Goal: Task Accomplishment & Management: Manage account settings

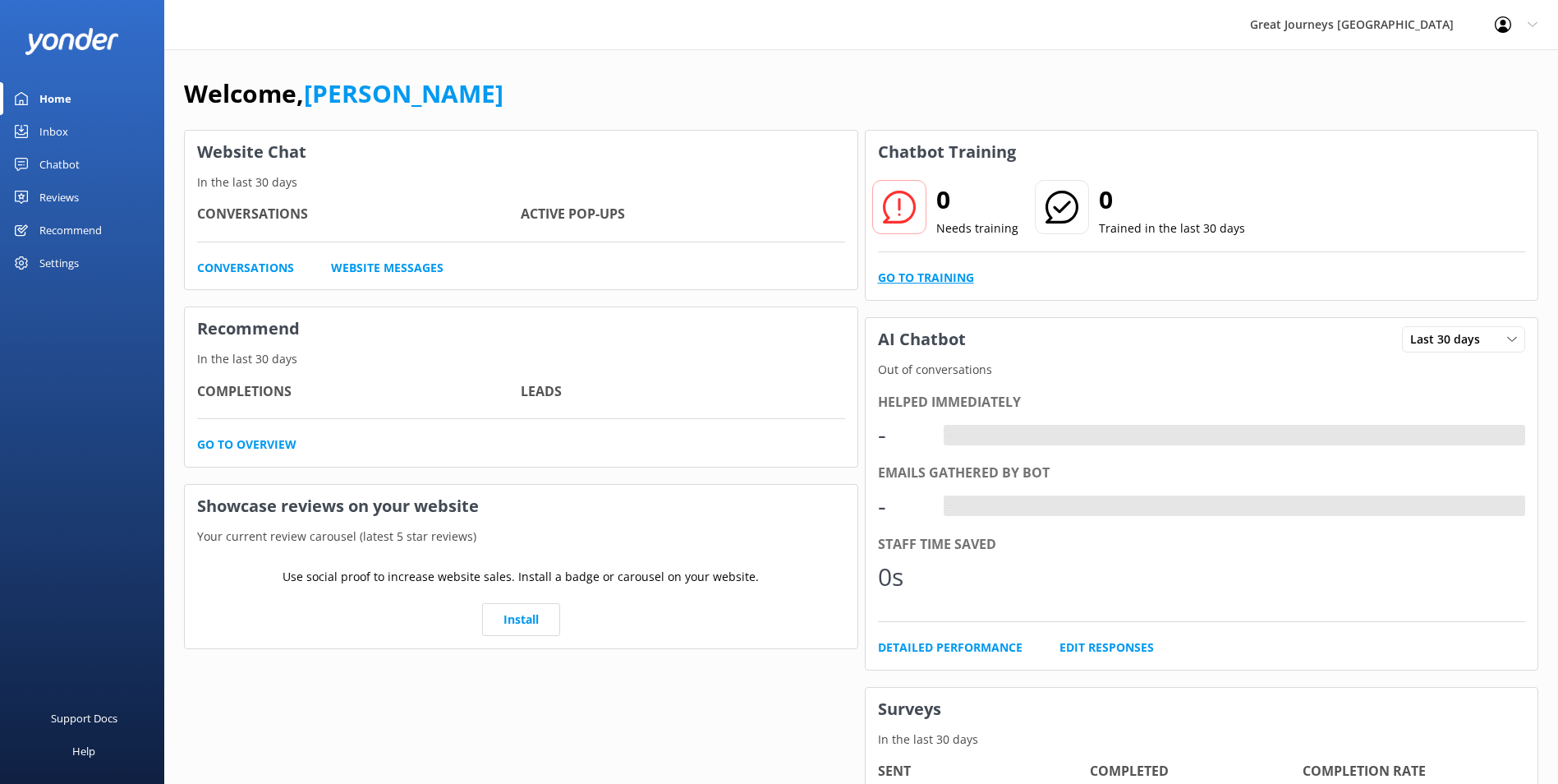
click at [932, 276] on link "Go to Training" at bounding box center [926, 276] width 97 height 18
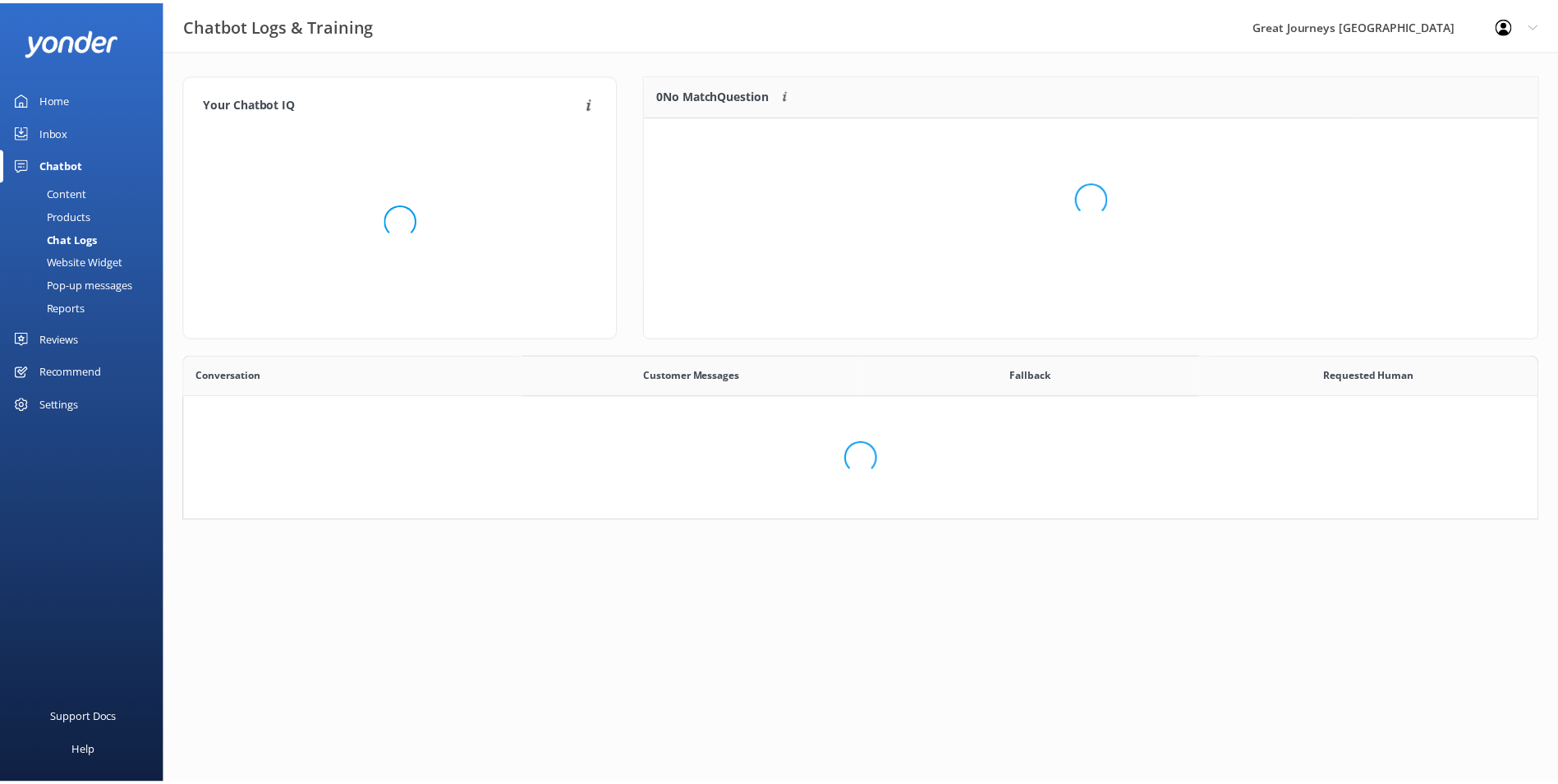
scroll to position [563, 1341]
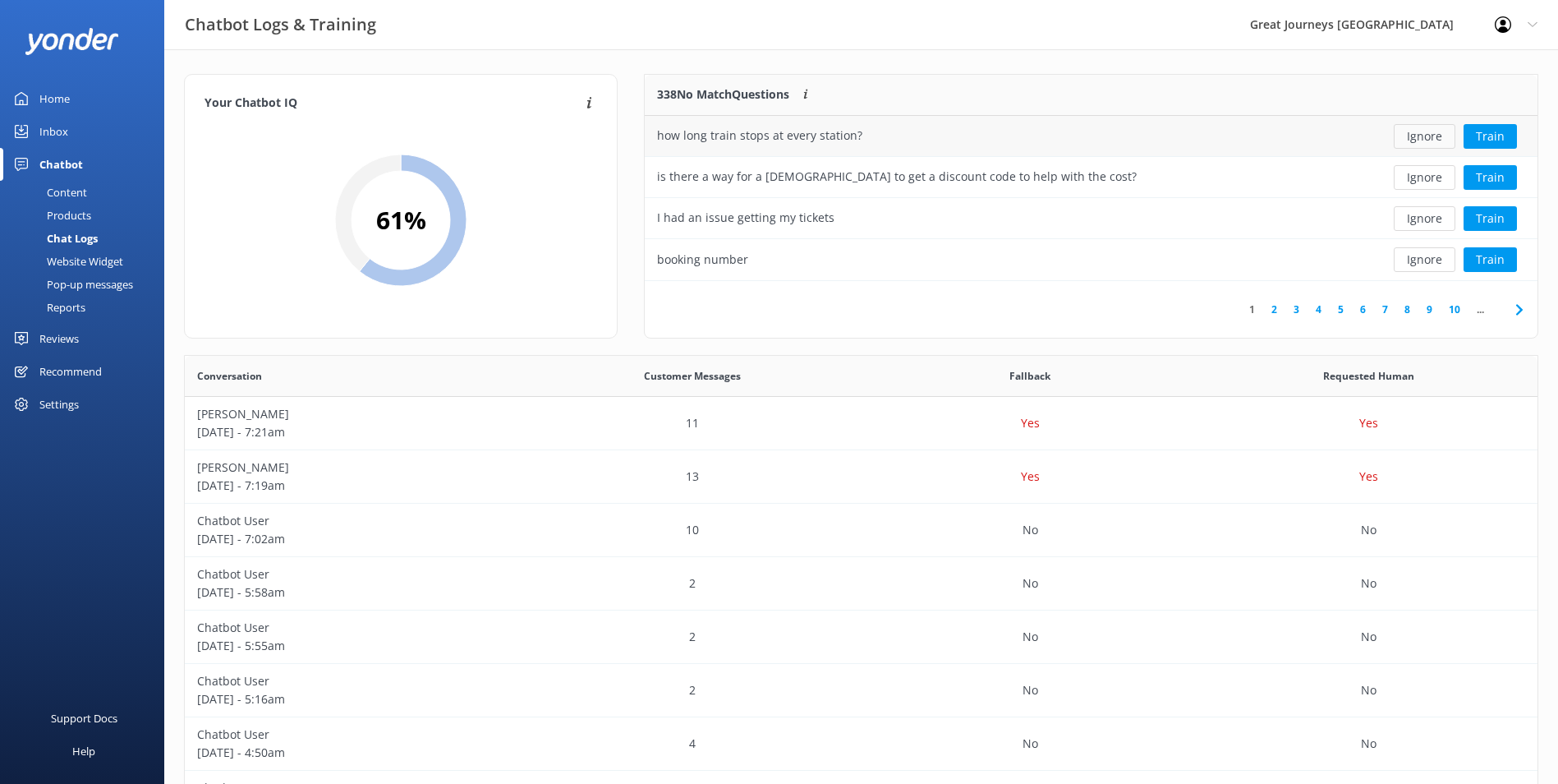
click at [1419, 135] on button "Ignore" at bounding box center [1424, 136] width 61 height 25
click at [1421, 135] on button "Ignore" at bounding box center [1424, 136] width 61 height 25
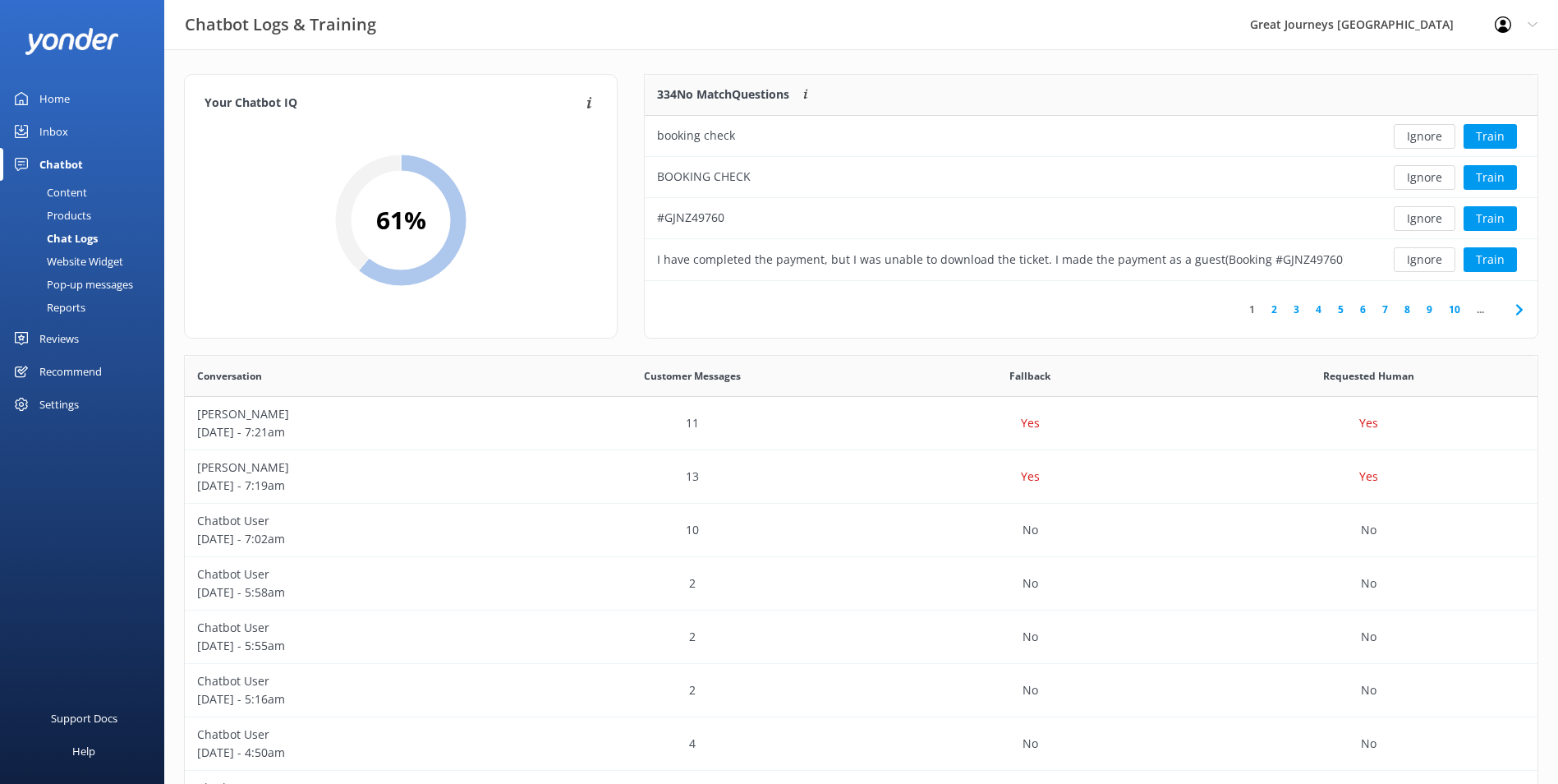
click at [1421, 135] on button "Ignore" at bounding box center [1424, 136] width 61 height 25
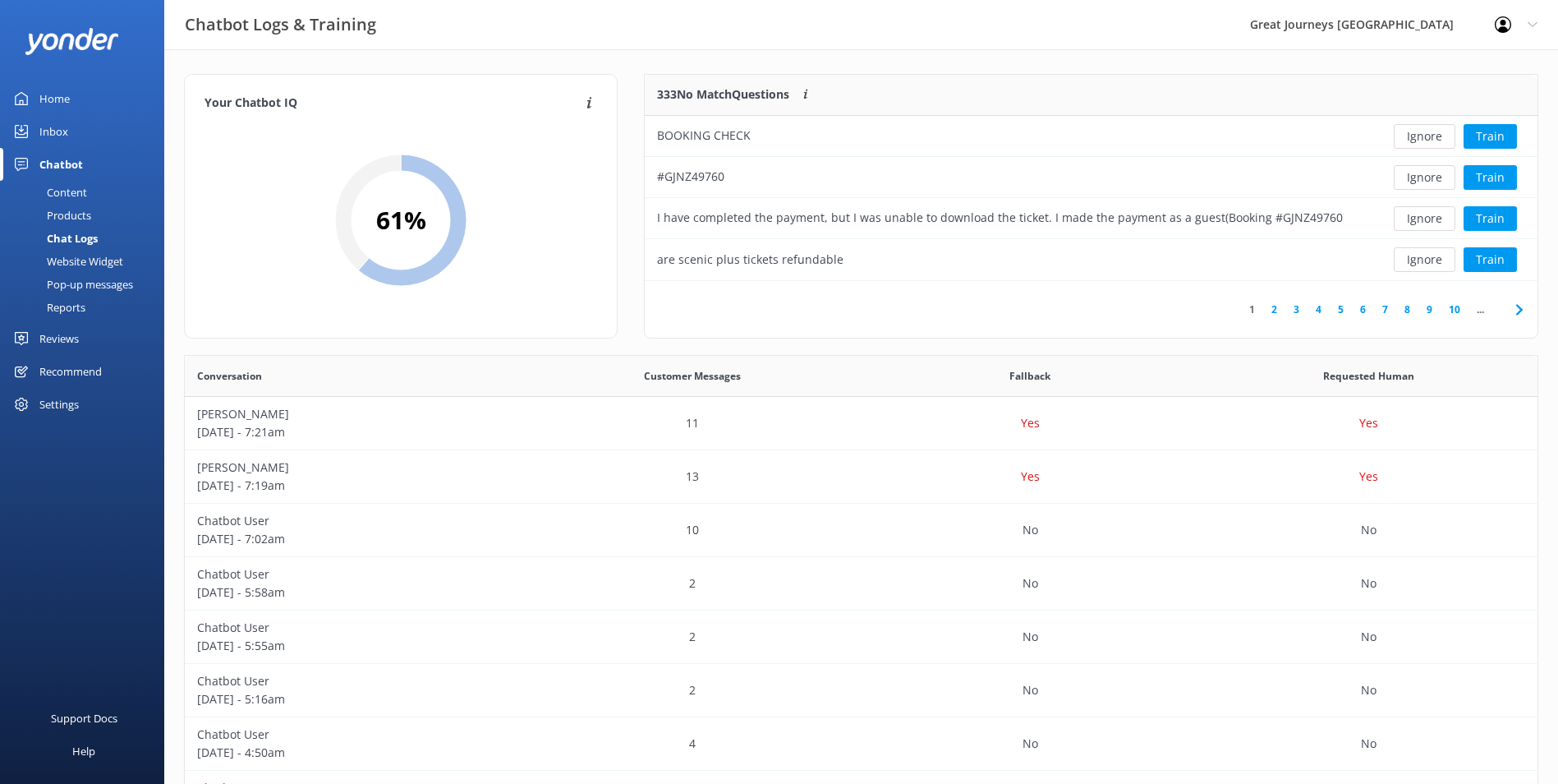
click at [1421, 135] on button "Ignore" at bounding box center [1424, 136] width 61 height 25
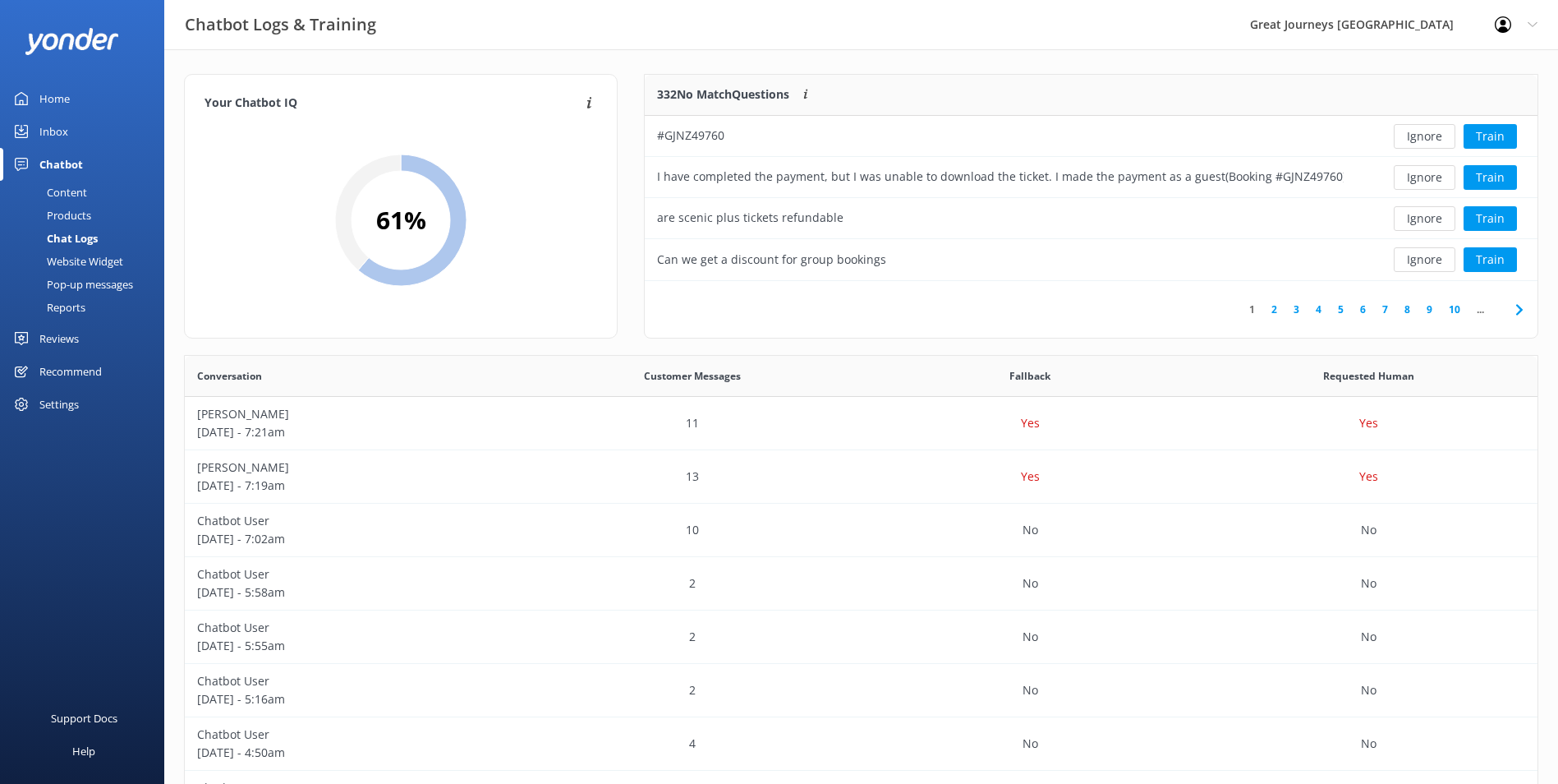
click at [1421, 135] on button "Ignore" at bounding box center [1424, 136] width 61 height 25
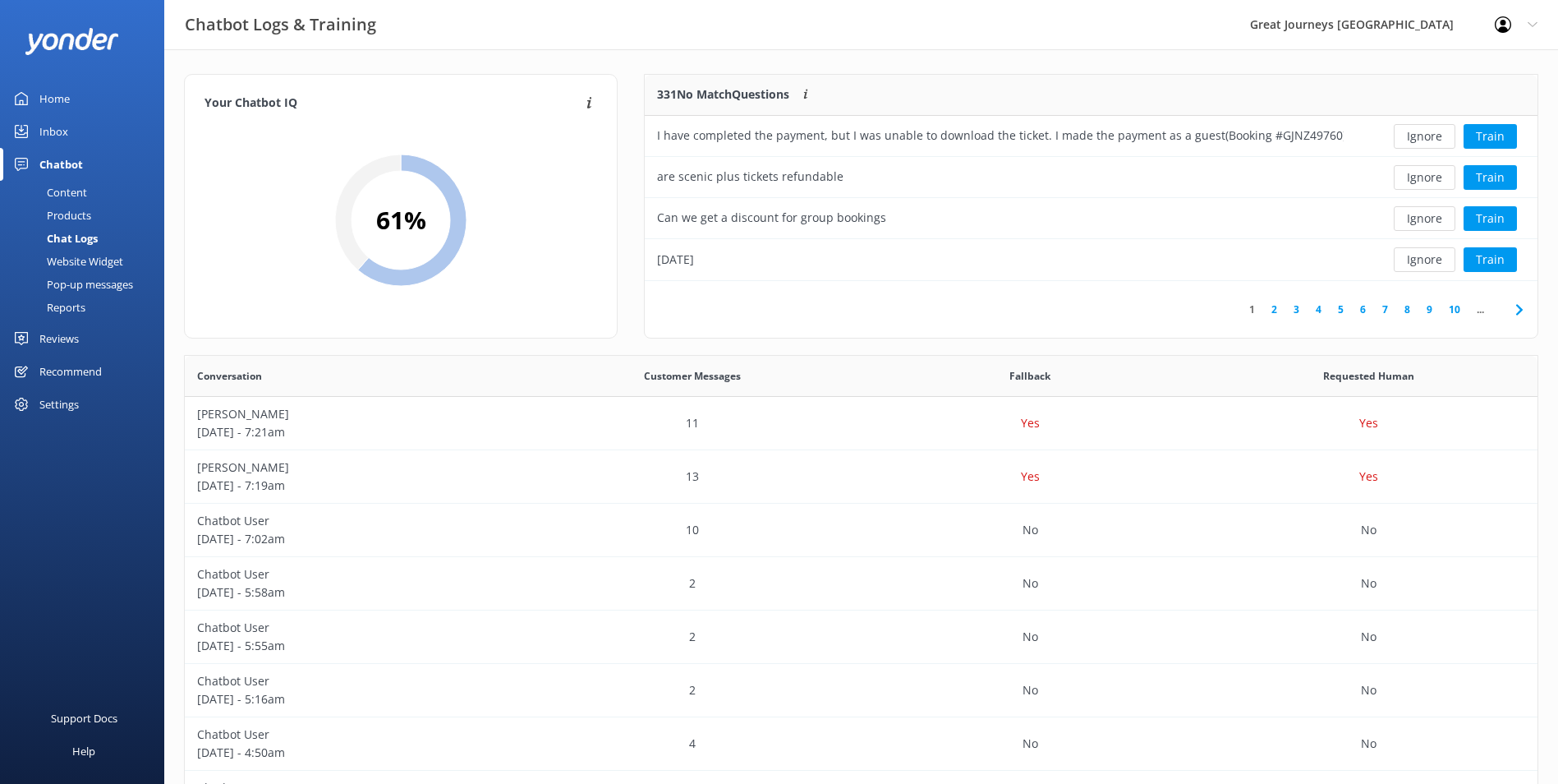
click at [1421, 135] on button "Ignore" at bounding box center [1424, 136] width 61 height 25
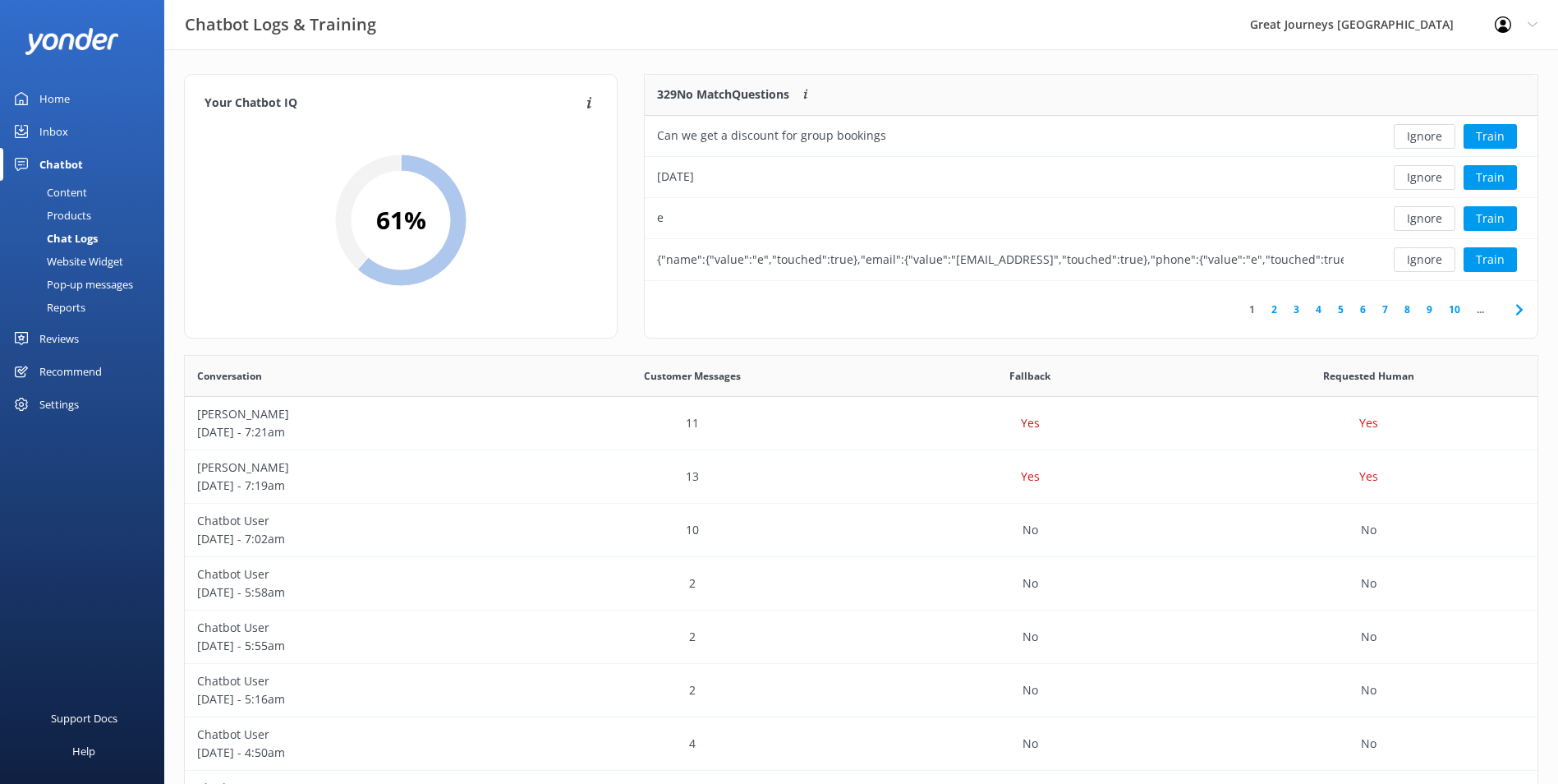
click at [1421, 135] on button "Ignore" at bounding box center [1424, 136] width 61 height 25
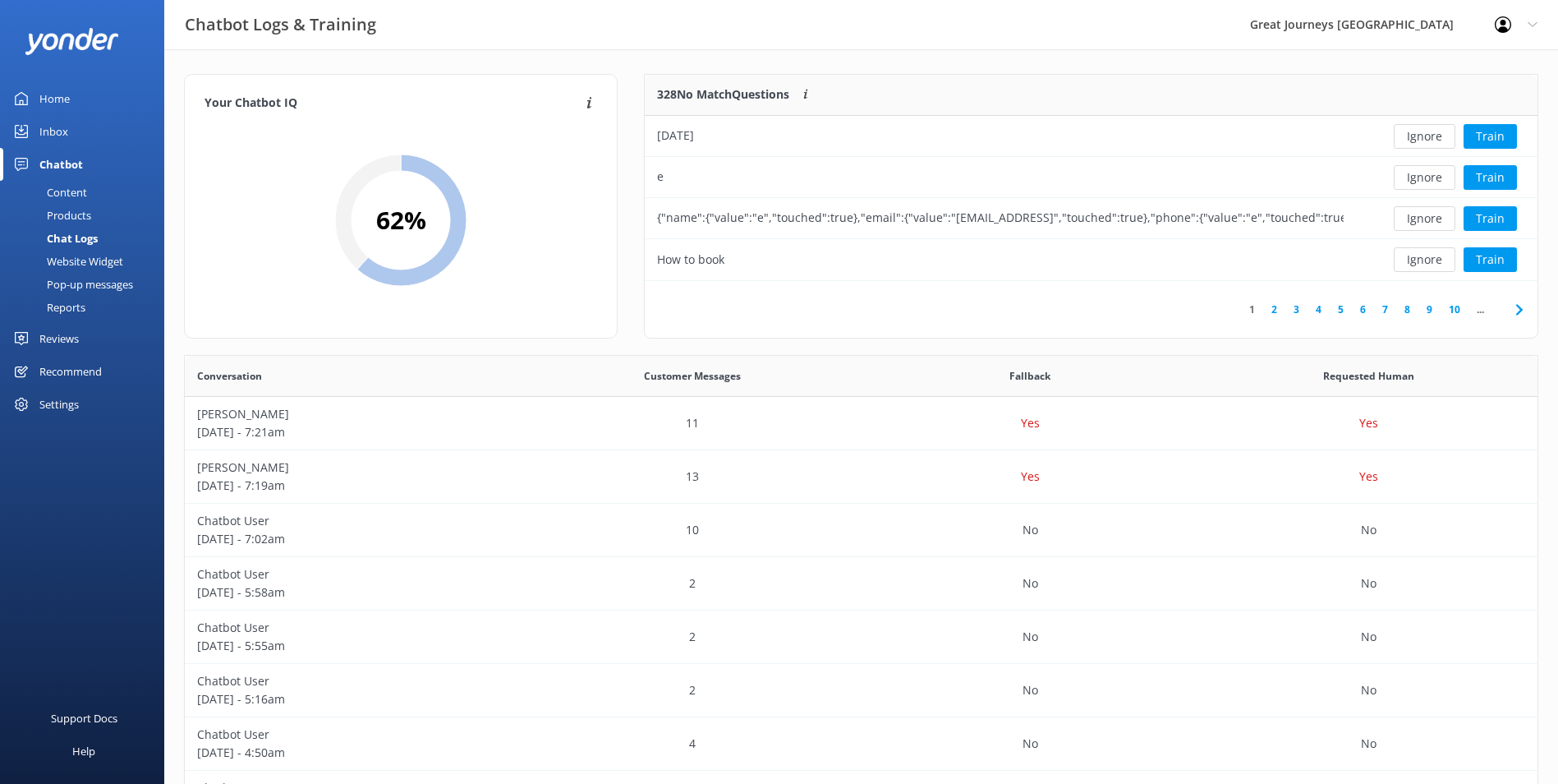
click at [1421, 135] on button "Ignore" at bounding box center [1424, 136] width 61 height 25
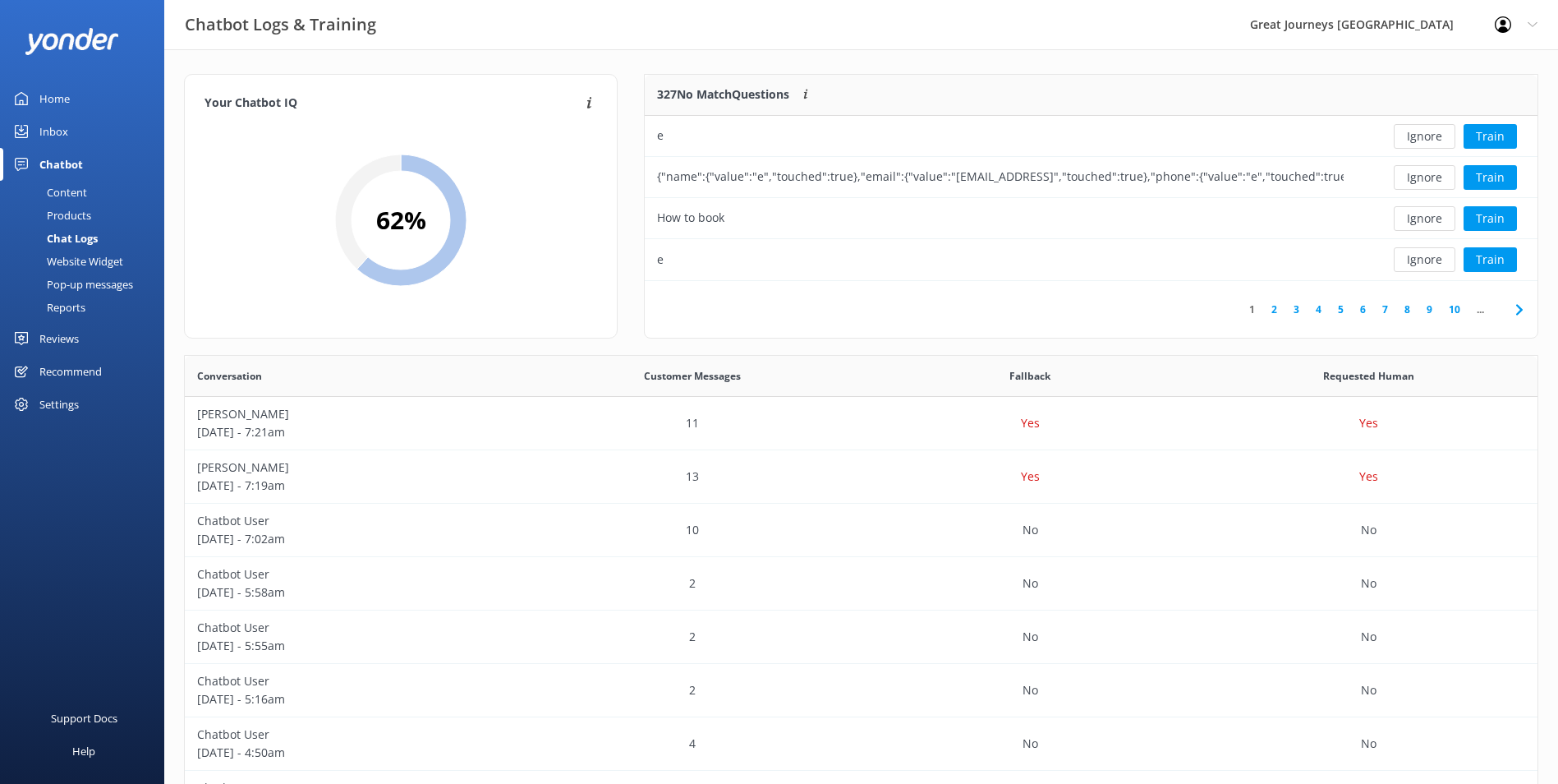
click at [1423, 137] on button "Ignore" at bounding box center [1424, 136] width 61 height 25
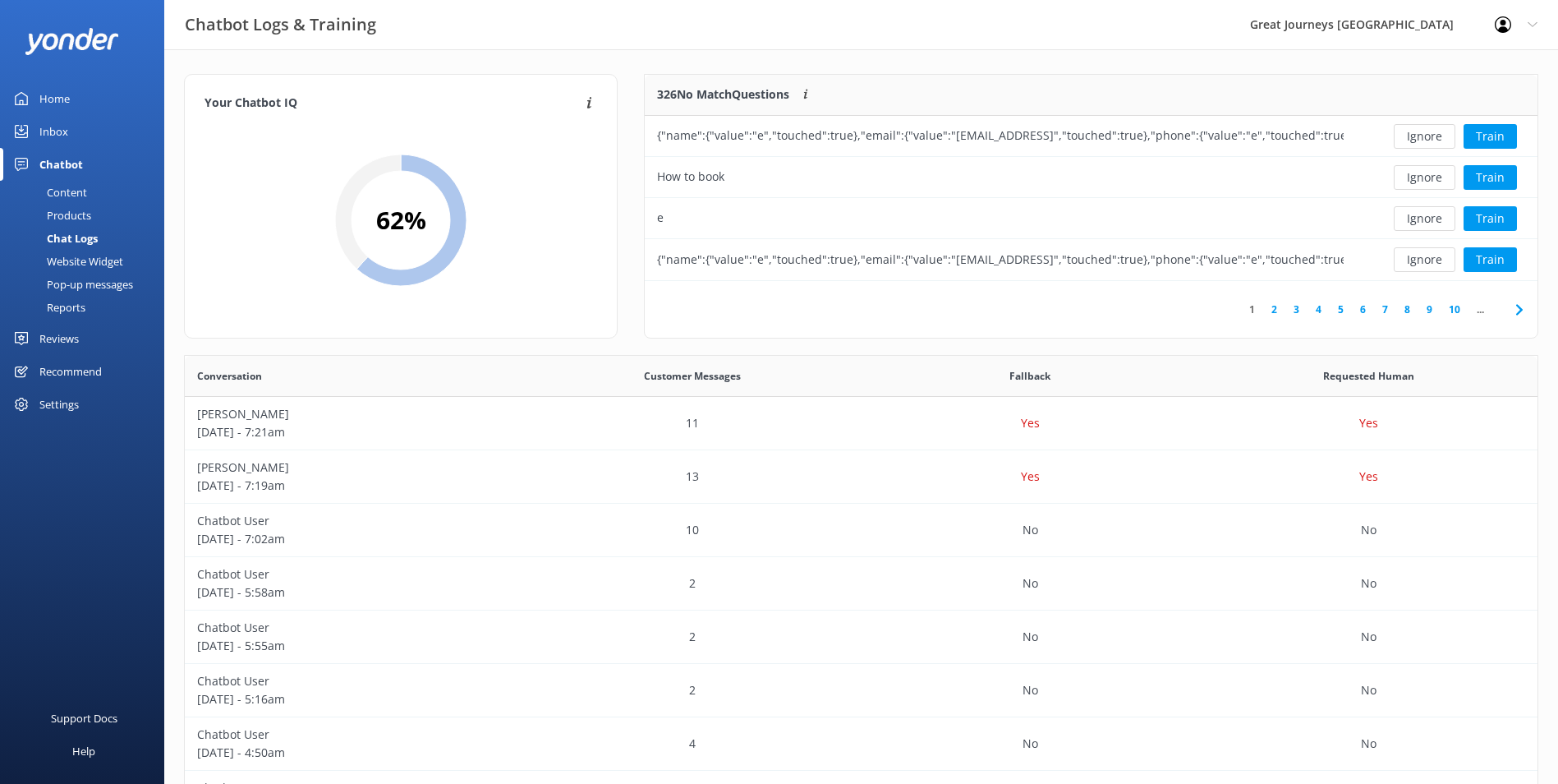
click at [1423, 137] on button "Ignore" at bounding box center [1424, 136] width 61 height 25
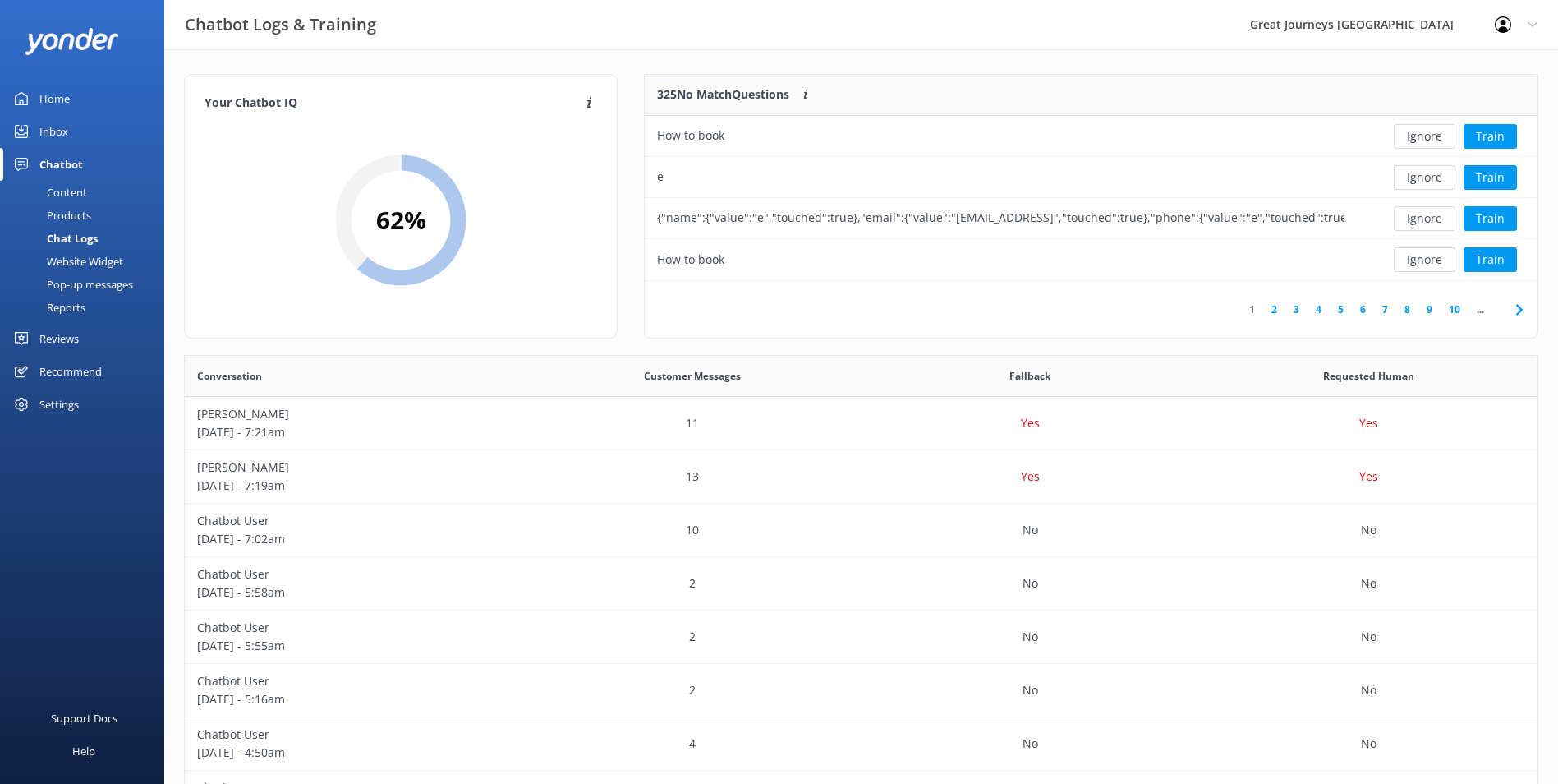
click at [1423, 137] on button "Ignore" at bounding box center [1424, 136] width 61 height 25
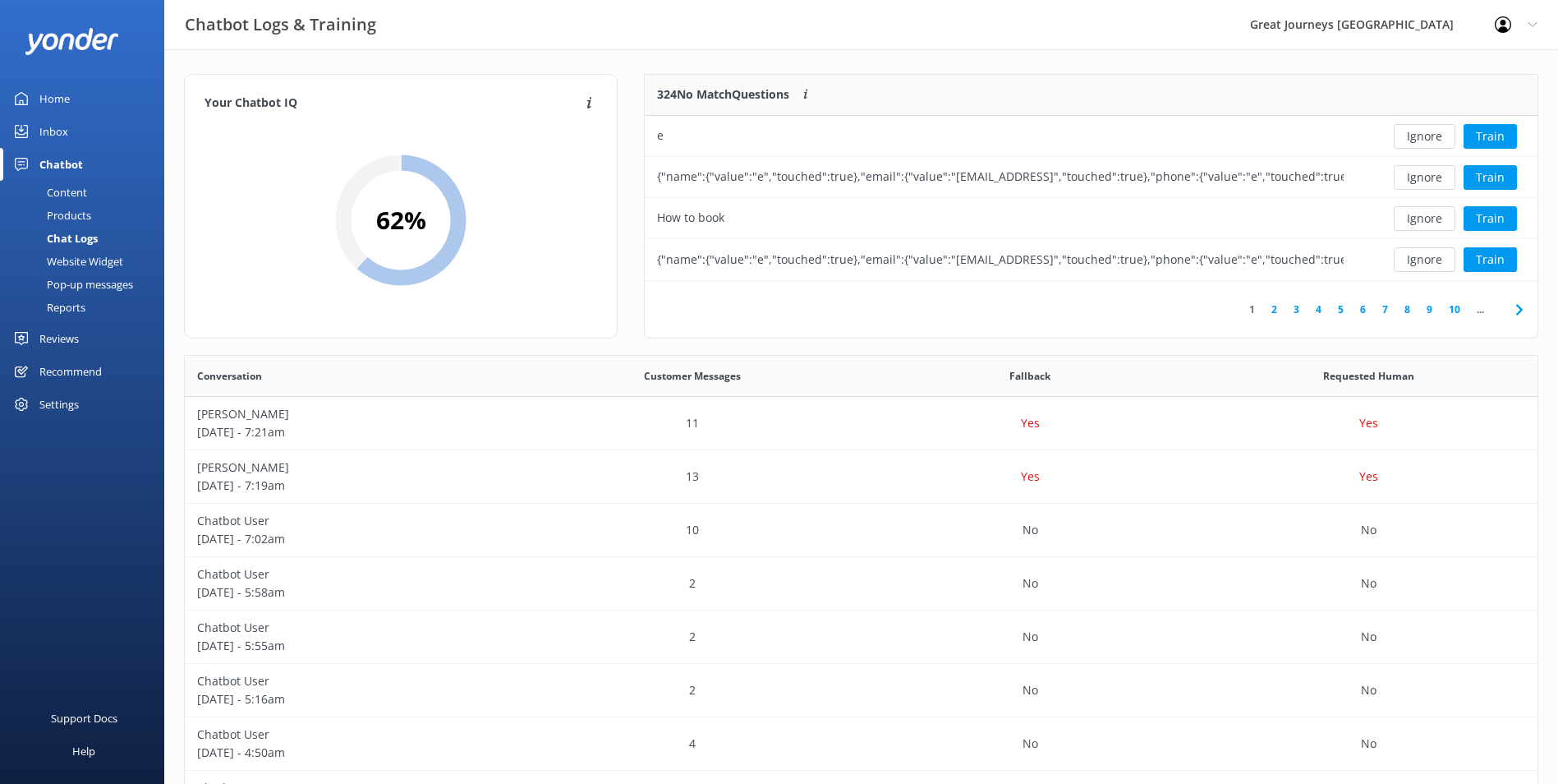
click at [1423, 137] on button "Ignore" at bounding box center [1424, 136] width 61 height 25
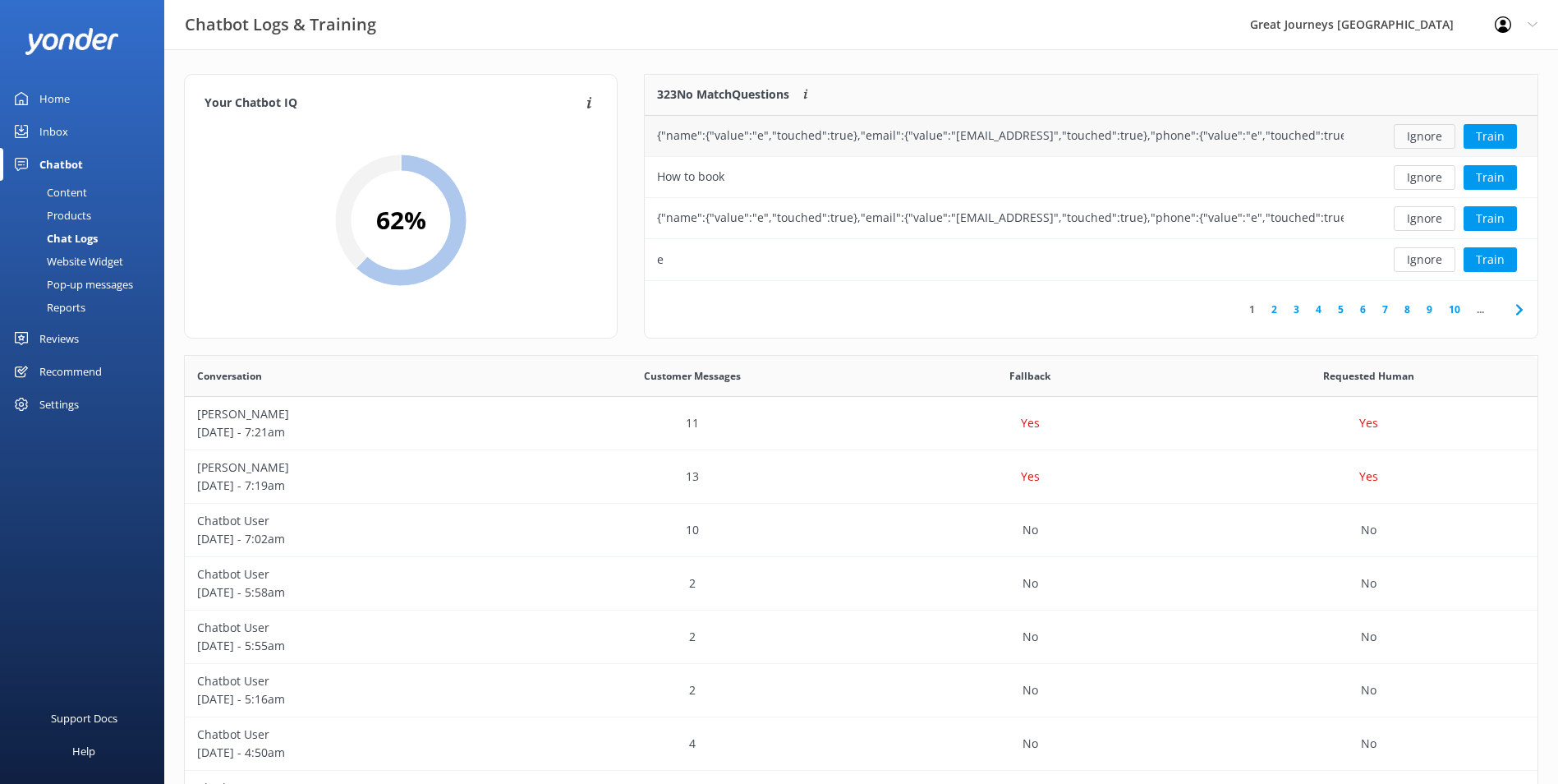
click at [1426, 144] on button "Ignore" at bounding box center [1424, 136] width 61 height 25
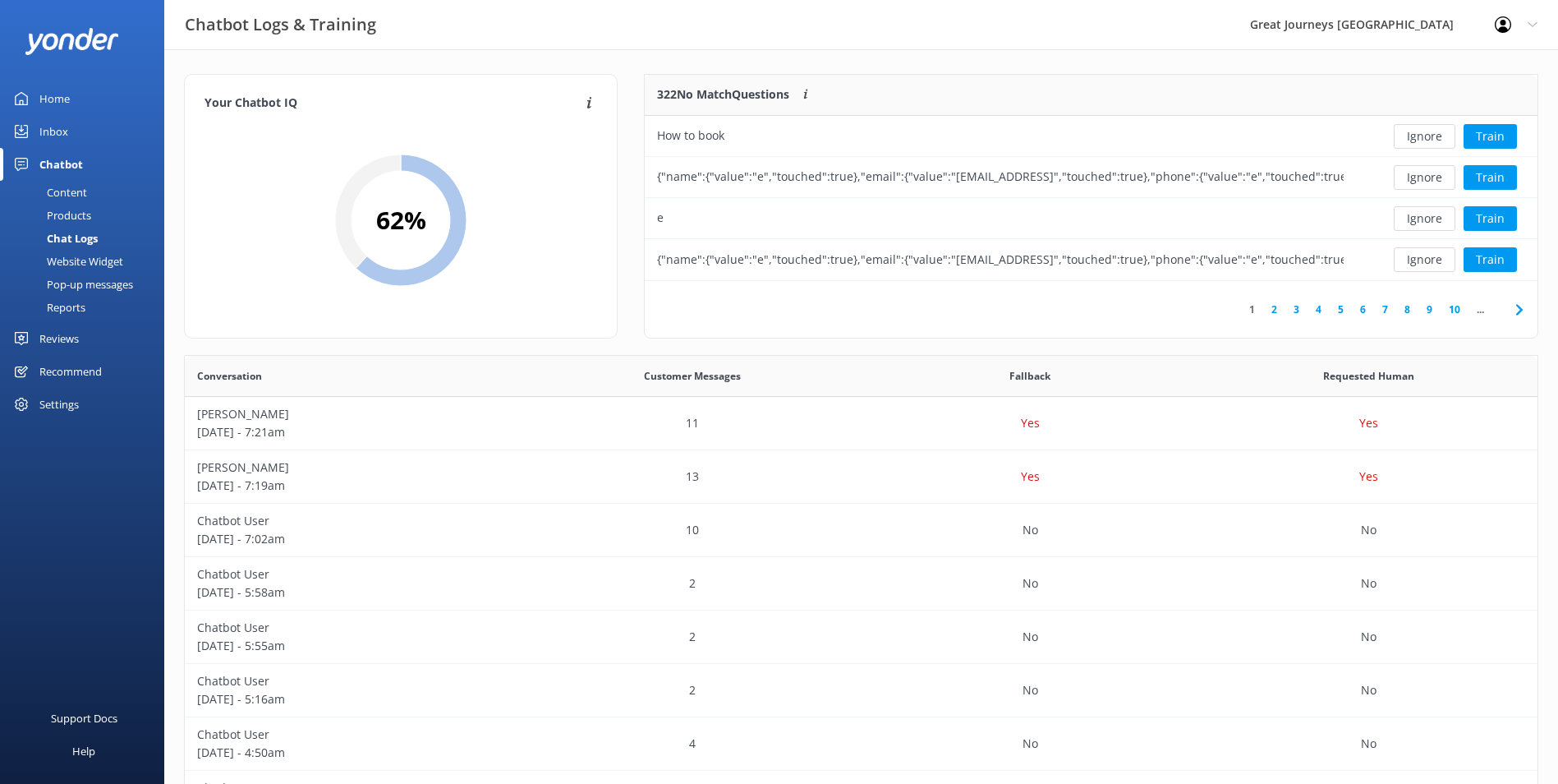
click at [1426, 144] on button "Ignore" at bounding box center [1424, 136] width 61 height 25
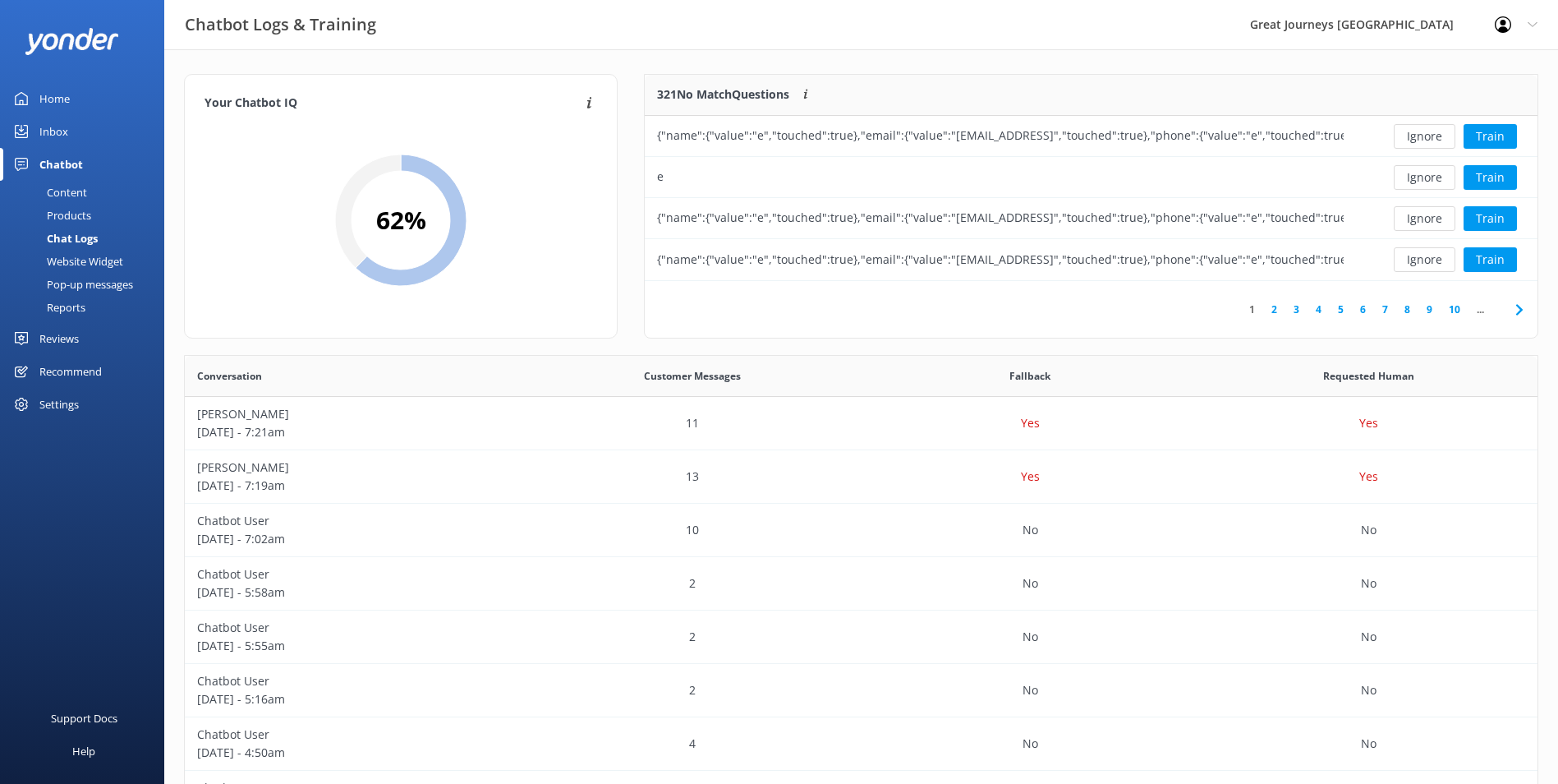
click at [1426, 144] on button "Ignore" at bounding box center [1424, 136] width 61 height 25
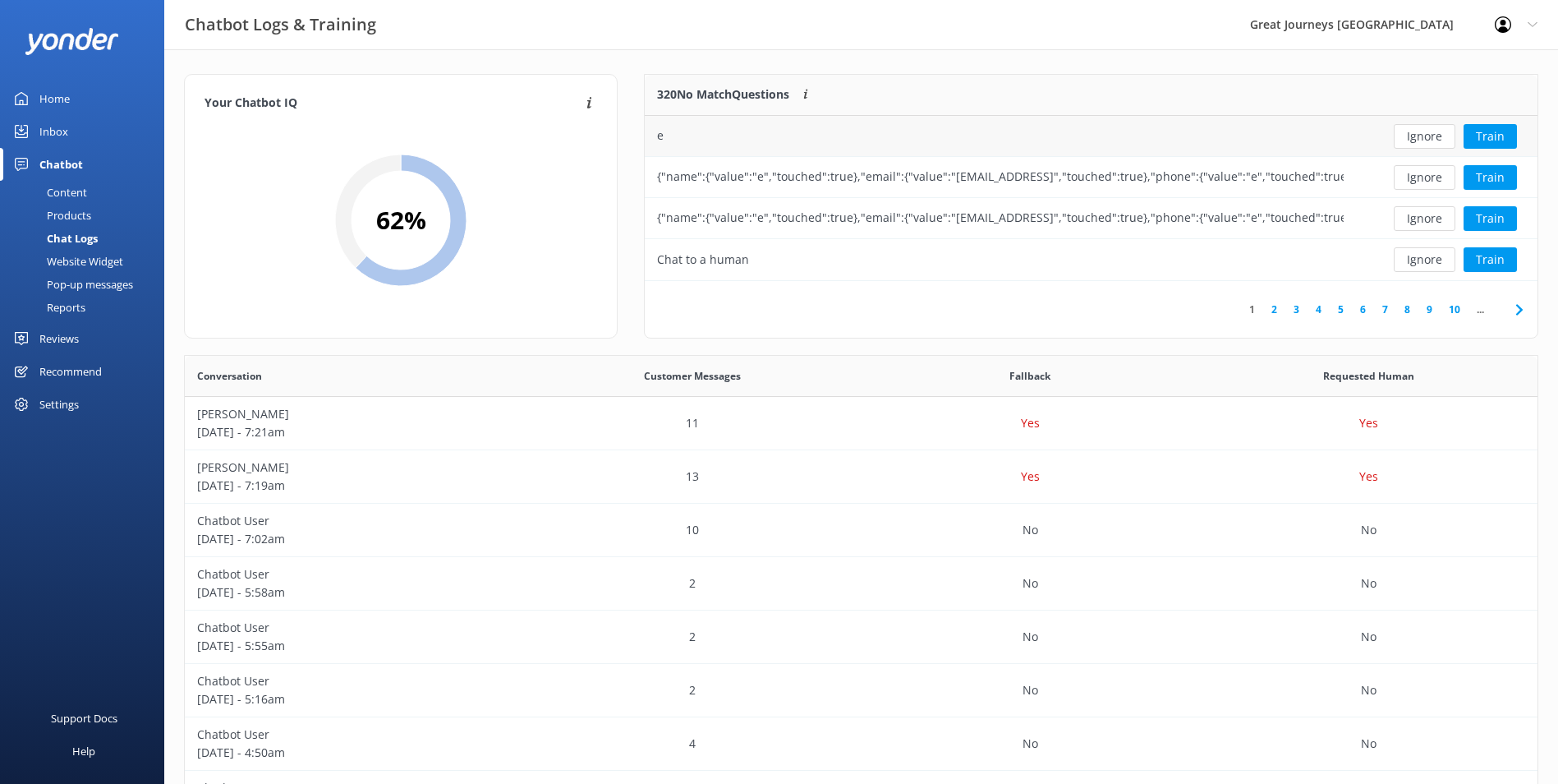
click at [1427, 144] on button "Ignore" at bounding box center [1424, 136] width 61 height 25
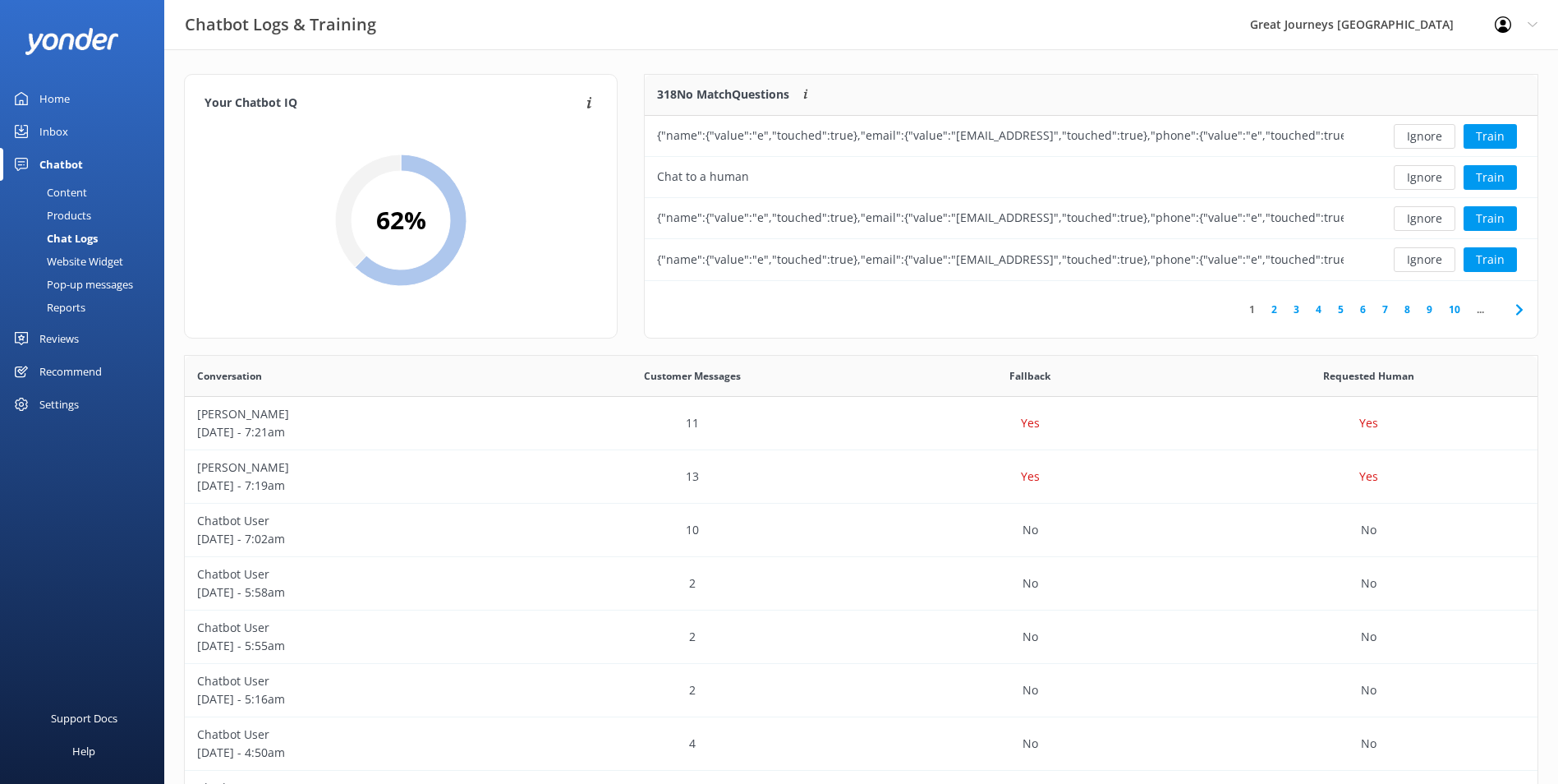
click at [1427, 144] on button "Ignore" at bounding box center [1424, 136] width 61 height 25
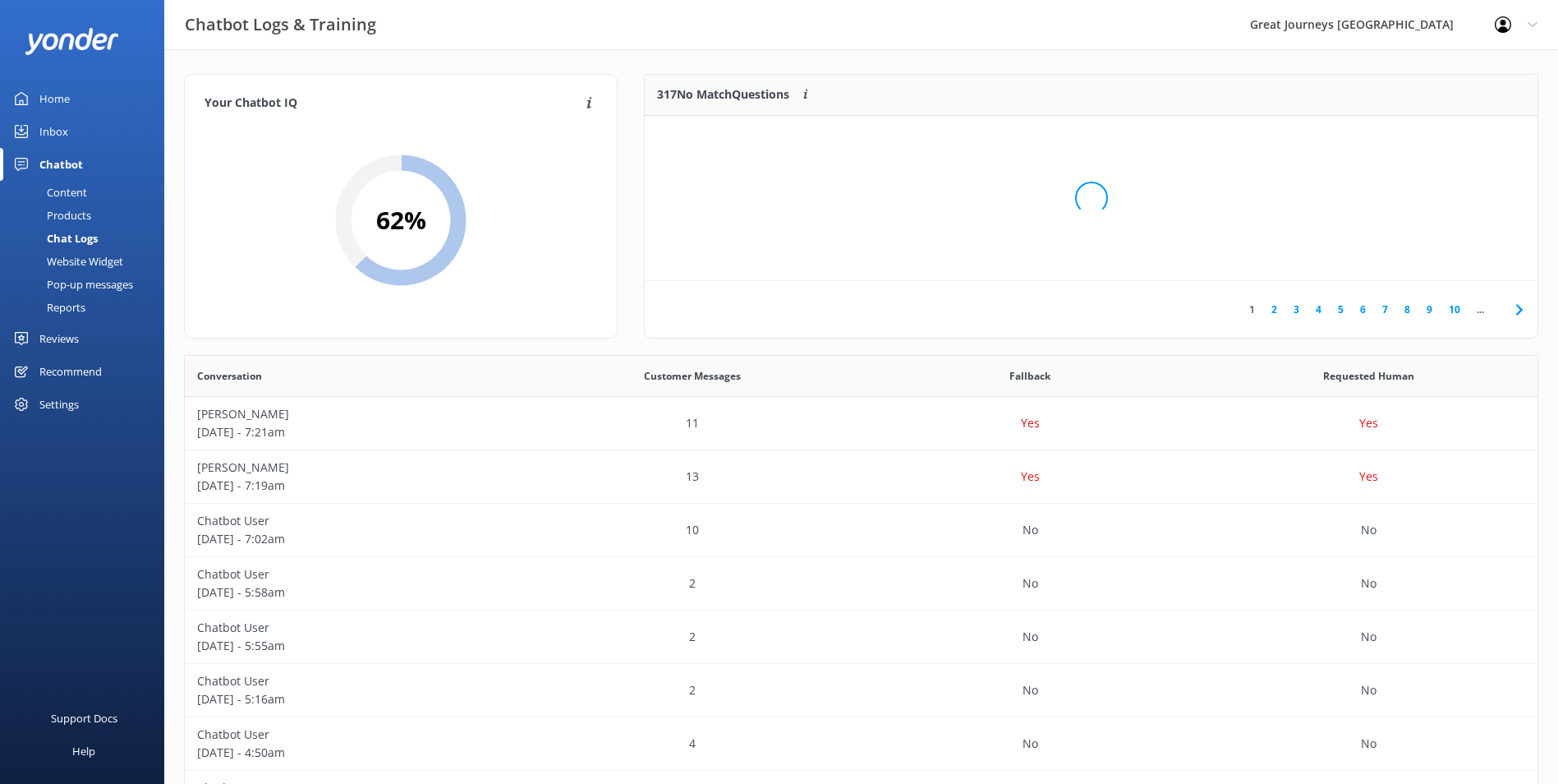
click at [1427, 144] on div "Loading.." at bounding box center [1091, 198] width 860 height 784
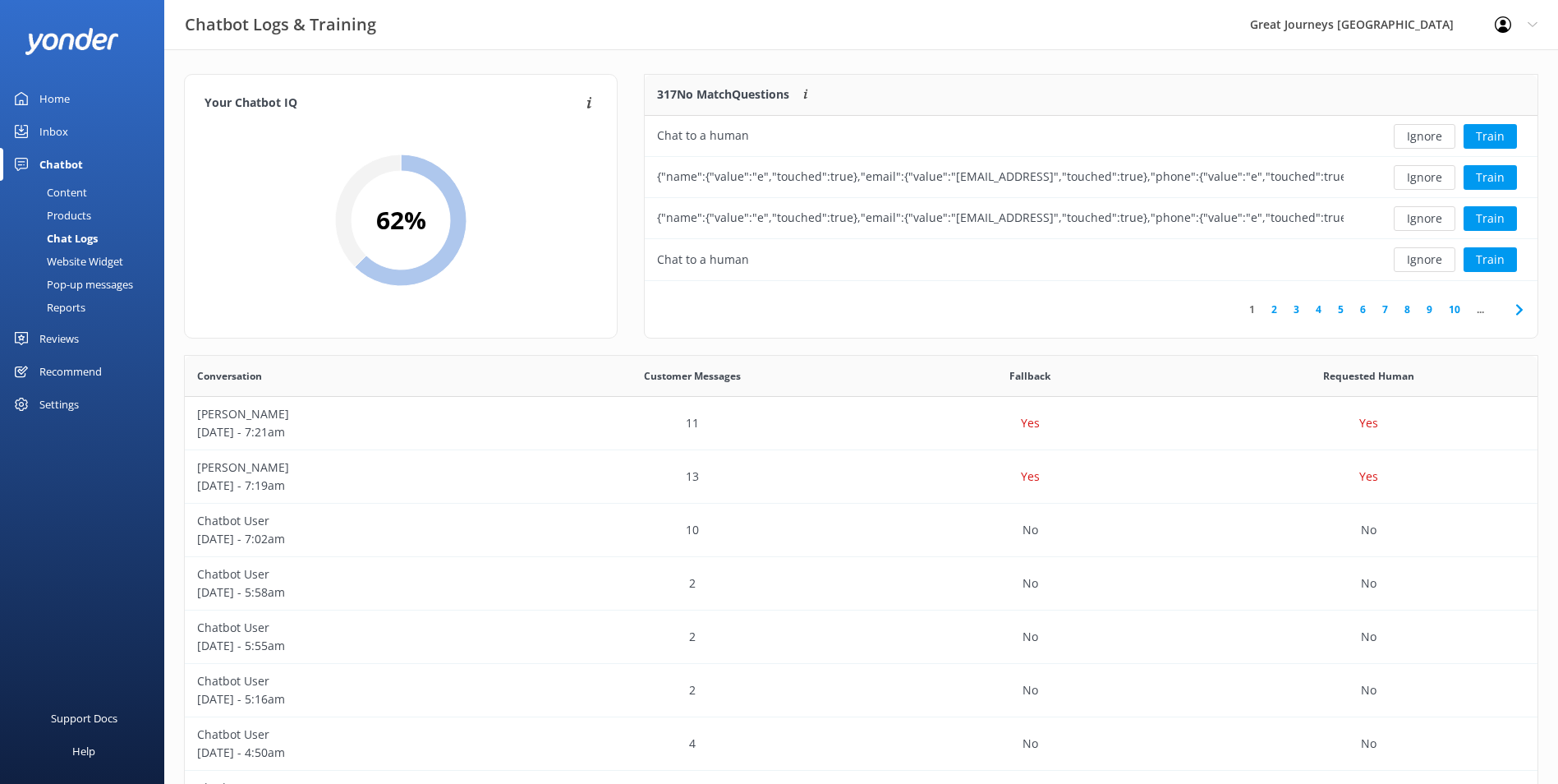
click at [1427, 144] on button "Ignore" at bounding box center [1424, 136] width 61 height 25
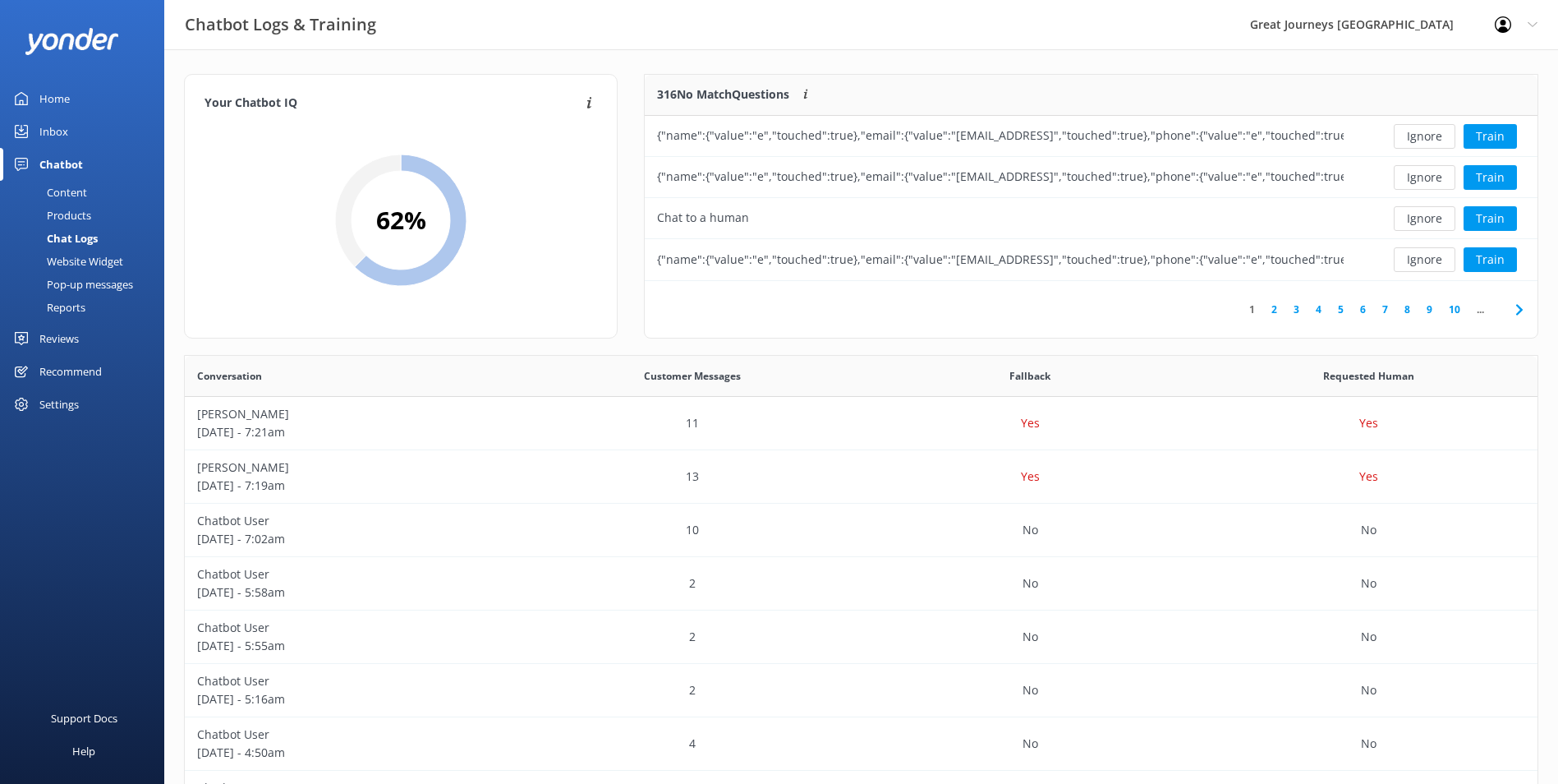
click at [1427, 144] on button "Ignore" at bounding box center [1424, 136] width 61 height 25
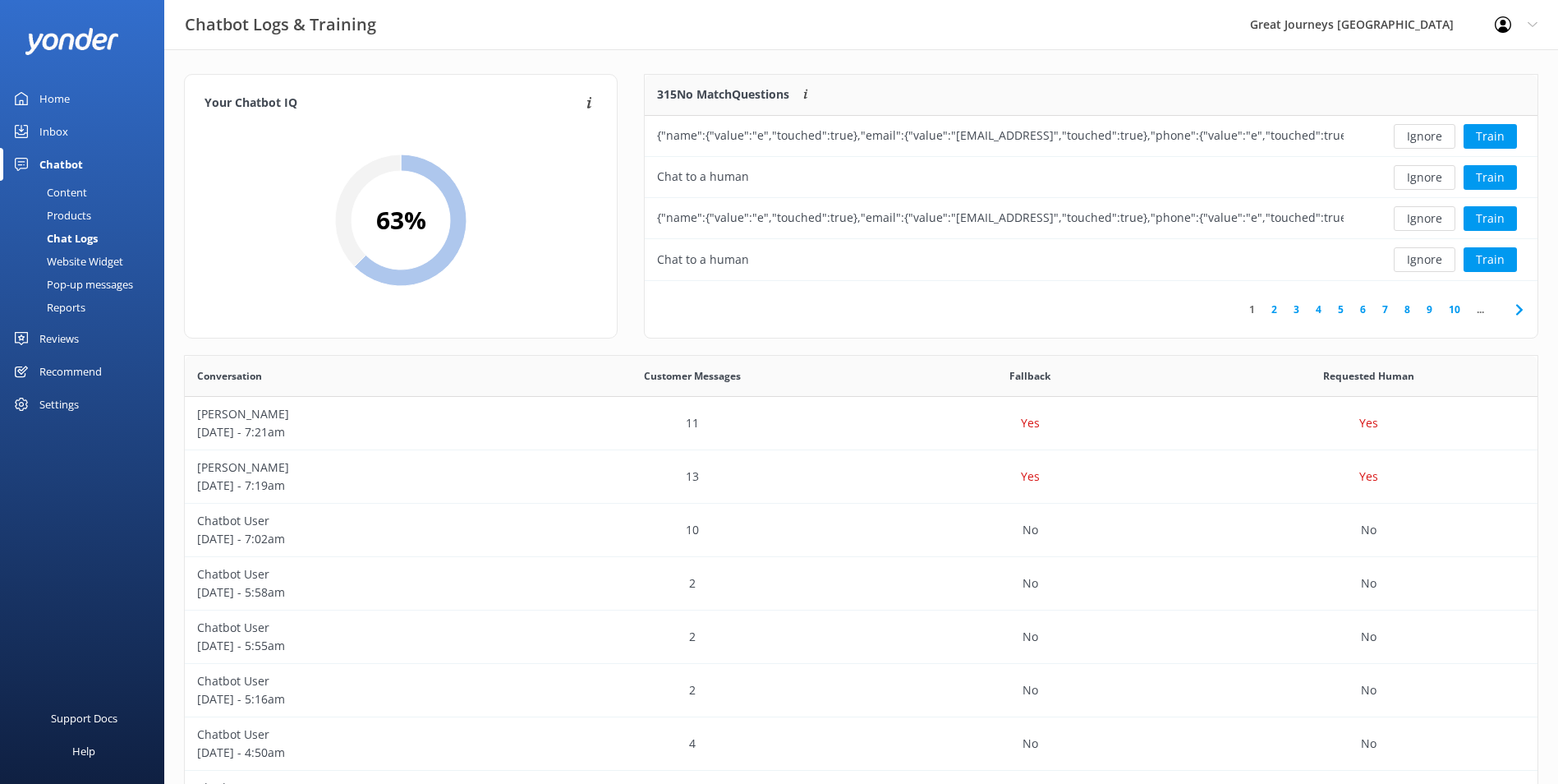
click at [1427, 144] on button "Ignore" at bounding box center [1424, 136] width 61 height 25
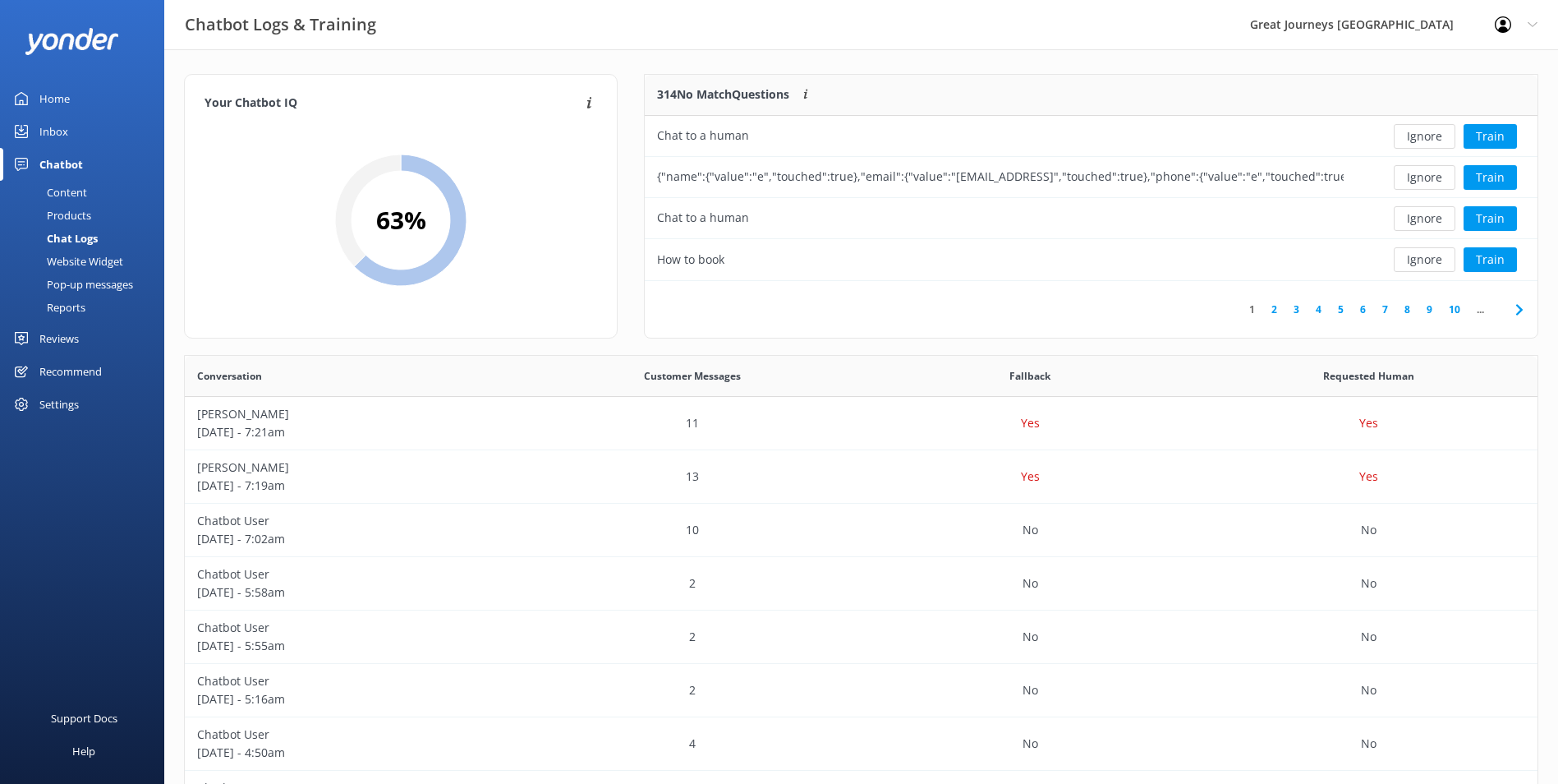
click at [1427, 144] on button "Ignore" at bounding box center [1424, 136] width 61 height 25
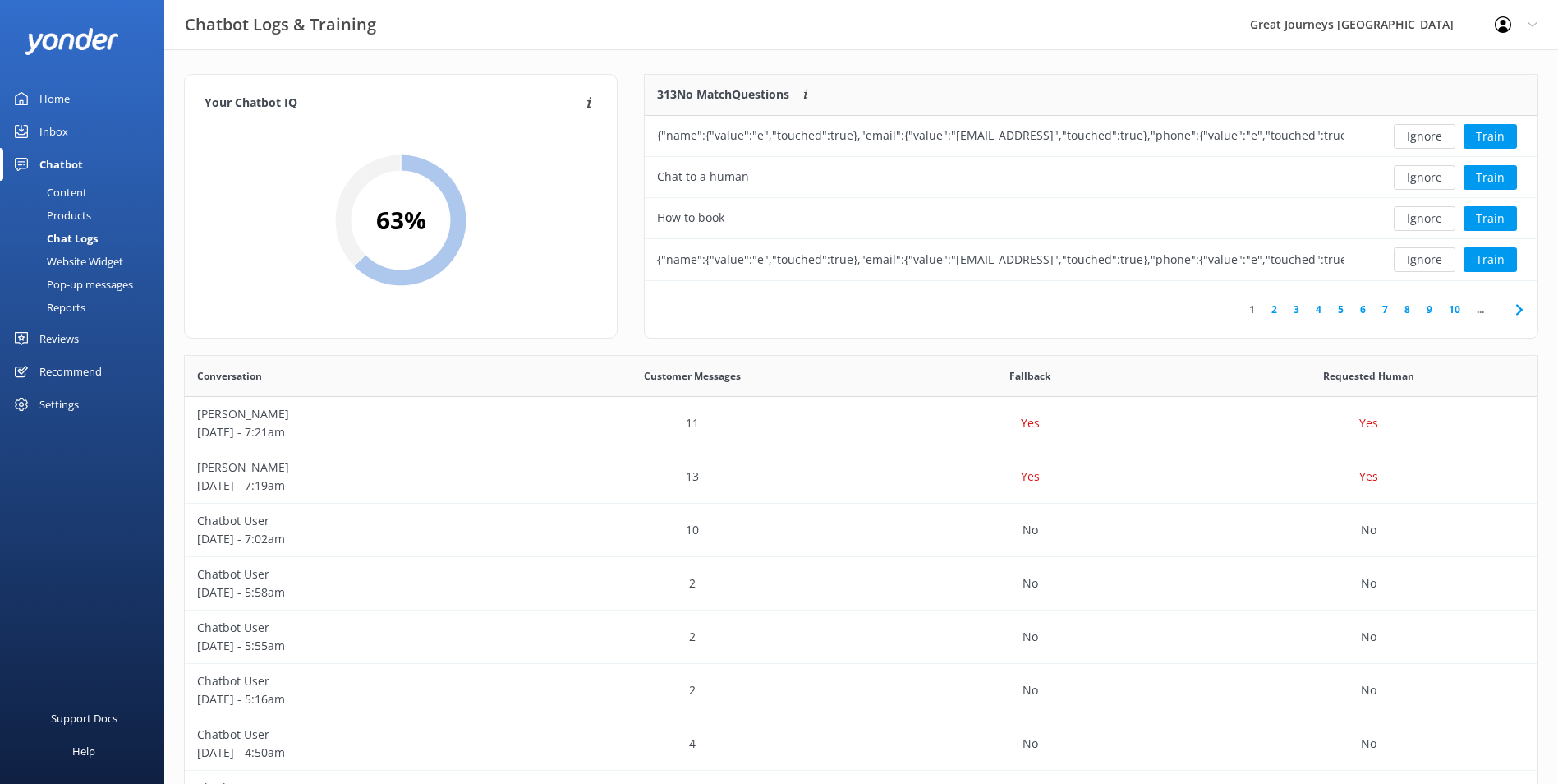
click at [1427, 144] on button "Ignore" at bounding box center [1424, 136] width 61 height 25
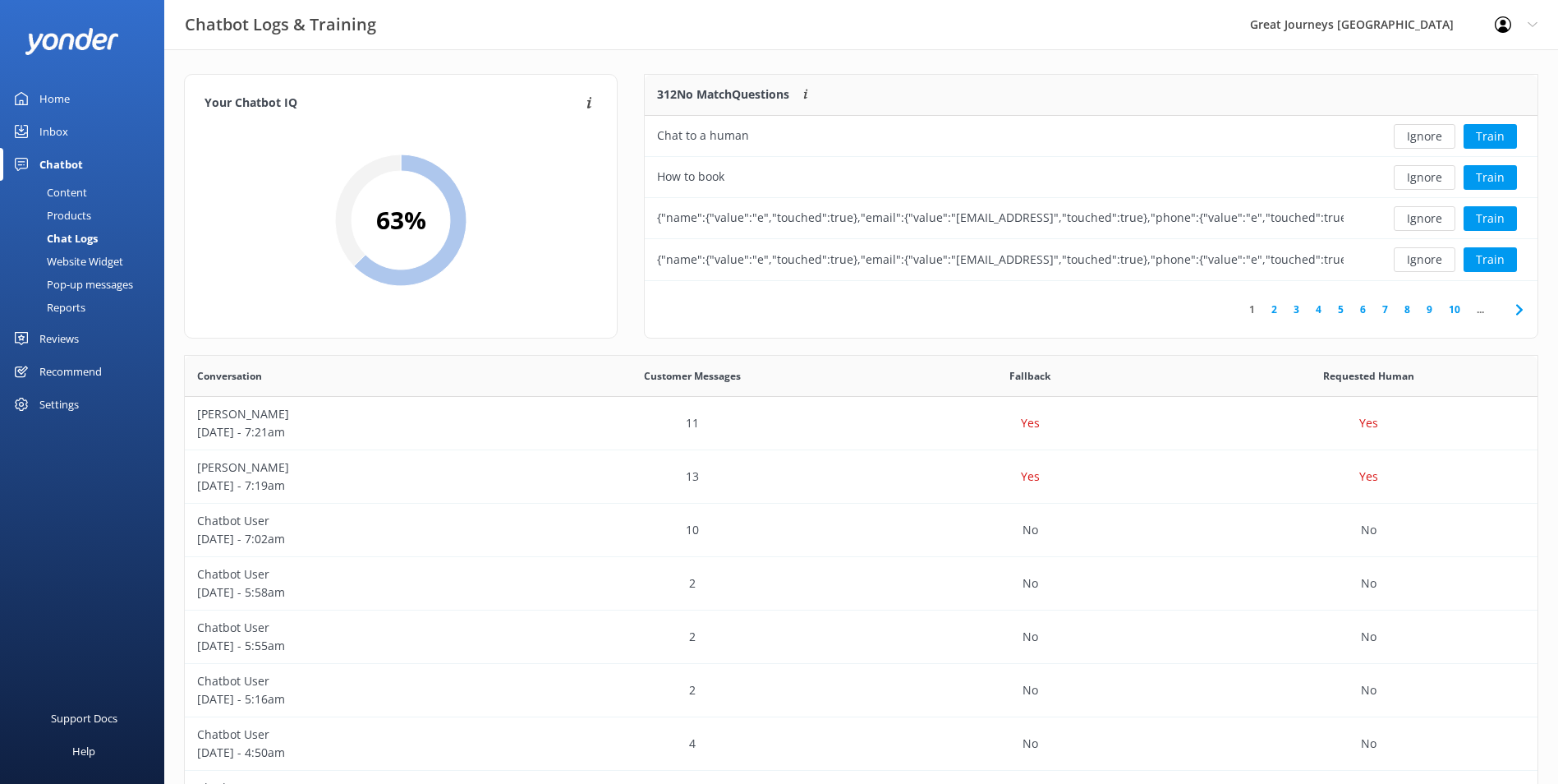
click at [1427, 144] on button "Ignore" at bounding box center [1424, 136] width 61 height 25
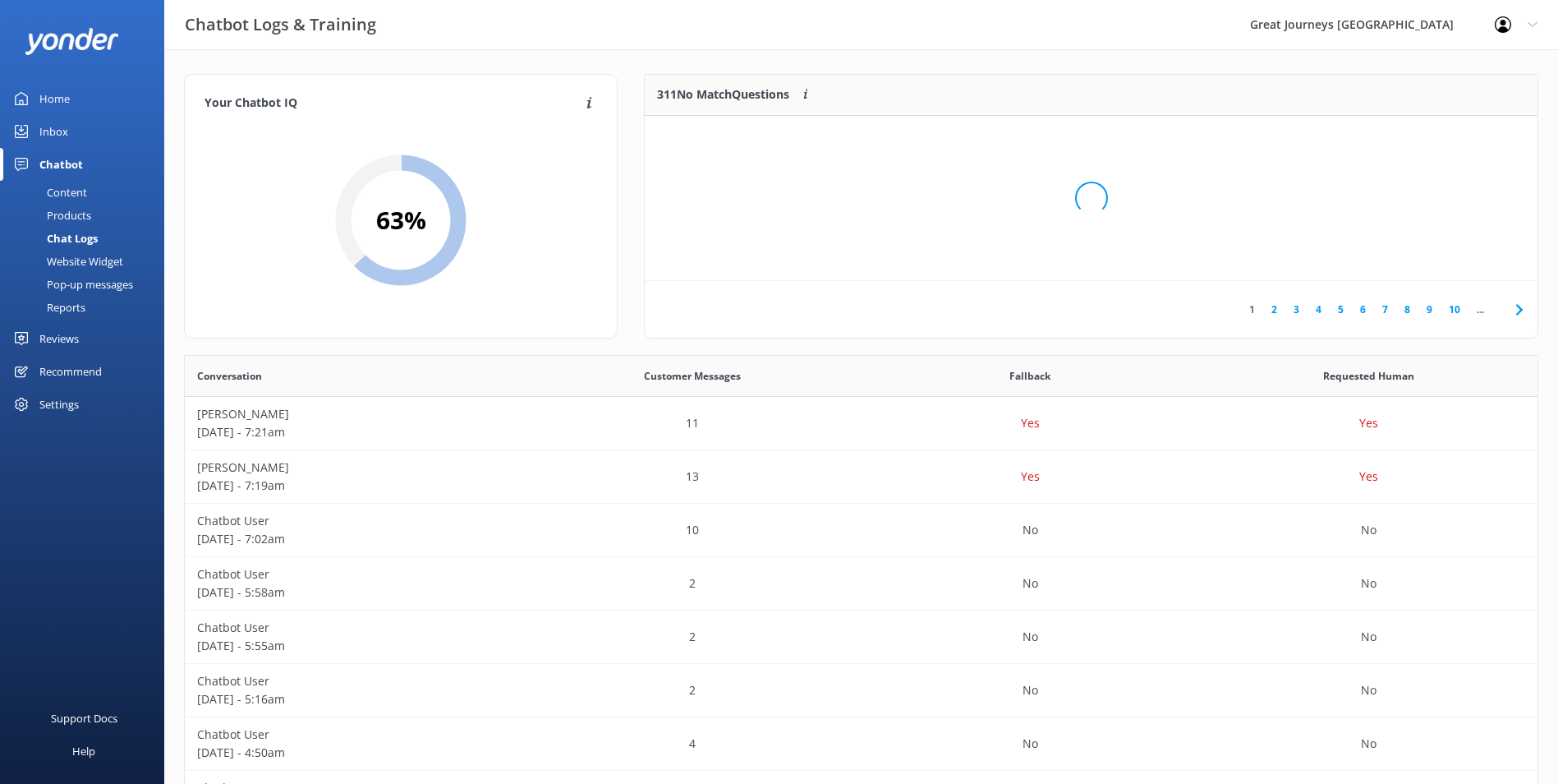
click at [1427, 144] on div "Loading.." at bounding box center [1091, 198] width 860 height 784
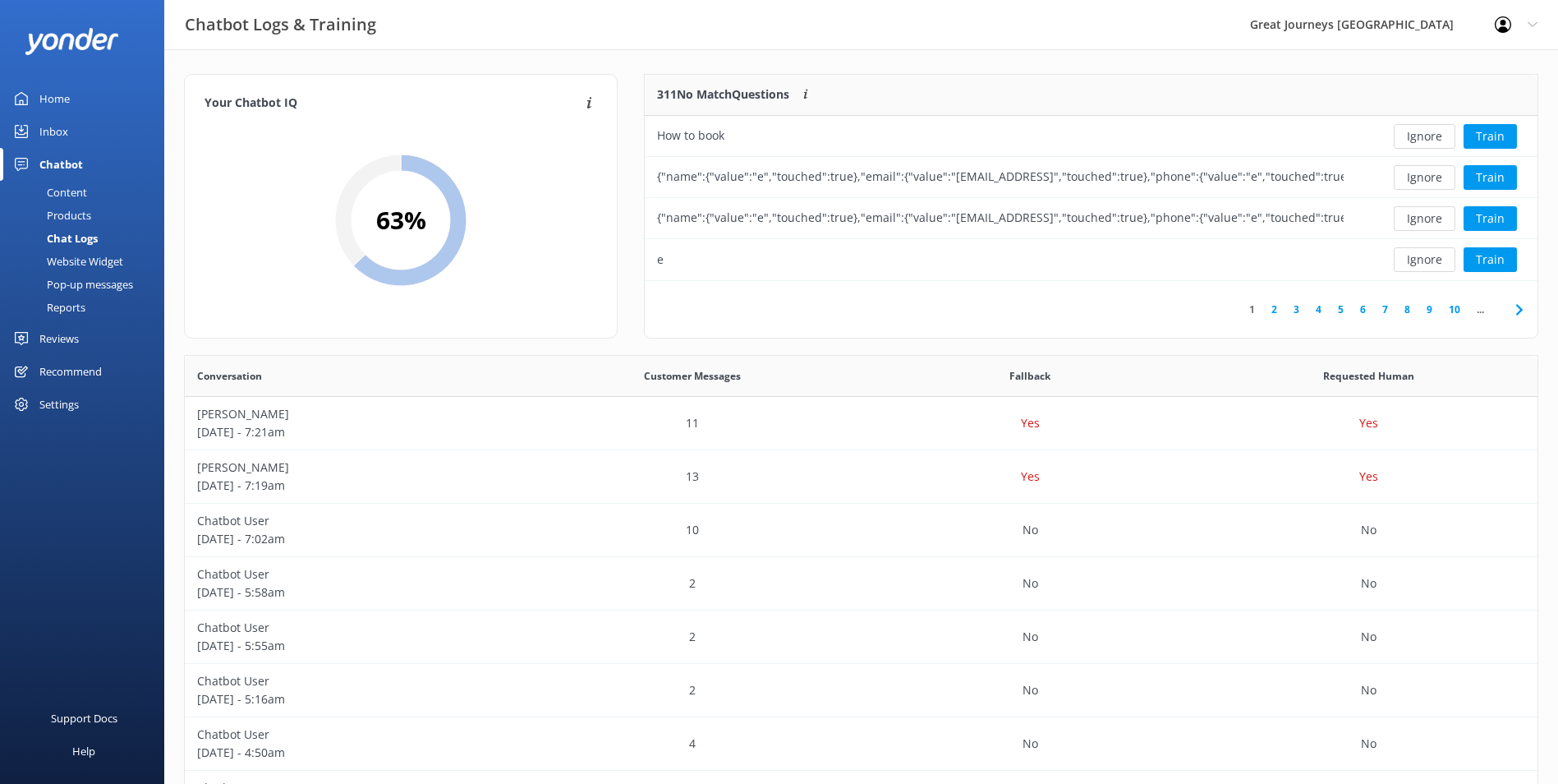
click at [1427, 144] on button "Ignore" at bounding box center [1424, 136] width 61 height 25
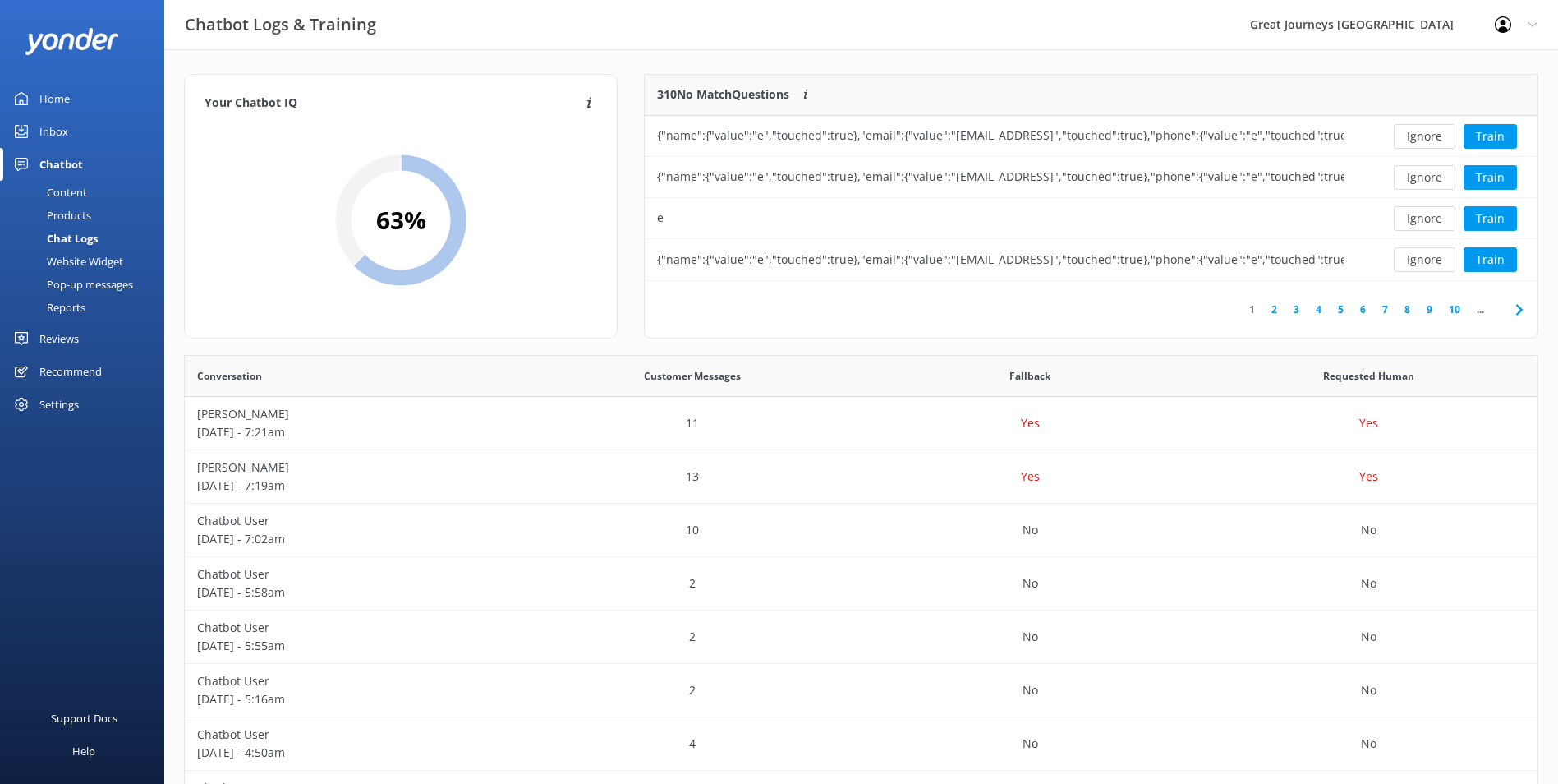
click at [1427, 143] on button "Ignore" at bounding box center [1424, 136] width 61 height 25
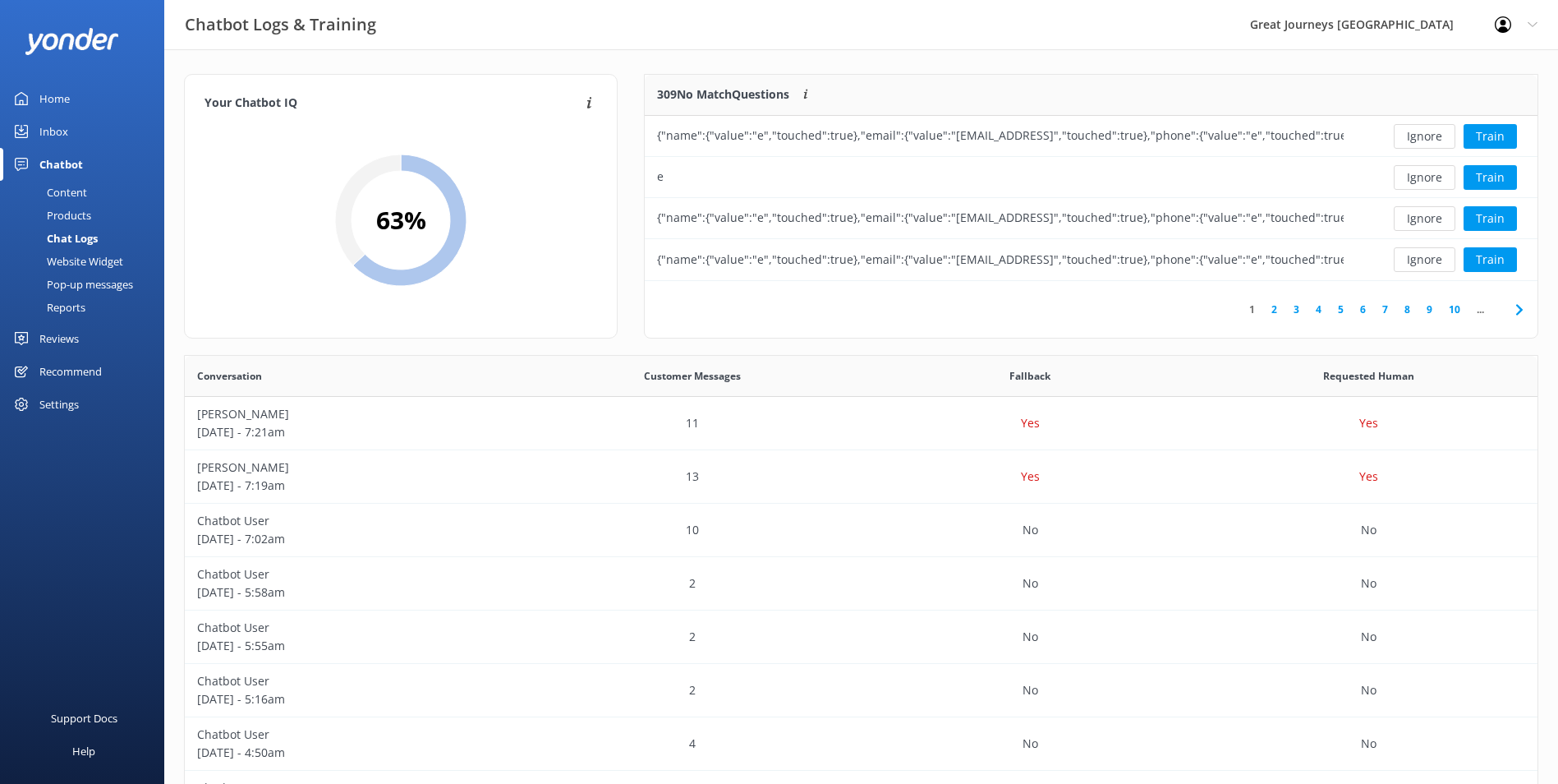
click at [1427, 143] on button "Ignore" at bounding box center [1424, 136] width 61 height 25
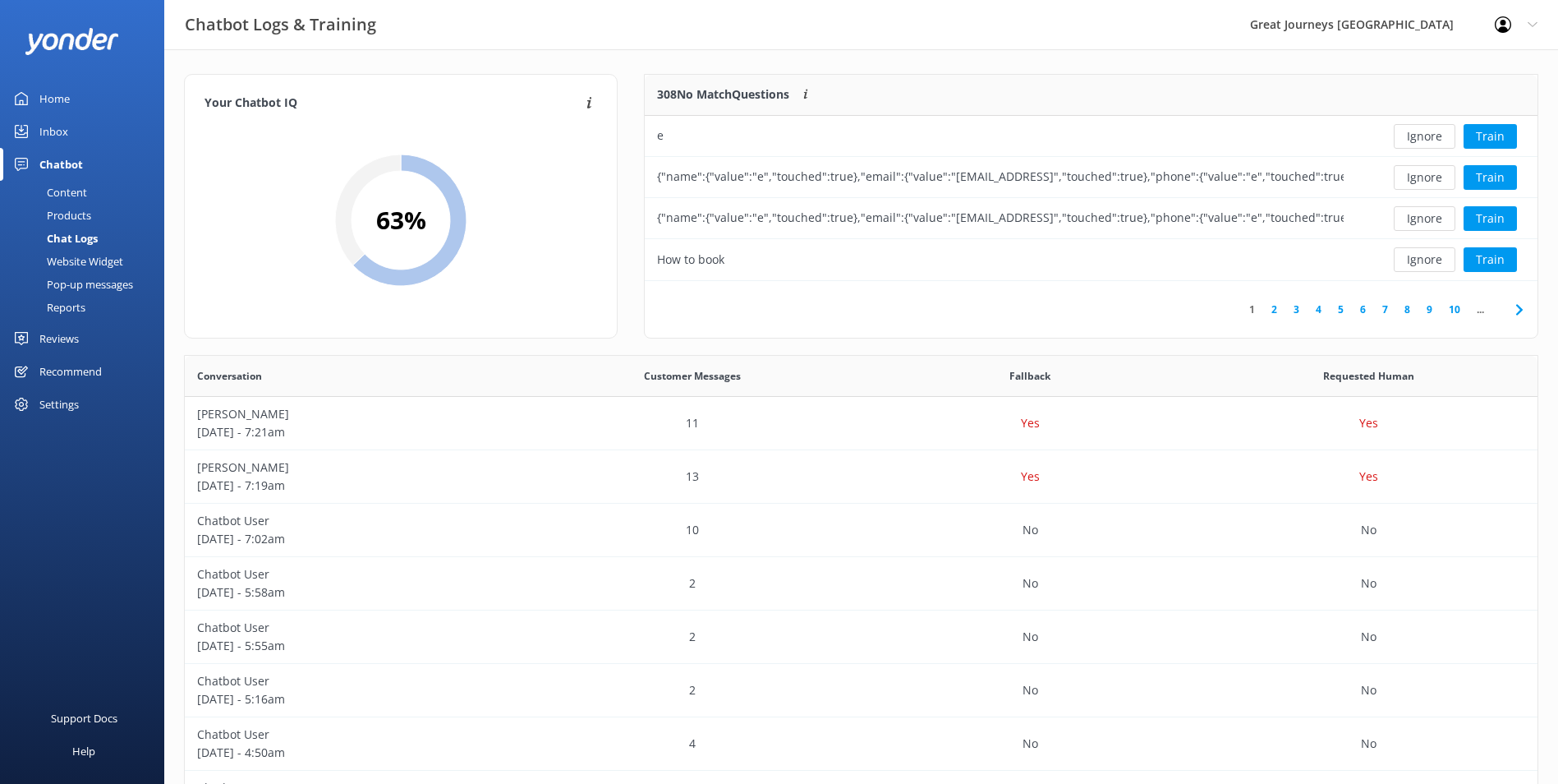
click at [1427, 143] on button "Ignore" at bounding box center [1424, 136] width 61 height 25
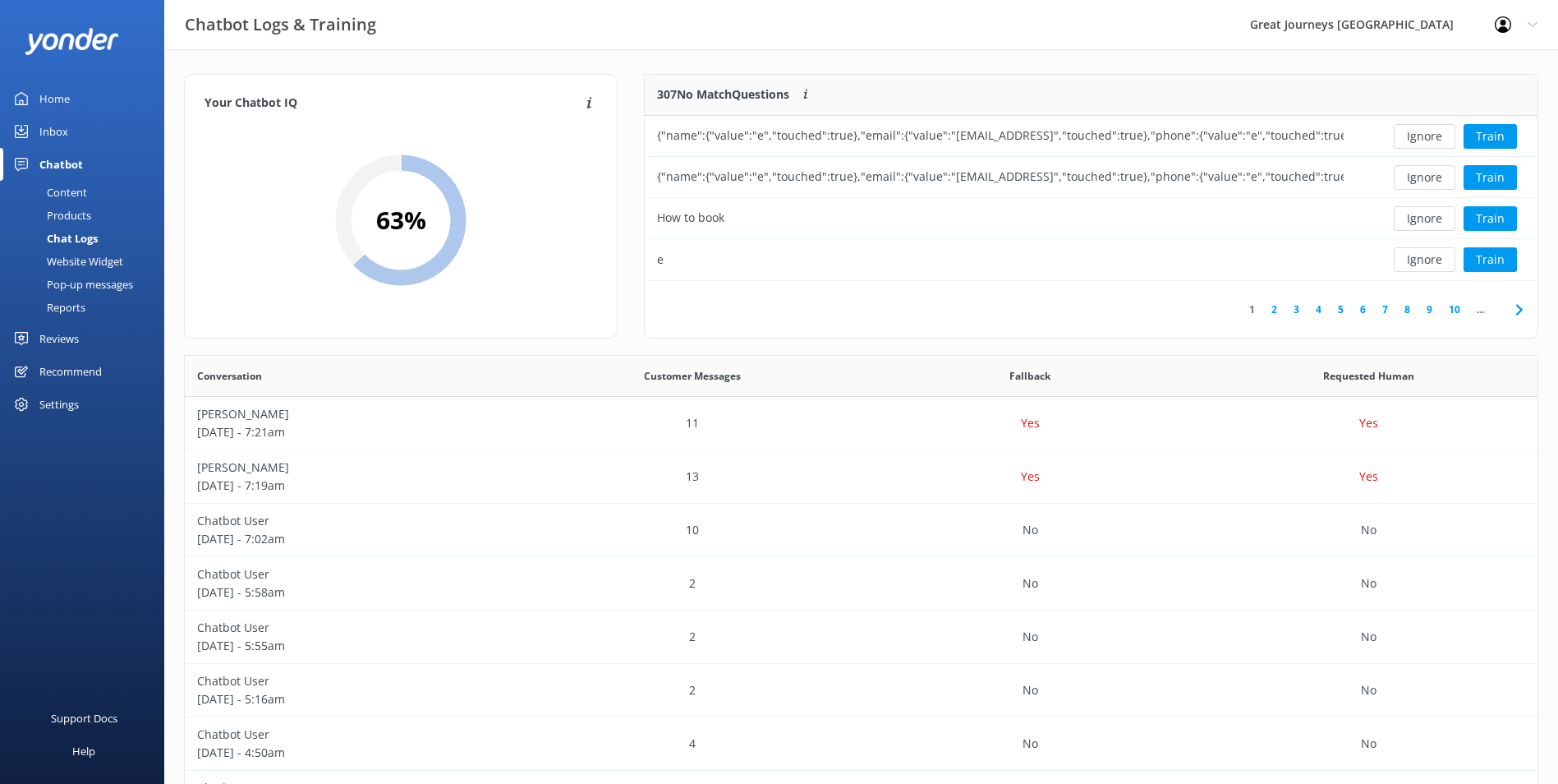
click at [1427, 142] on button "Ignore" at bounding box center [1424, 136] width 61 height 25
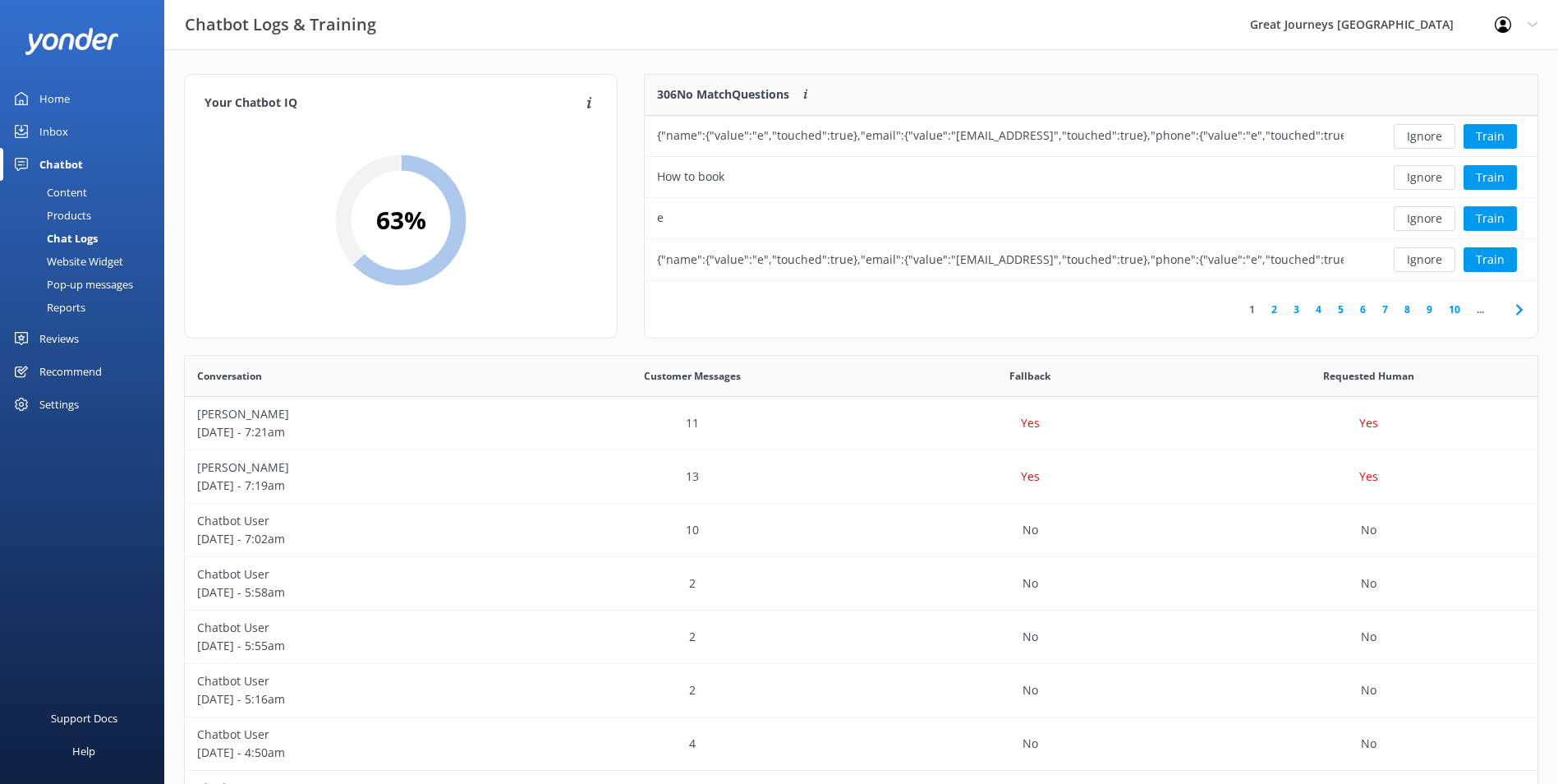
click at [1427, 142] on button "Ignore" at bounding box center [1424, 136] width 61 height 25
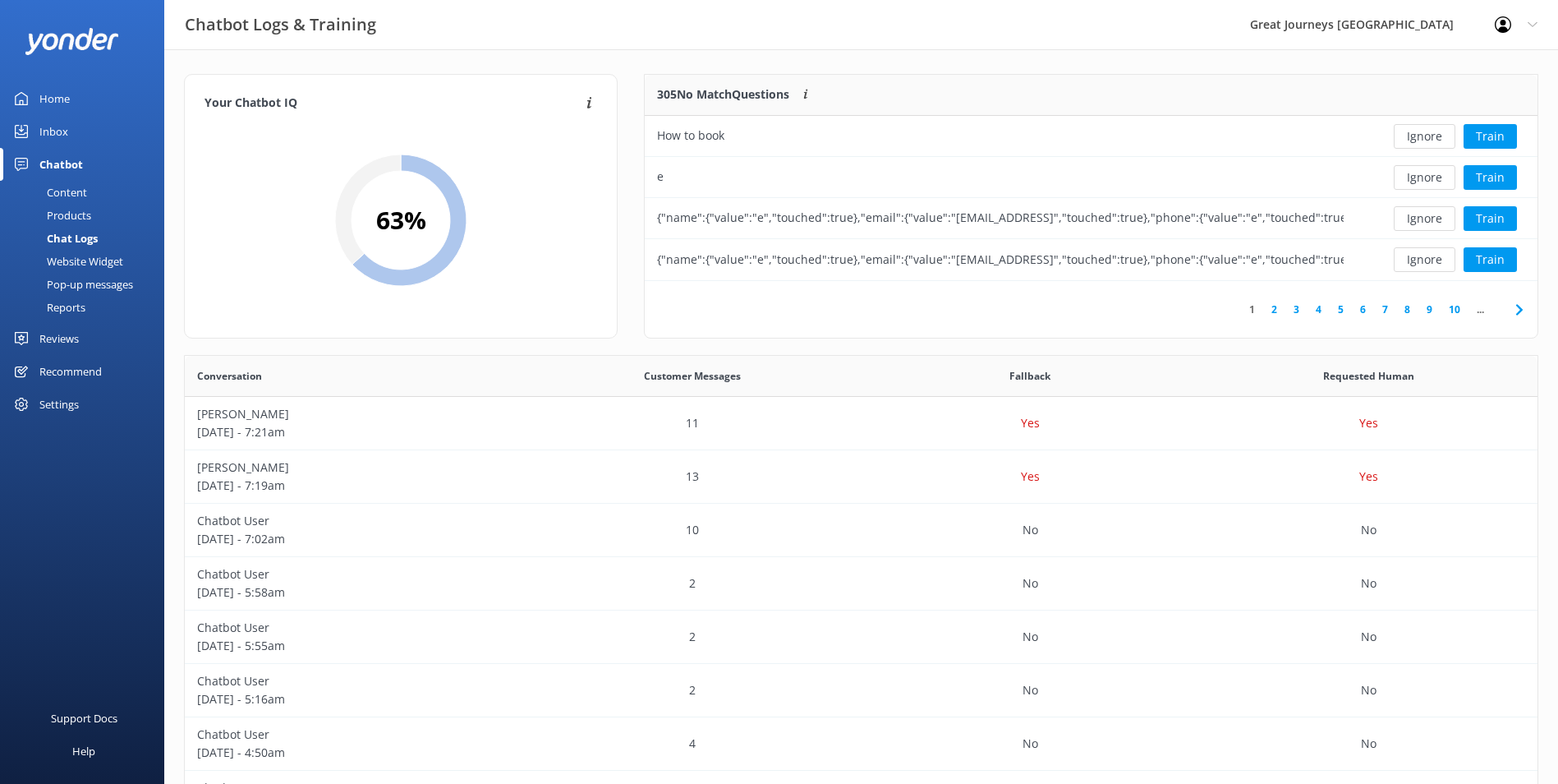
click at [1427, 142] on button "Ignore" at bounding box center [1424, 136] width 61 height 25
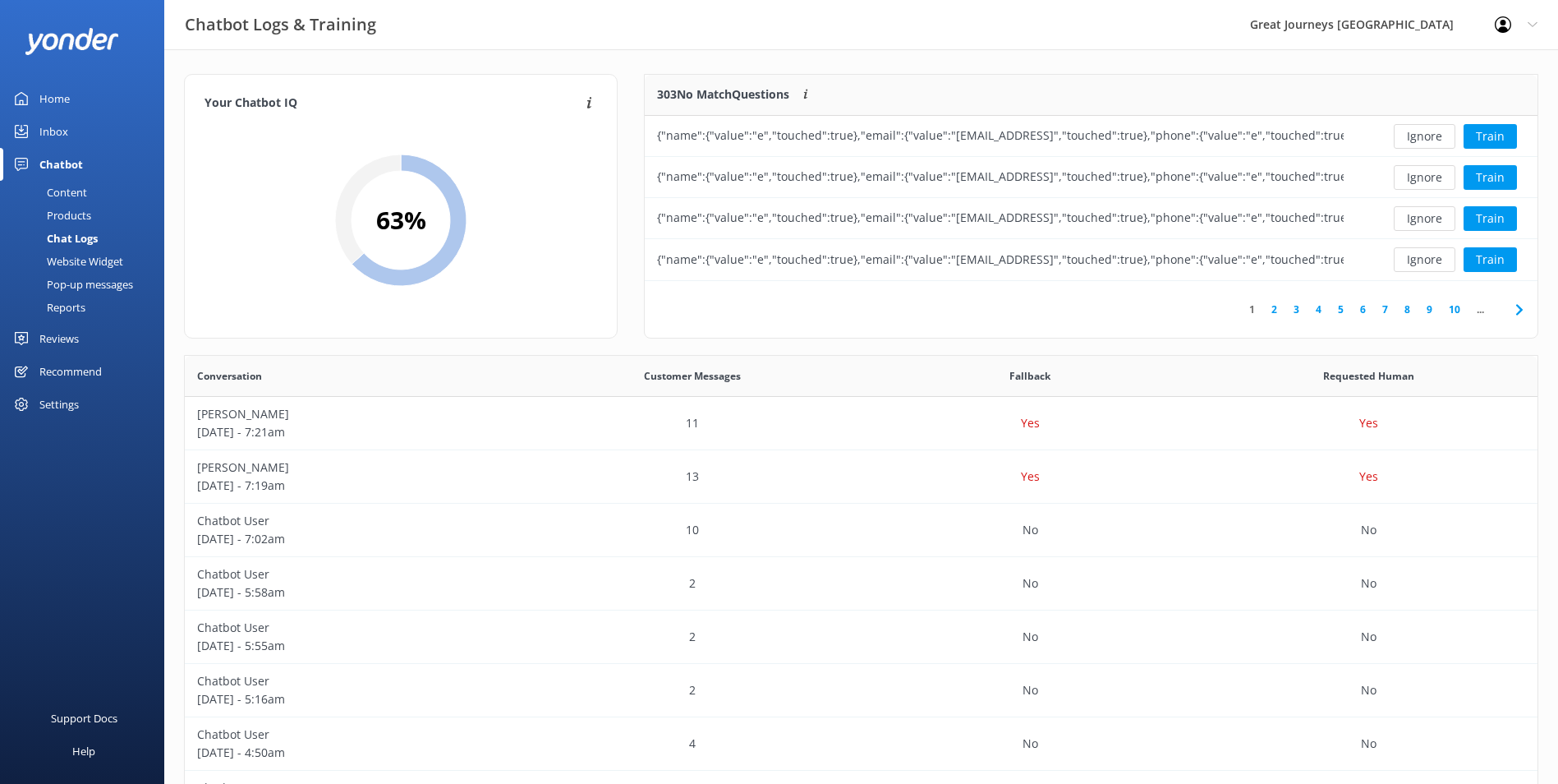
click at [1427, 142] on button "Ignore" at bounding box center [1424, 136] width 61 height 25
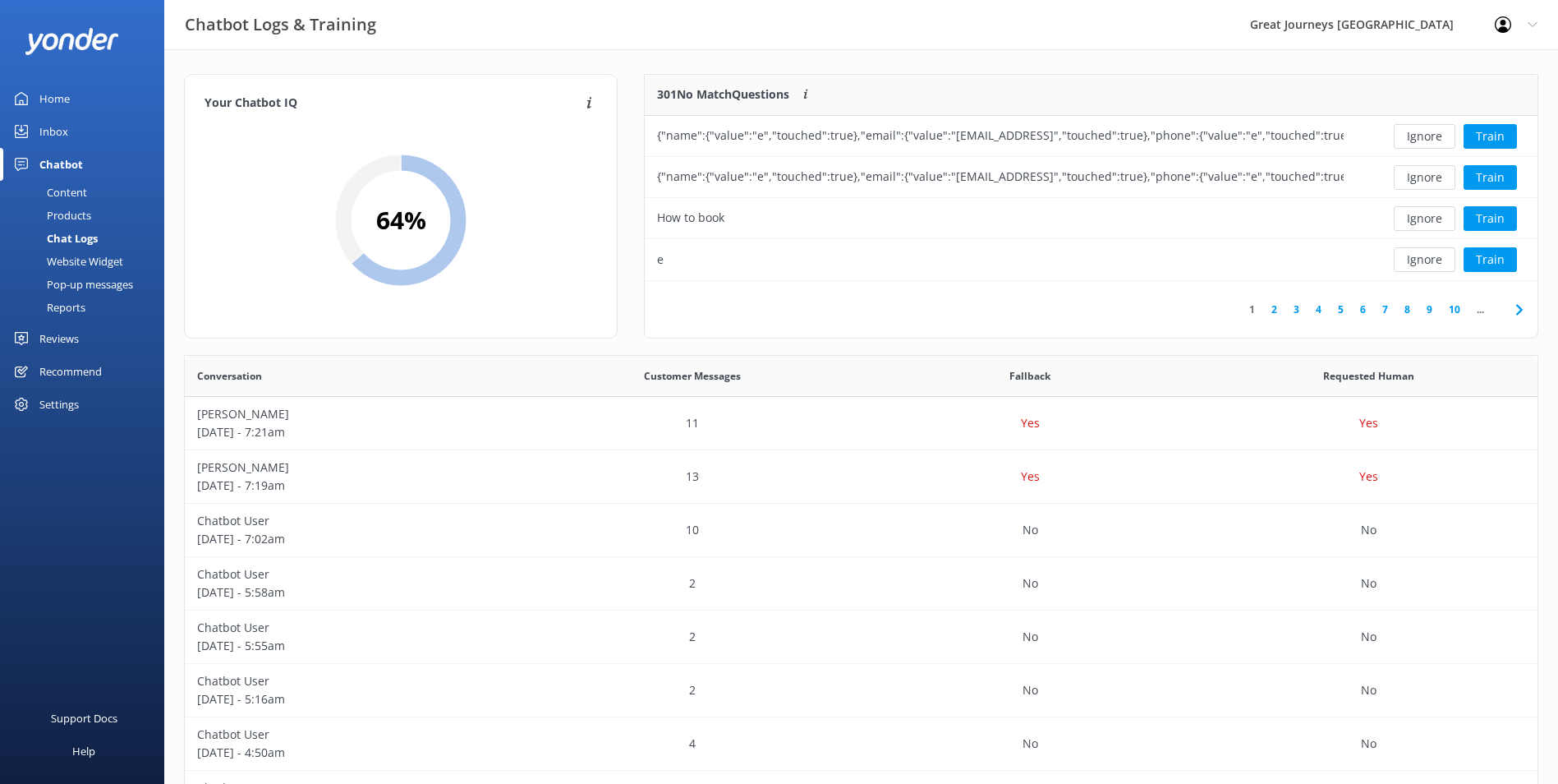
click at [1427, 142] on button "Ignore" at bounding box center [1424, 136] width 61 height 25
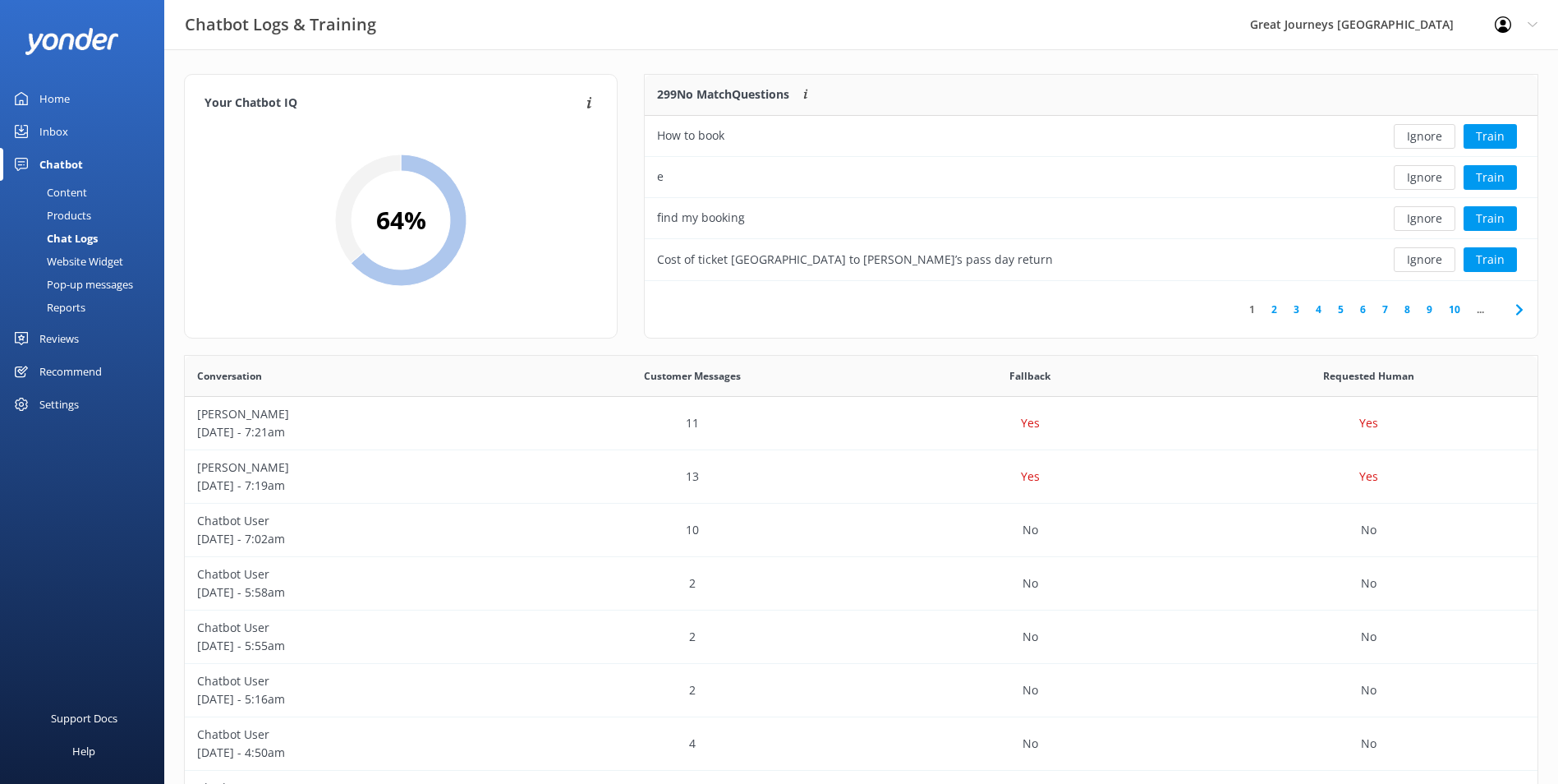
click at [1427, 142] on button "Ignore" at bounding box center [1424, 136] width 61 height 25
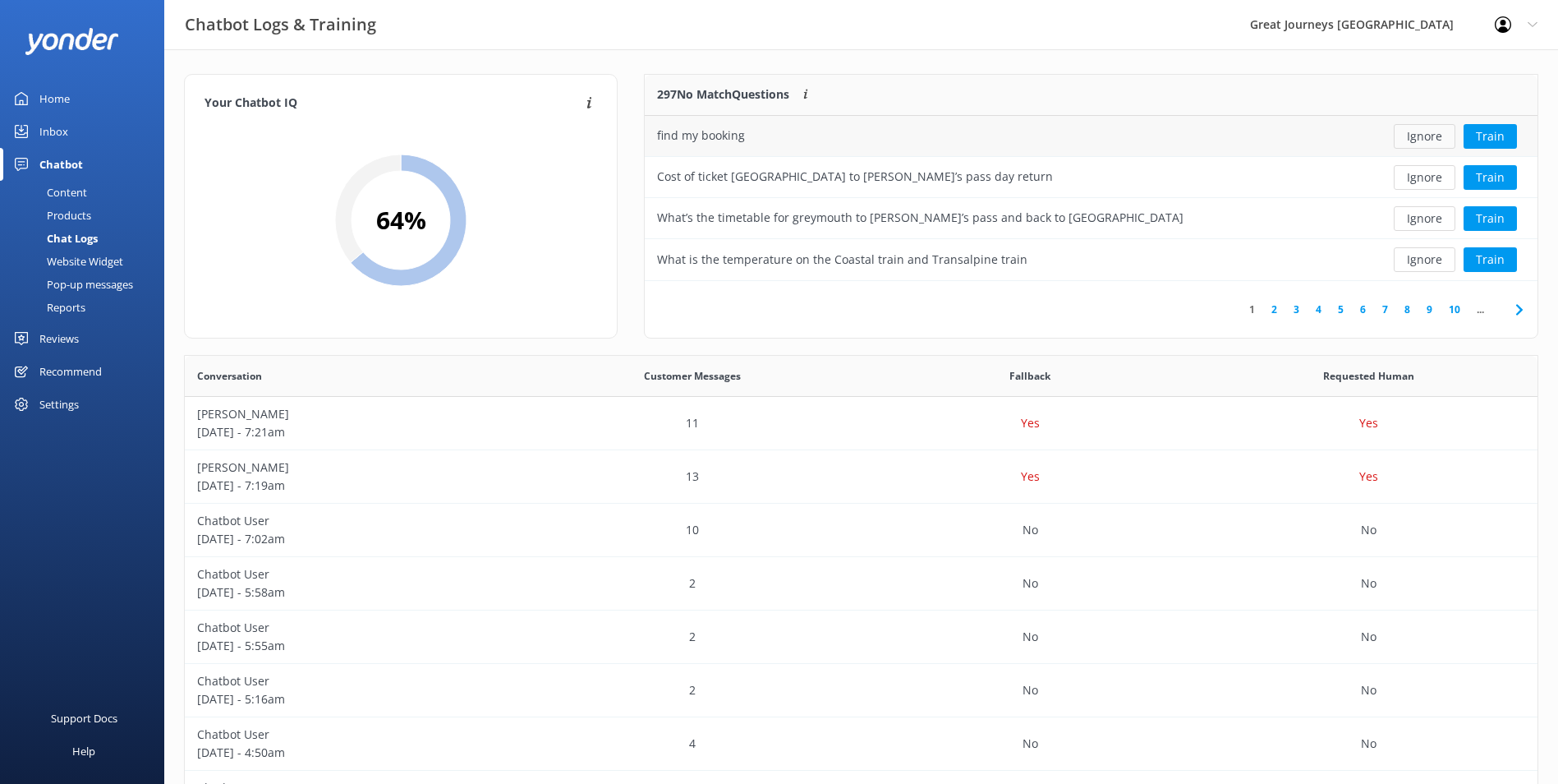
click at [1427, 141] on button "Ignore" at bounding box center [1424, 136] width 61 height 25
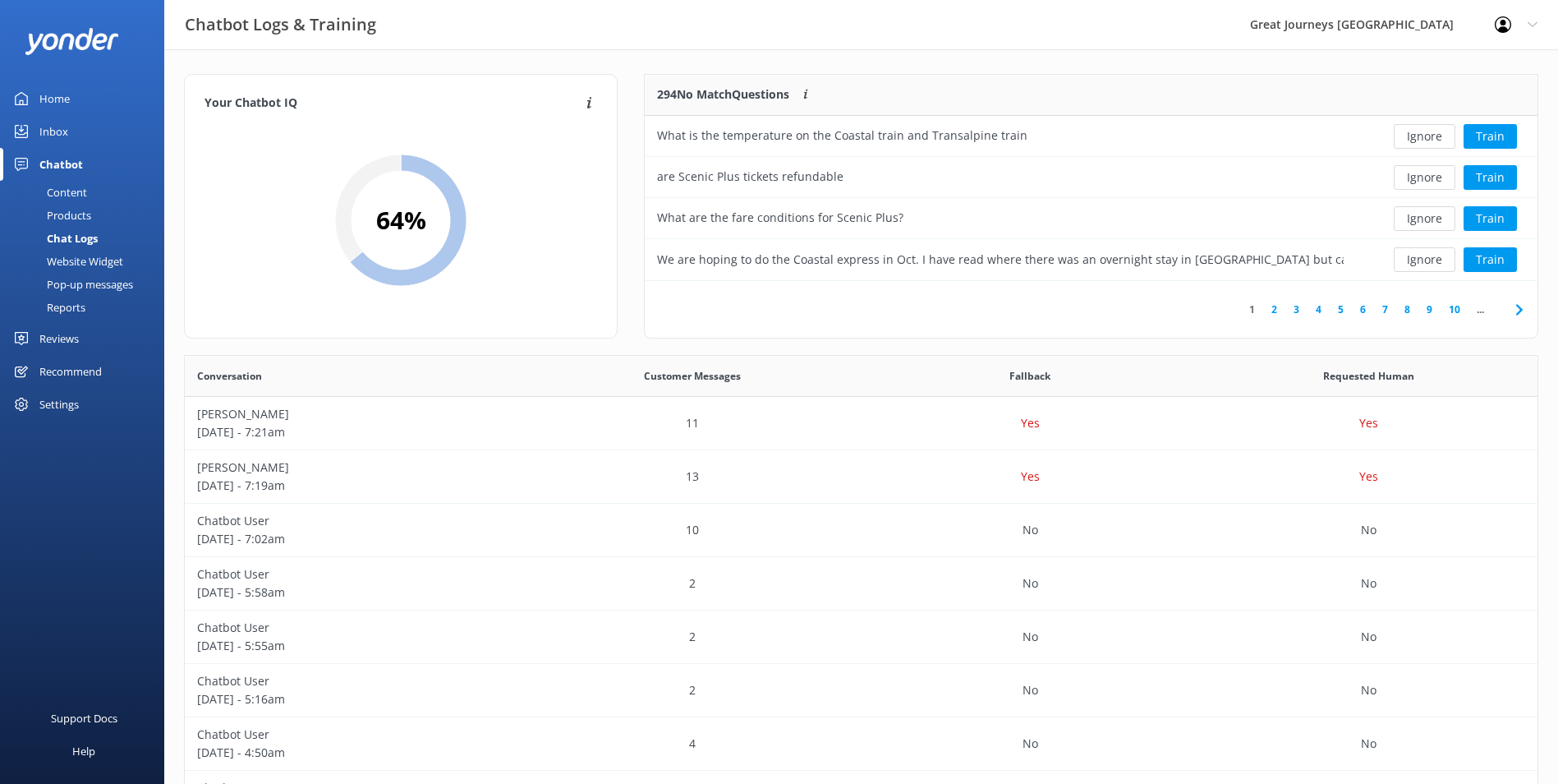
click at [1427, 141] on button "Ignore" at bounding box center [1424, 136] width 61 height 25
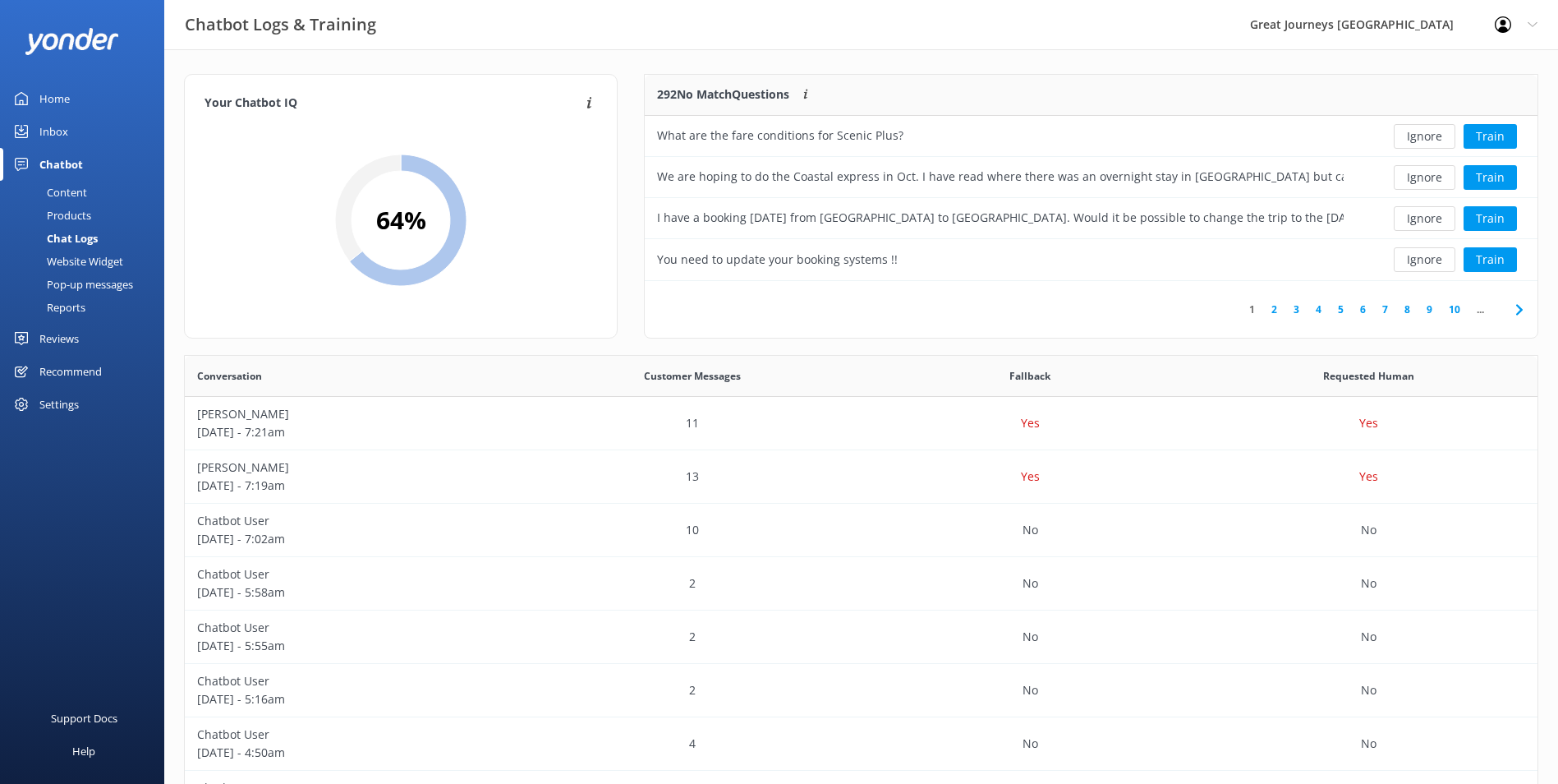
click at [1427, 141] on button "Ignore" at bounding box center [1424, 136] width 61 height 25
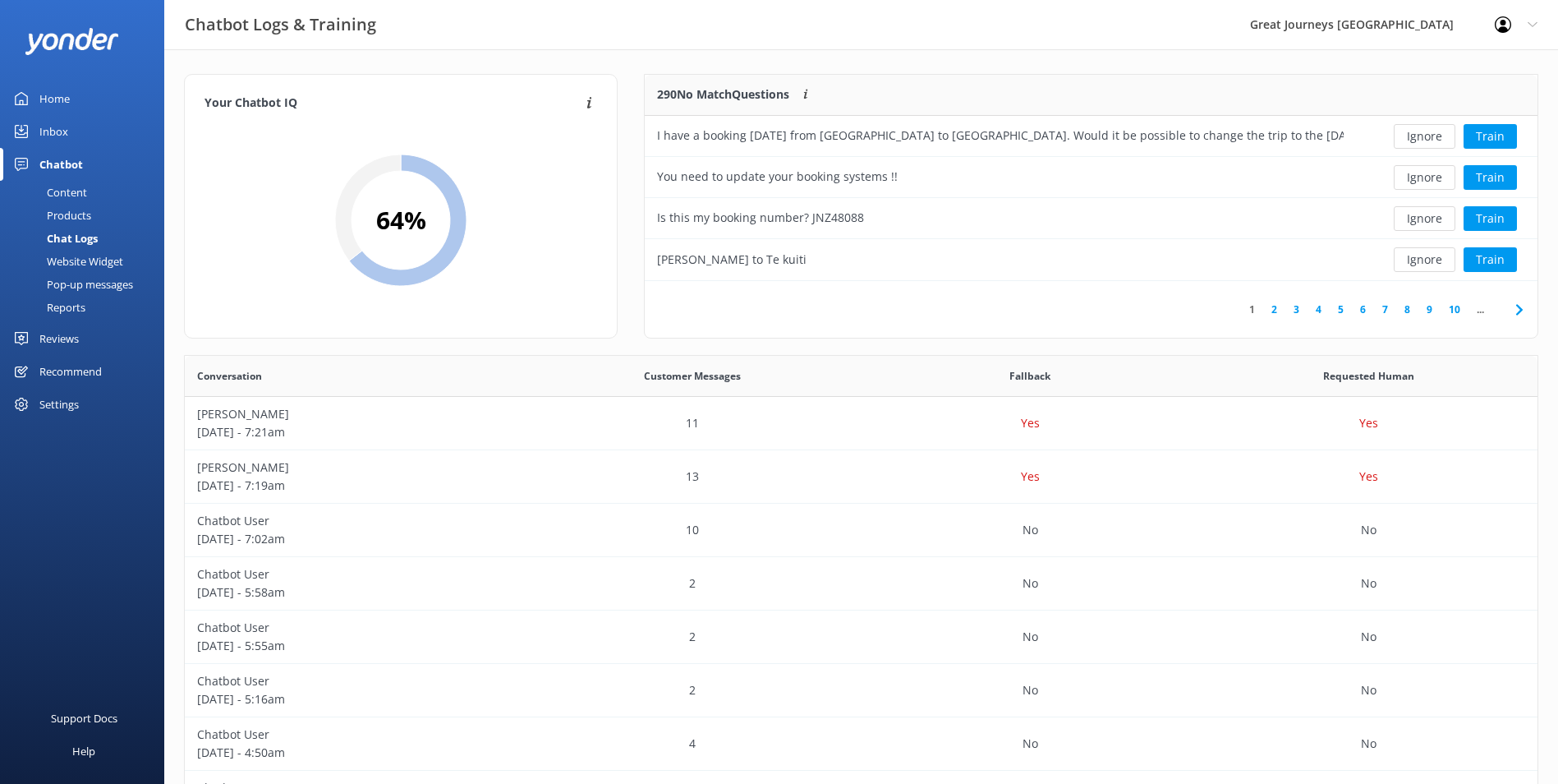
click at [1427, 141] on button "Ignore" at bounding box center [1424, 136] width 61 height 25
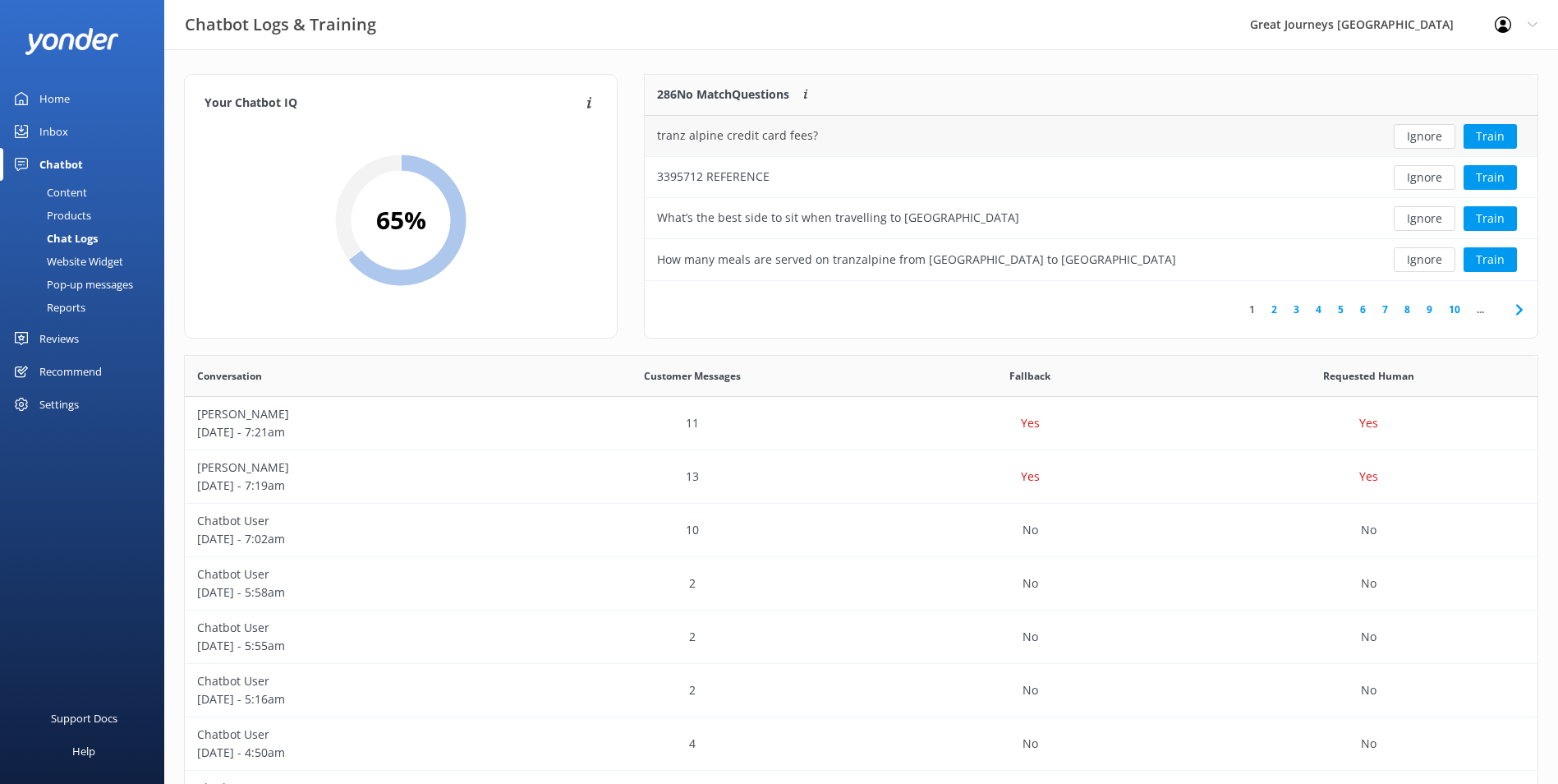
click at [1440, 142] on button "Ignore" at bounding box center [1424, 136] width 61 height 25
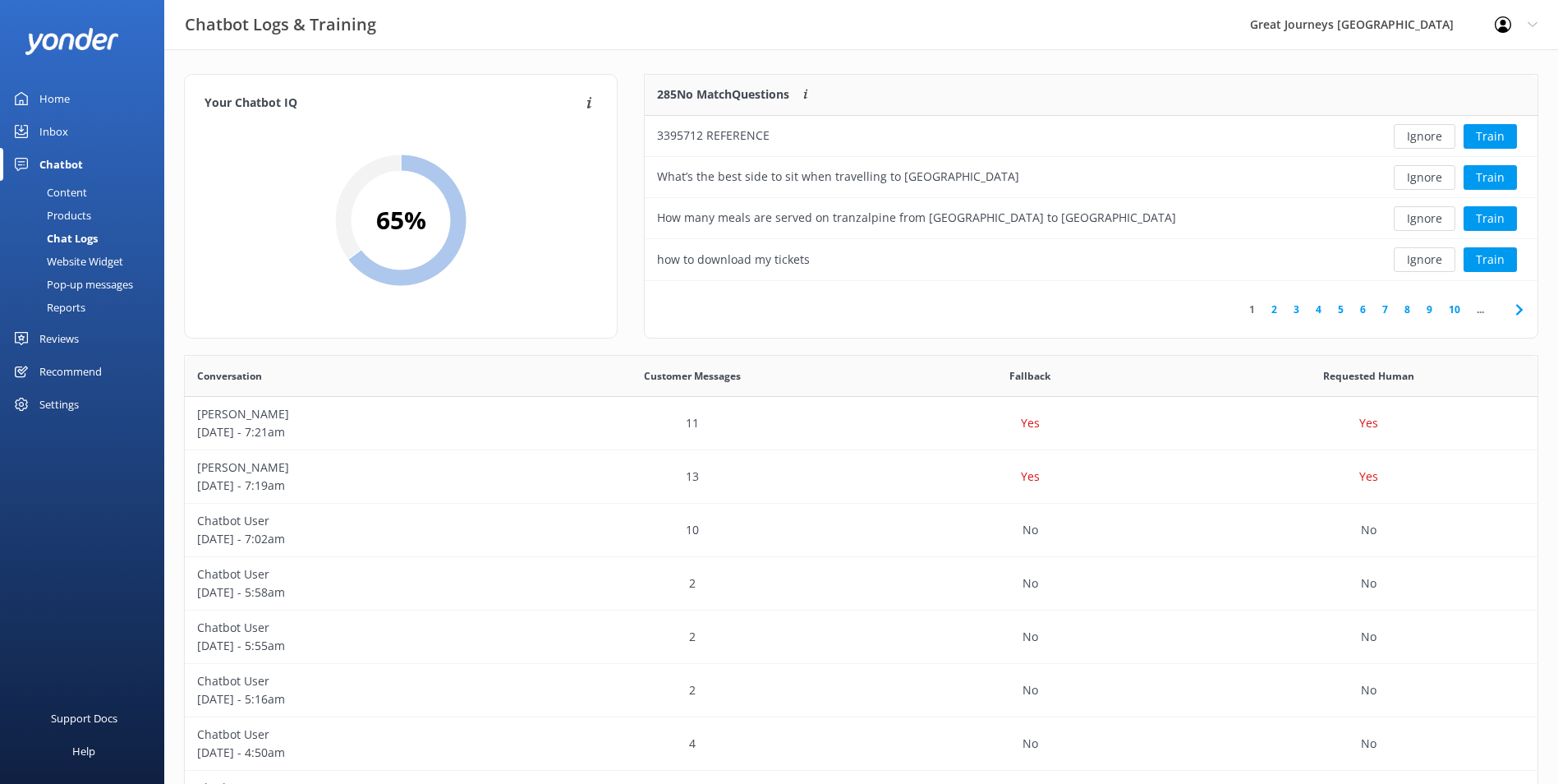
click at [1440, 138] on button "Ignore" at bounding box center [1424, 136] width 61 height 25
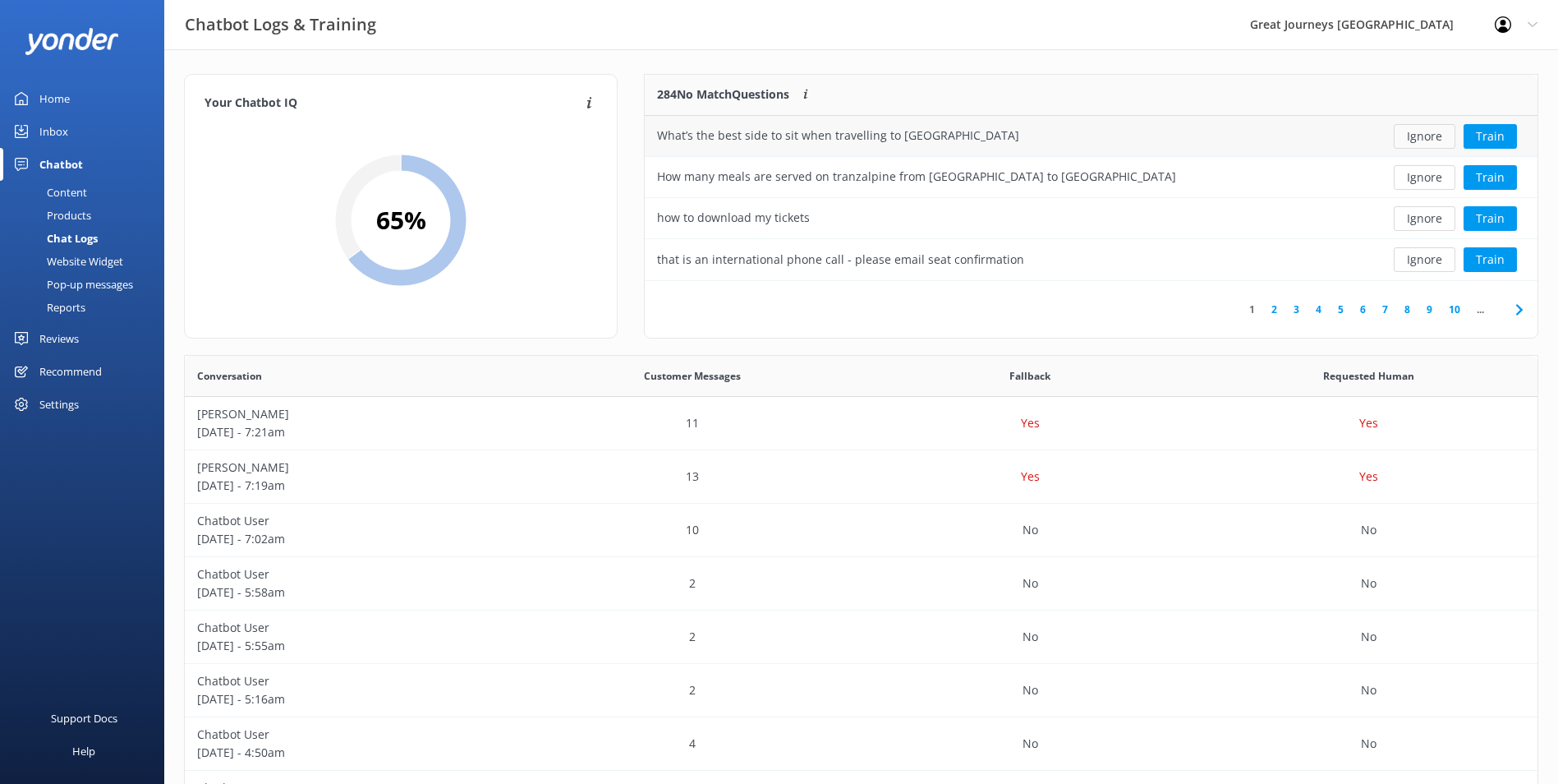
click at [1440, 137] on button "Ignore" at bounding box center [1424, 136] width 61 height 25
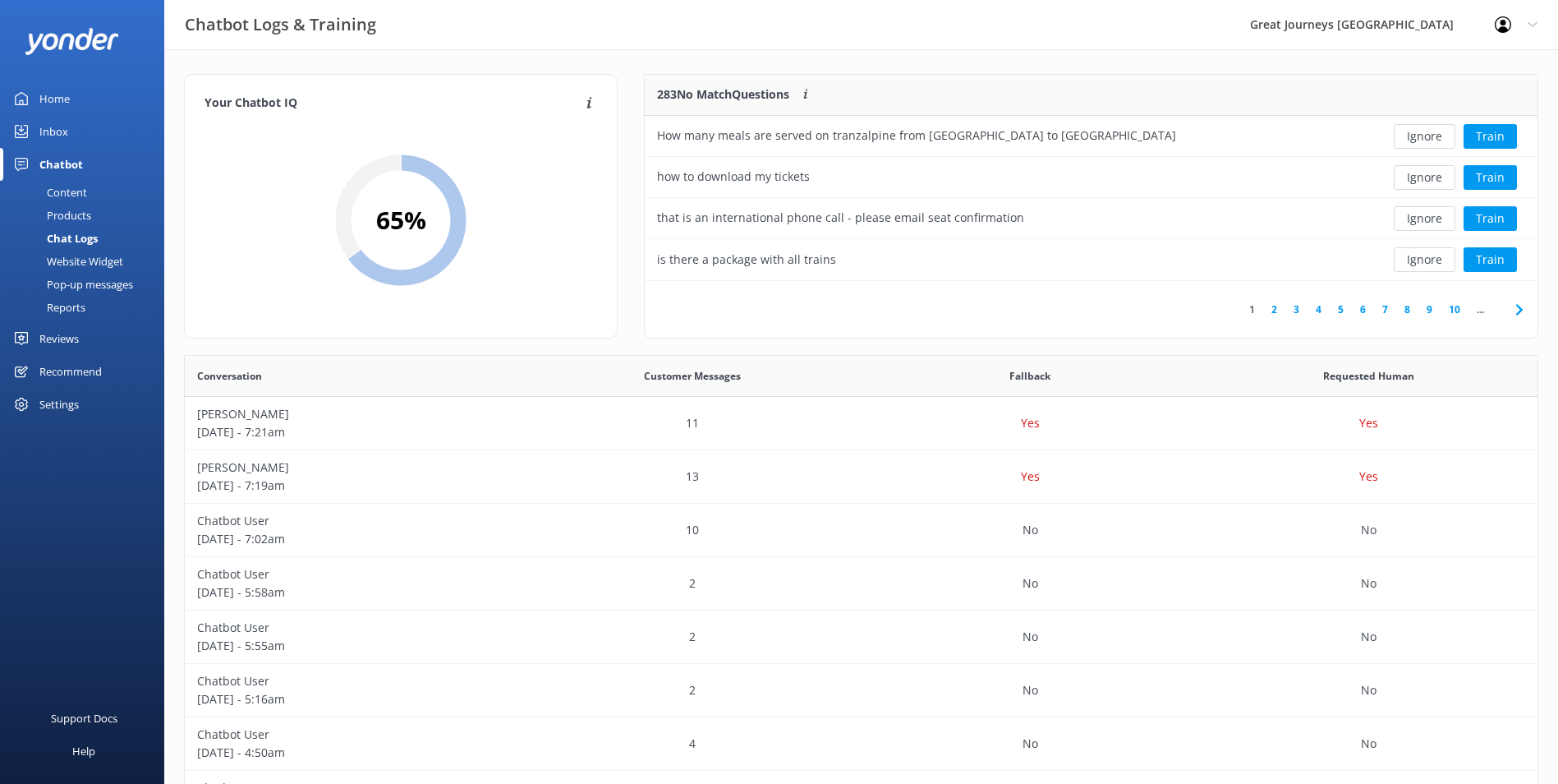
click at [1440, 137] on button "Ignore" at bounding box center [1424, 136] width 61 height 25
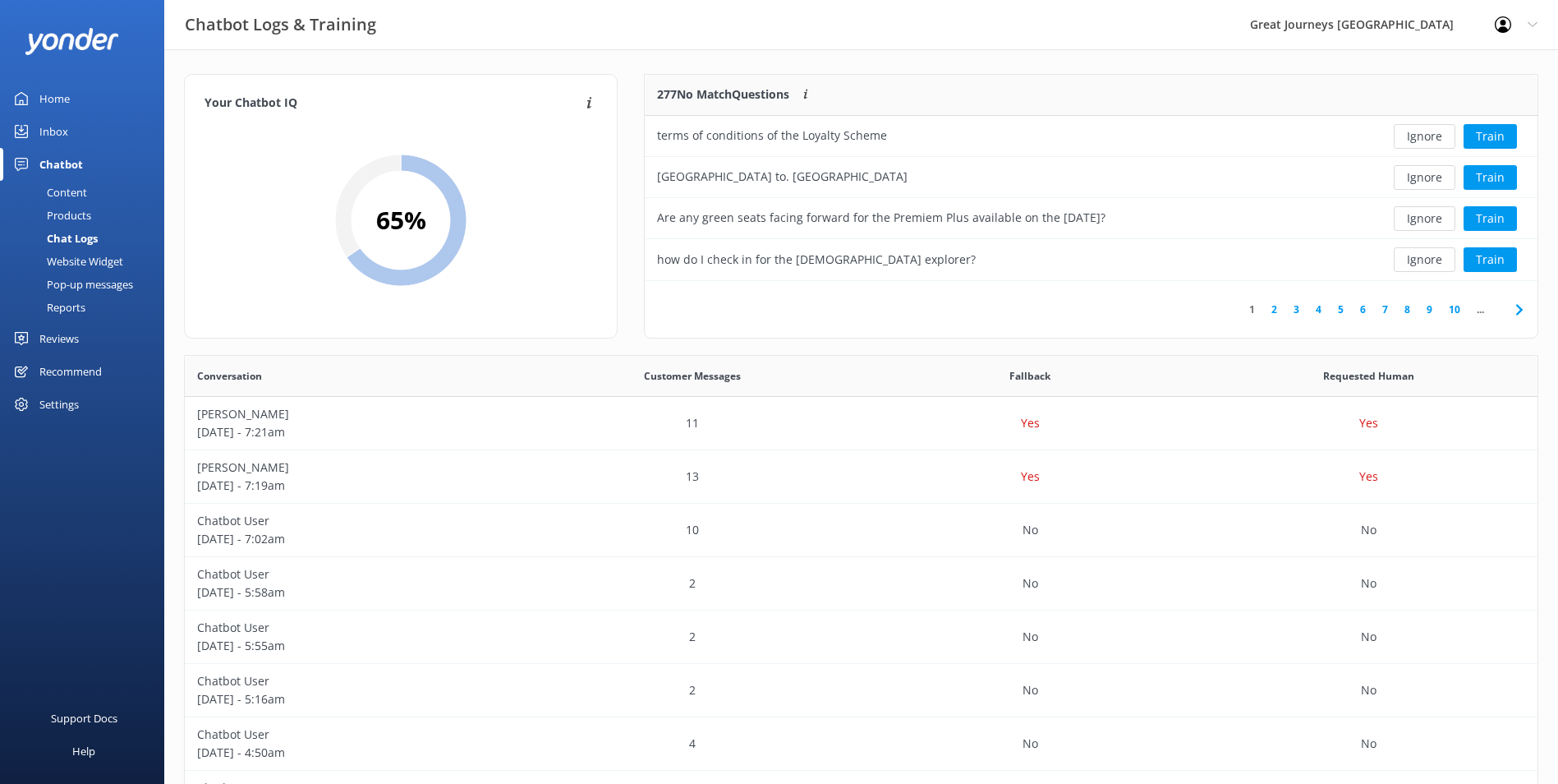
click at [1440, 137] on button "Ignore" at bounding box center [1424, 136] width 61 height 25
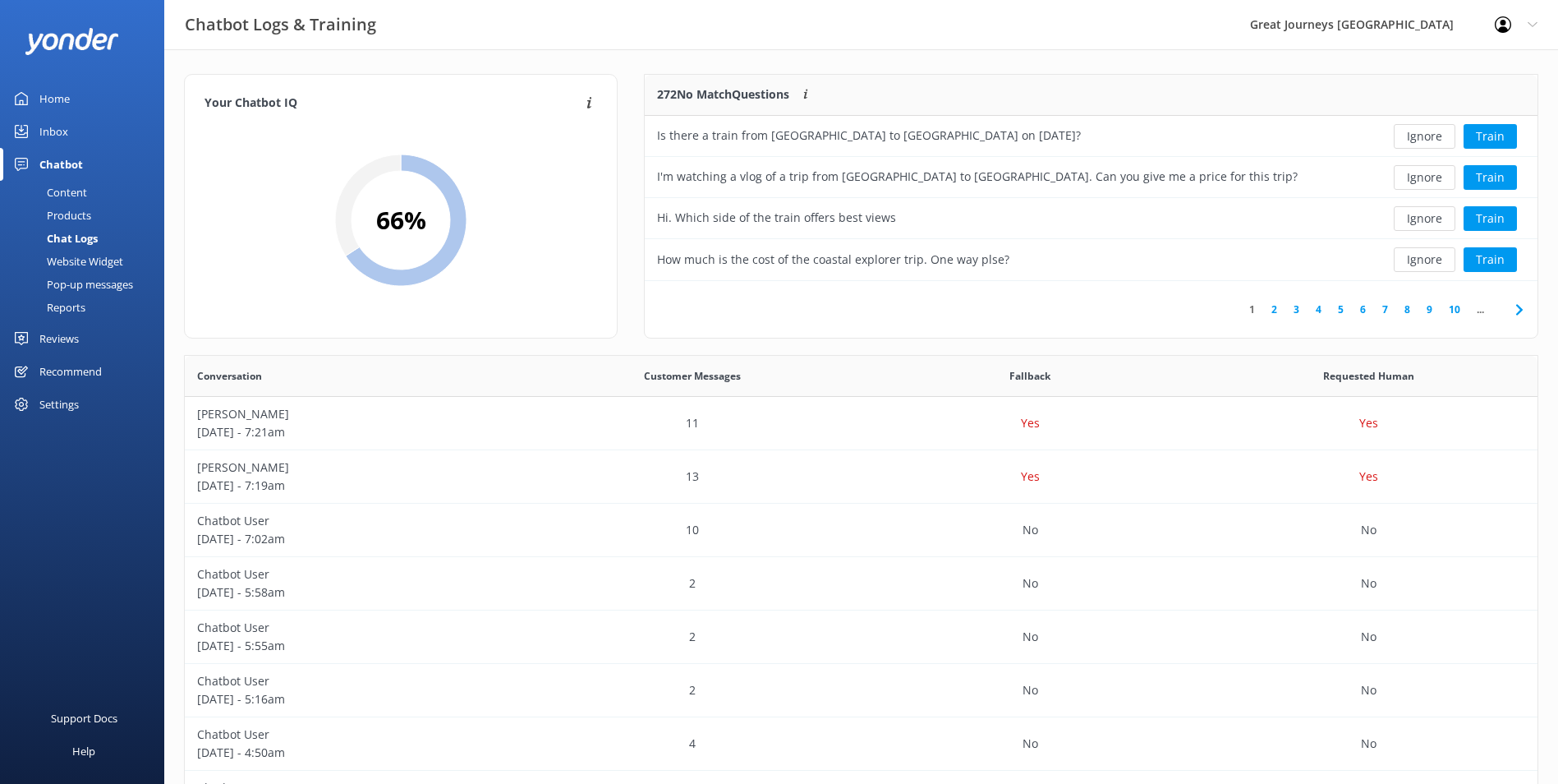
click at [1440, 137] on button "Ignore" at bounding box center [1424, 136] width 61 height 25
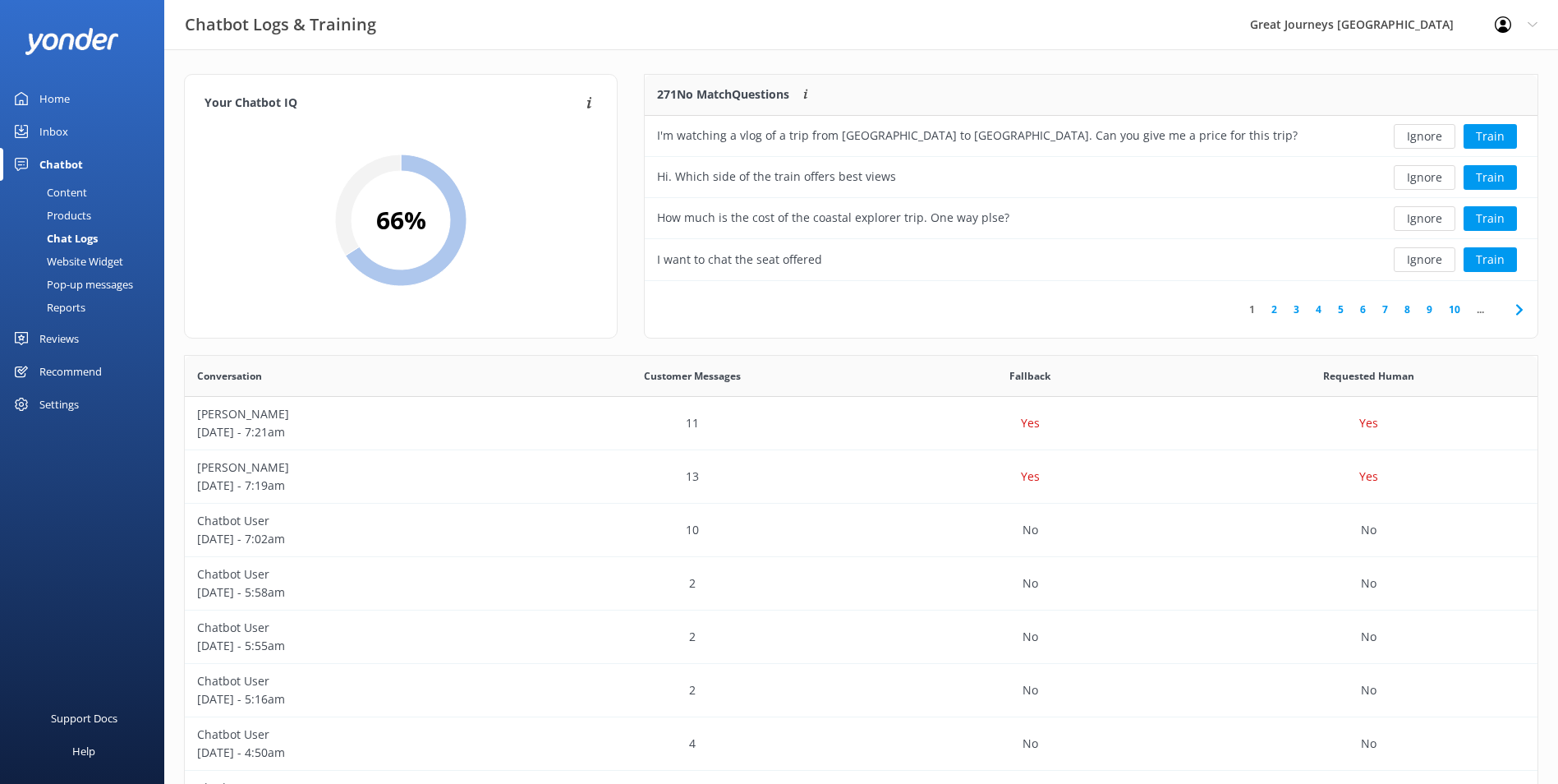
click at [1440, 137] on button "Ignore" at bounding box center [1424, 136] width 61 height 25
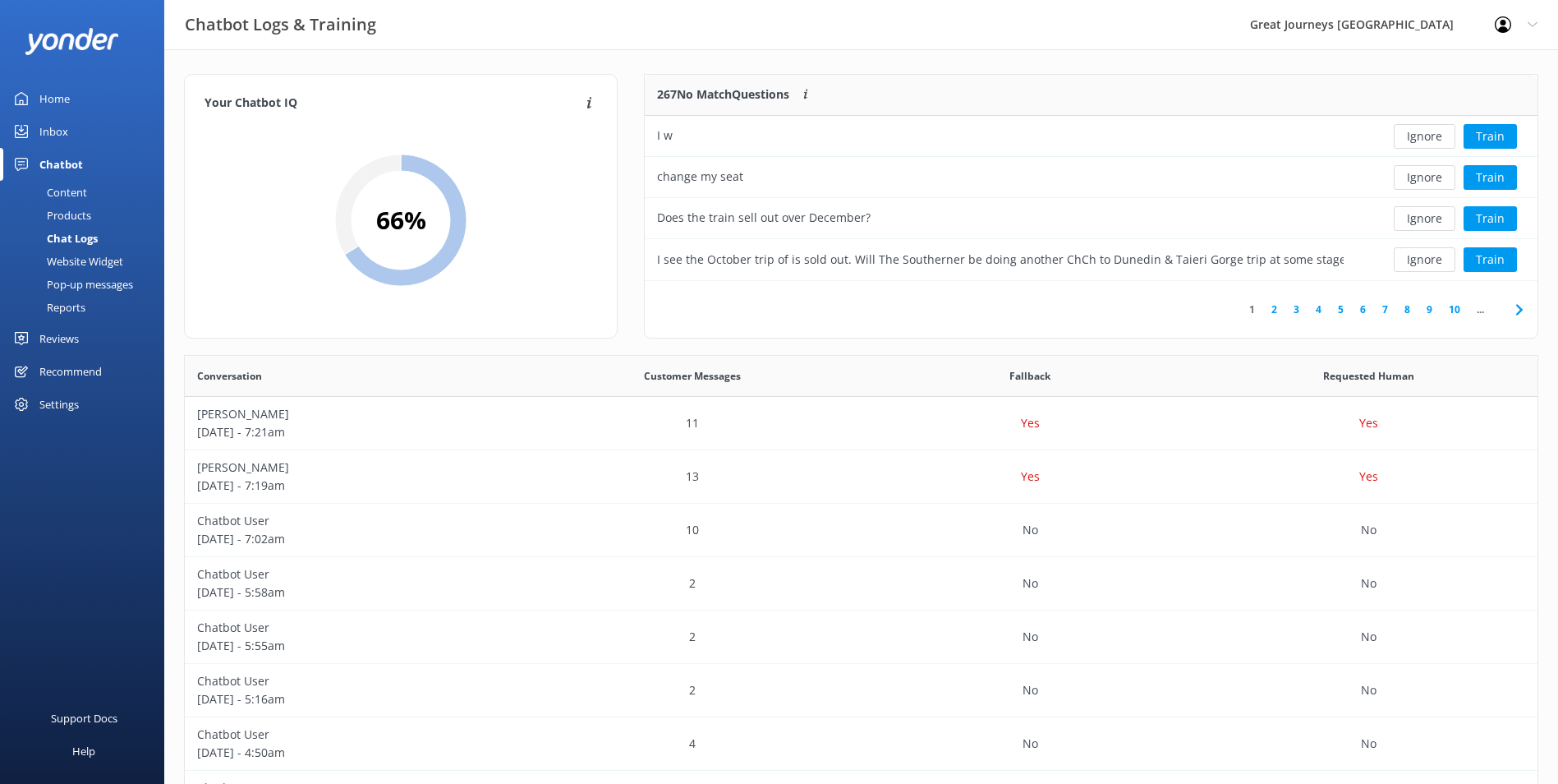
click at [1440, 137] on button "Ignore" at bounding box center [1424, 136] width 61 height 25
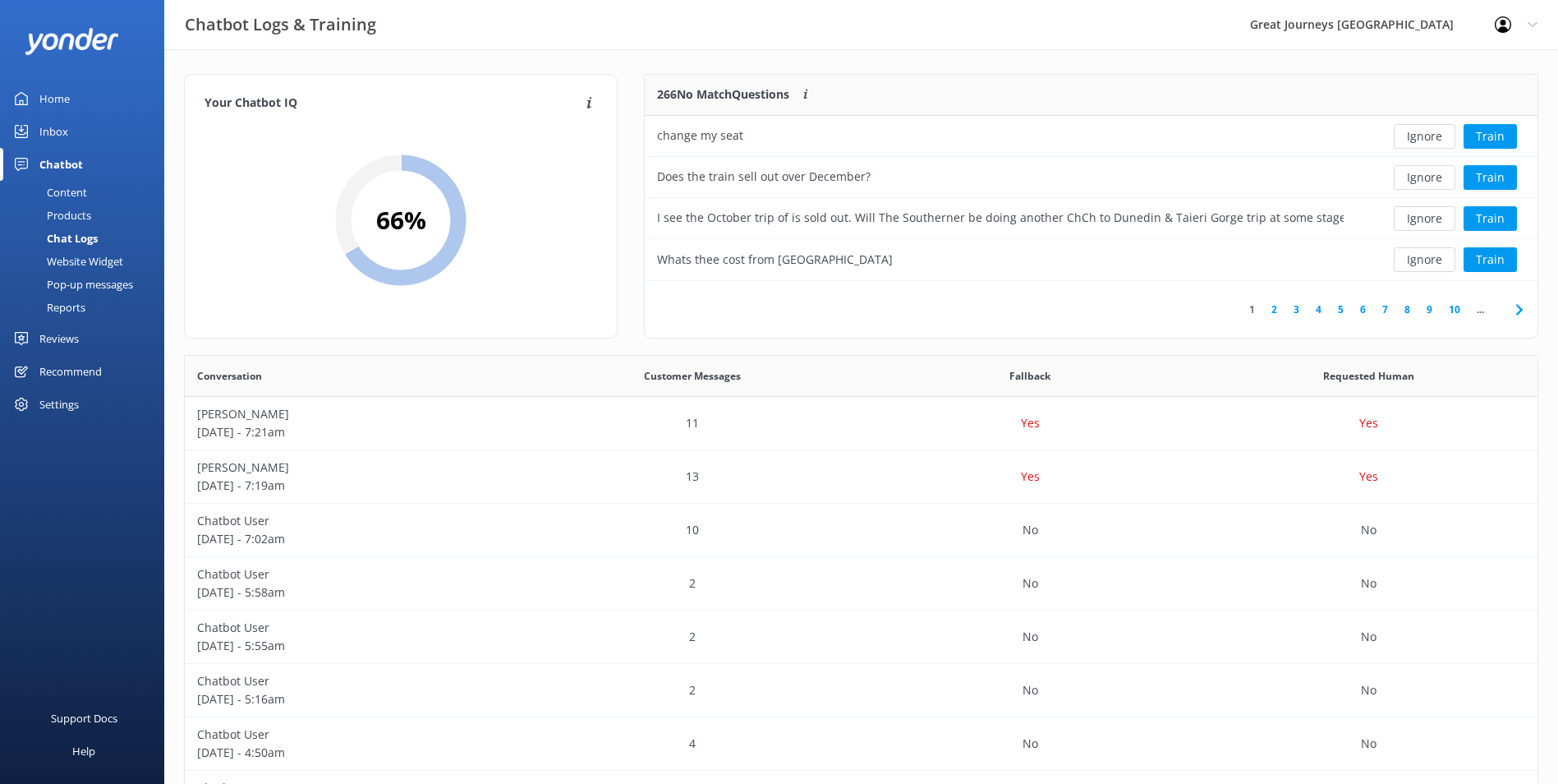
click at [1440, 137] on button "Ignore" at bounding box center [1424, 136] width 61 height 25
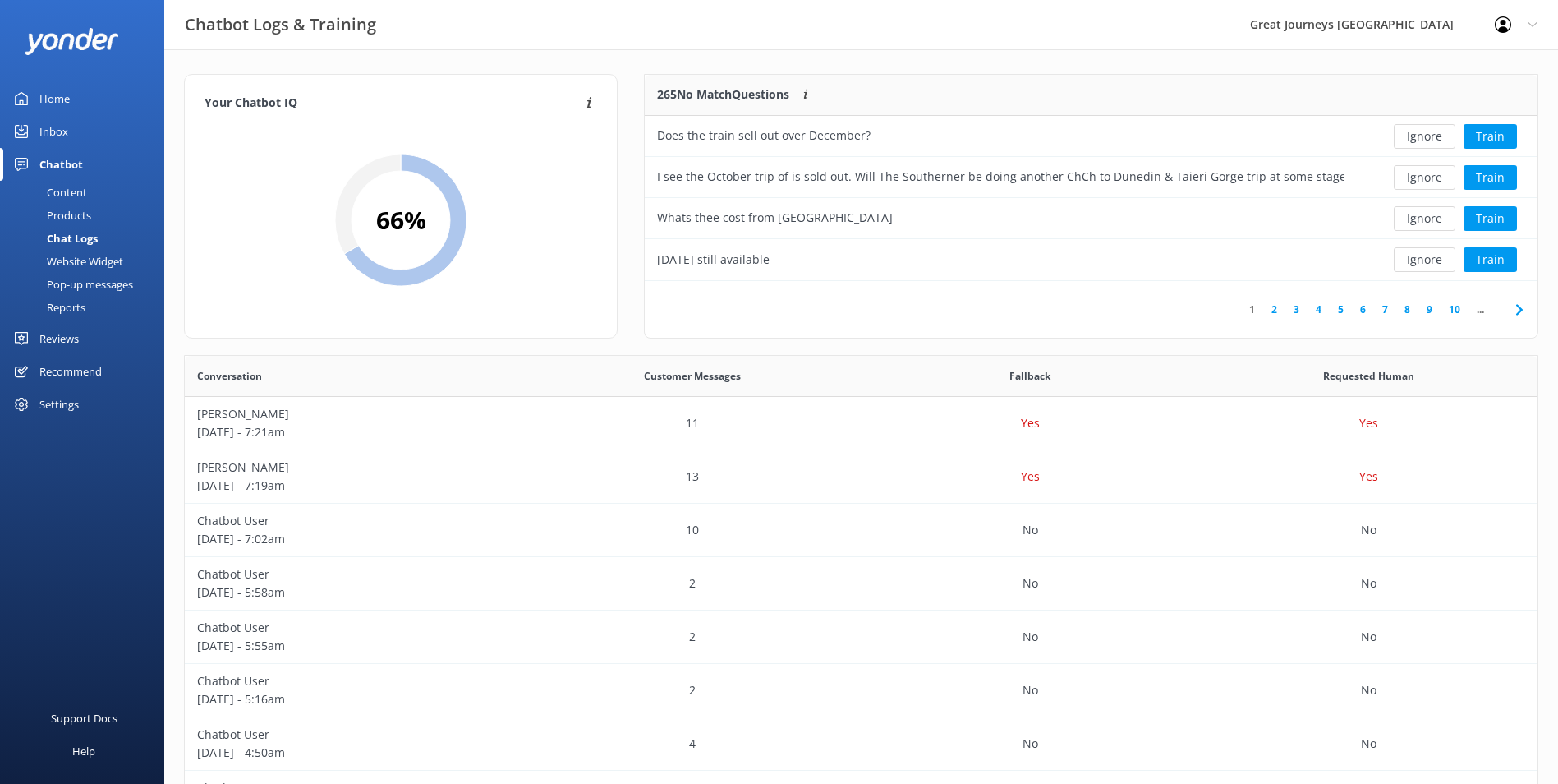
click at [1440, 137] on button "Ignore" at bounding box center [1424, 136] width 61 height 25
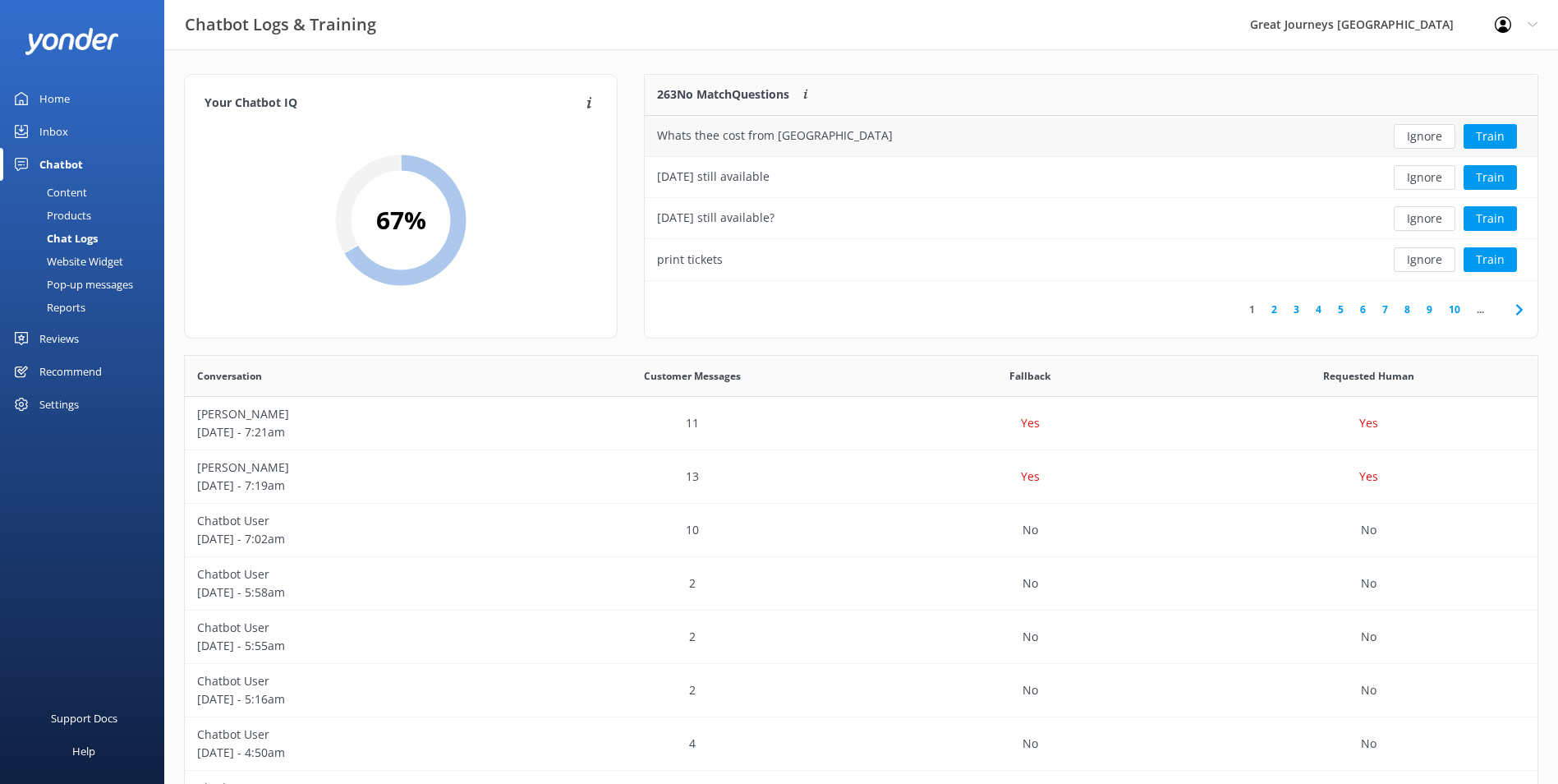
click at [1439, 135] on button "Ignore" at bounding box center [1424, 136] width 61 height 25
click at [1436, 143] on button "Ignore" at bounding box center [1424, 136] width 61 height 25
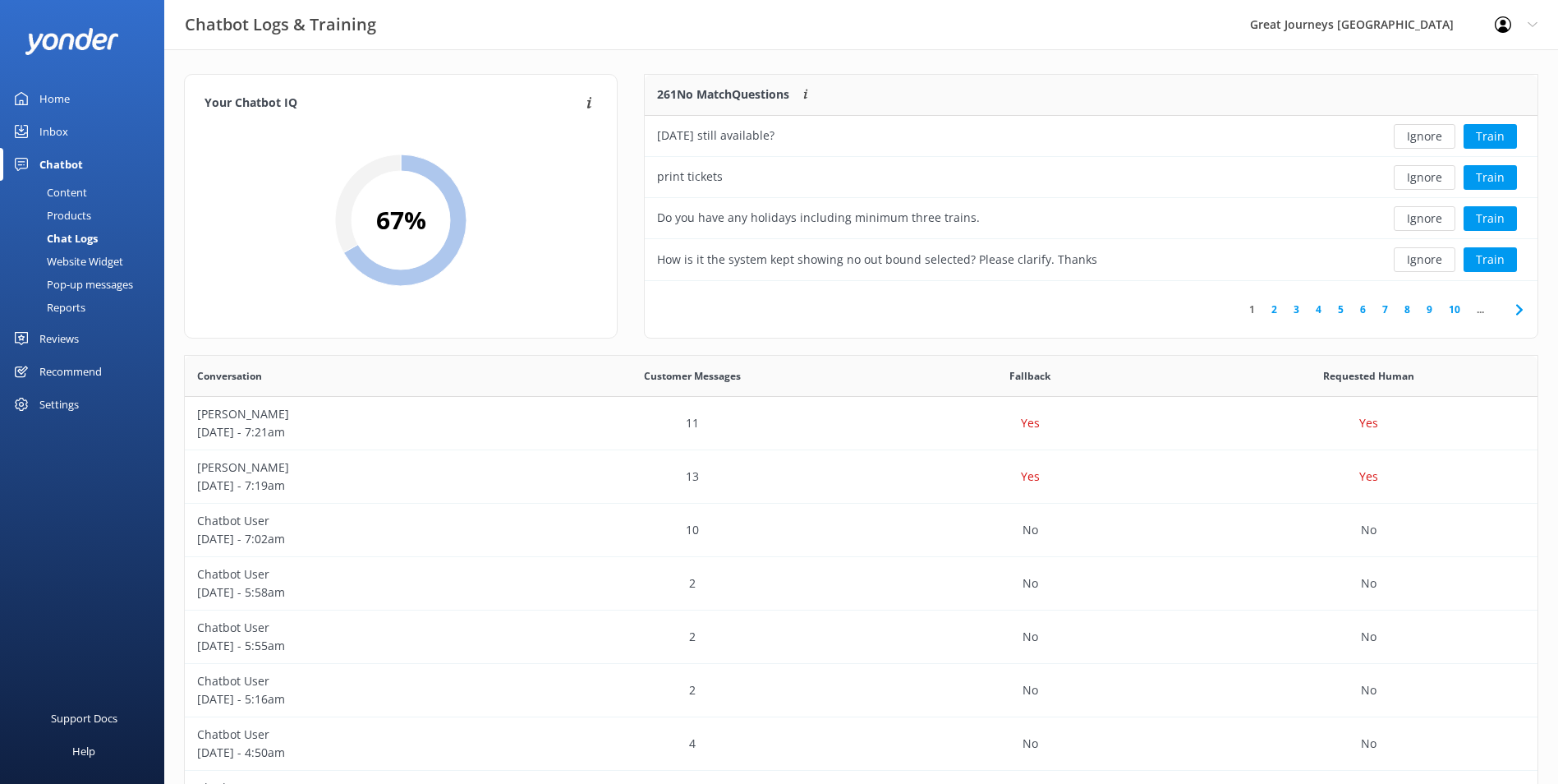
click at [1430, 136] on button "Ignore" at bounding box center [1424, 136] width 61 height 25
click at [1432, 136] on button "Ignore" at bounding box center [1424, 136] width 61 height 25
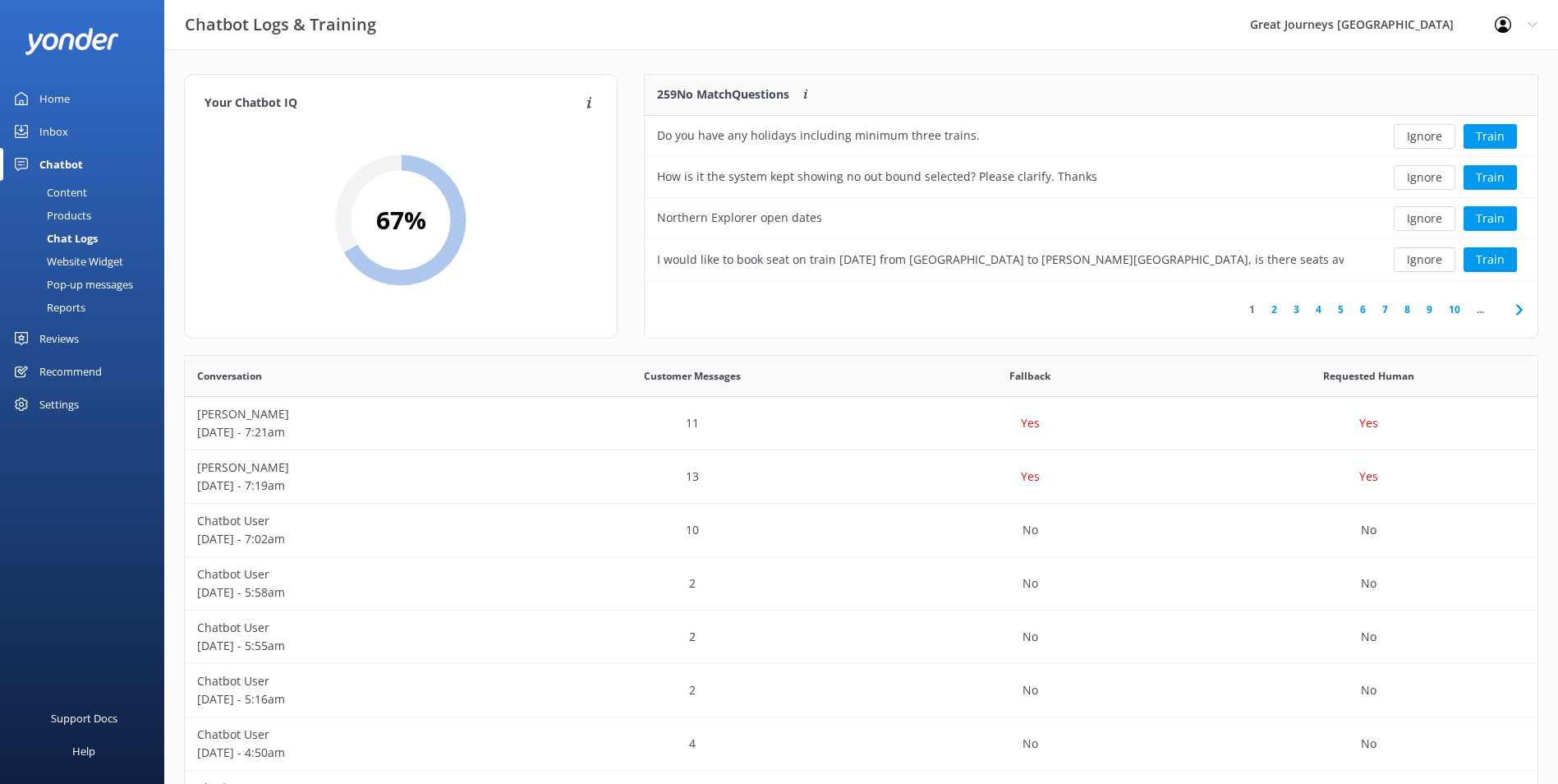
click at [1432, 136] on button "Ignore" at bounding box center [1424, 136] width 61 height 25
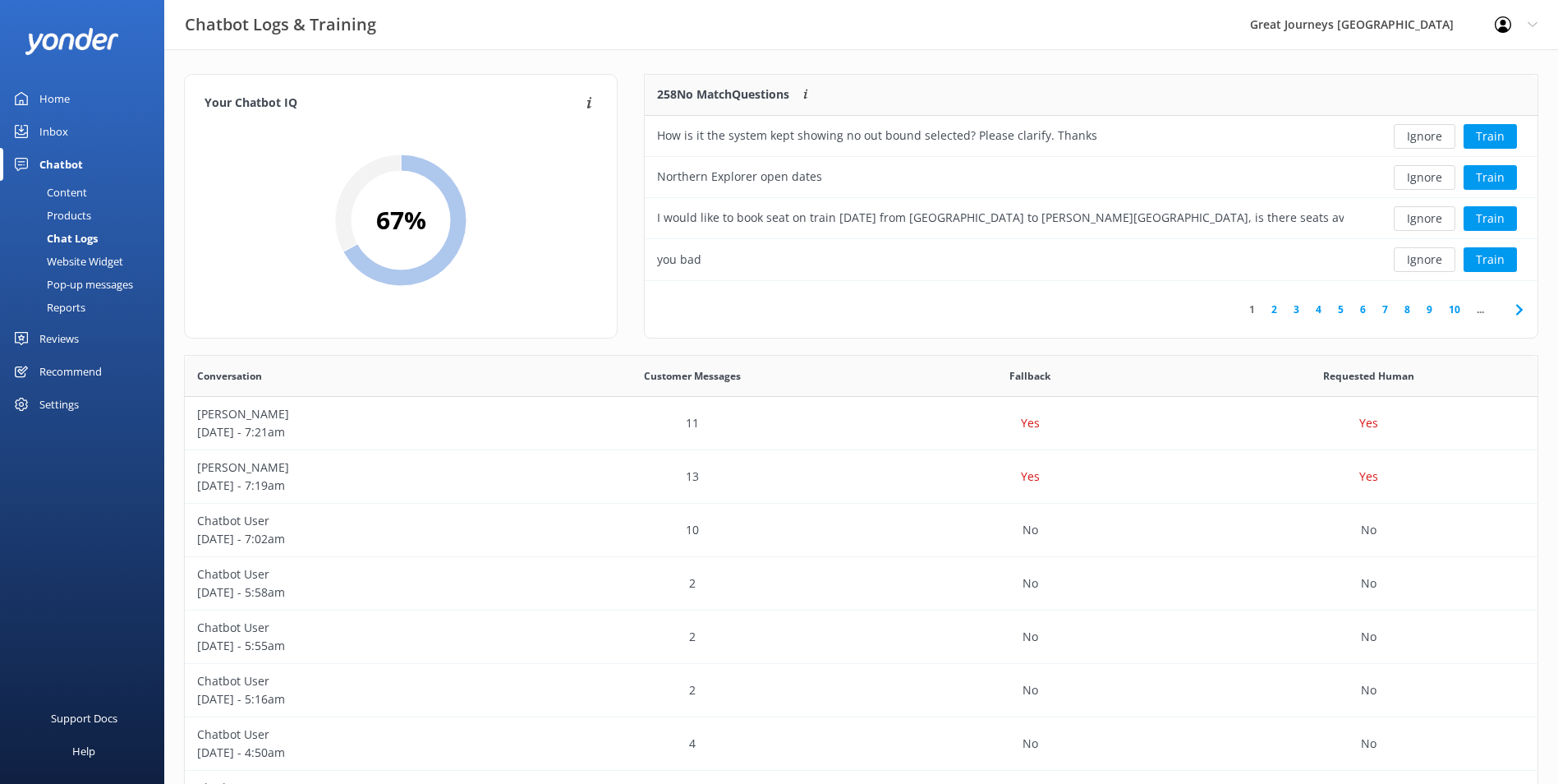
click at [1432, 136] on button "Ignore" at bounding box center [1424, 136] width 61 height 25
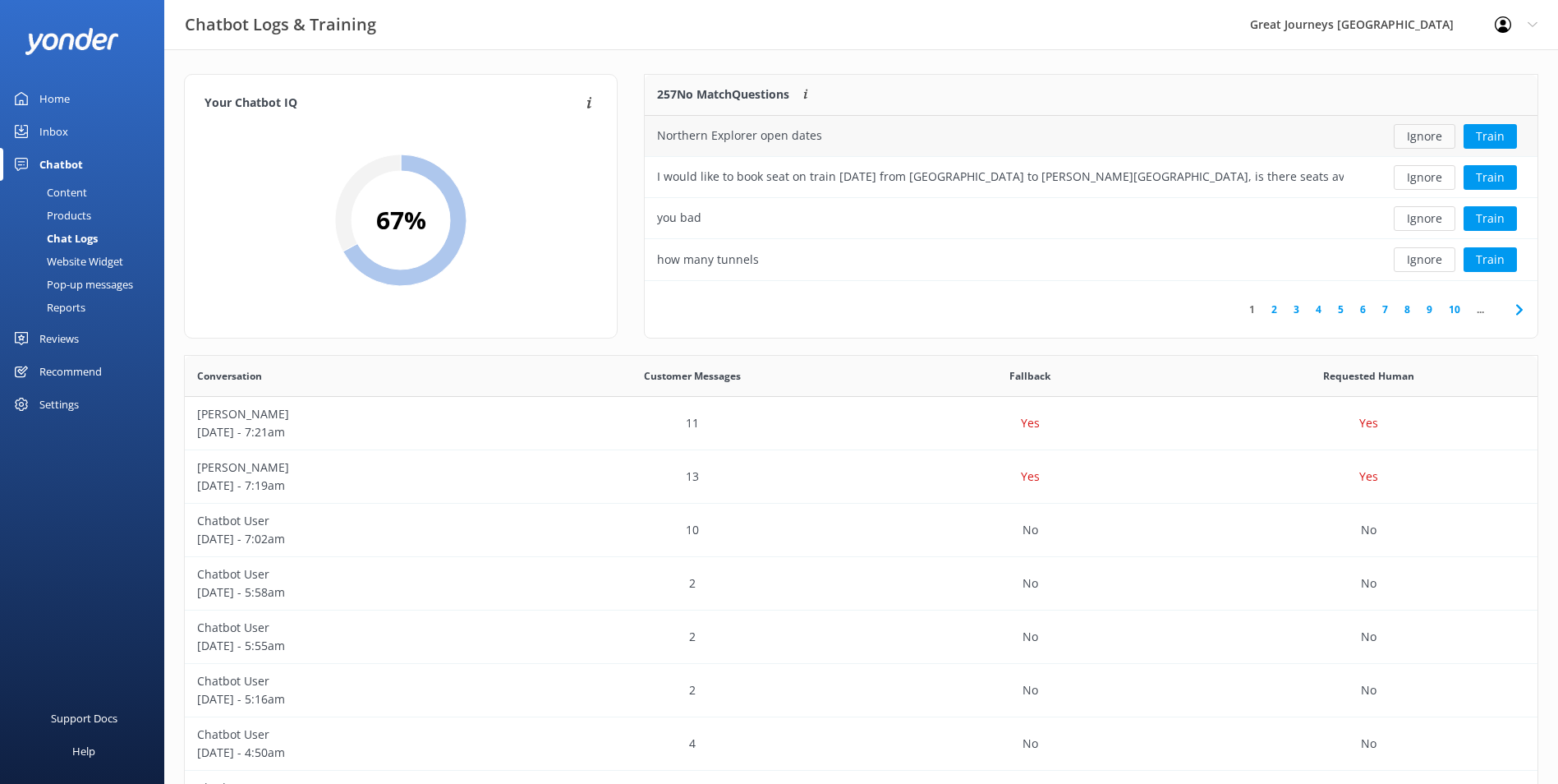
click at [1433, 136] on button "Ignore" at bounding box center [1424, 136] width 61 height 25
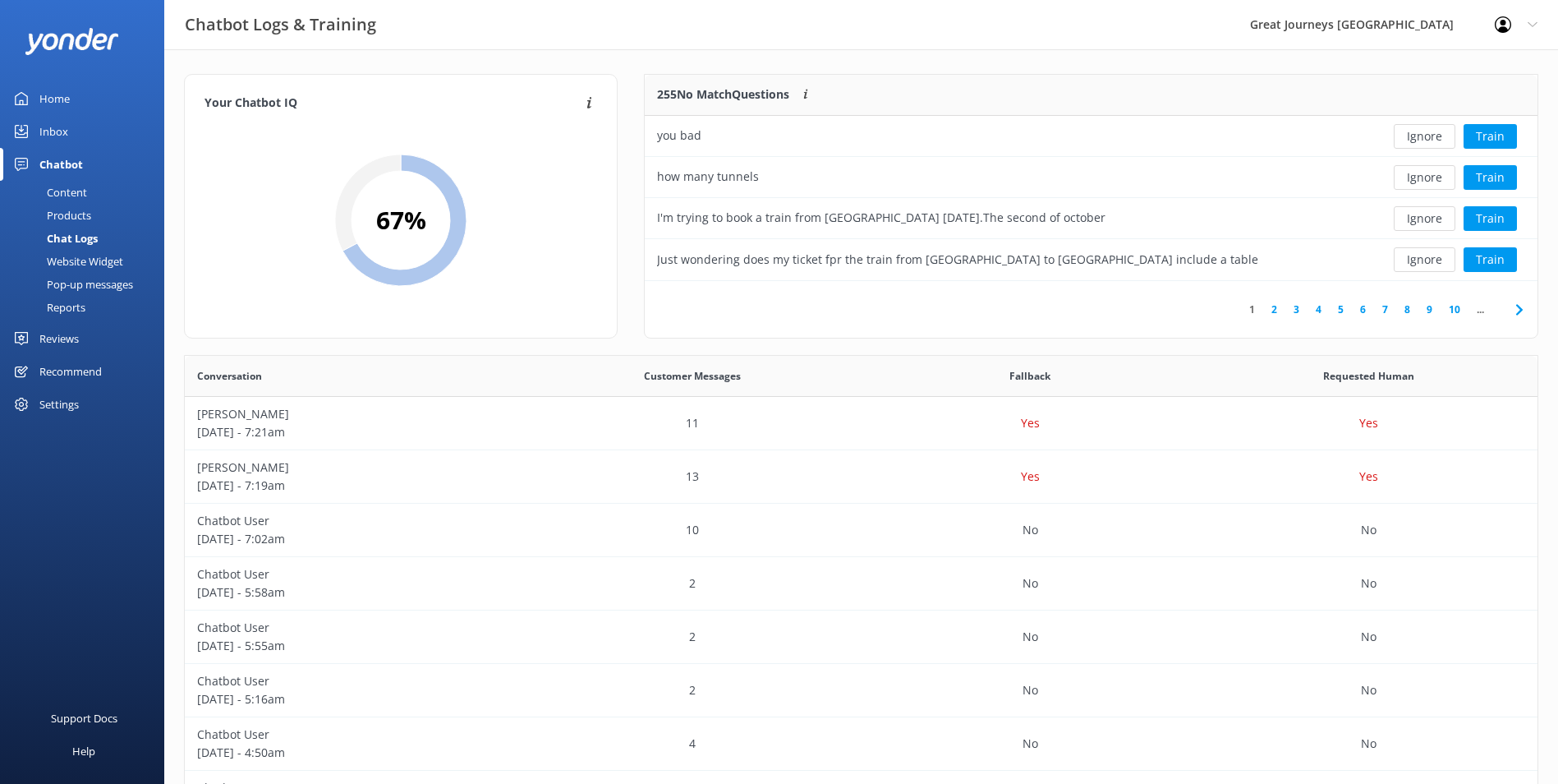
click at [1434, 136] on button "Ignore" at bounding box center [1424, 136] width 61 height 25
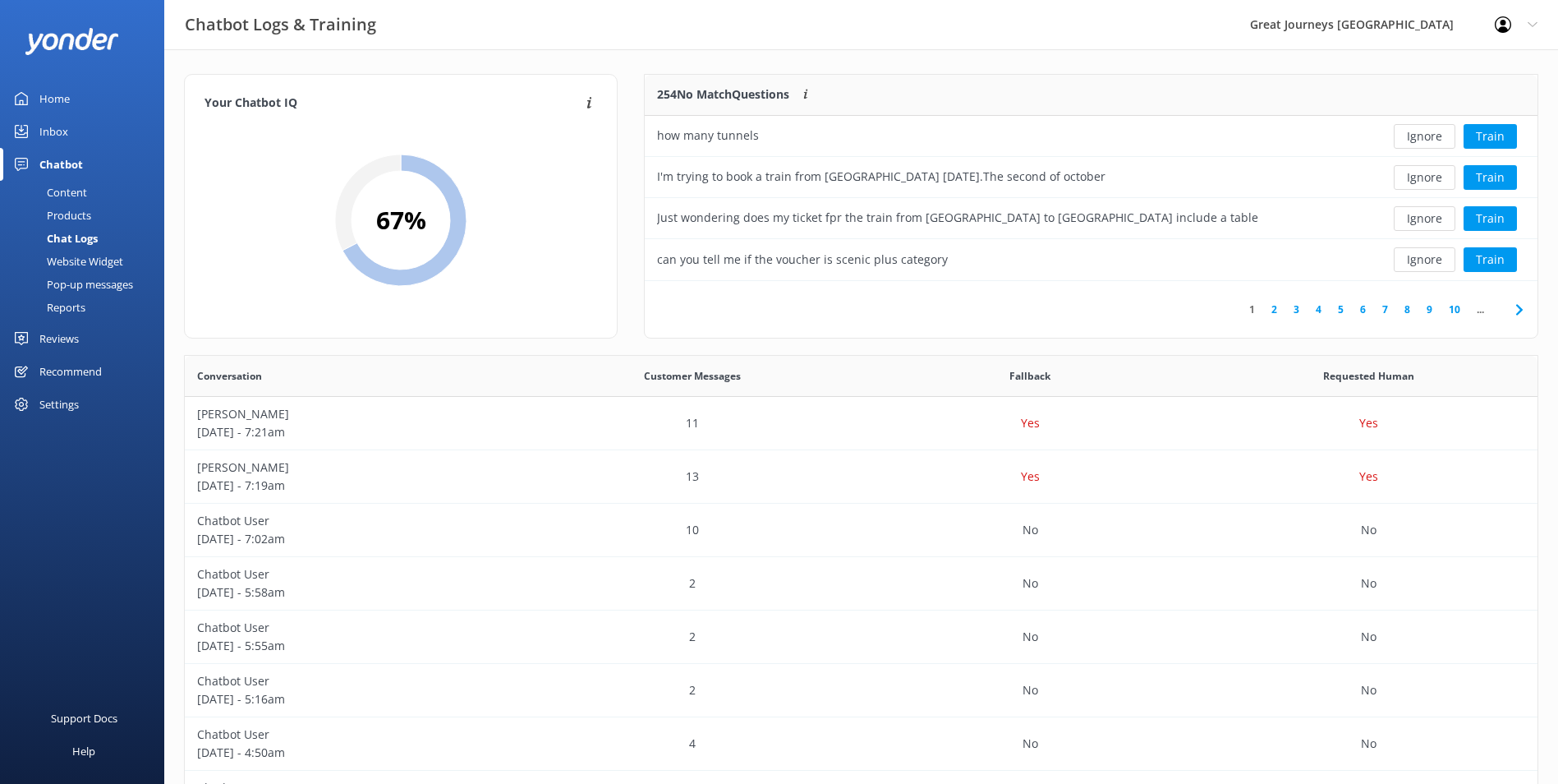
click at [1434, 136] on button "Ignore" at bounding box center [1424, 136] width 61 height 25
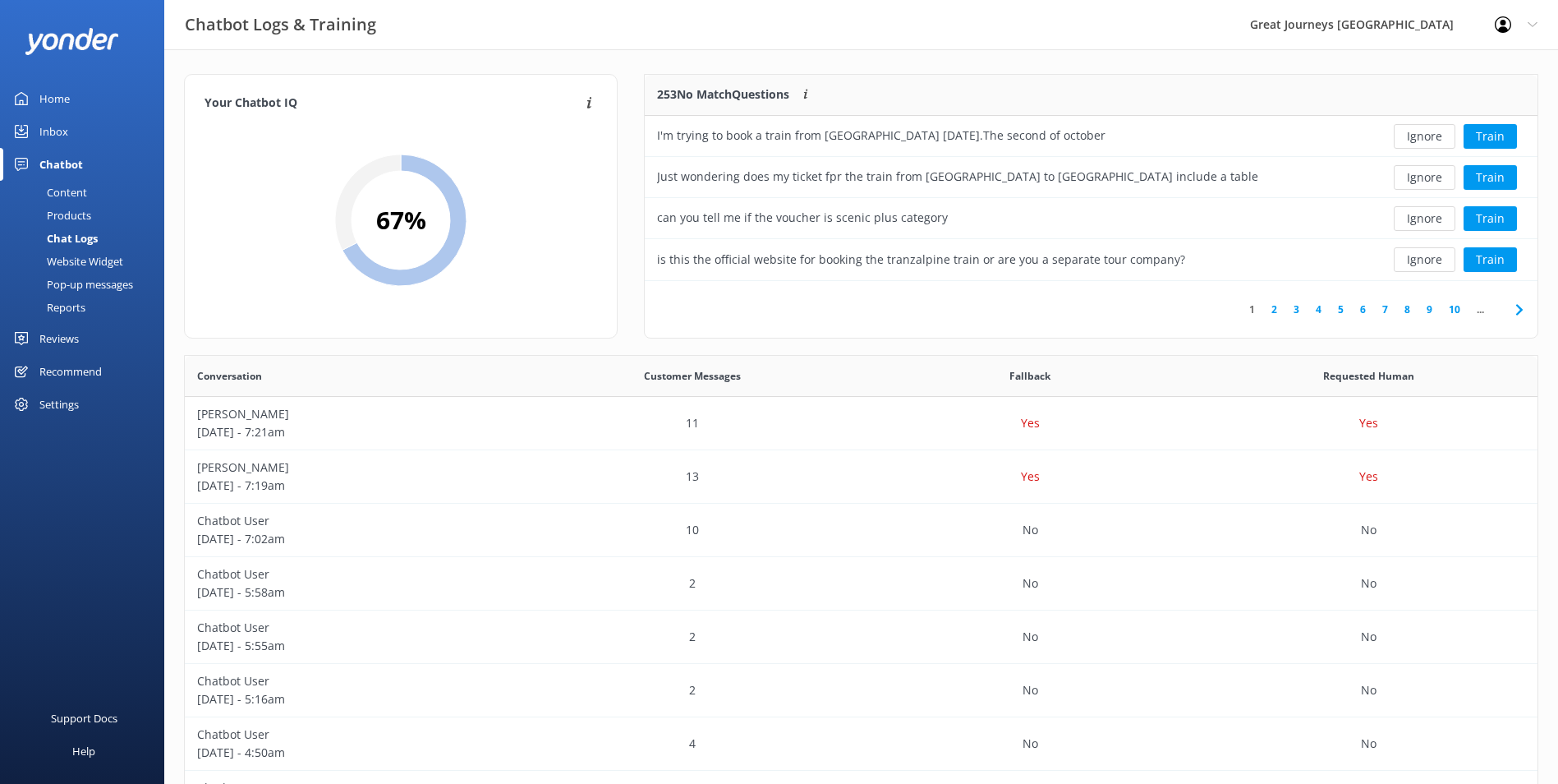
click at [1434, 136] on button "Ignore" at bounding box center [1424, 136] width 61 height 25
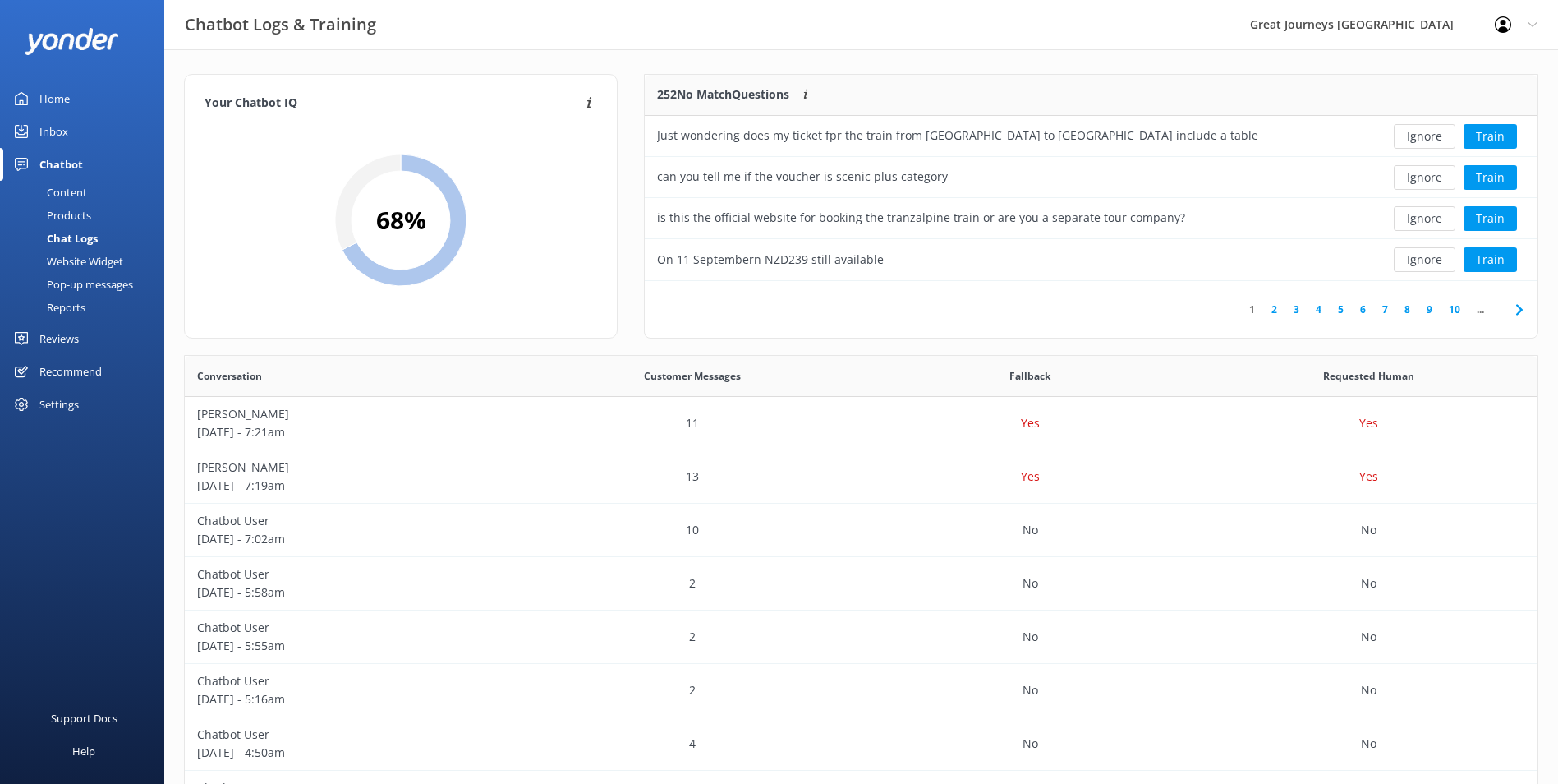
click at [1434, 136] on button "Ignore" at bounding box center [1424, 136] width 61 height 25
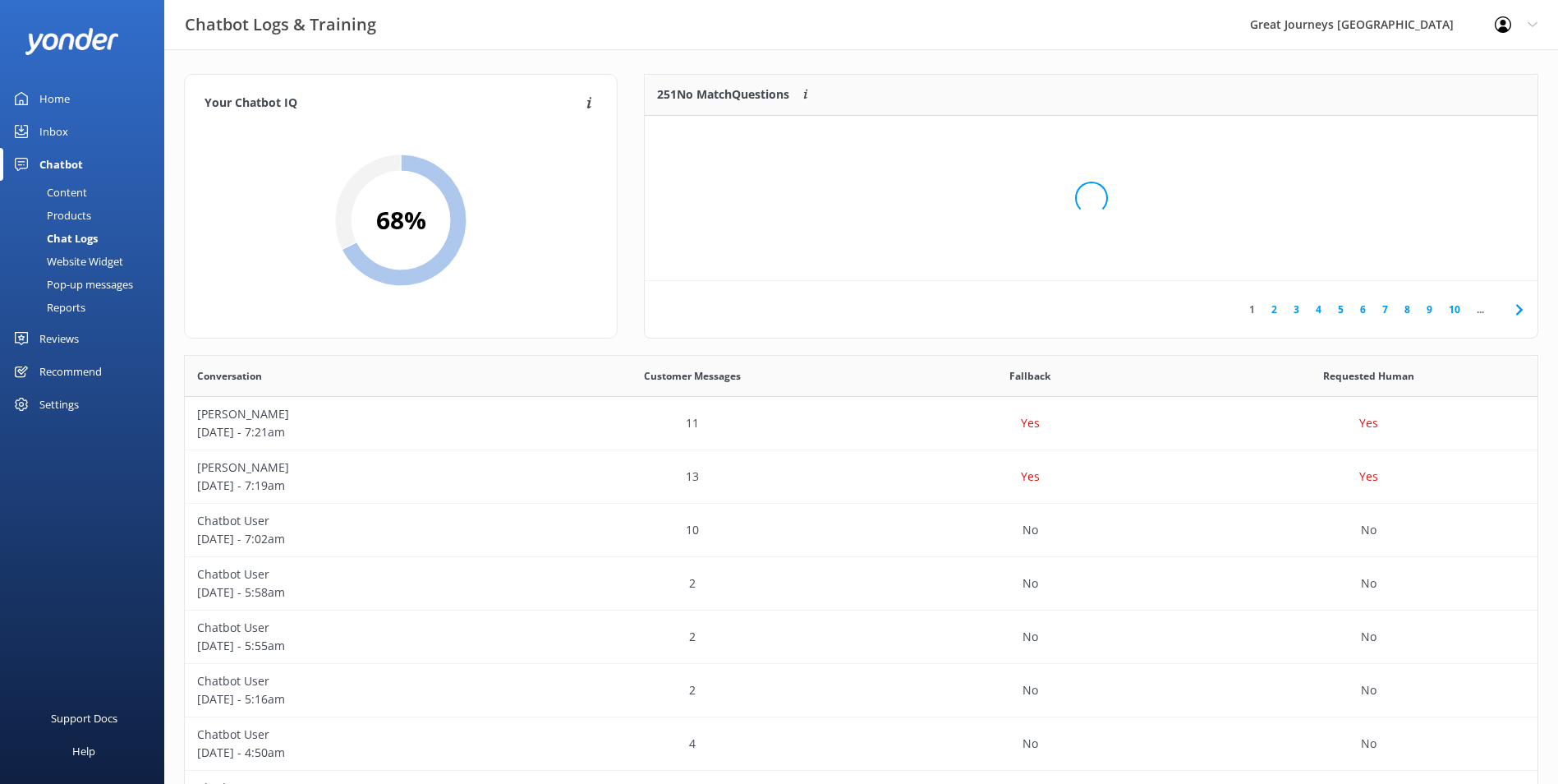
click at [1434, 136] on div "Loading.." at bounding box center [1091, 198] width 860 height 784
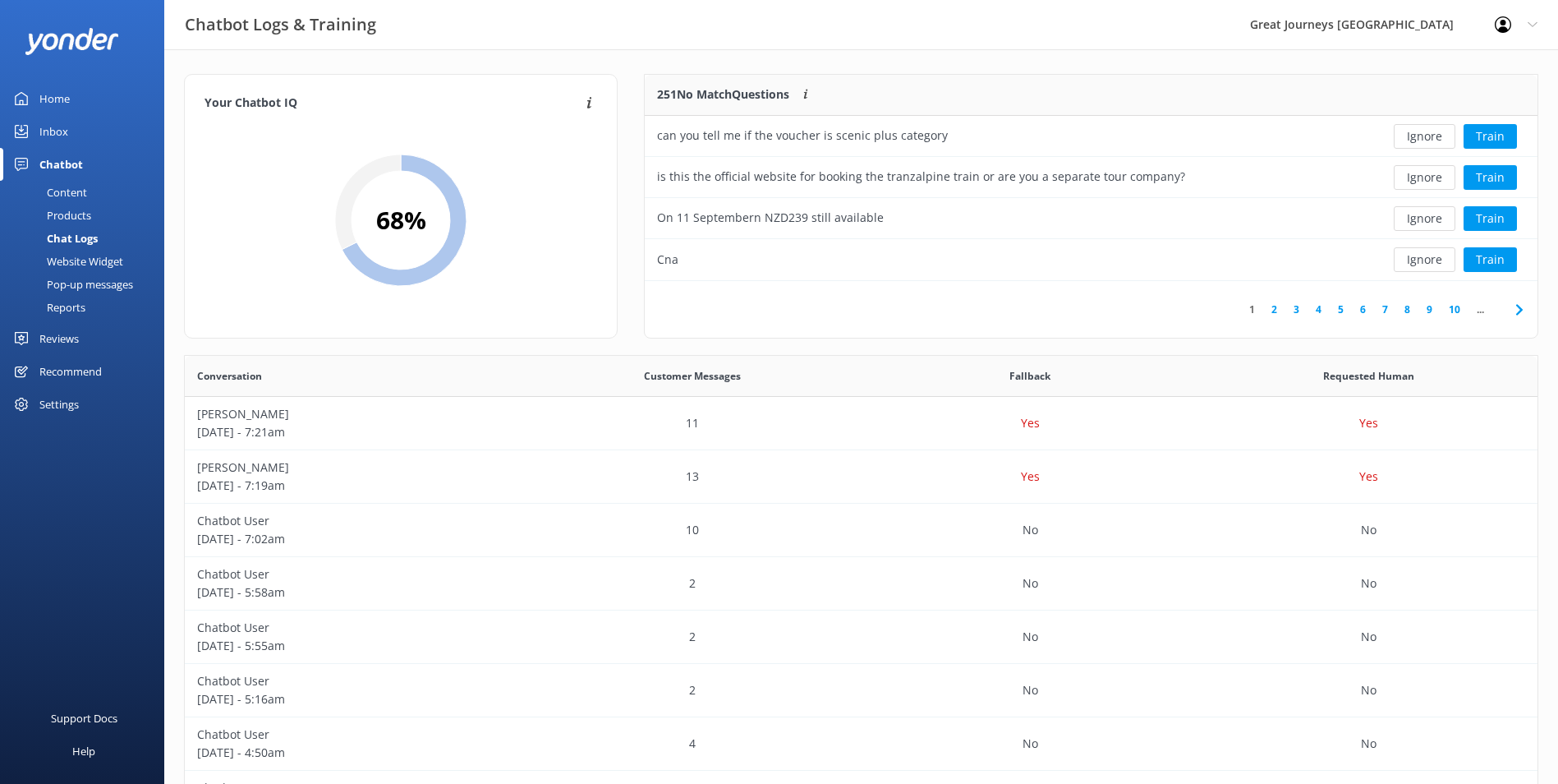
click at [1434, 136] on button "Ignore" at bounding box center [1424, 136] width 61 height 25
click at [1429, 136] on button "Ignore" at bounding box center [1424, 136] width 61 height 25
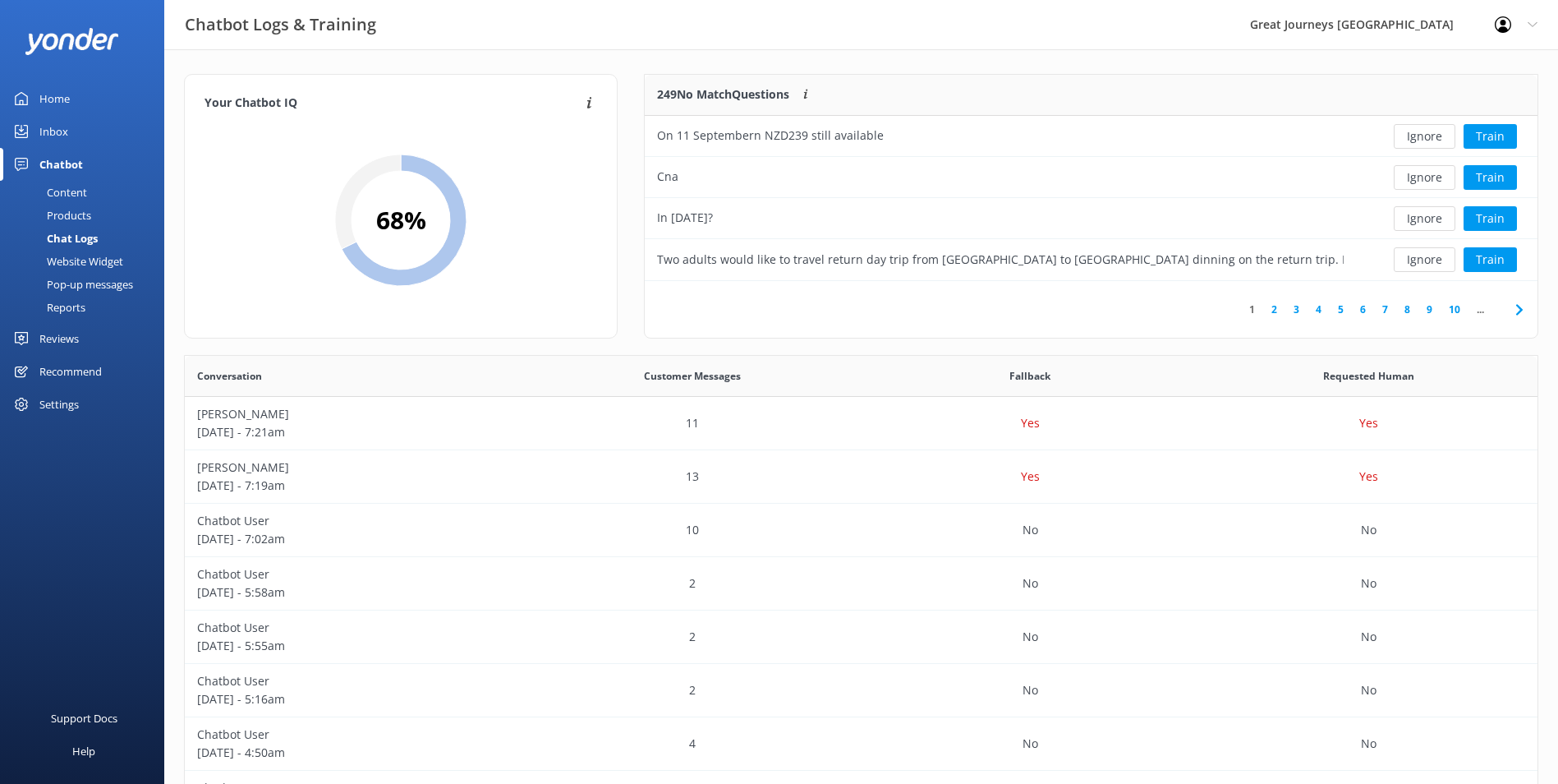
click at [1424, 138] on button "Ignore" at bounding box center [1424, 136] width 61 height 25
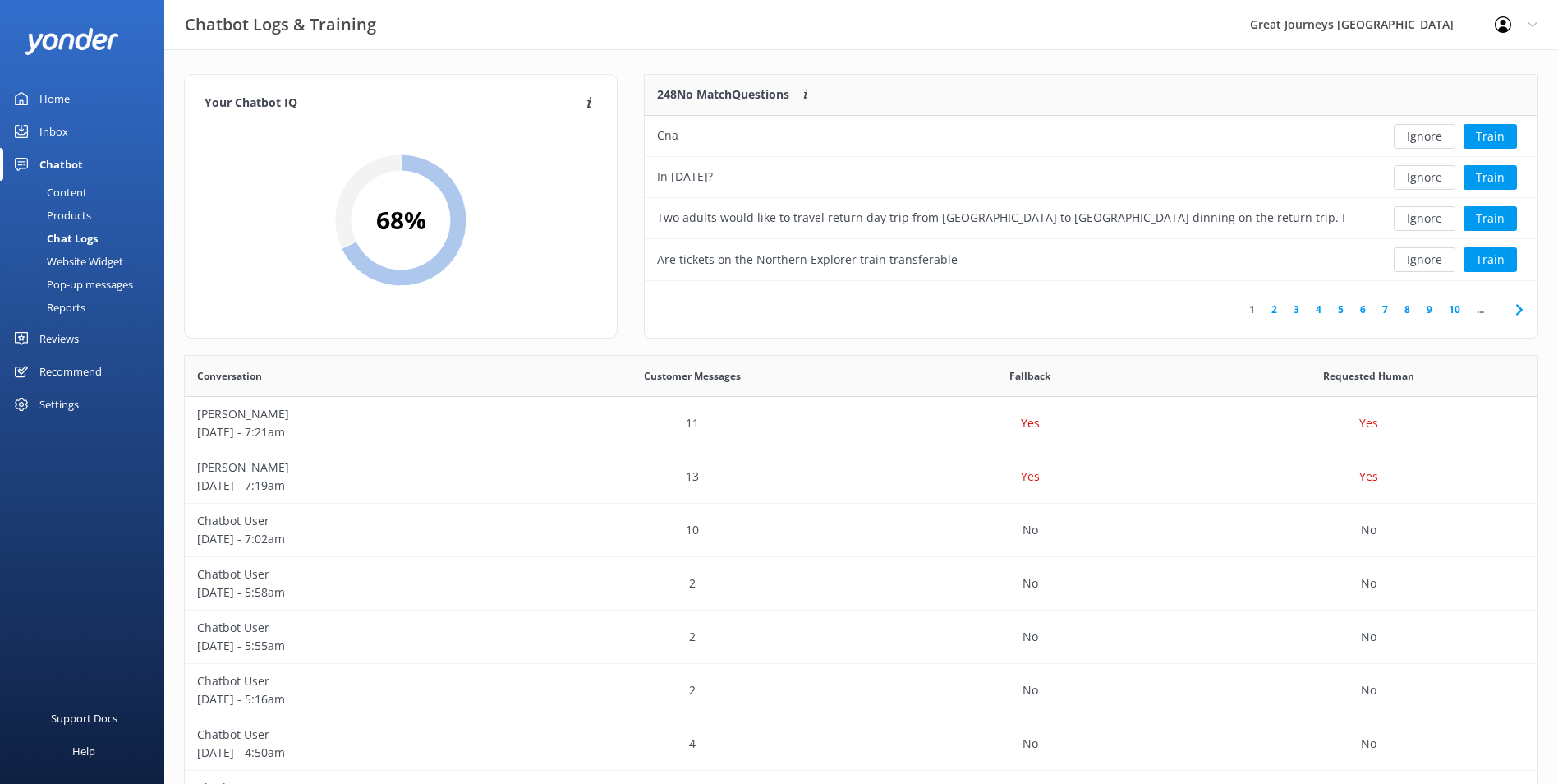
click at [1424, 138] on button "Ignore" at bounding box center [1424, 136] width 61 height 25
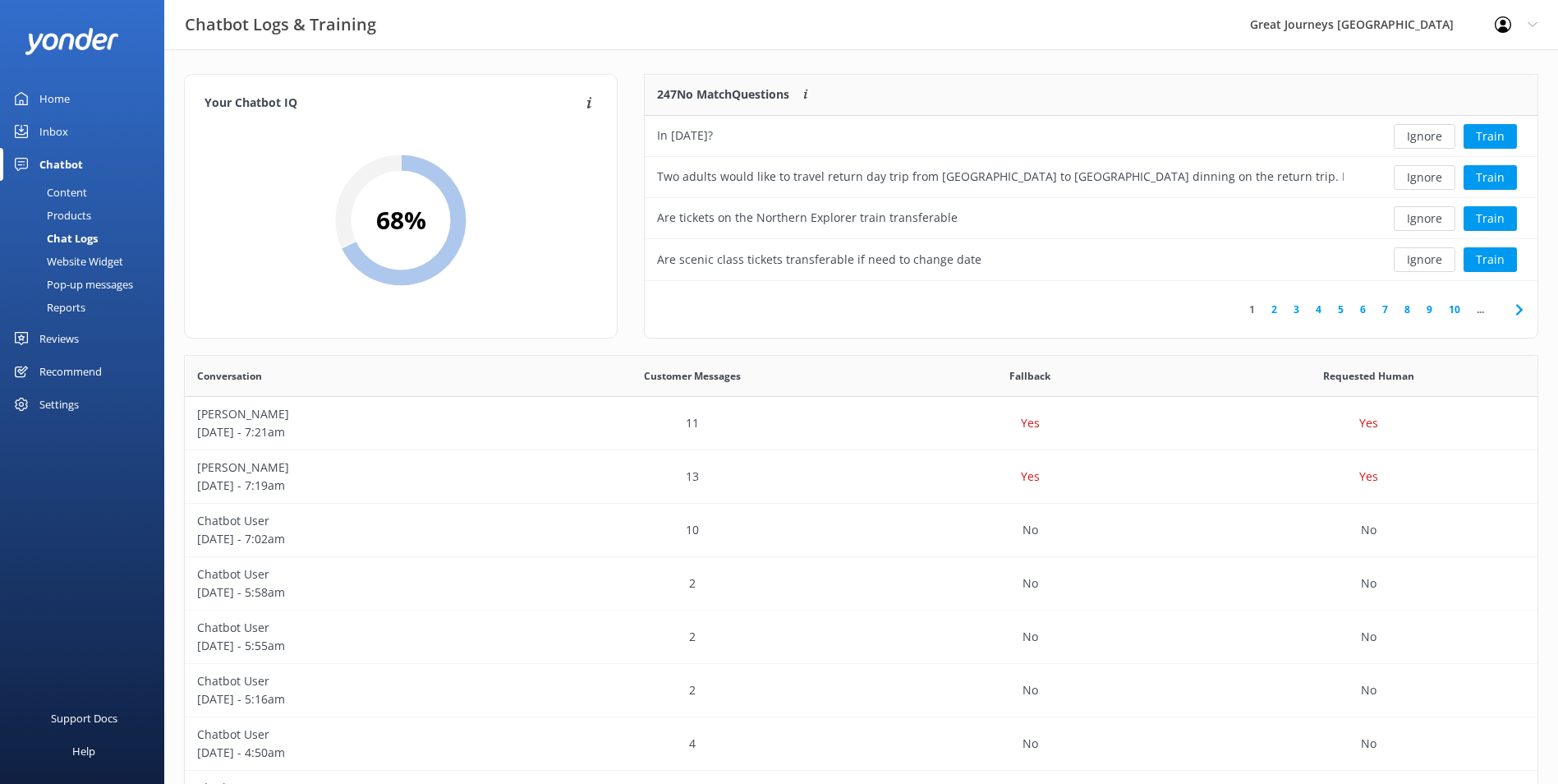
click at [1424, 138] on button "Ignore" at bounding box center [1424, 136] width 61 height 25
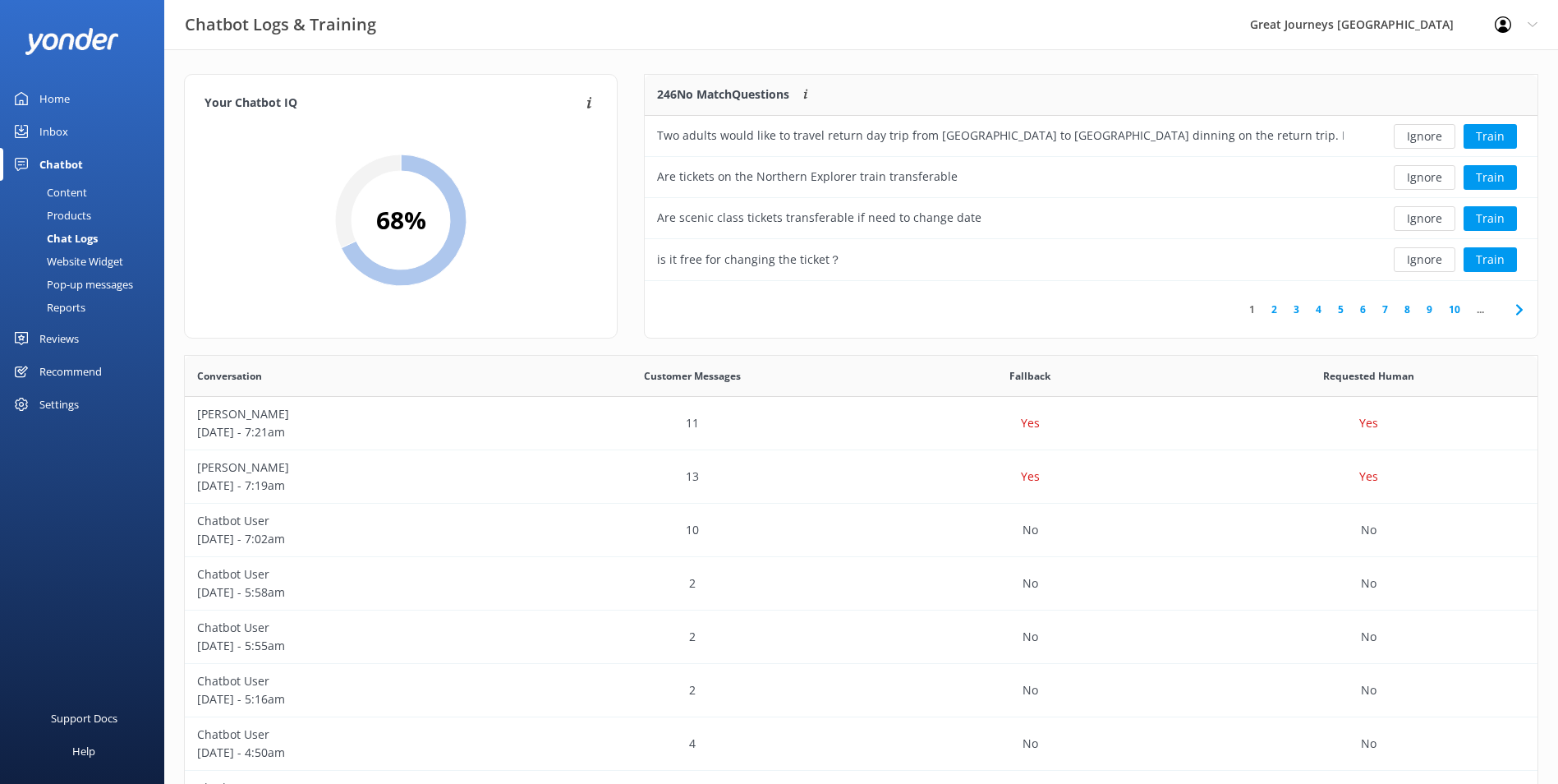
click at [1424, 138] on button "Ignore" at bounding box center [1424, 136] width 61 height 25
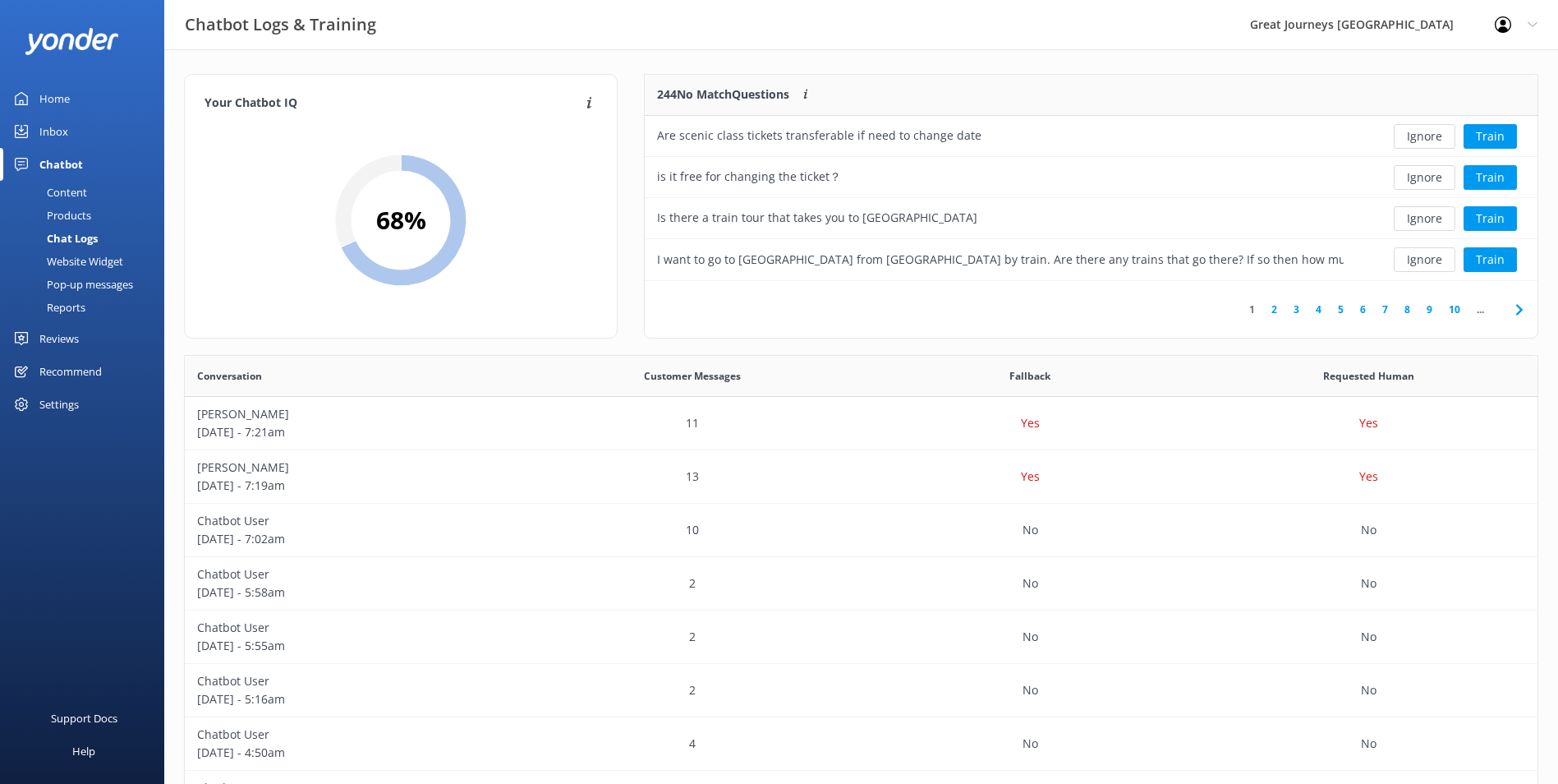
click at [1424, 138] on button "Ignore" at bounding box center [1424, 136] width 61 height 25
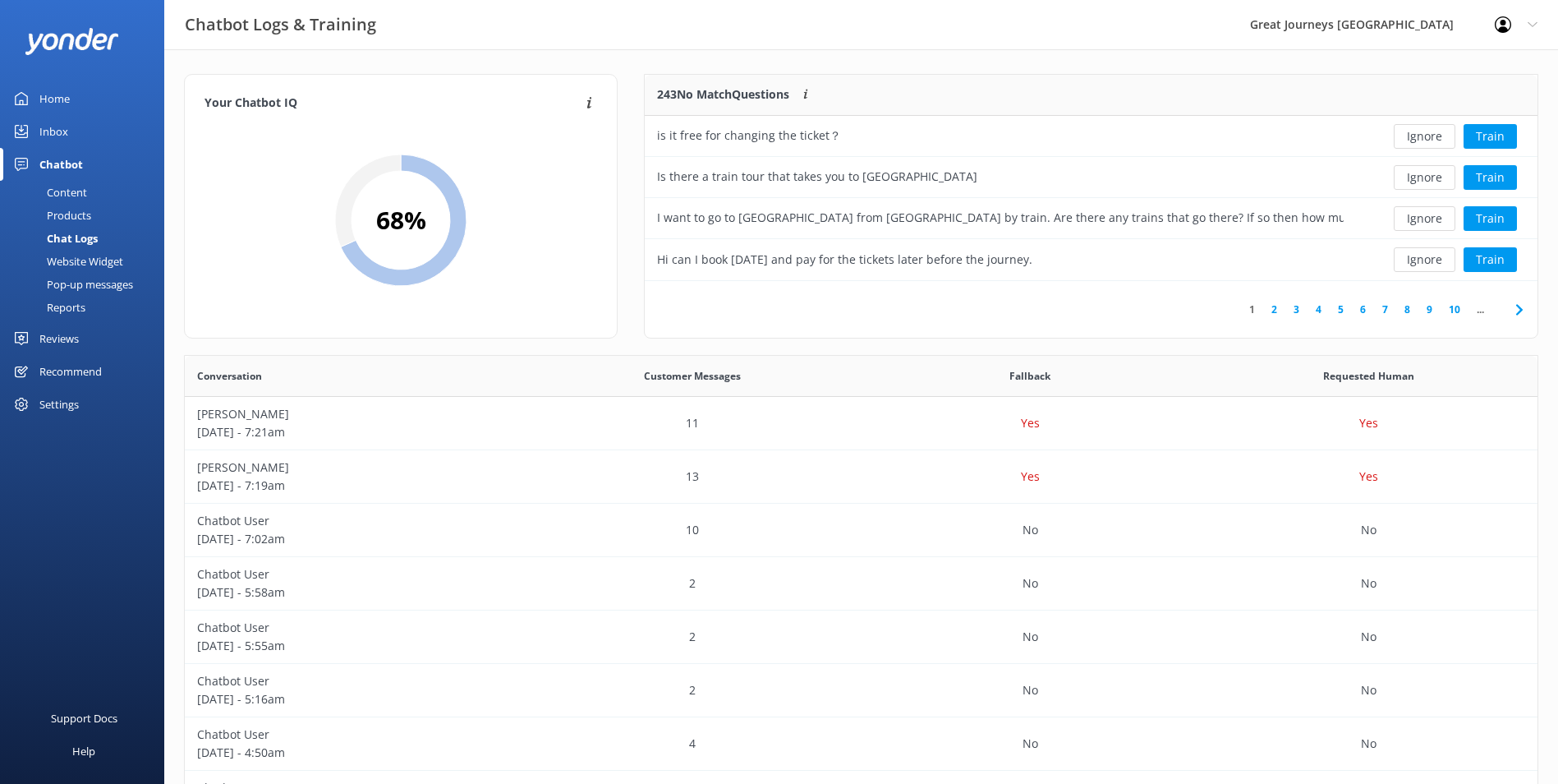
click at [1424, 138] on button "Ignore" at bounding box center [1424, 136] width 61 height 25
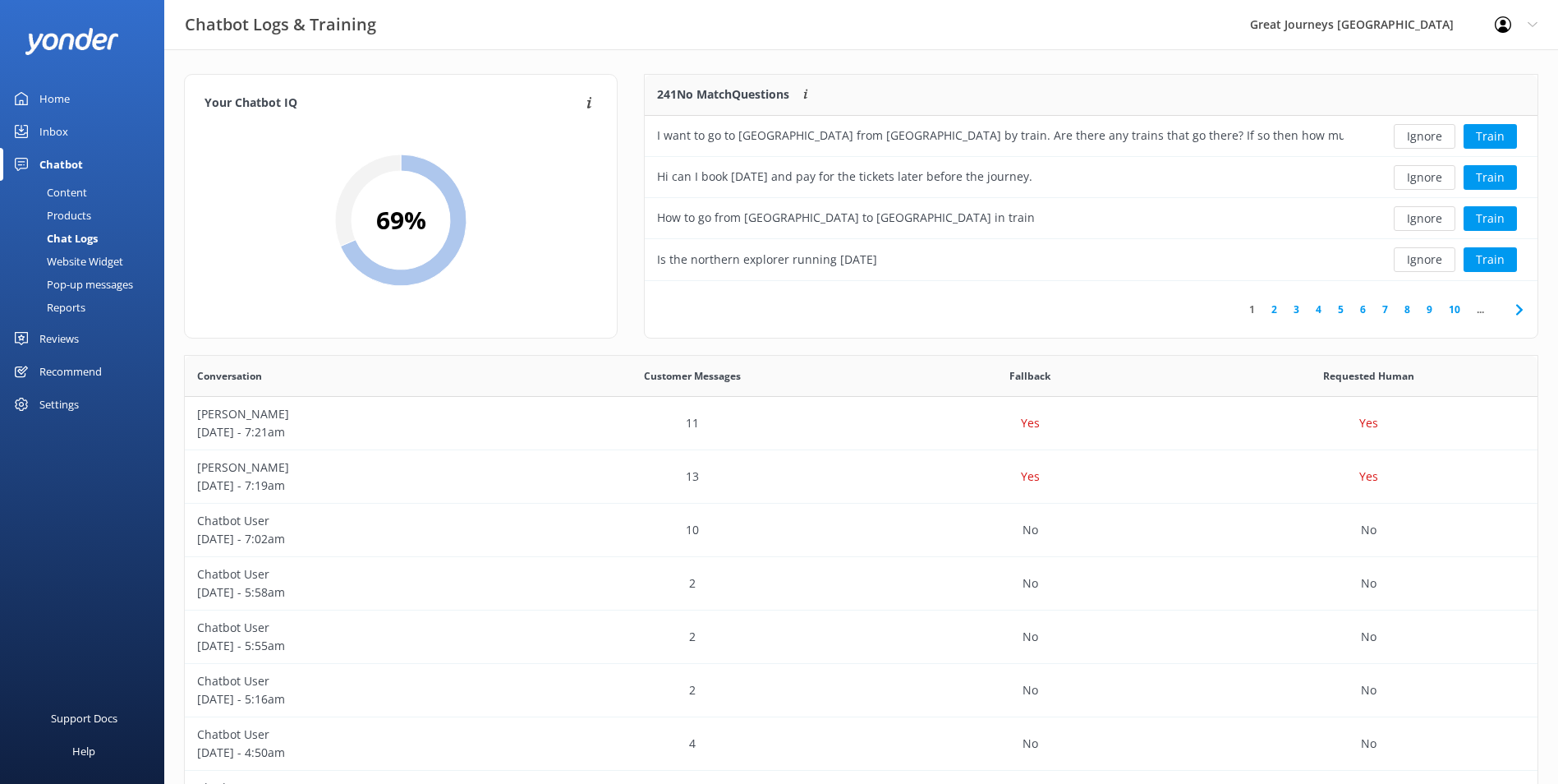
click at [1423, 138] on button "Ignore" at bounding box center [1424, 136] width 61 height 25
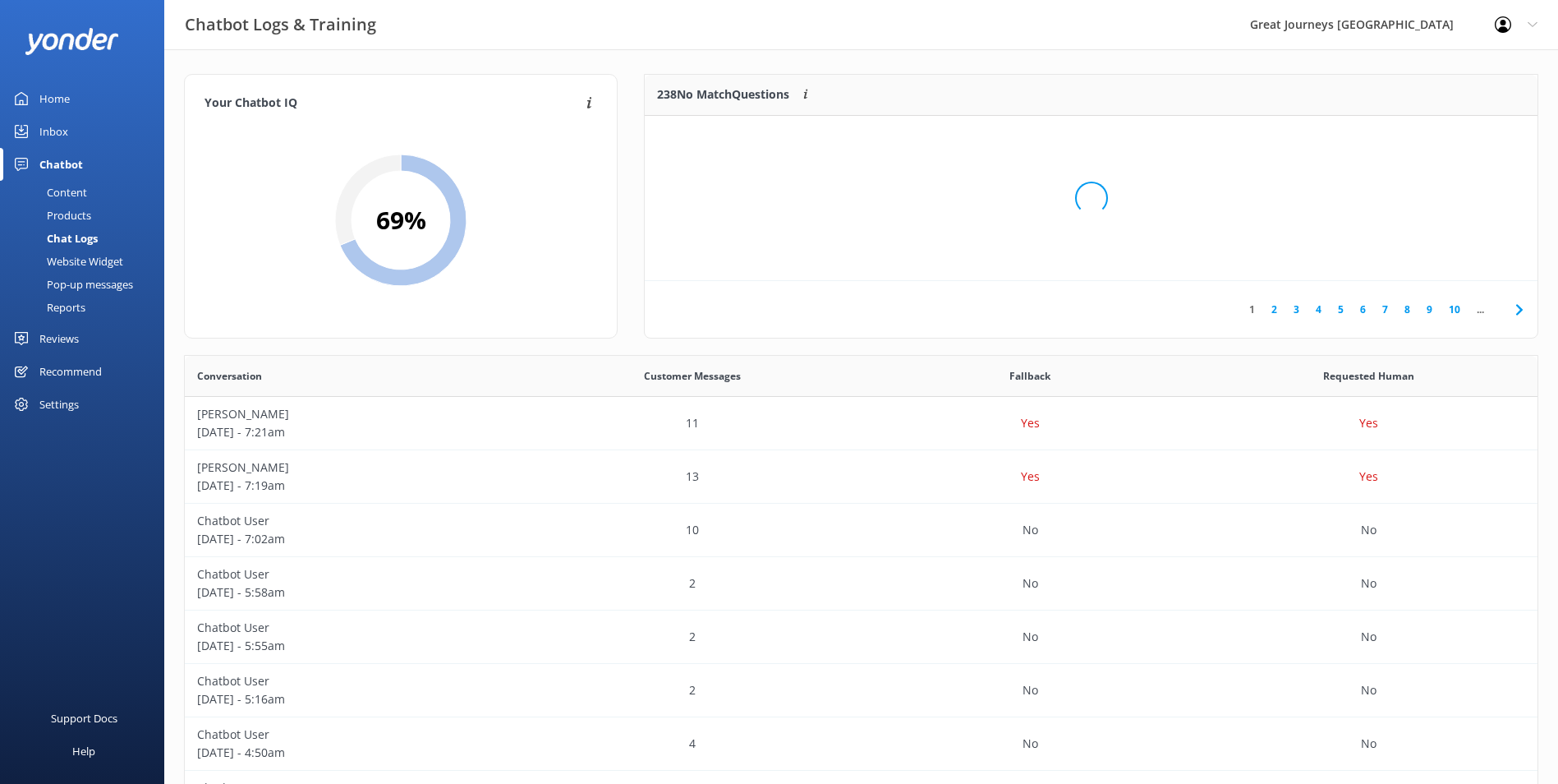
click at [1423, 138] on div "Loading.." at bounding box center [1091, 198] width 860 height 784
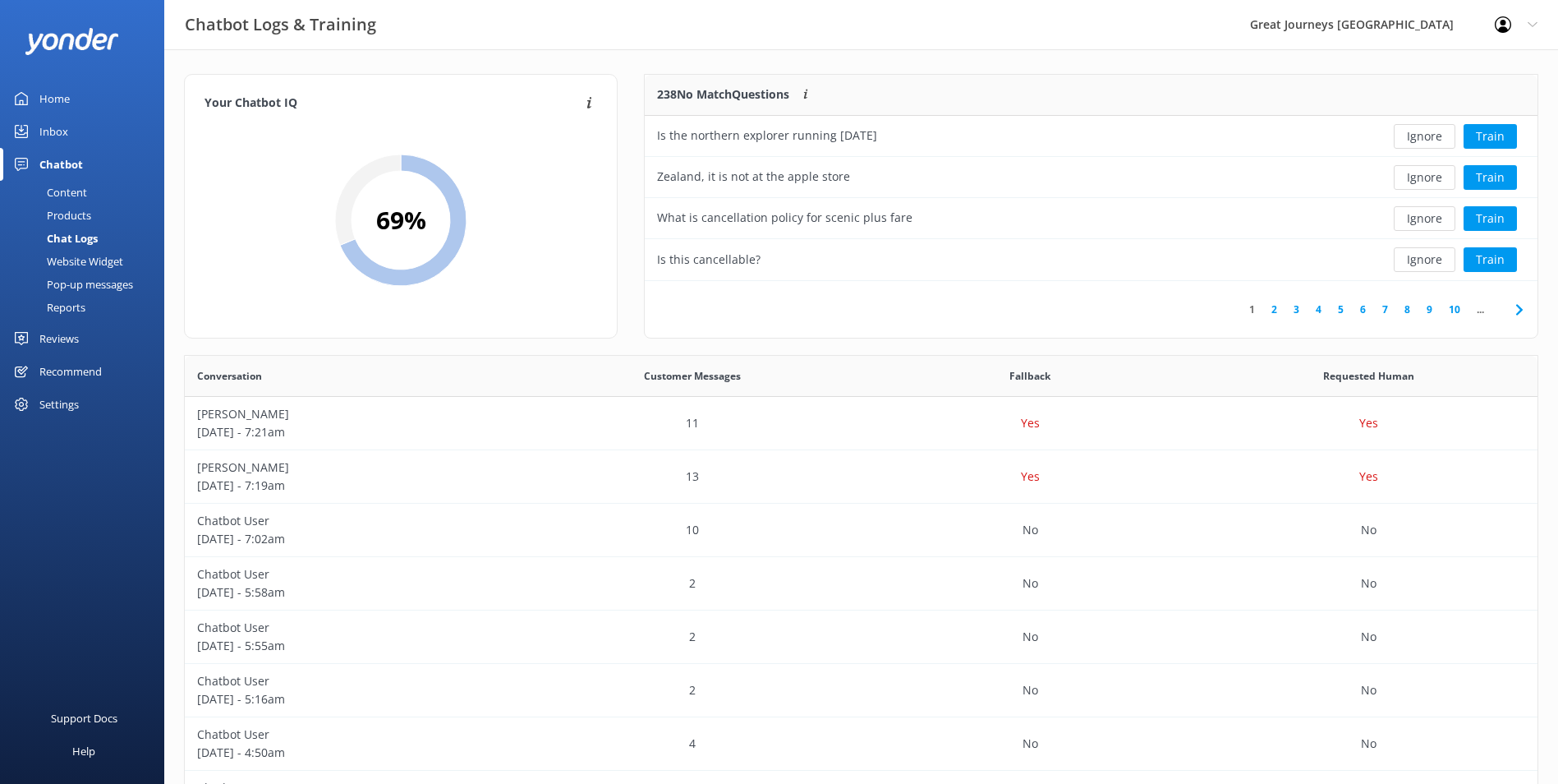
click at [1423, 138] on button "Ignore" at bounding box center [1424, 136] width 61 height 25
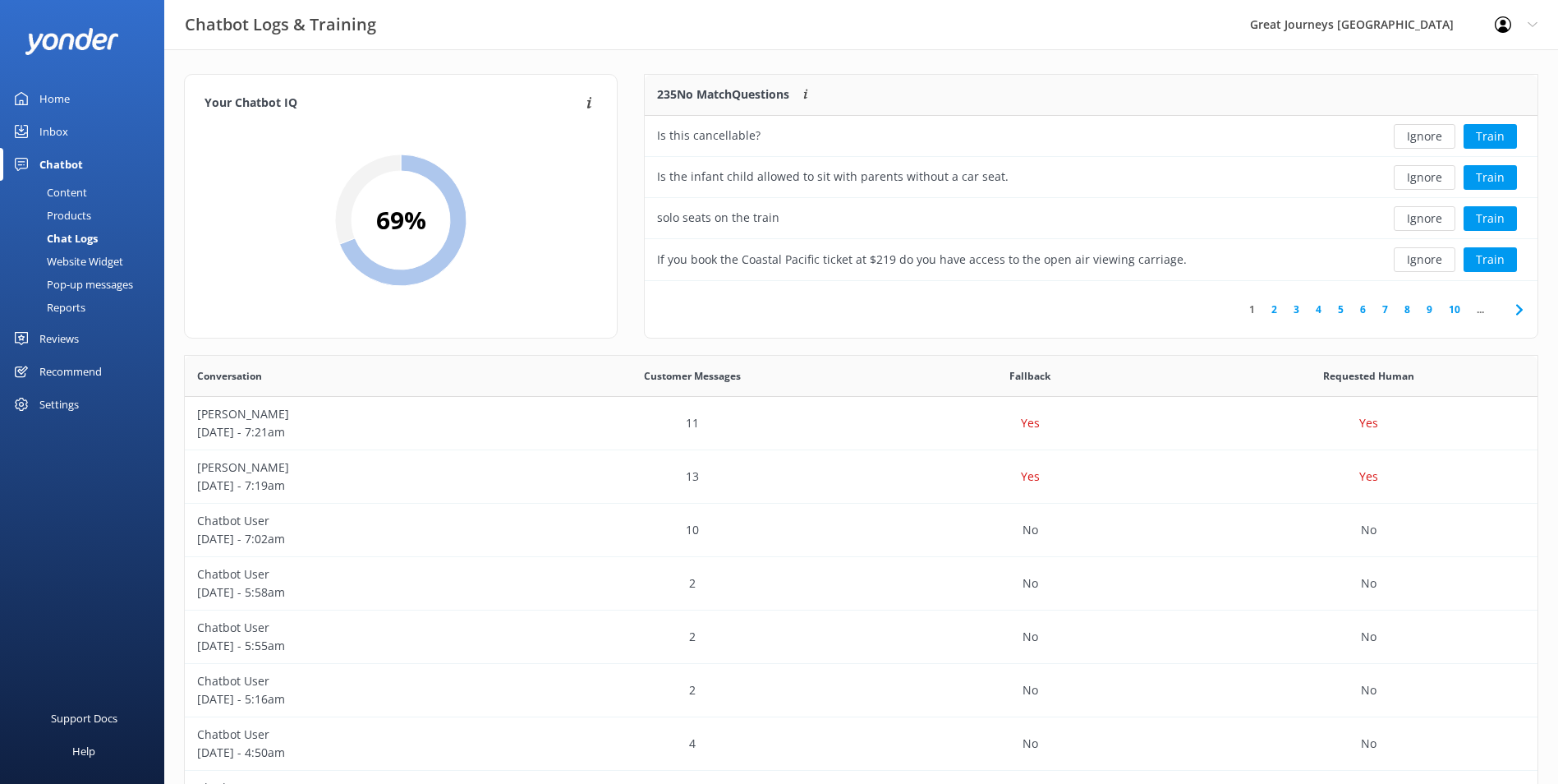
click at [1423, 138] on button "Ignore" at bounding box center [1424, 136] width 61 height 25
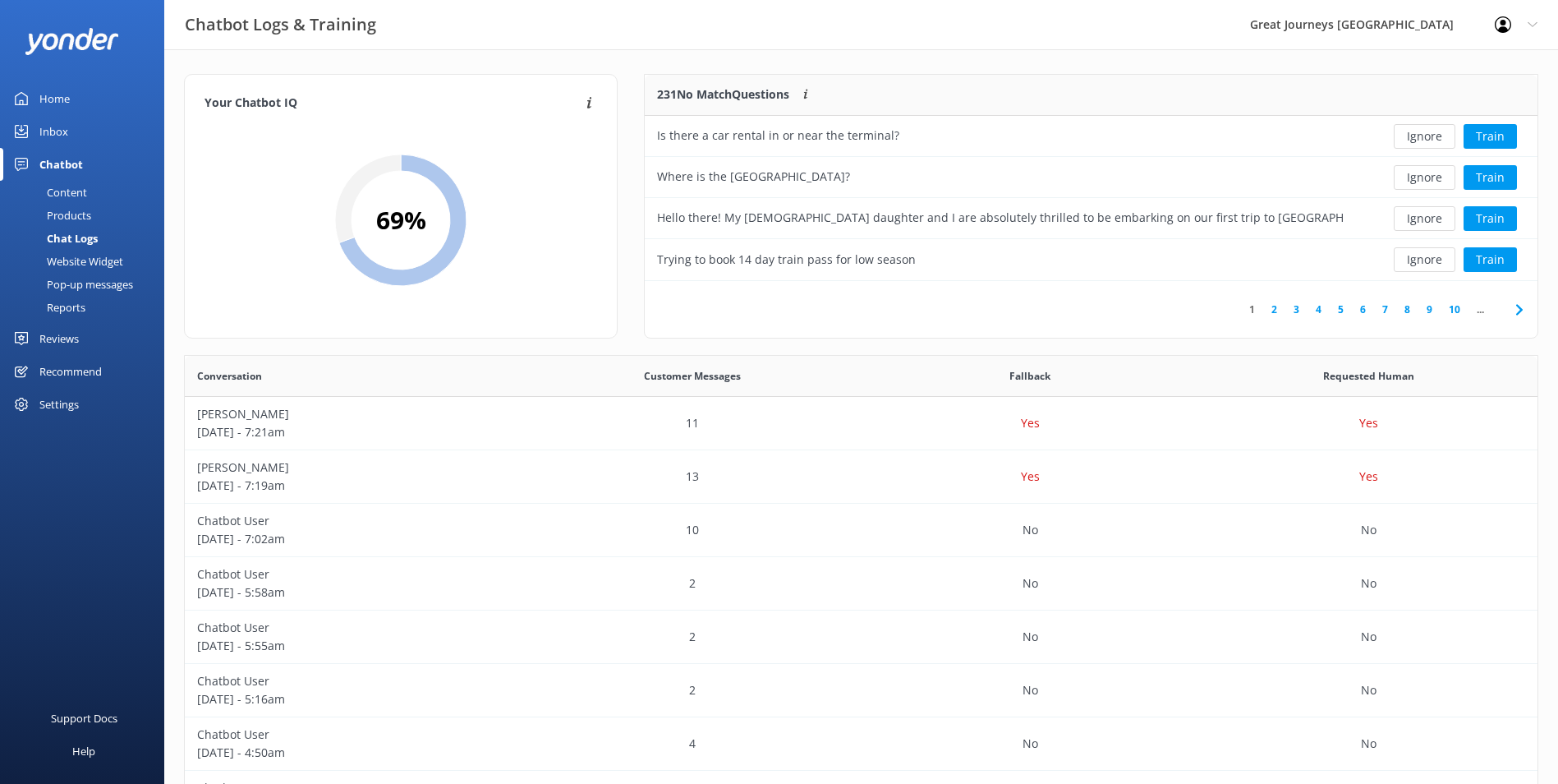
click at [1423, 138] on button "Ignore" at bounding box center [1424, 136] width 61 height 25
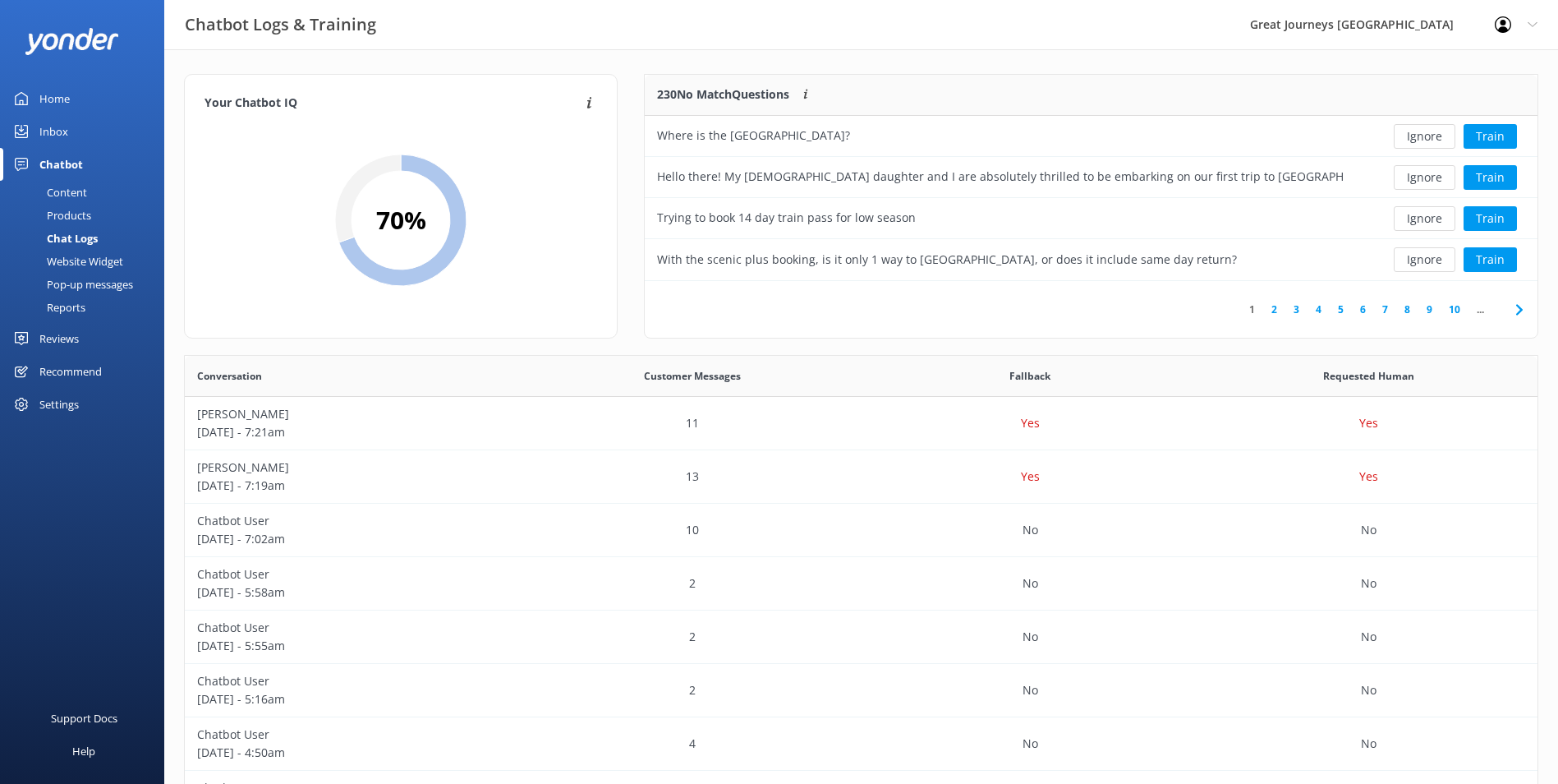
click at [1423, 138] on button "Ignore" at bounding box center [1424, 136] width 61 height 25
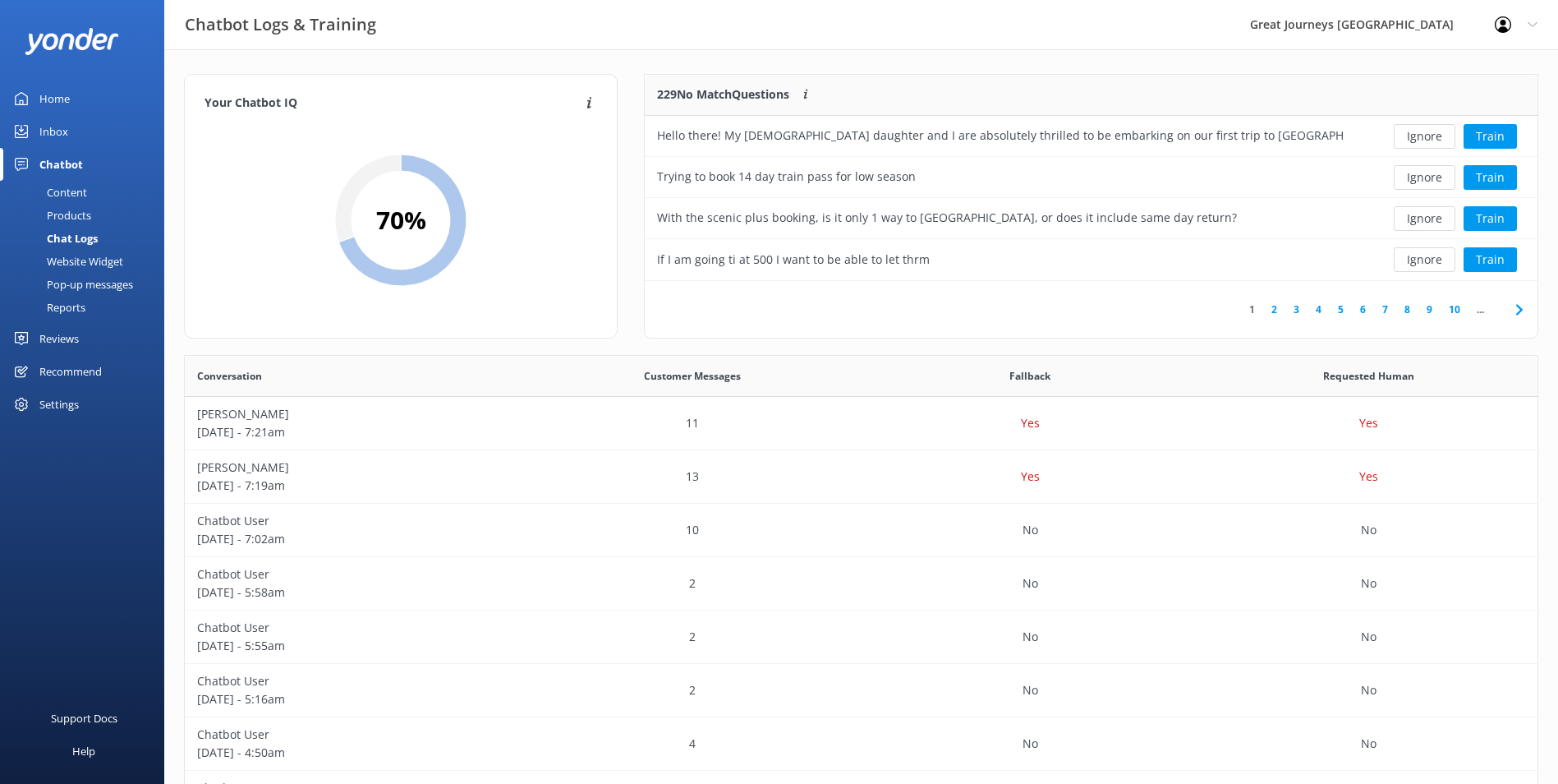
click at [1423, 138] on button "Ignore" at bounding box center [1424, 136] width 61 height 25
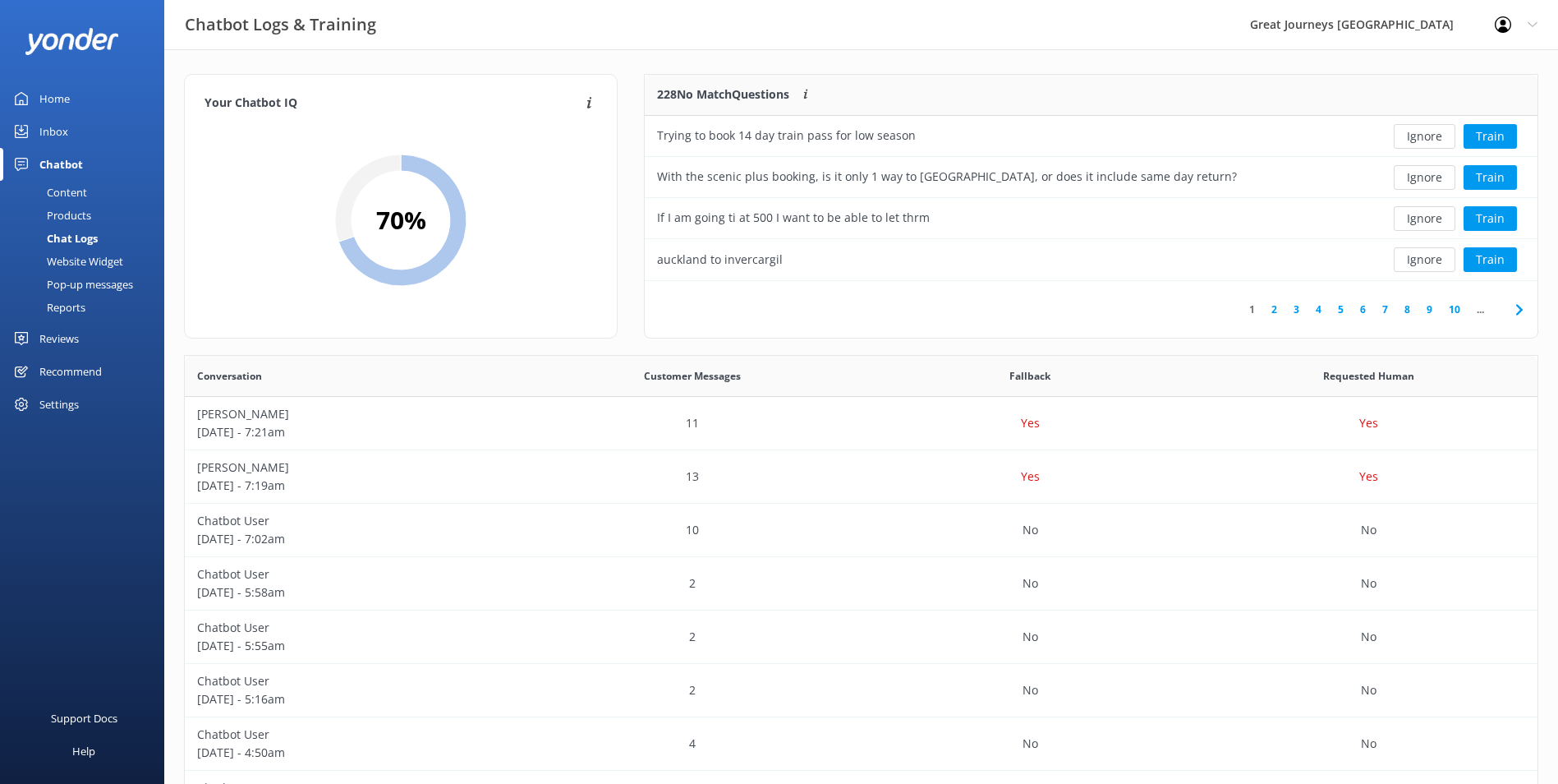
click at [1423, 138] on button "Ignore" at bounding box center [1424, 136] width 61 height 25
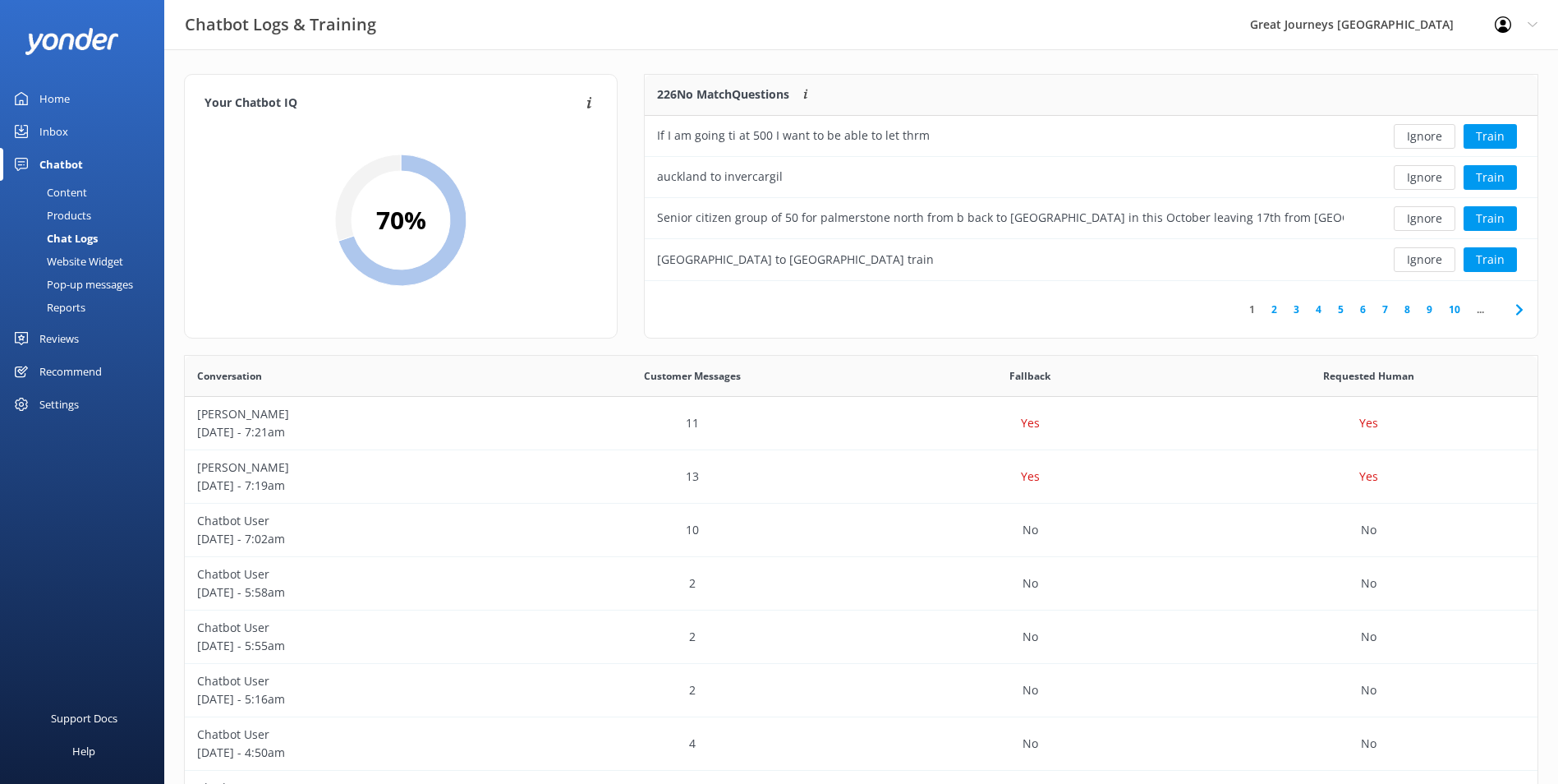
click at [1423, 138] on button "Ignore" at bounding box center [1424, 136] width 61 height 25
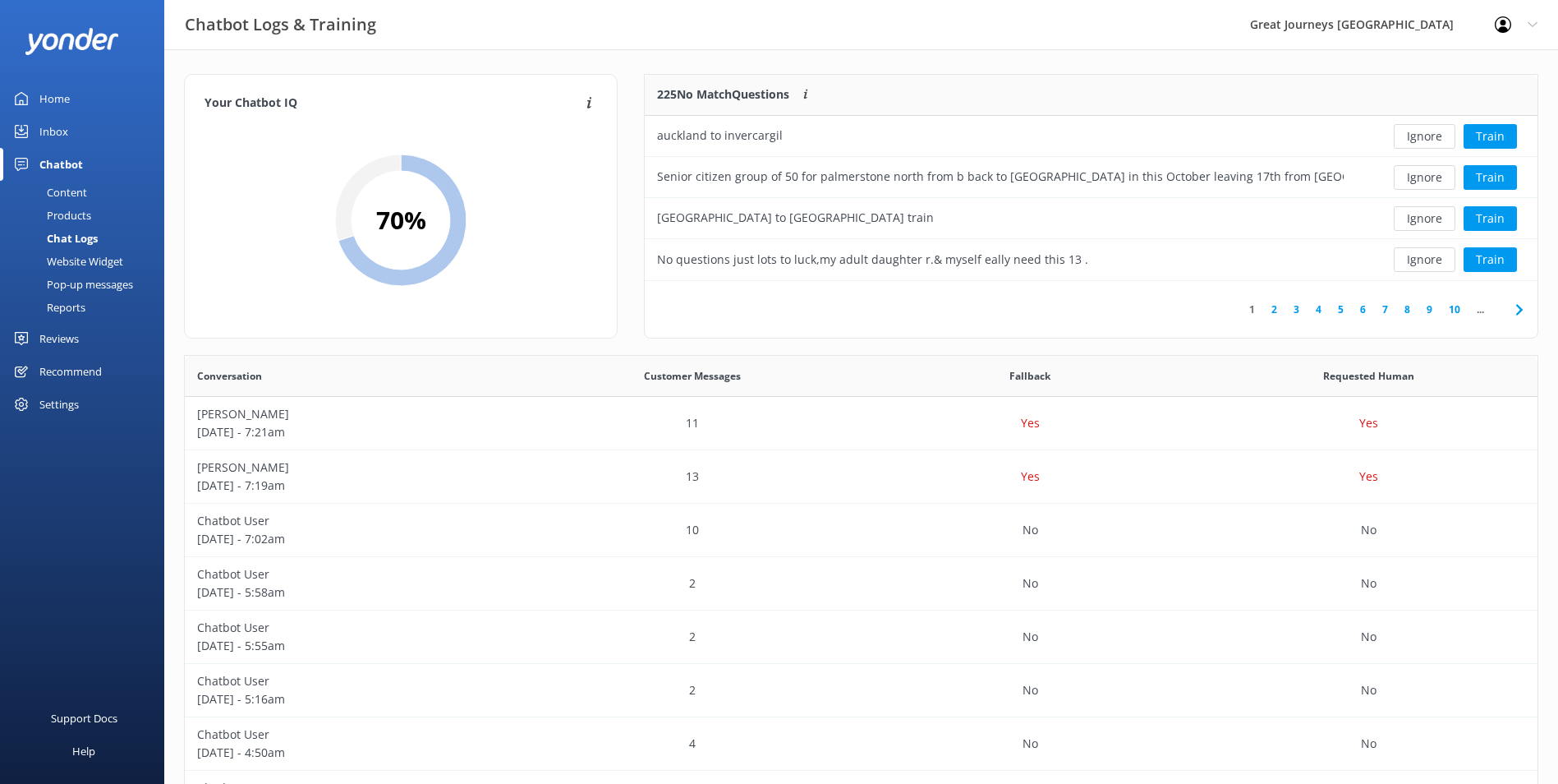
click at [1423, 139] on button "Ignore" at bounding box center [1424, 136] width 61 height 25
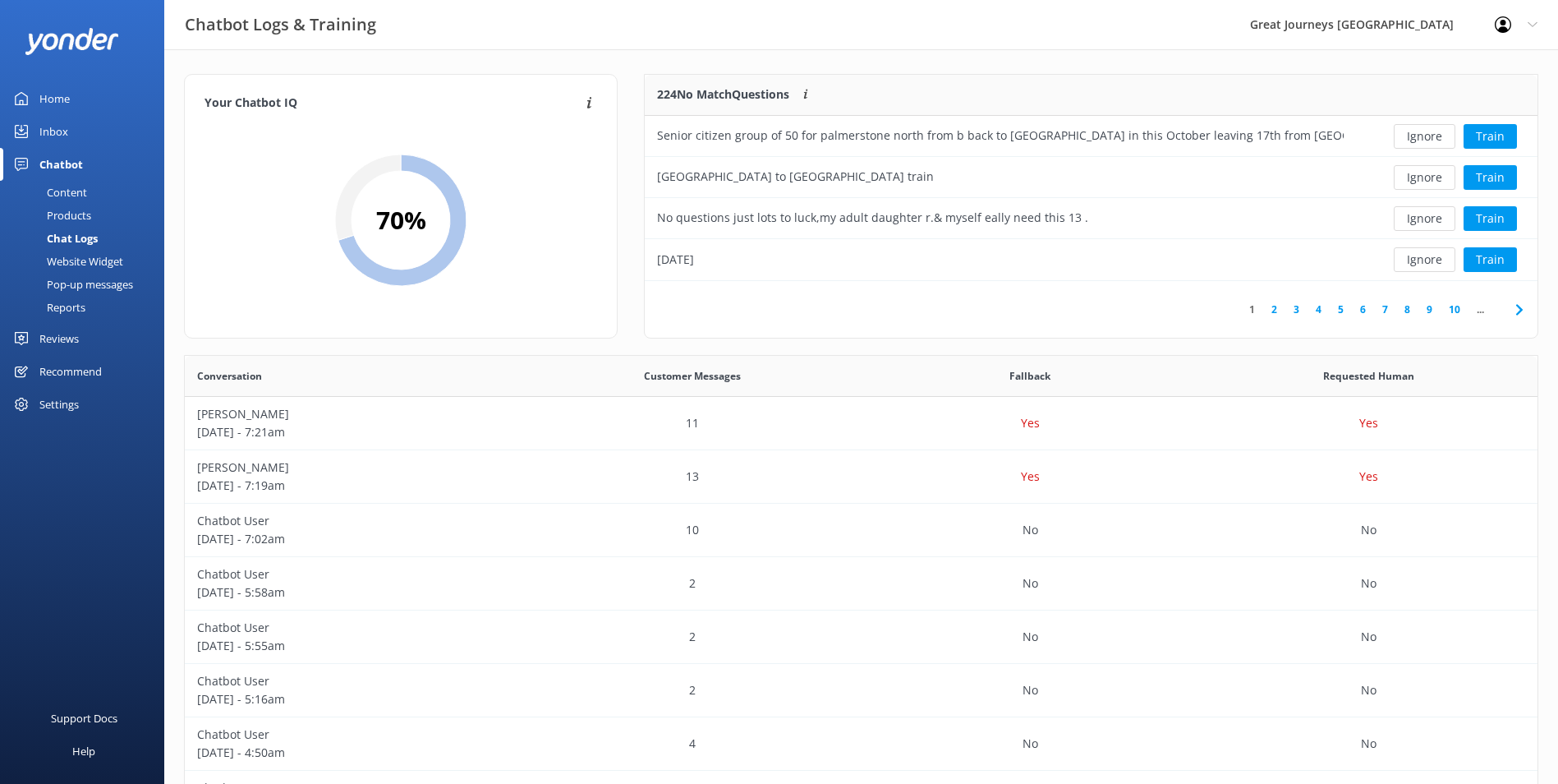
click at [1422, 139] on button "Ignore" at bounding box center [1424, 136] width 61 height 25
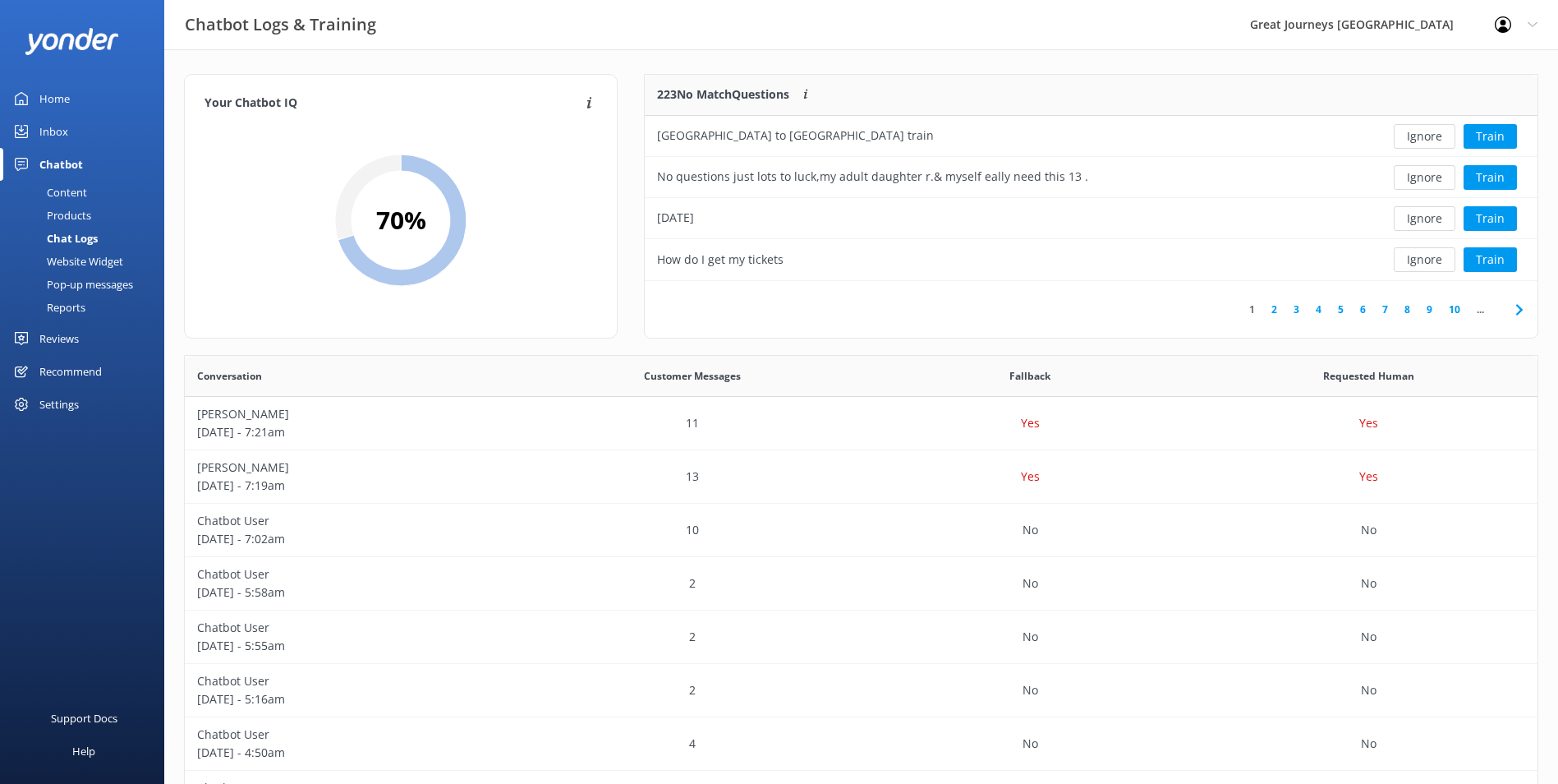
click at [1422, 139] on button "Ignore" at bounding box center [1424, 136] width 61 height 25
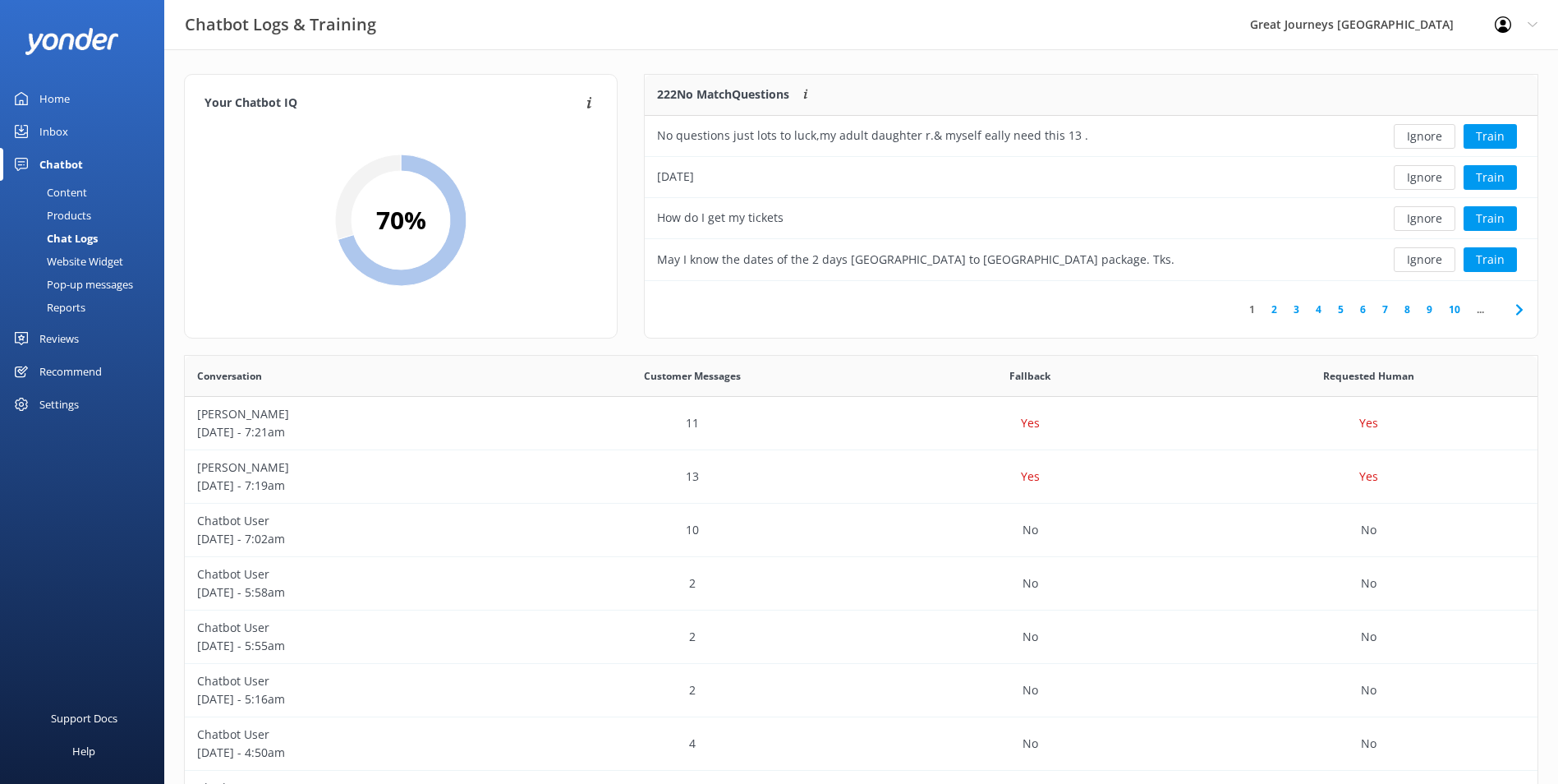
click at [1422, 139] on button "Ignore" at bounding box center [1424, 136] width 61 height 25
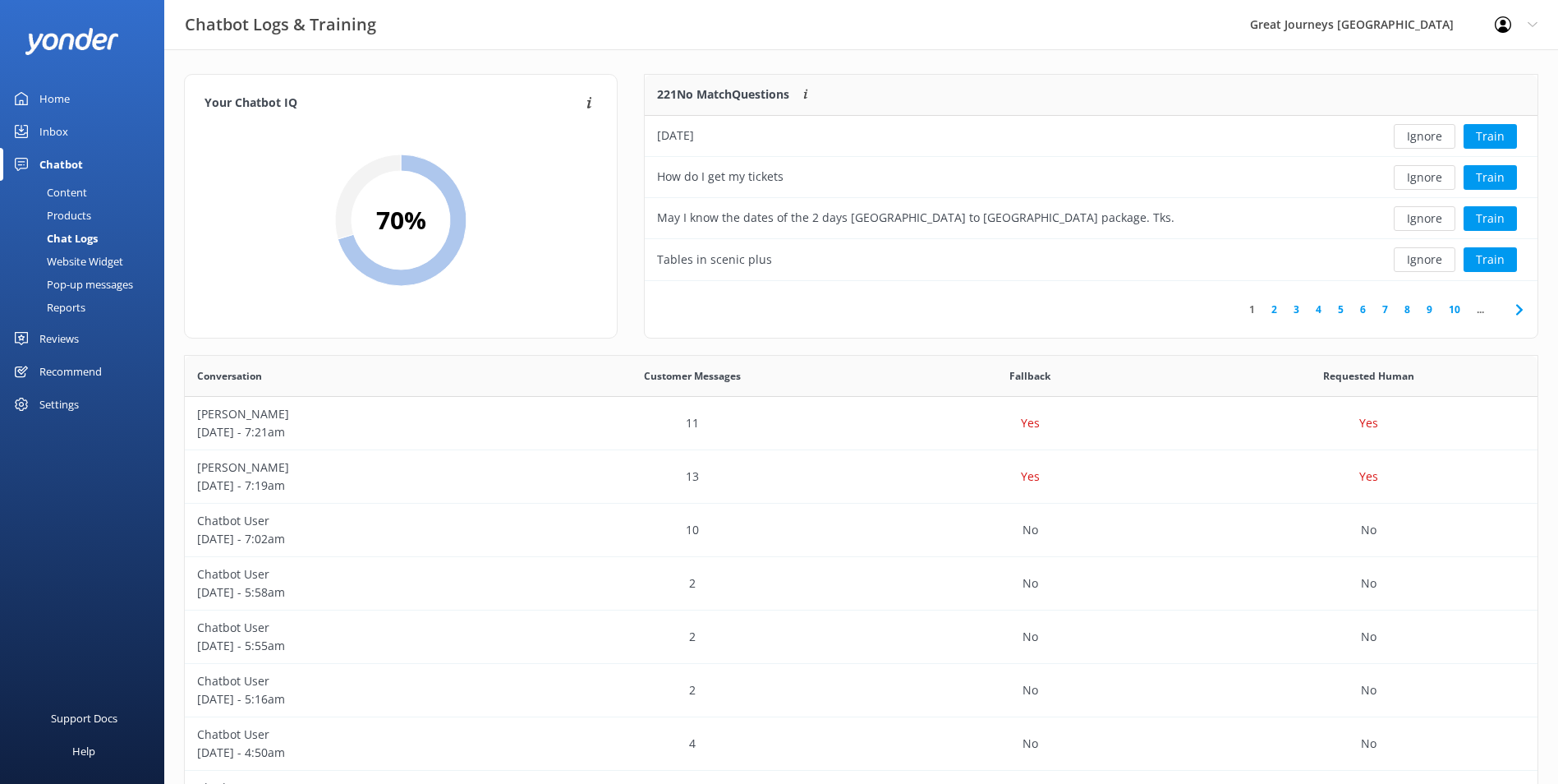
click at [1422, 139] on button "Ignore" at bounding box center [1424, 136] width 61 height 25
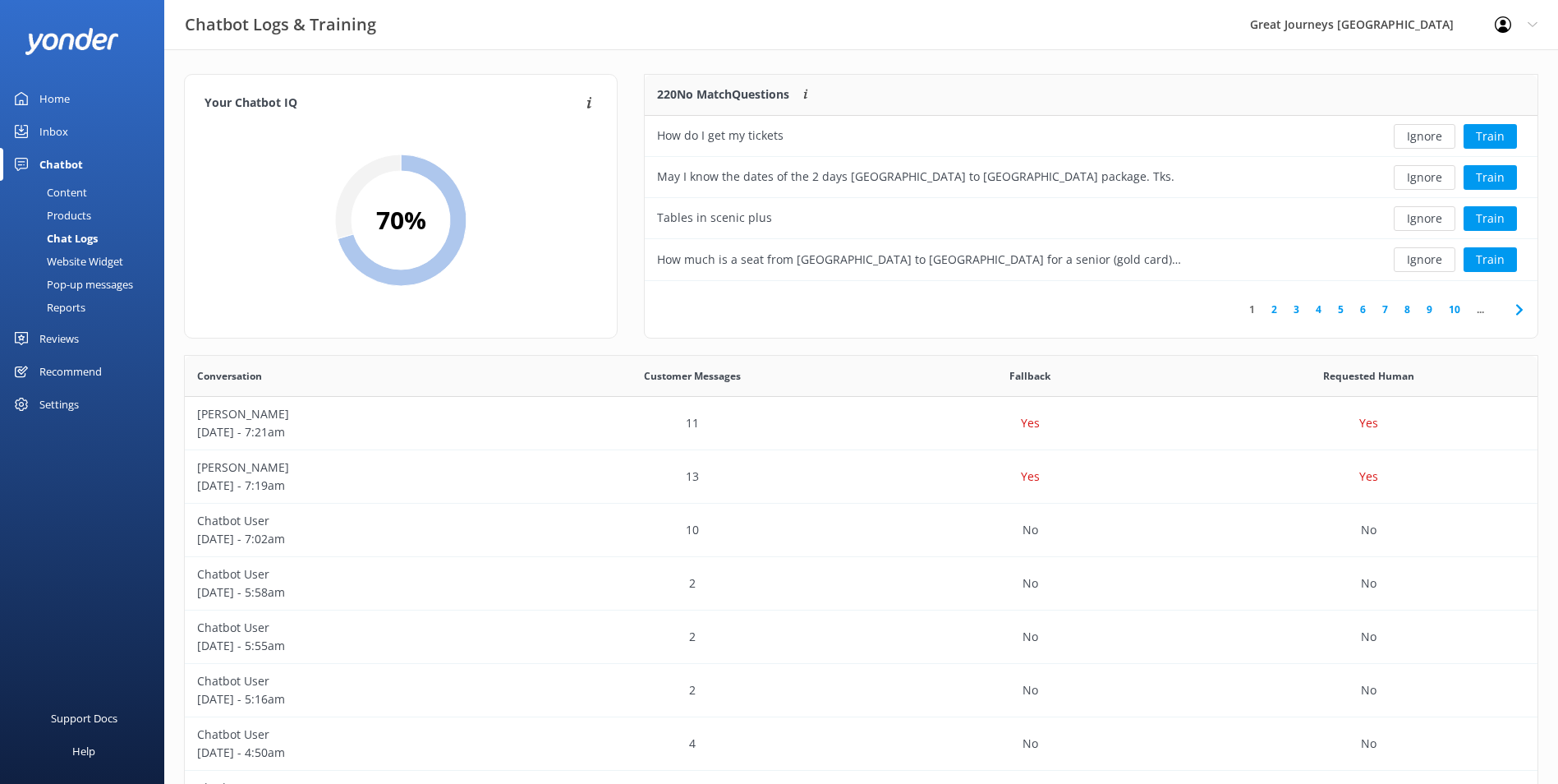
click at [1422, 139] on button "Ignore" at bounding box center [1424, 136] width 61 height 25
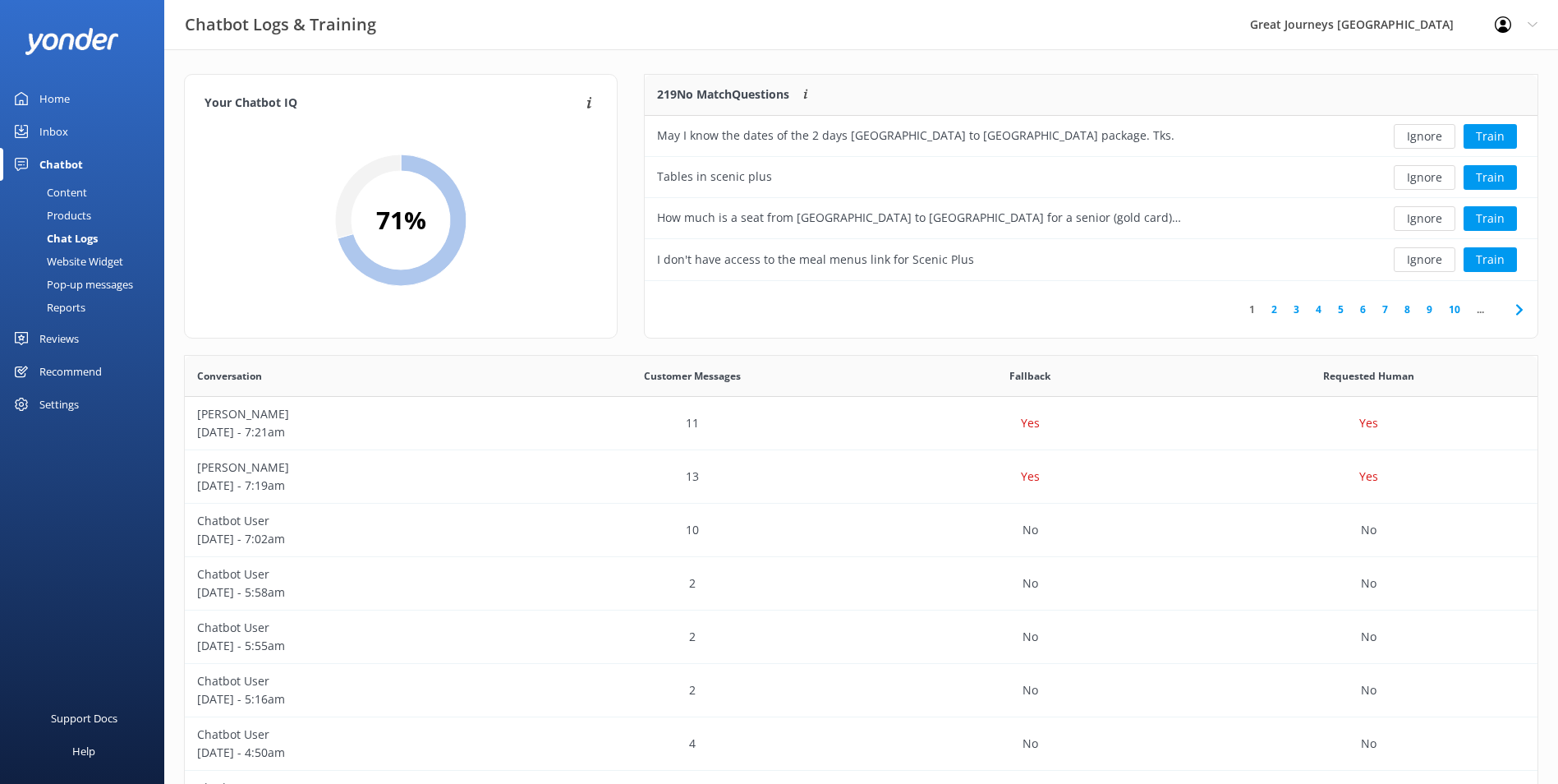
click at [1422, 139] on button "Ignore" at bounding box center [1424, 136] width 61 height 25
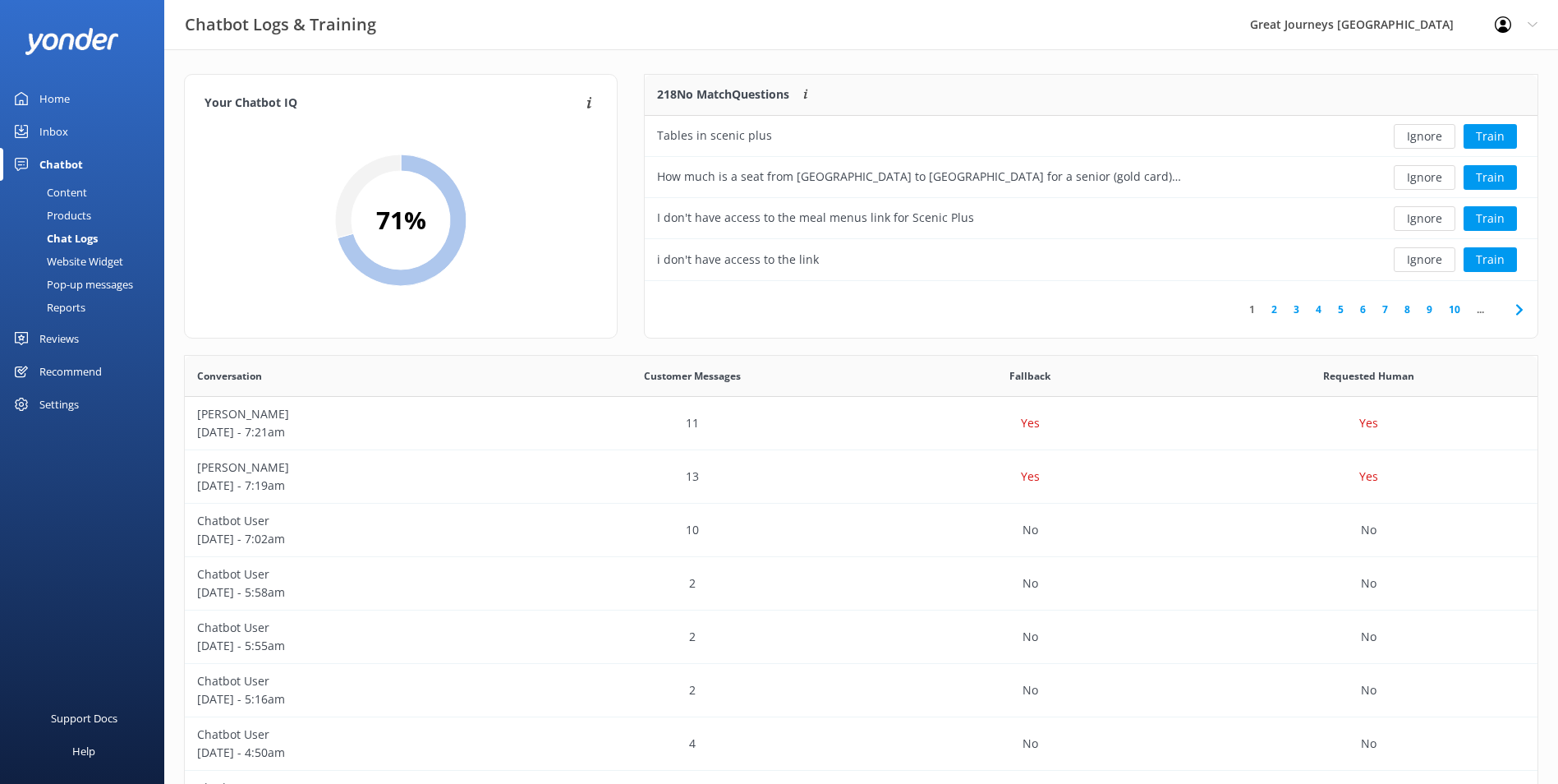
click at [1422, 139] on button "Ignore" at bounding box center [1424, 136] width 61 height 25
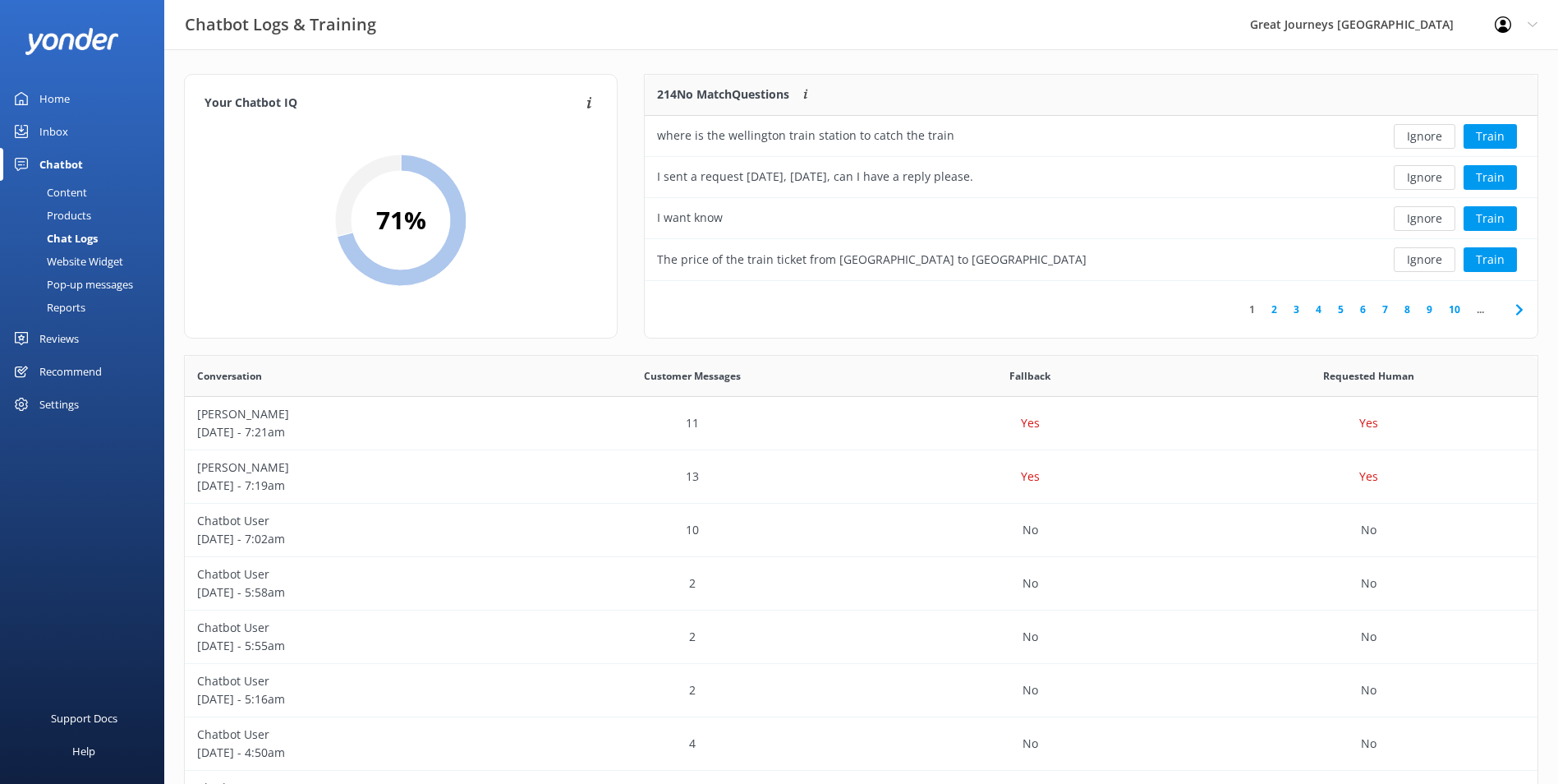
click at [1422, 139] on button "Ignore" at bounding box center [1424, 136] width 61 height 25
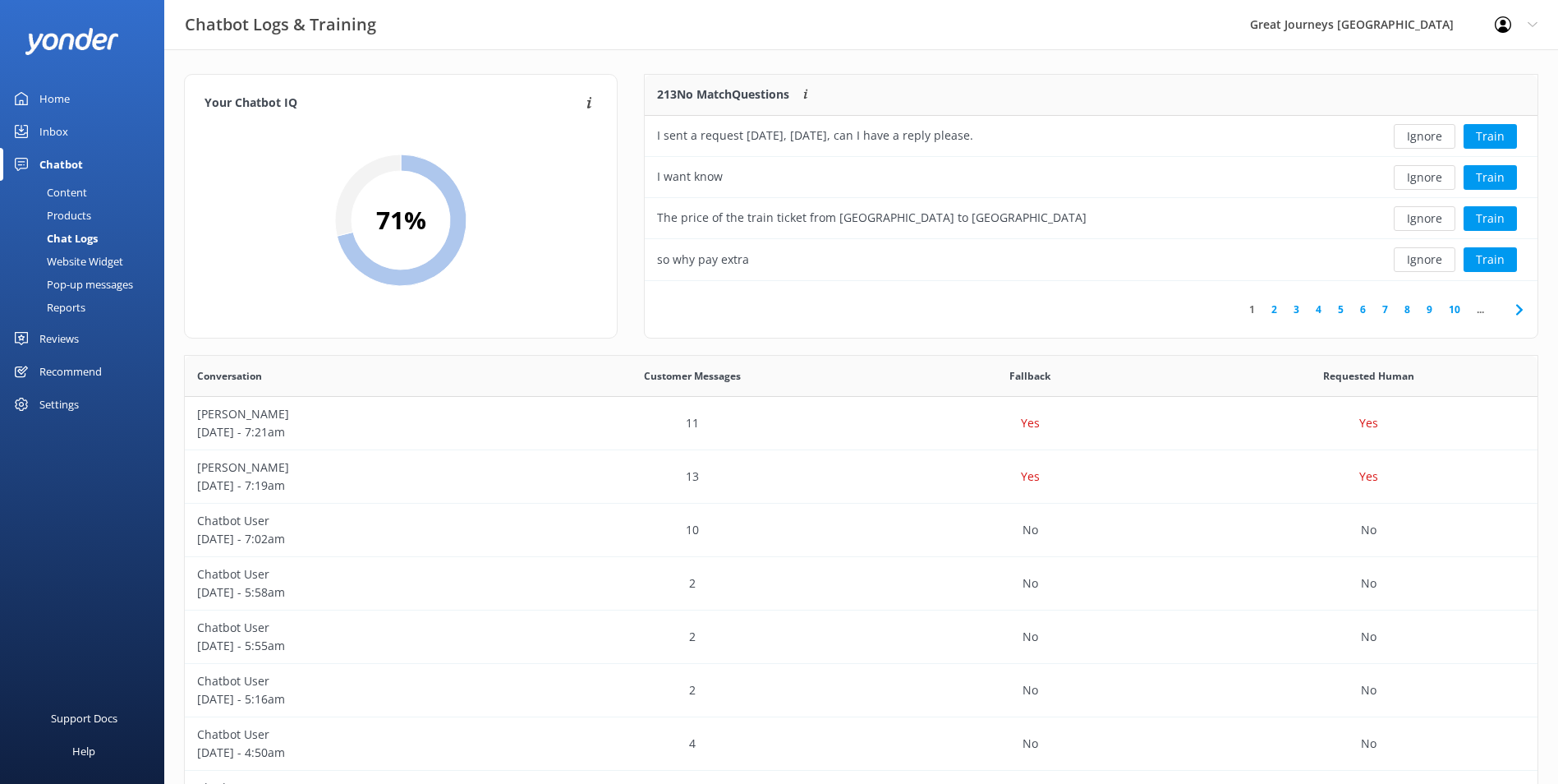
click at [1422, 139] on button "Ignore" at bounding box center [1424, 136] width 61 height 25
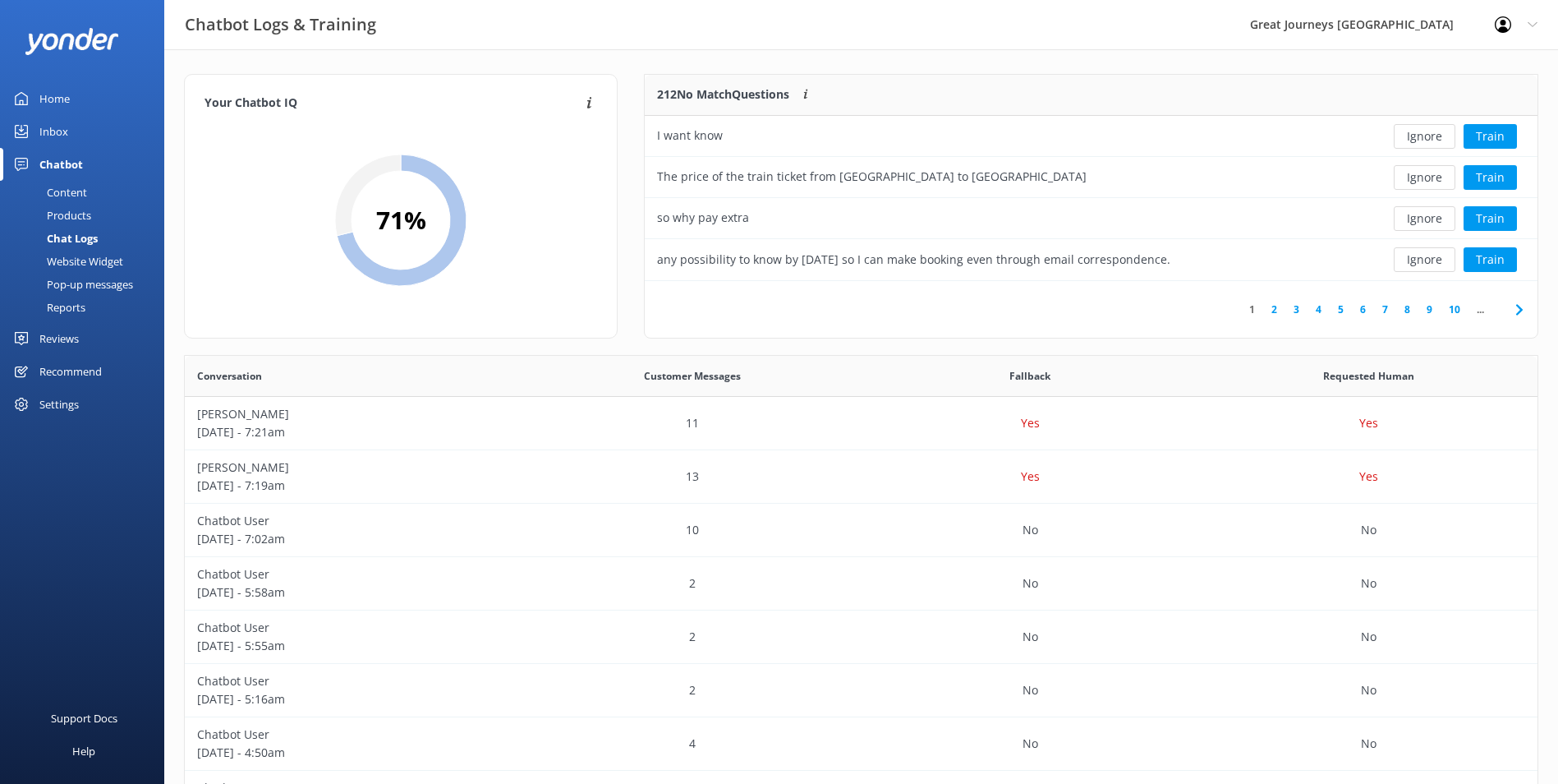
click at [1422, 139] on button "Ignore" at bounding box center [1424, 136] width 61 height 25
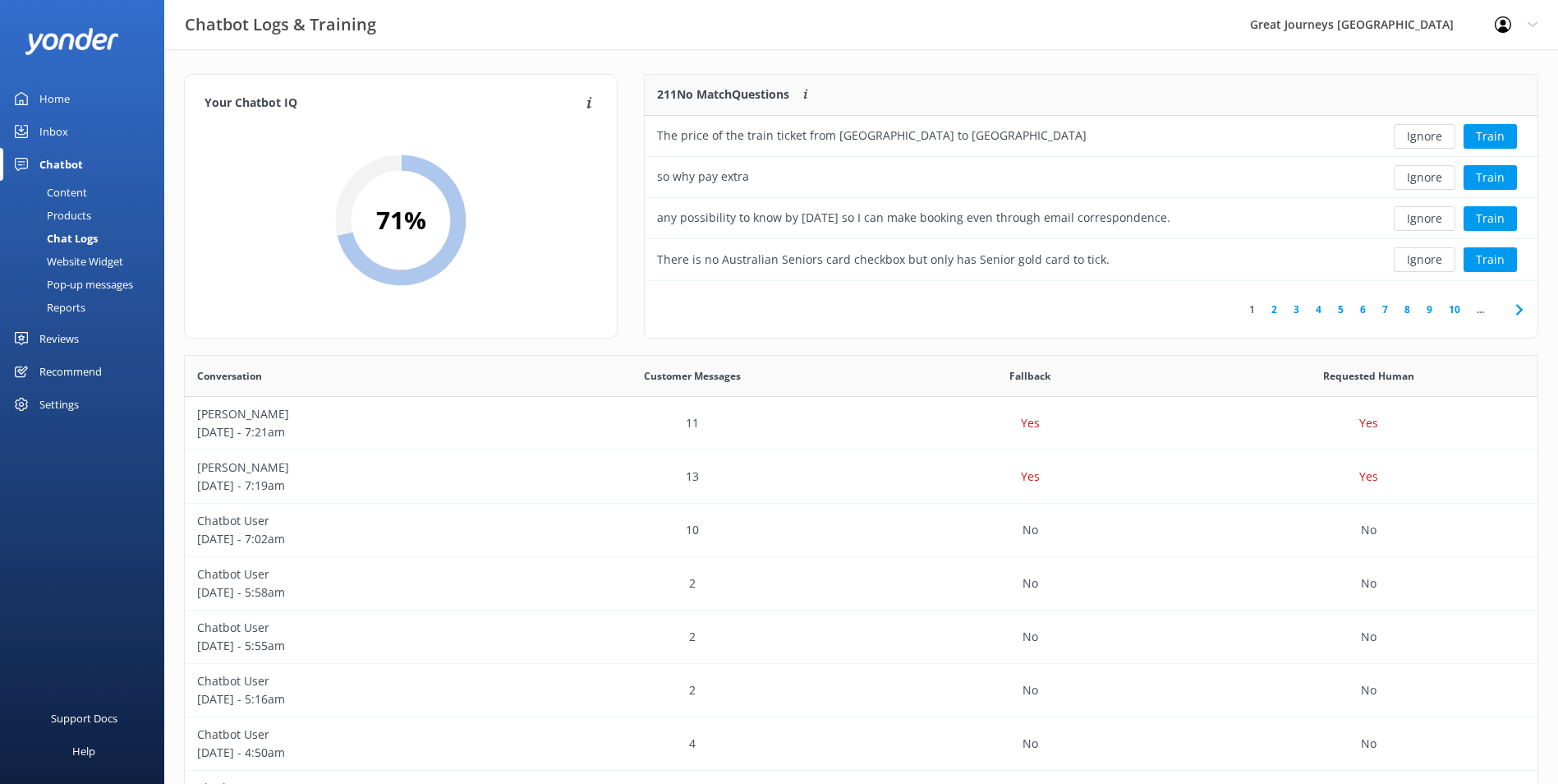
click at [1422, 139] on button "Ignore" at bounding box center [1424, 136] width 61 height 25
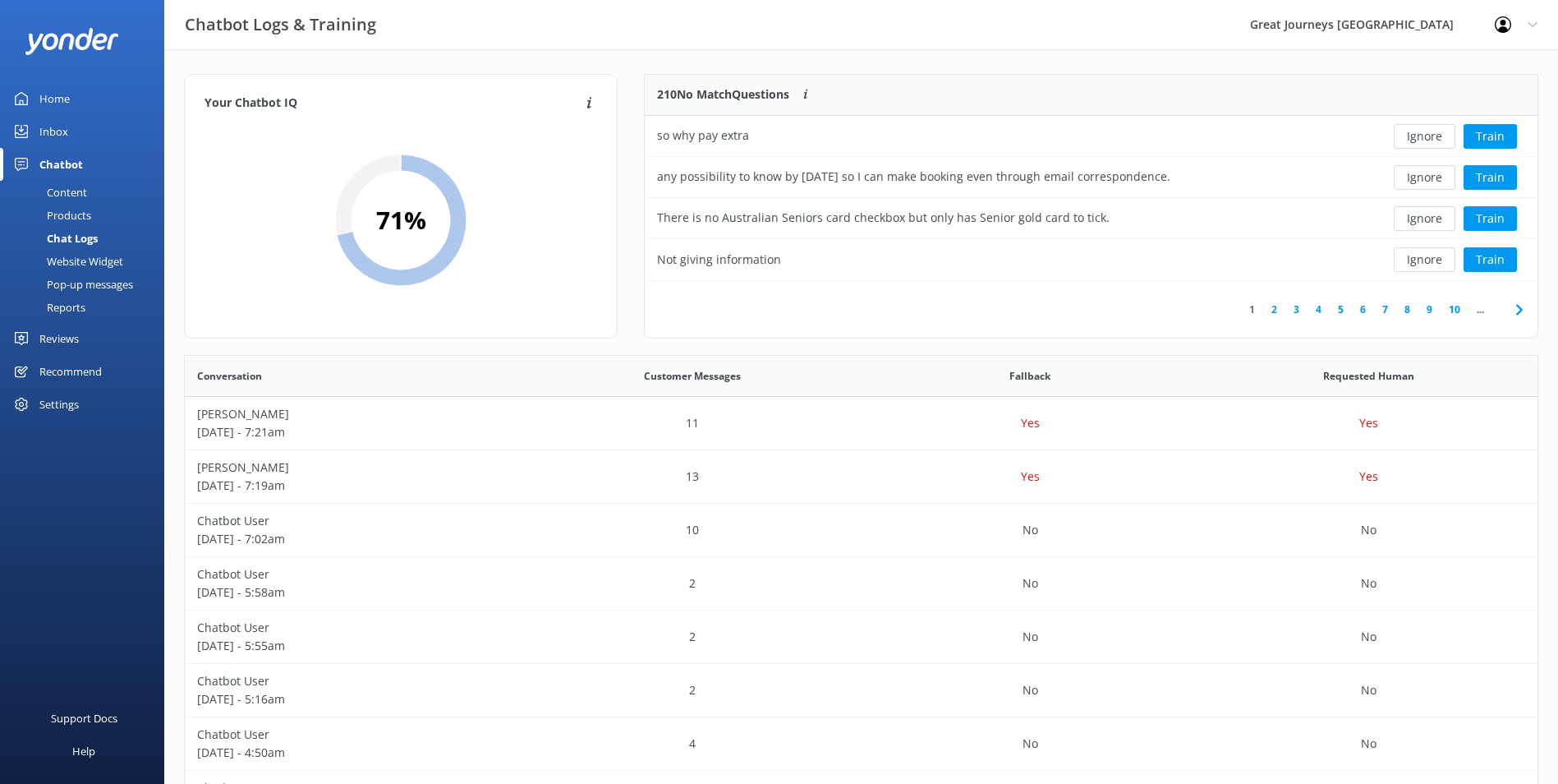
click at [1422, 139] on button "Ignore" at bounding box center [1424, 136] width 61 height 25
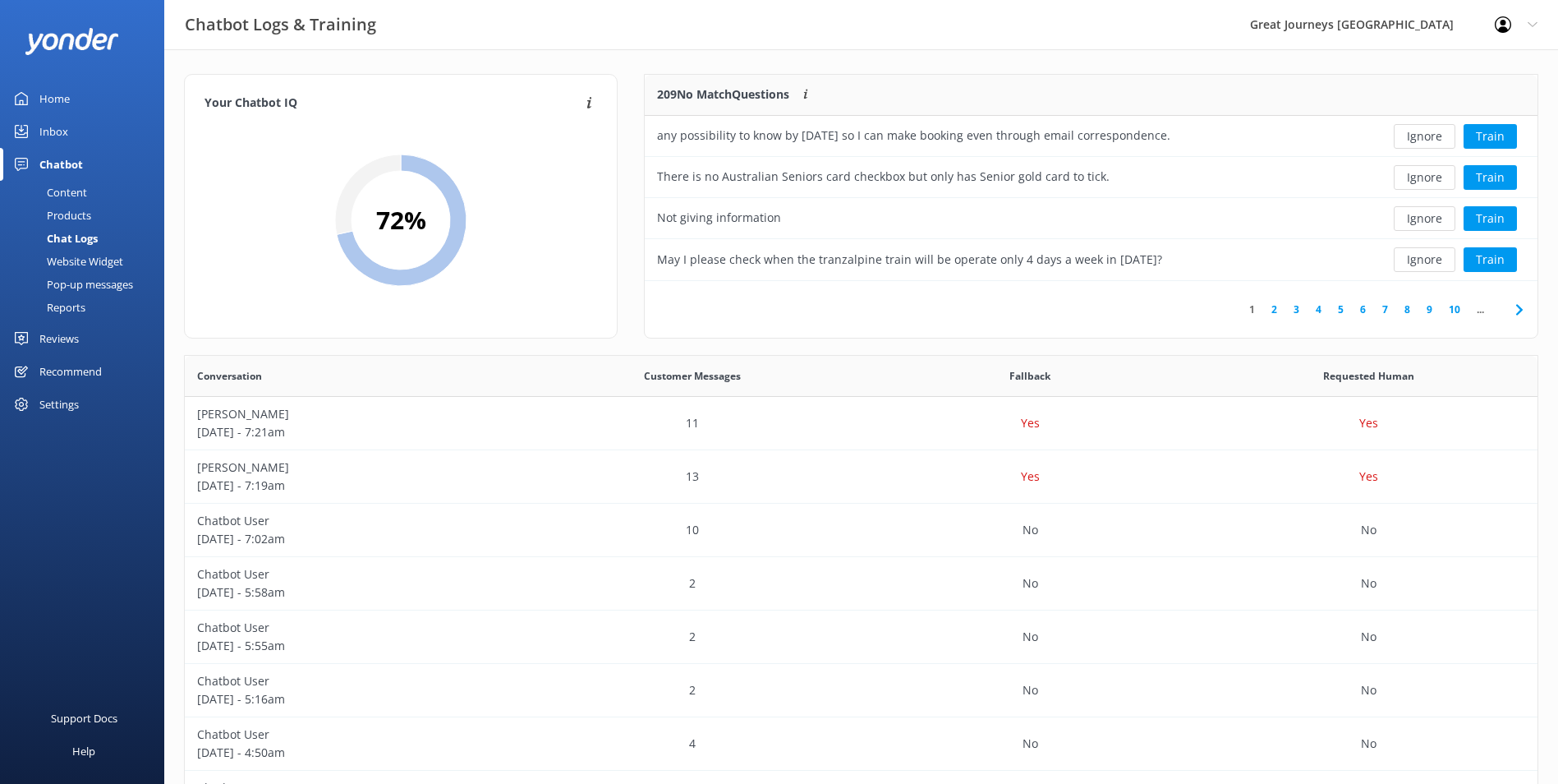
click at [1422, 139] on button "Ignore" at bounding box center [1424, 136] width 61 height 25
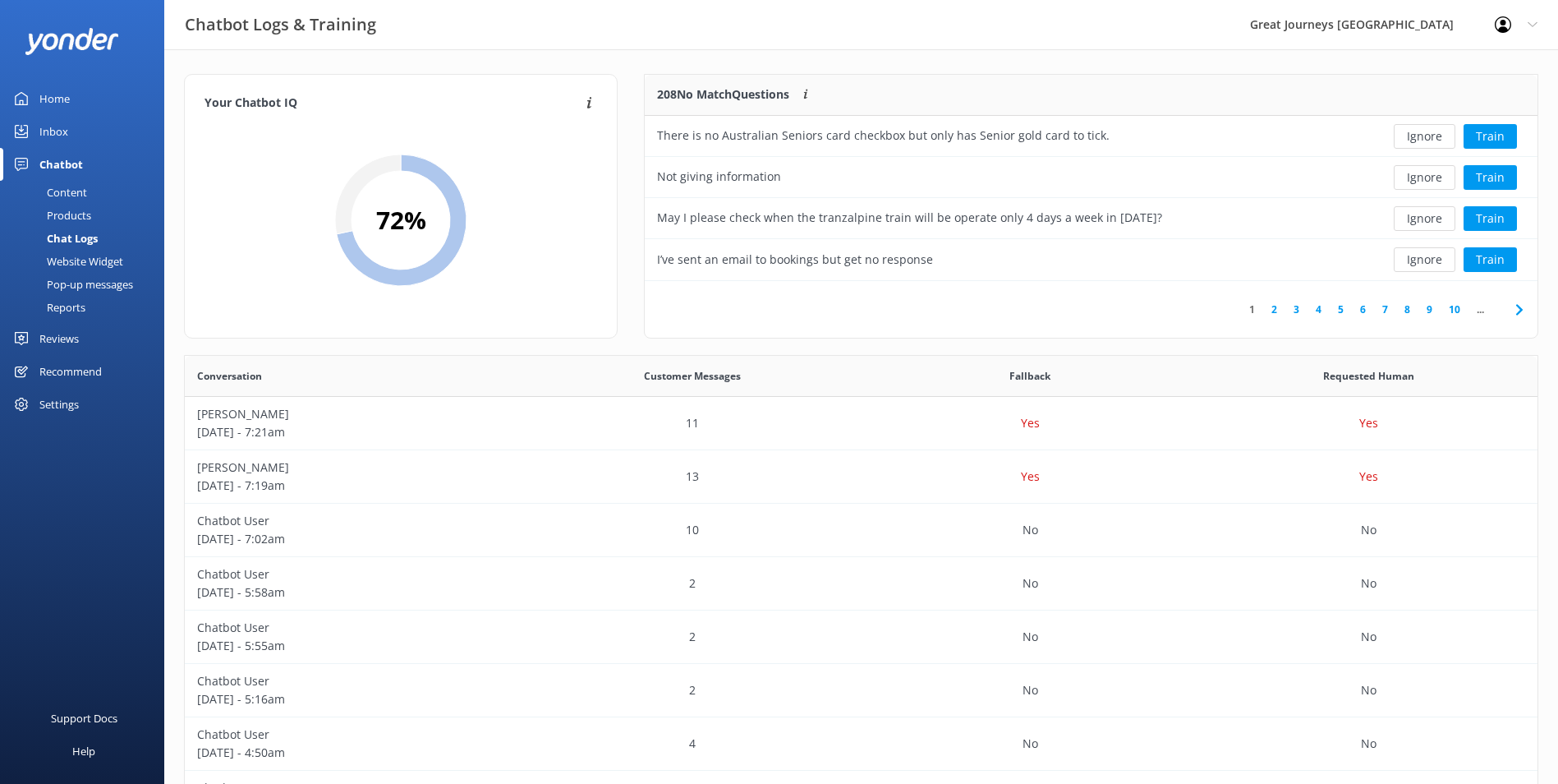
click at [1422, 139] on button "Ignore" at bounding box center [1424, 136] width 61 height 25
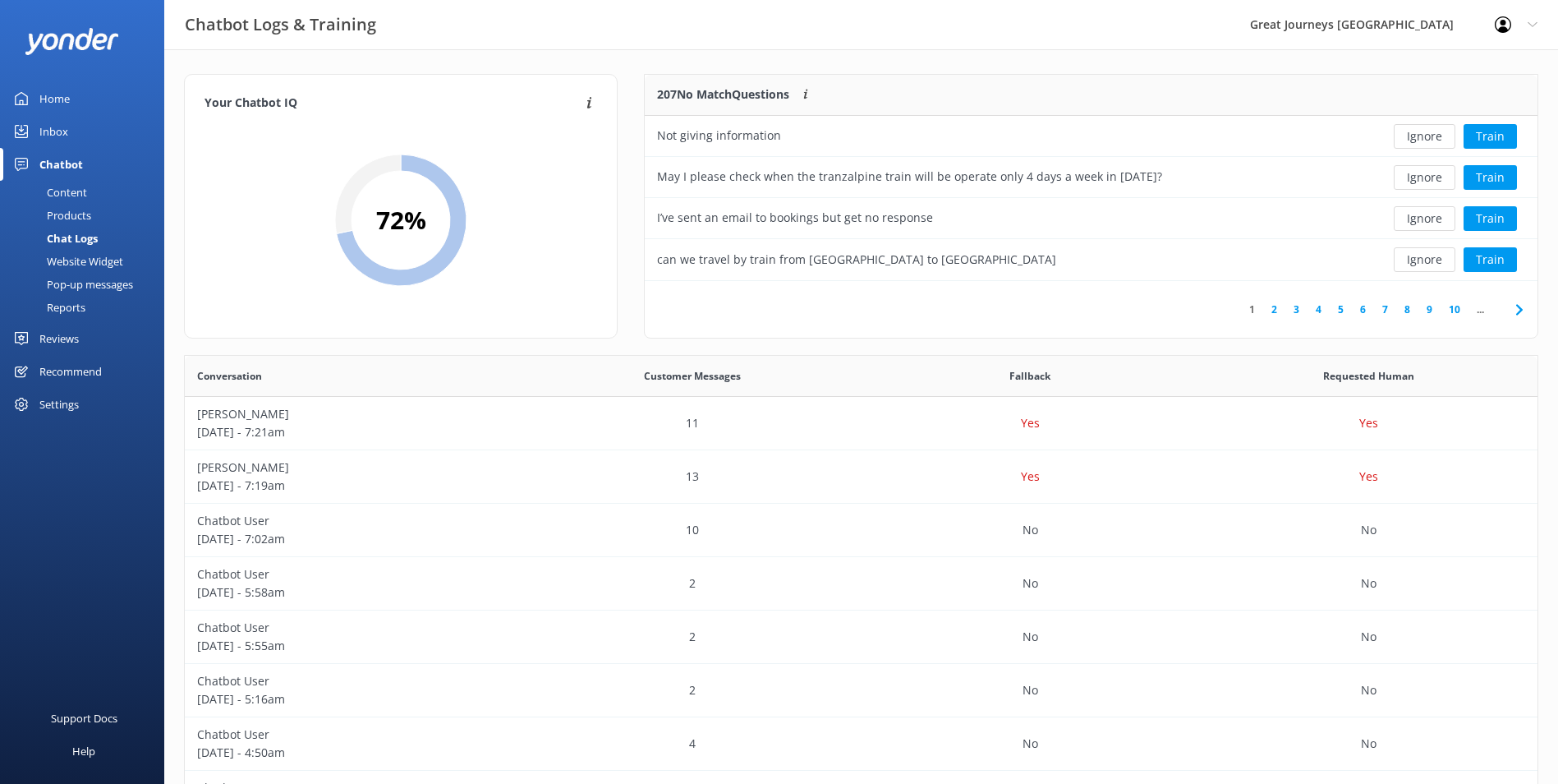
click at [1422, 139] on button "Ignore" at bounding box center [1424, 136] width 61 height 25
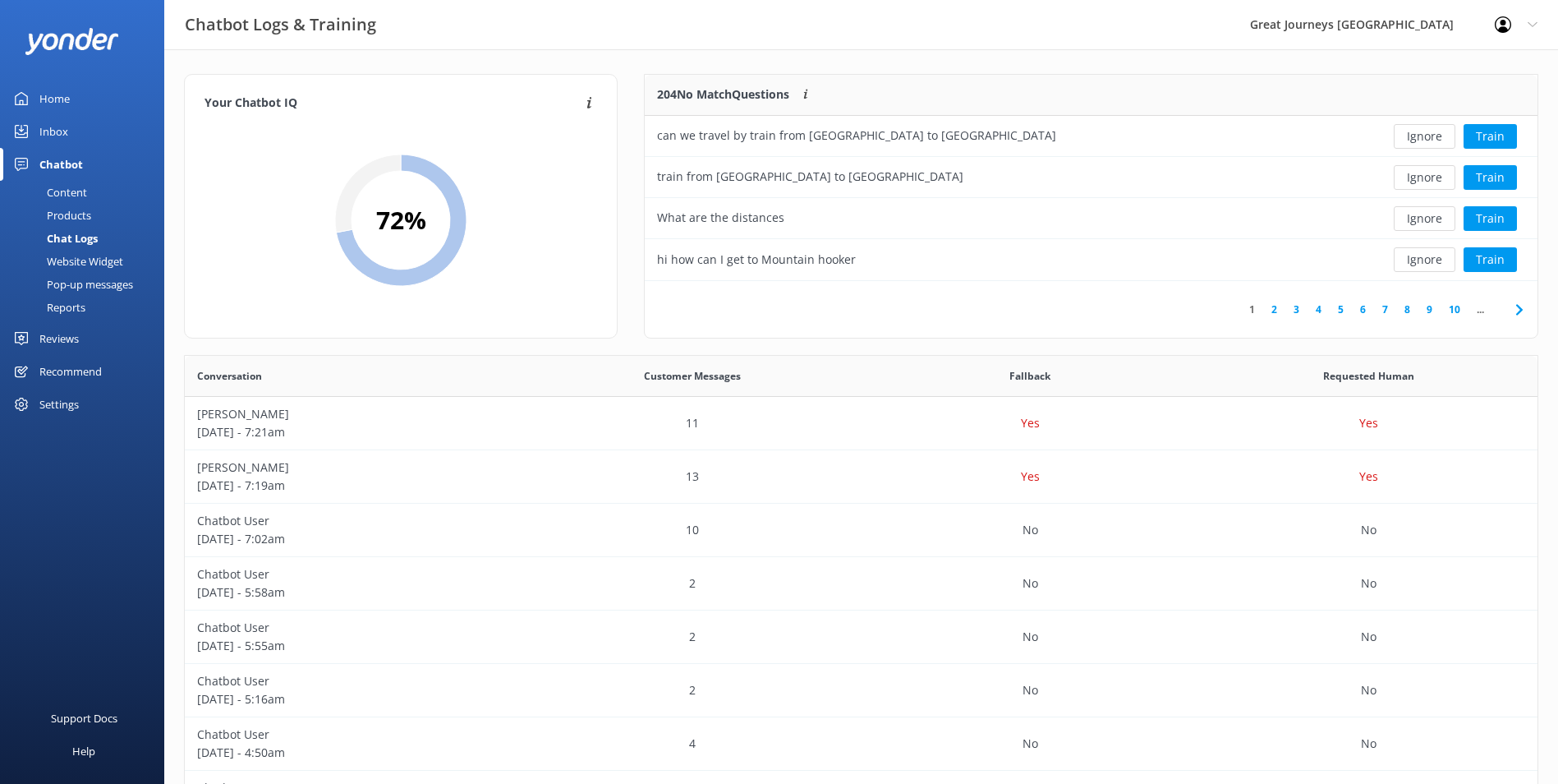
click at [1422, 139] on button "Ignore" at bounding box center [1424, 136] width 61 height 25
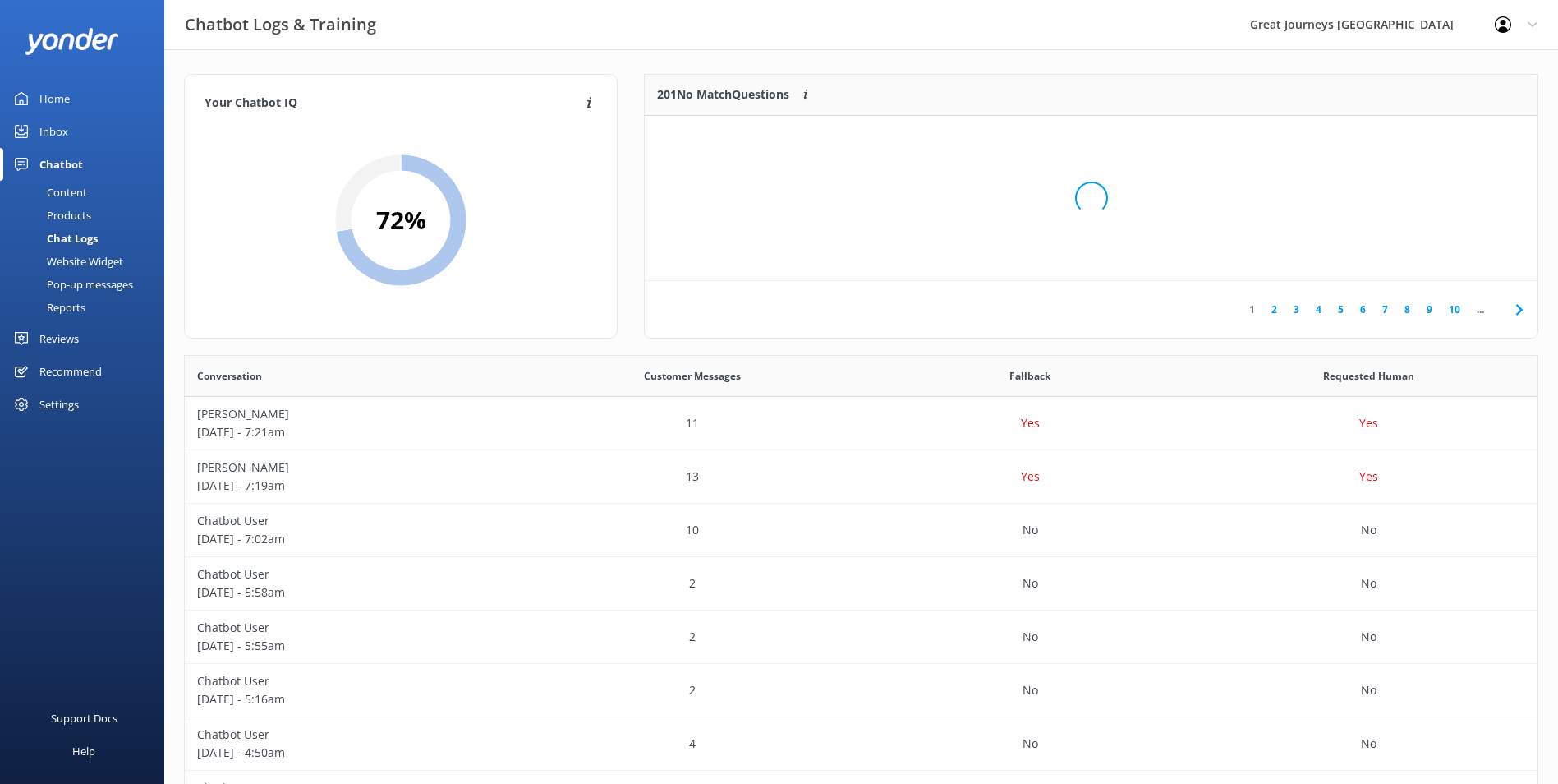
click at [1423, 138] on div "Loading.." at bounding box center [1091, 198] width 860 height 784
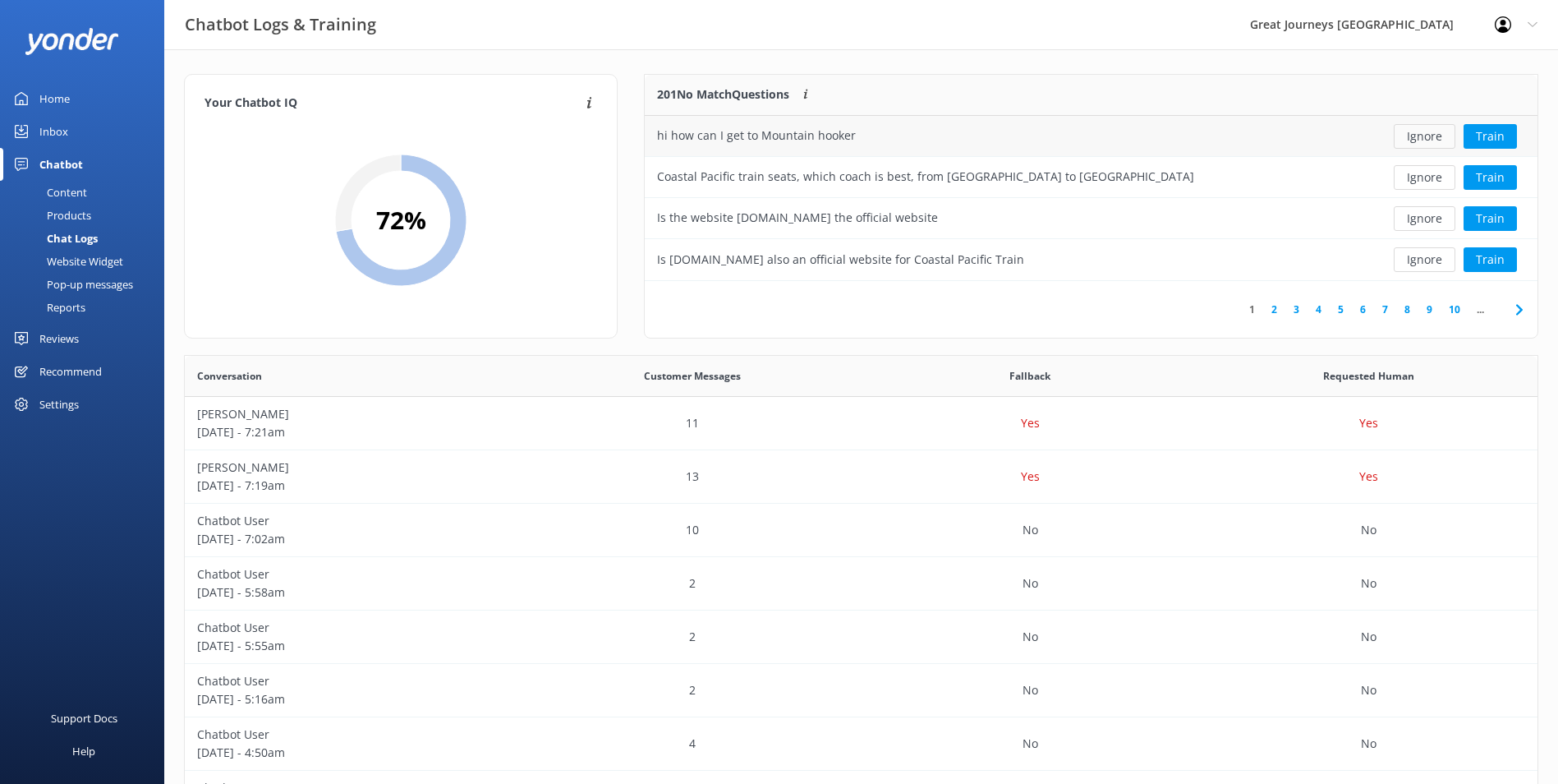
click at [1429, 135] on button "Ignore" at bounding box center [1424, 136] width 61 height 25
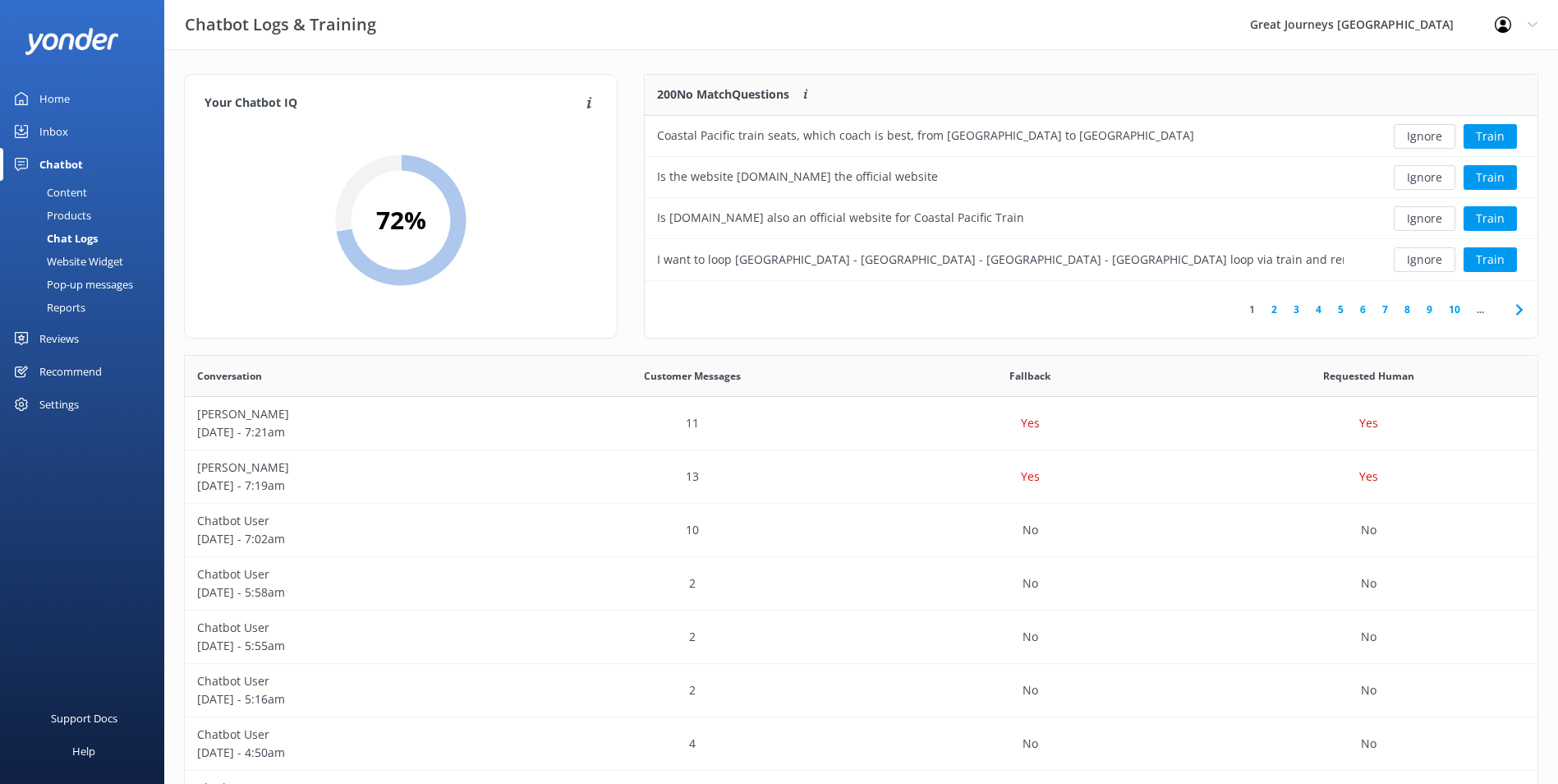
click at [1429, 135] on button "Ignore" at bounding box center [1424, 136] width 61 height 25
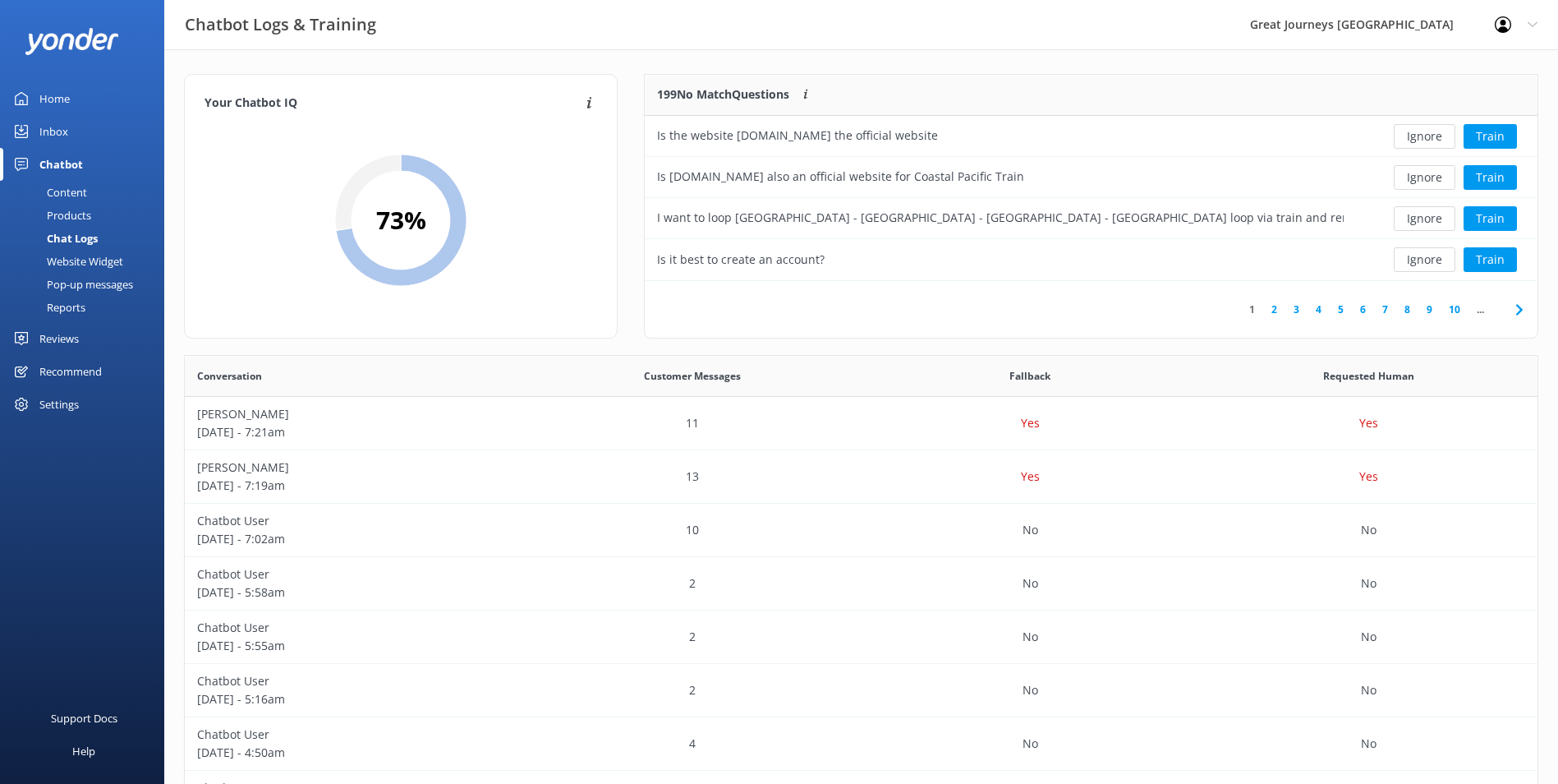
click at [1429, 135] on button "Ignore" at bounding box center [1424, 136] width 61 height 25
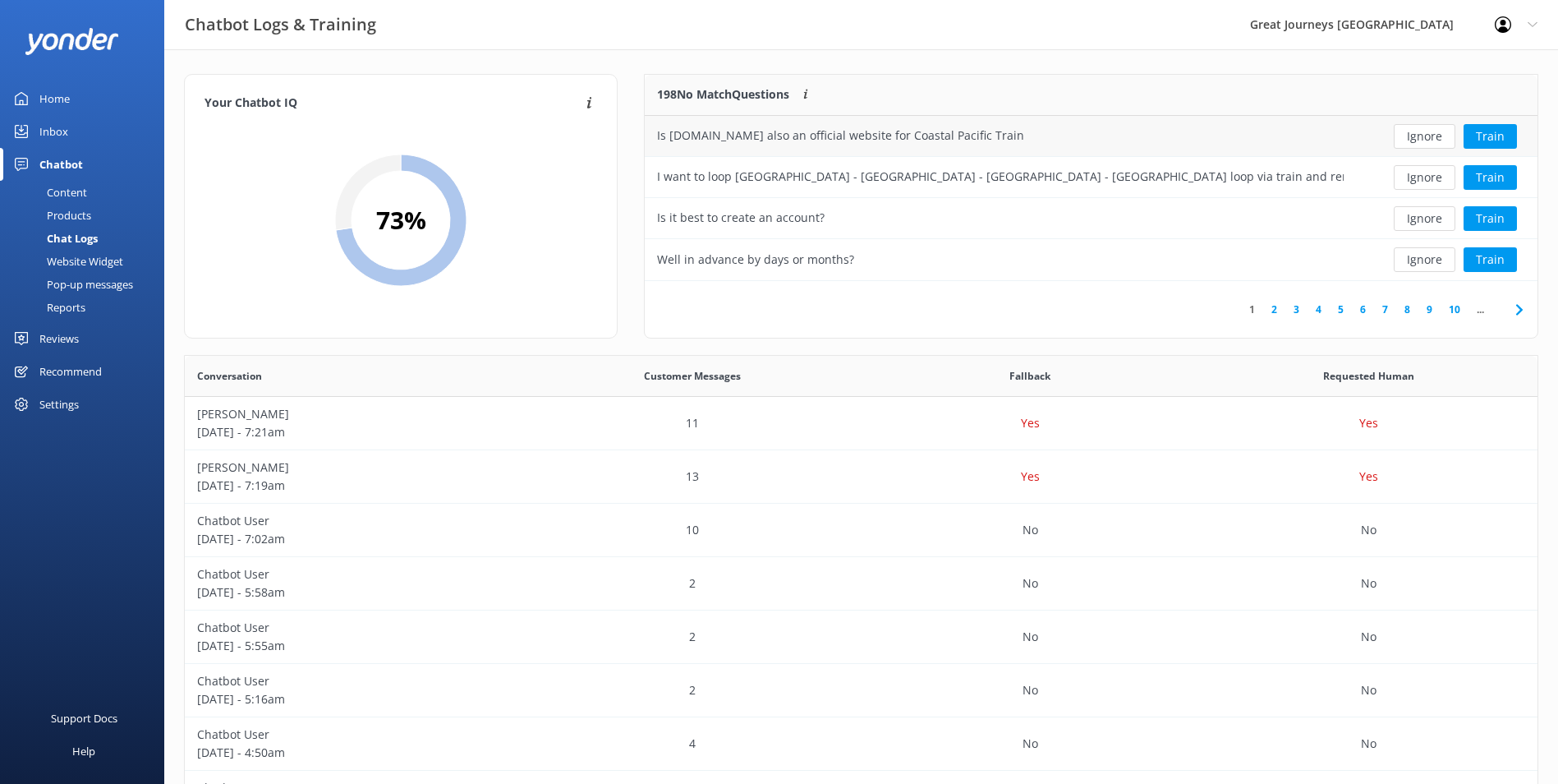
click at [1428, 135] on button "Ignore" at bounding box center [1424, 136] width 61 height 25
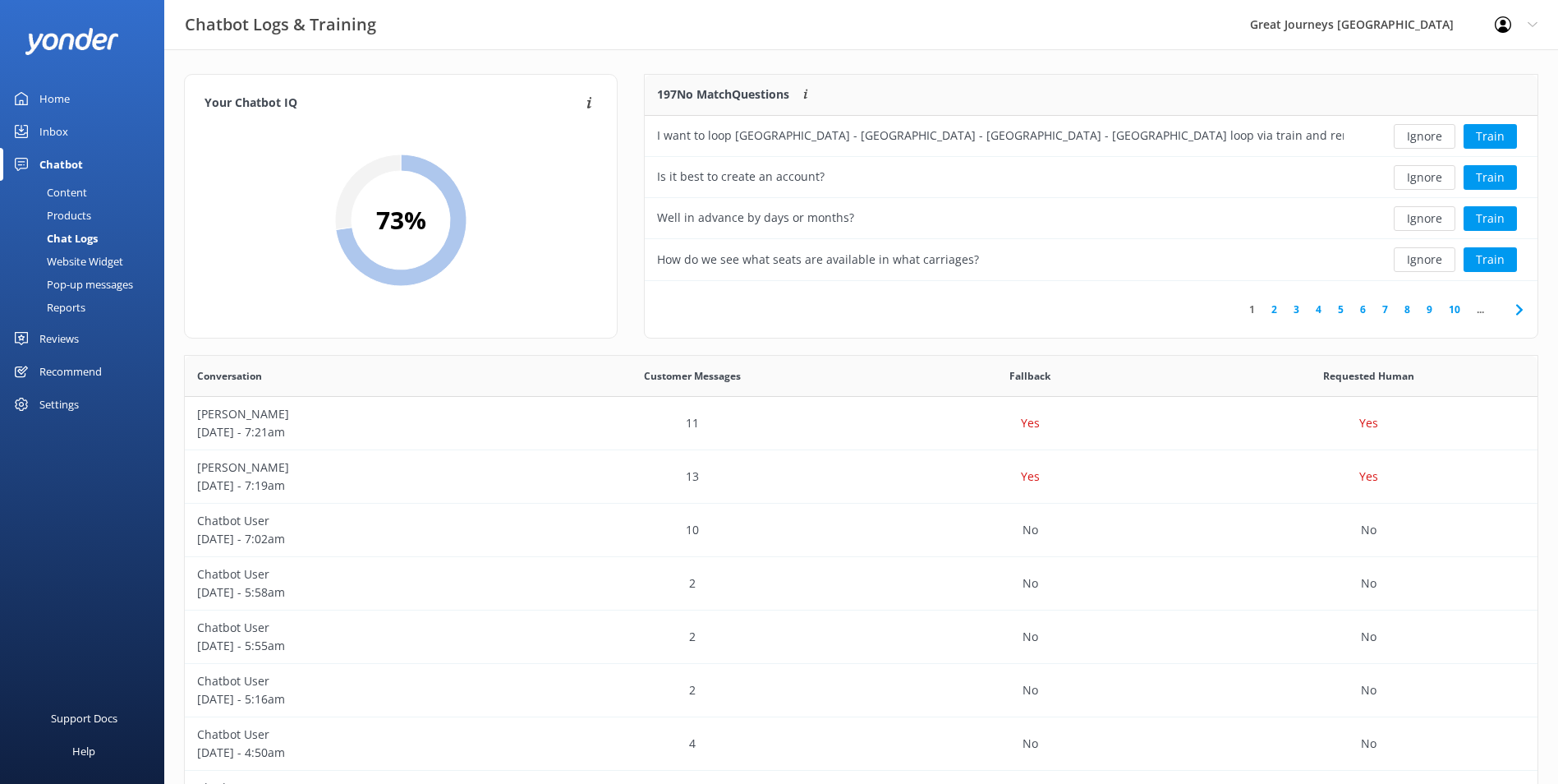
click at [1428, 135] on button "Ignore" at bounding box center [1424, 136] width 61 height 25
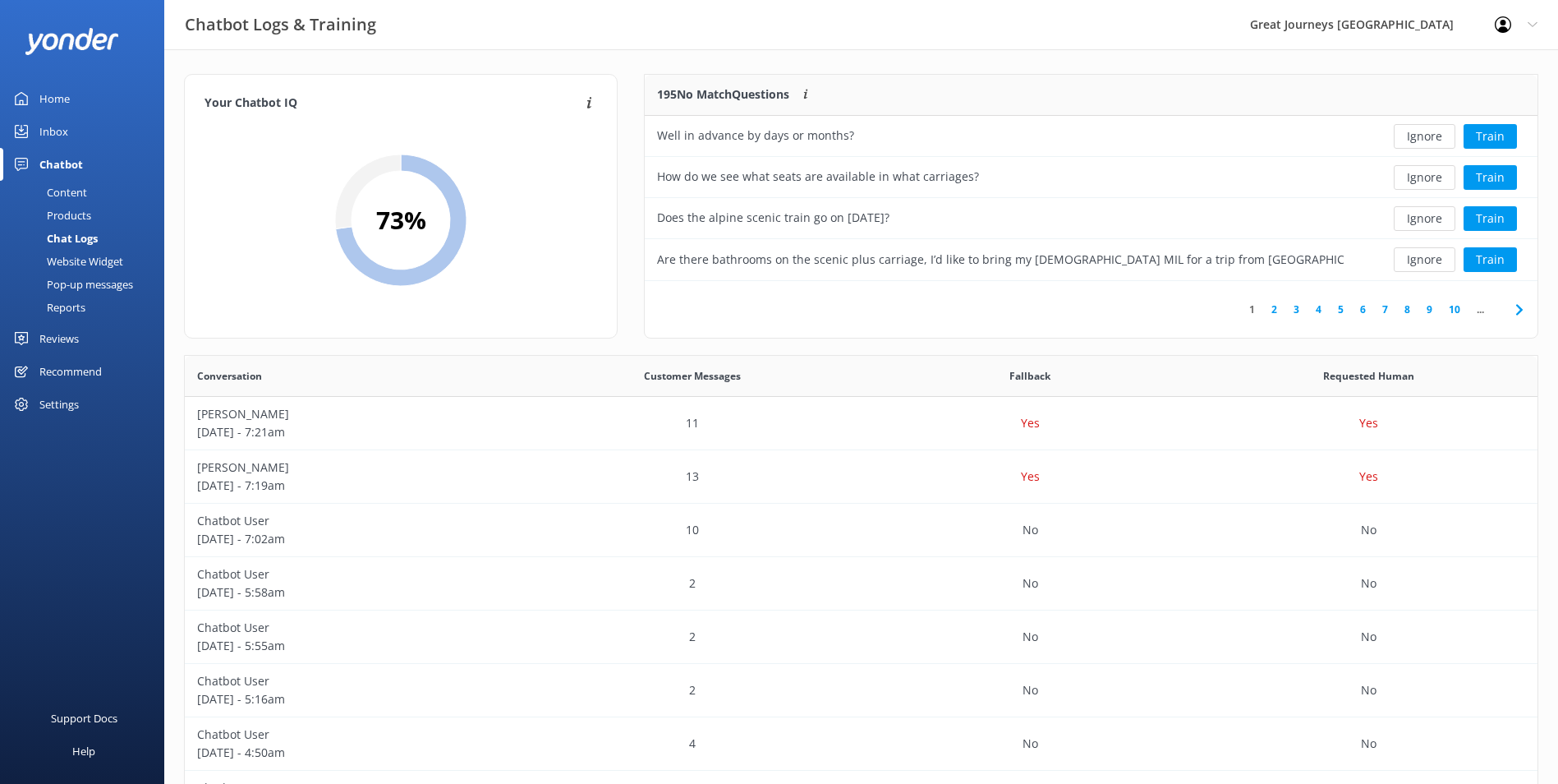
click at [1428, 135] on button "Ignore" at bounding box center [1424, 136] width 61 height 25
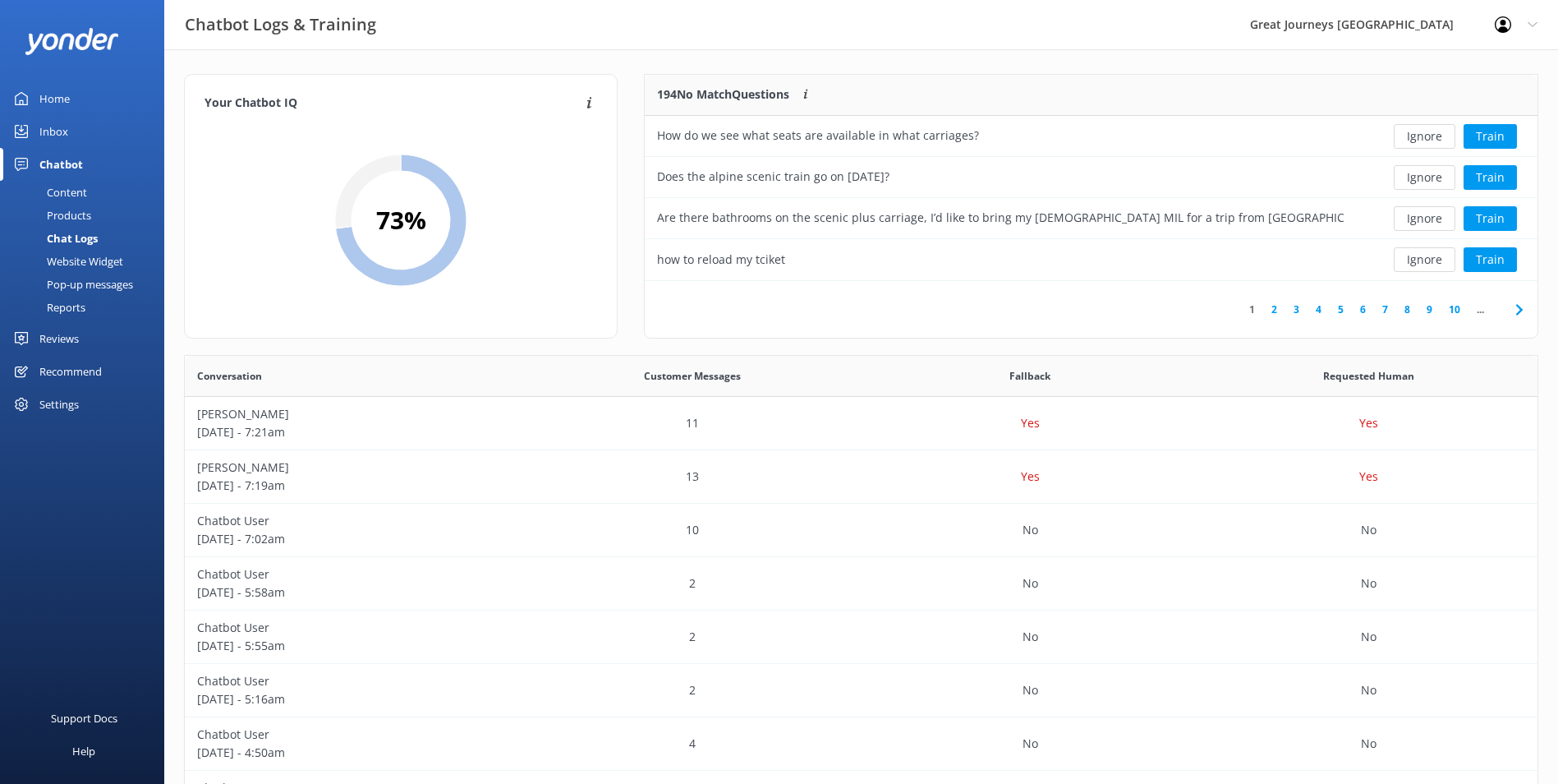
click at [1428, 135] on button "Ignore" at bounding box center [1424, 136] width 61 height 25
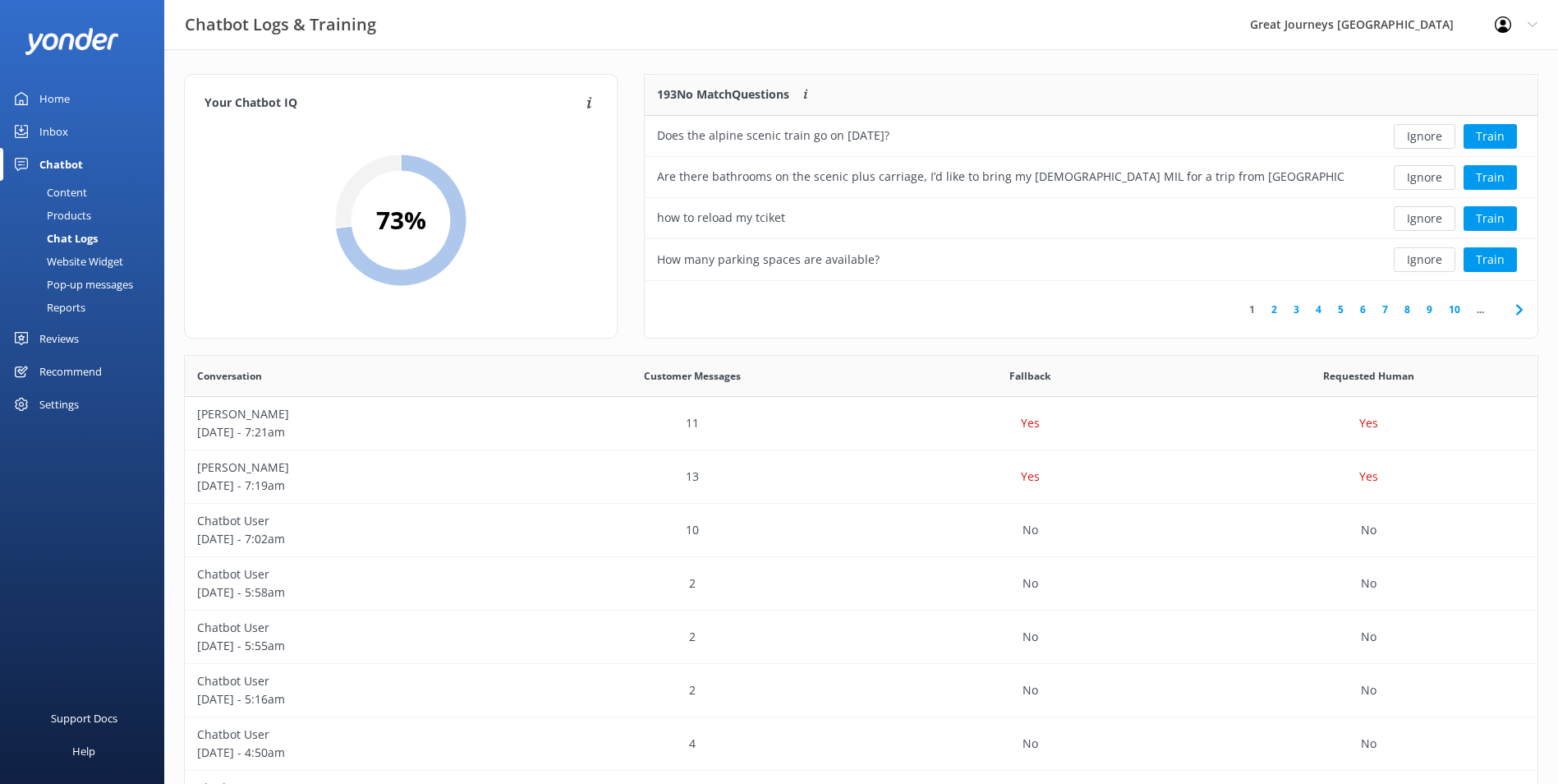
click at [1428, 135] on button "Ignore" at bounding box center [1424, 136] width 61 height 25
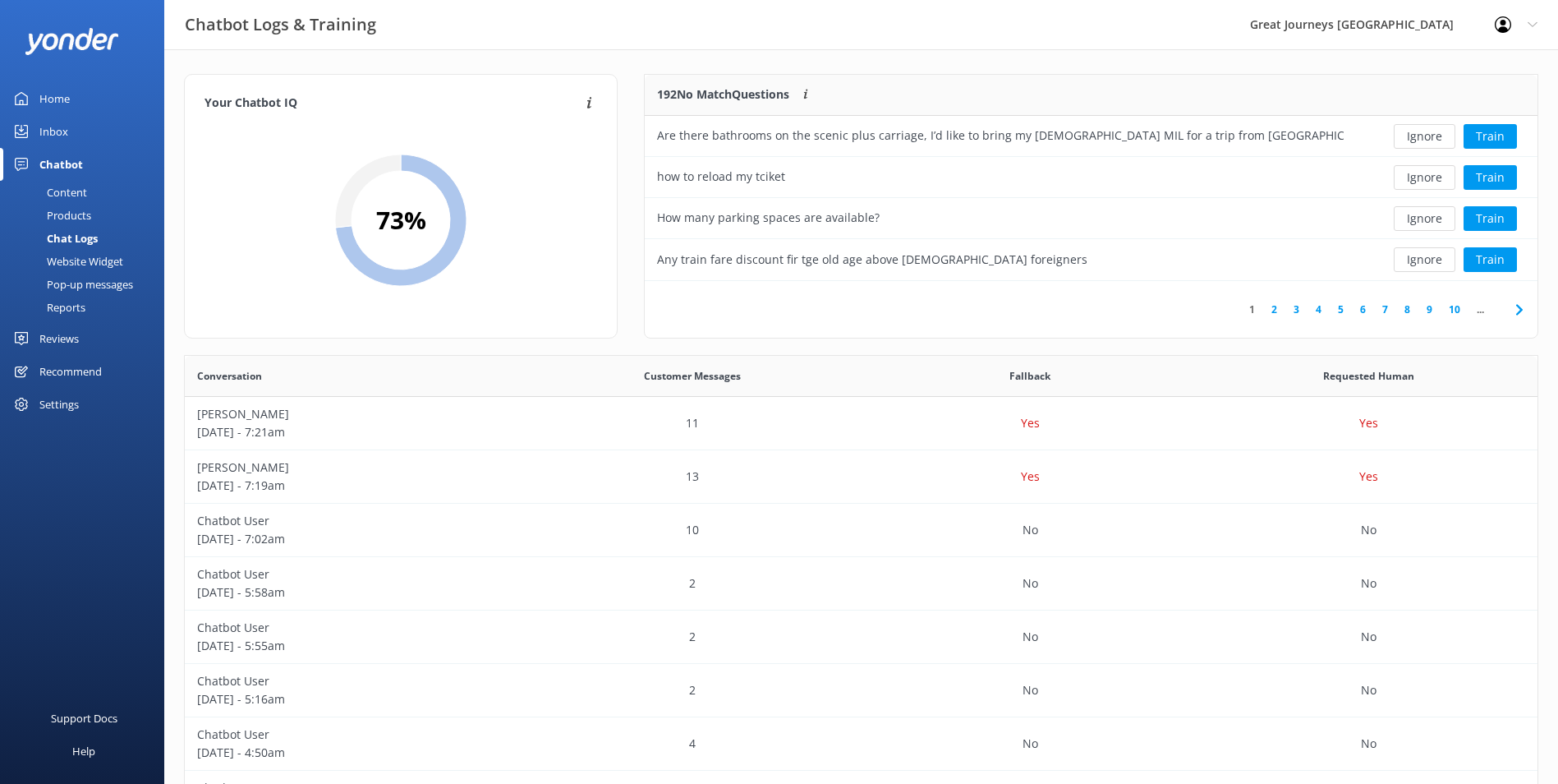
click at [1428, 135] on button "Ignore" at bounding box center [1424, 136] width 61 height 25
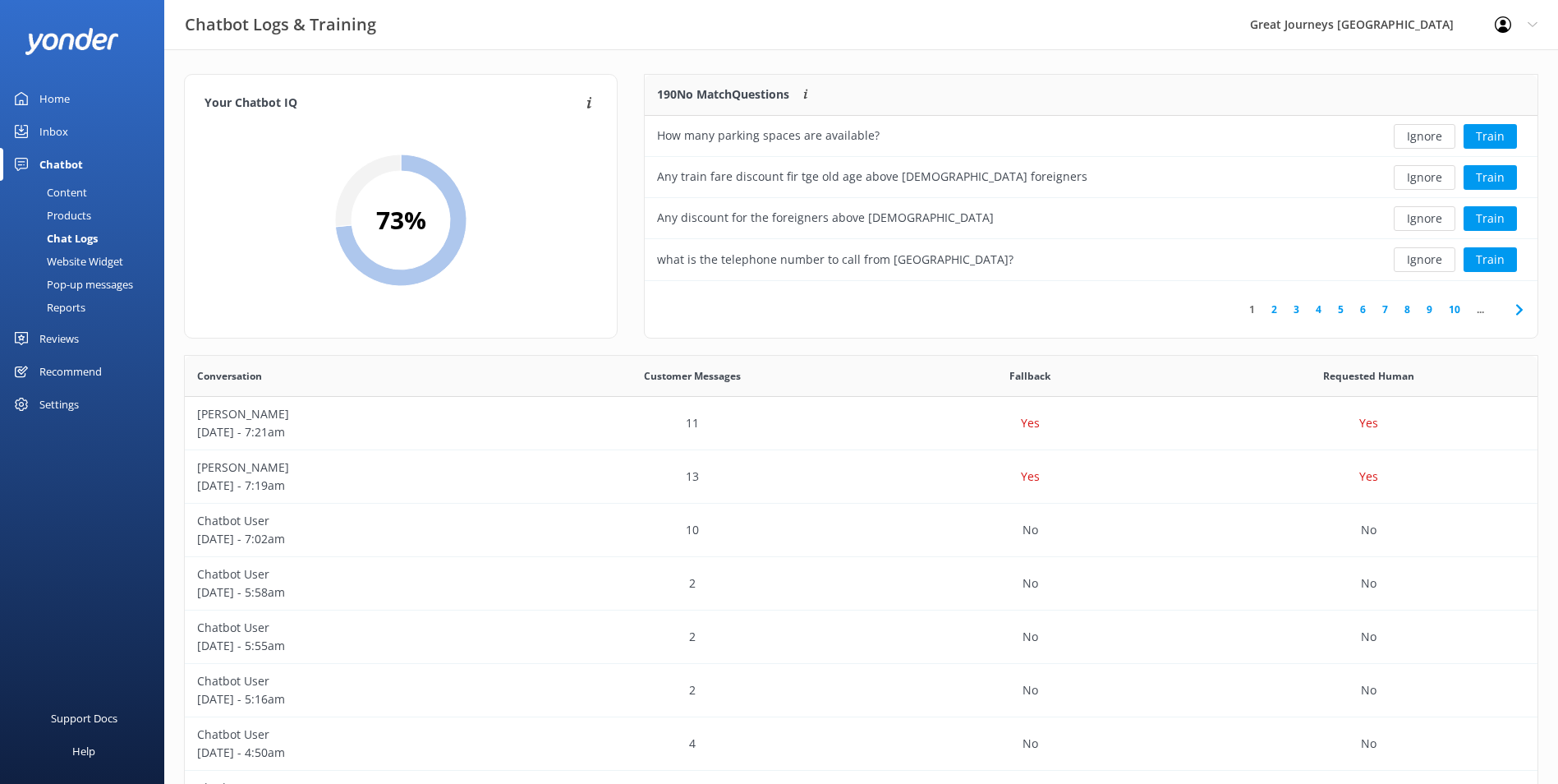
click at [1428, 135] on button "Ignore" at bounding box center [1424, 136] width 61 height 25
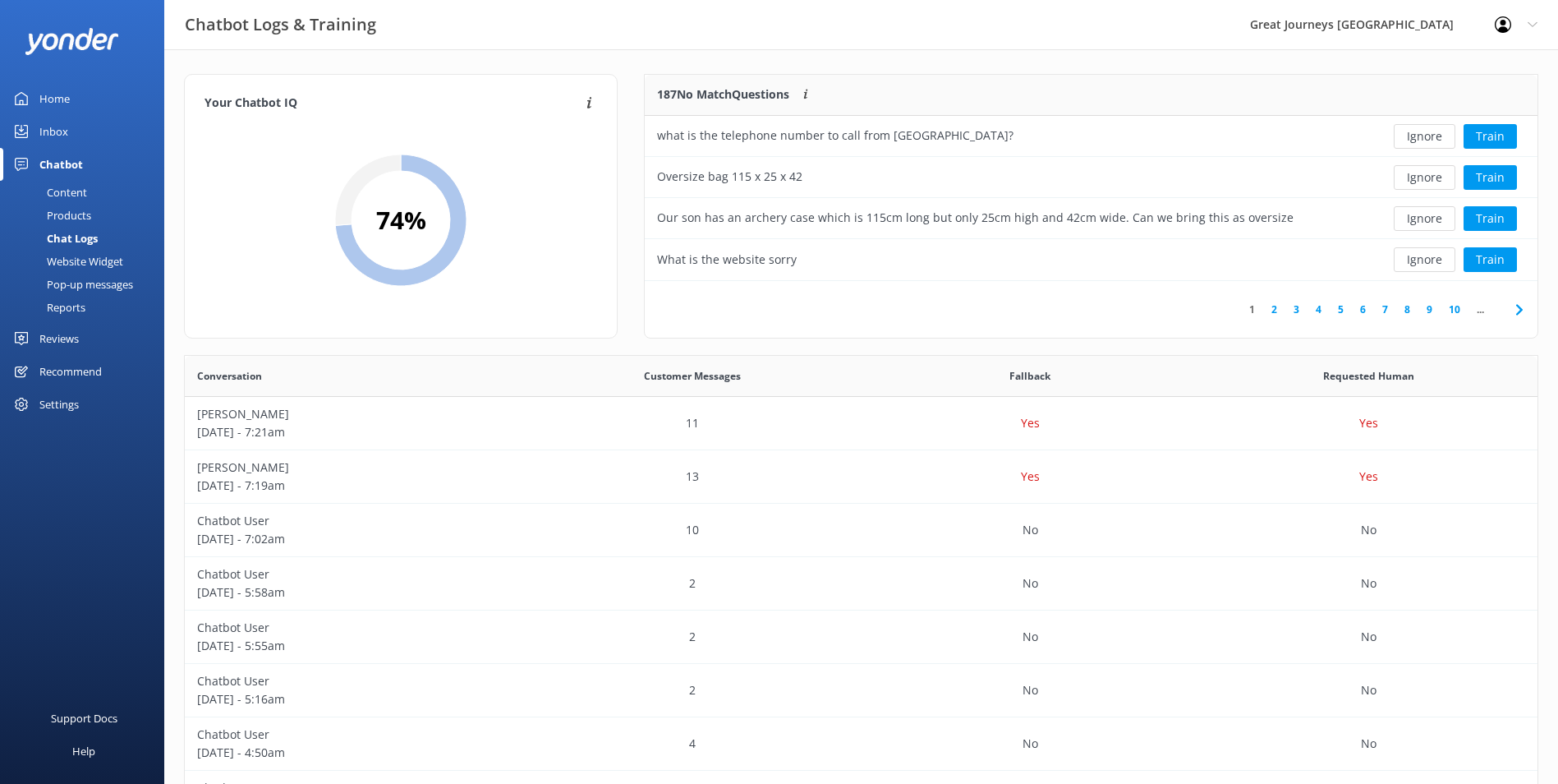
click at [1428, 135] on button "Ignore" at bounding box center [1424, 136] width 61 height 25
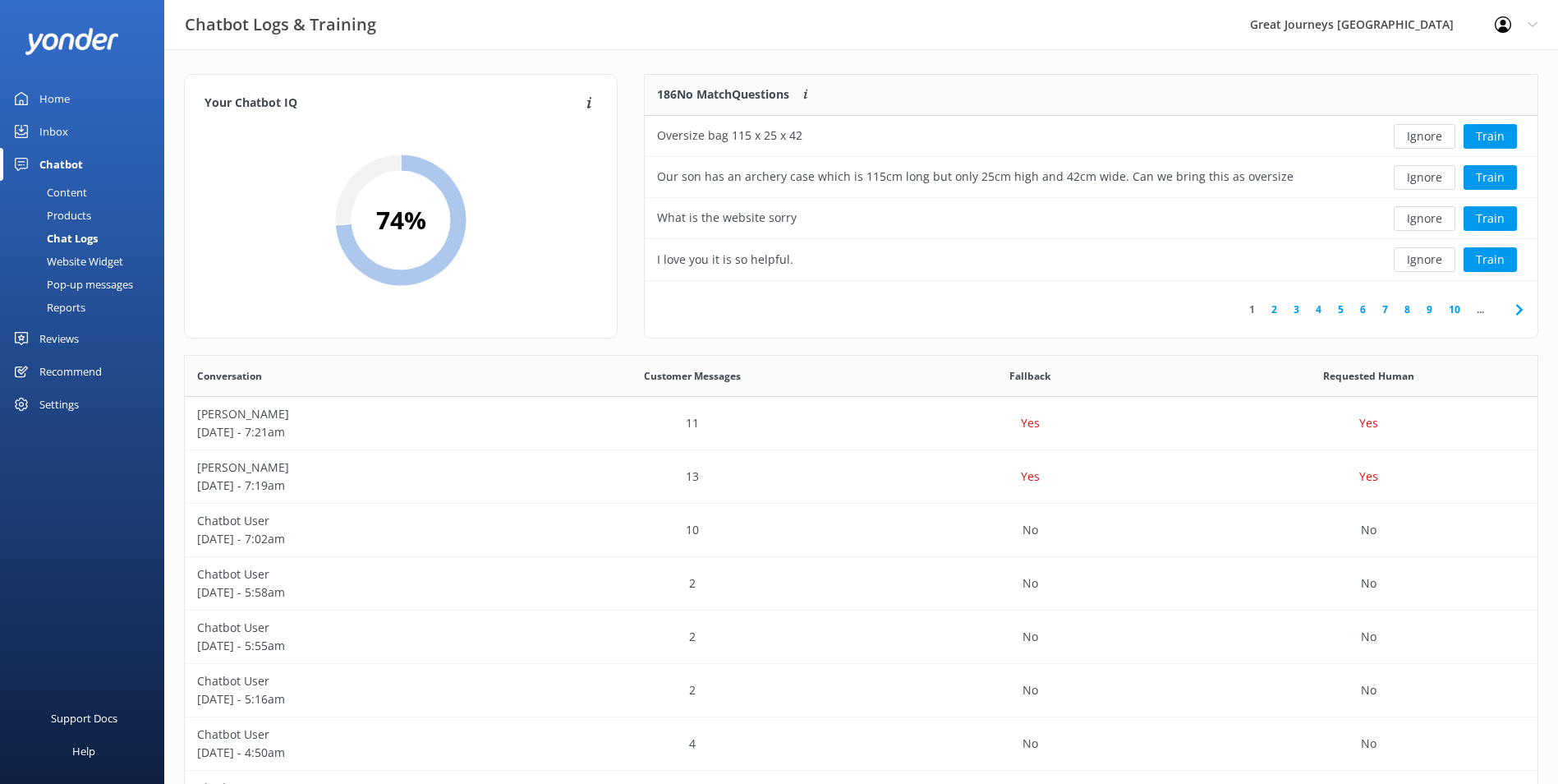
click at [1428, 135] on button "Ignore" at bounding box center [1424, 136] width 61 height 25
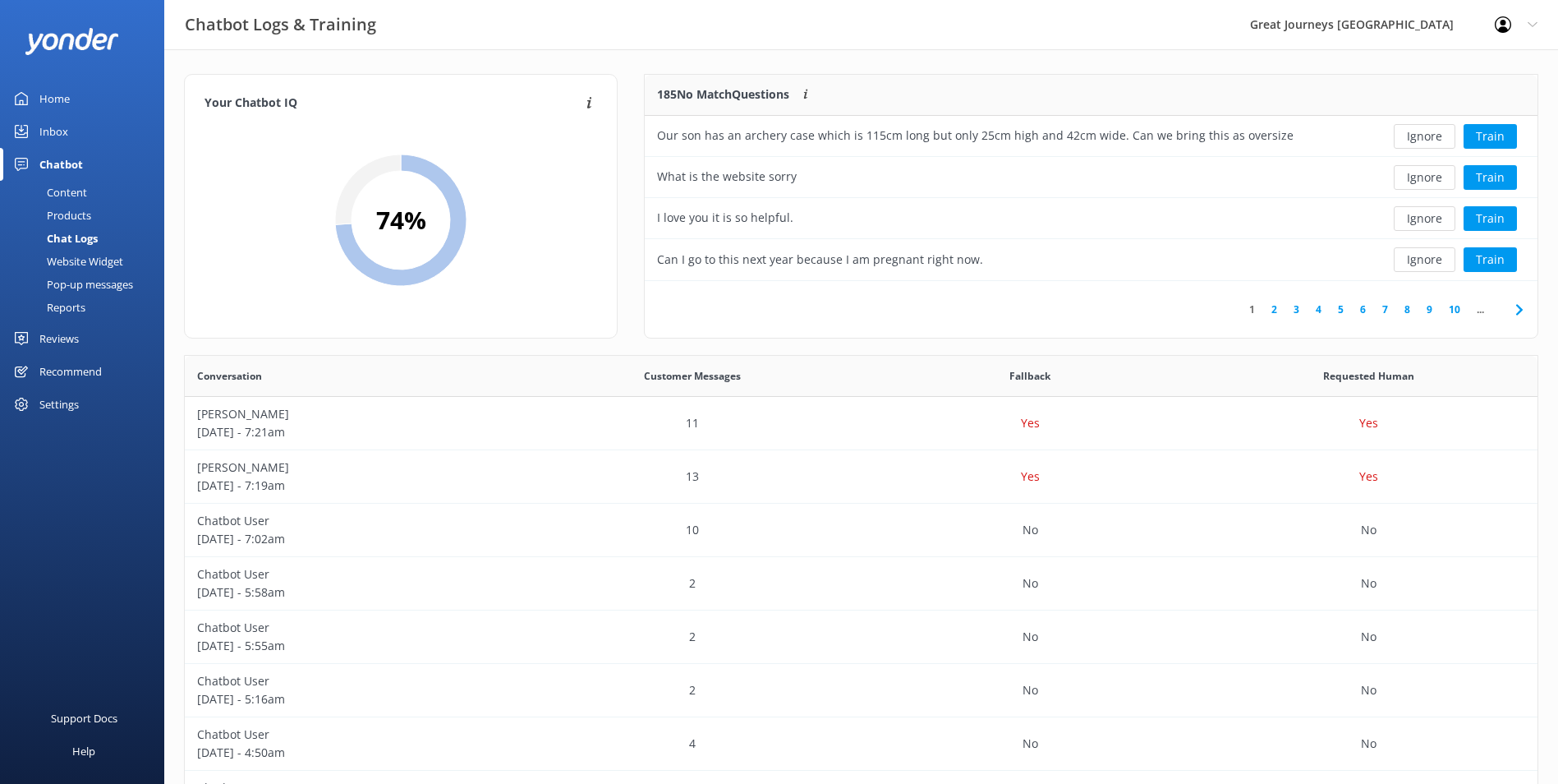
click at [1428, 135] on button "Ignore" at bounding box center [1424, 136] width 61 height 25
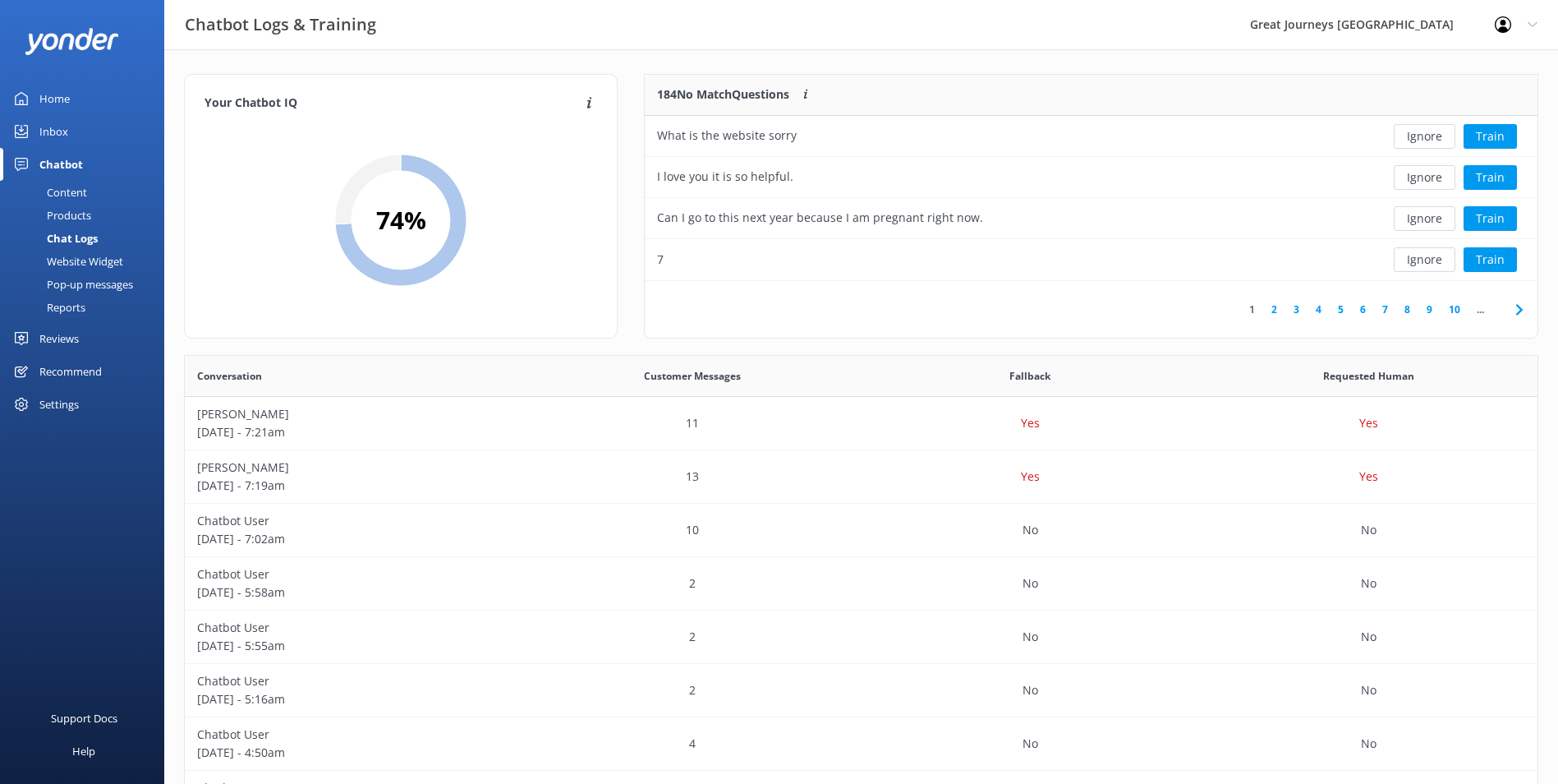
click at [1428, 135] on button "Ignore" at bounding box center [1424, 136] width 61 height 25
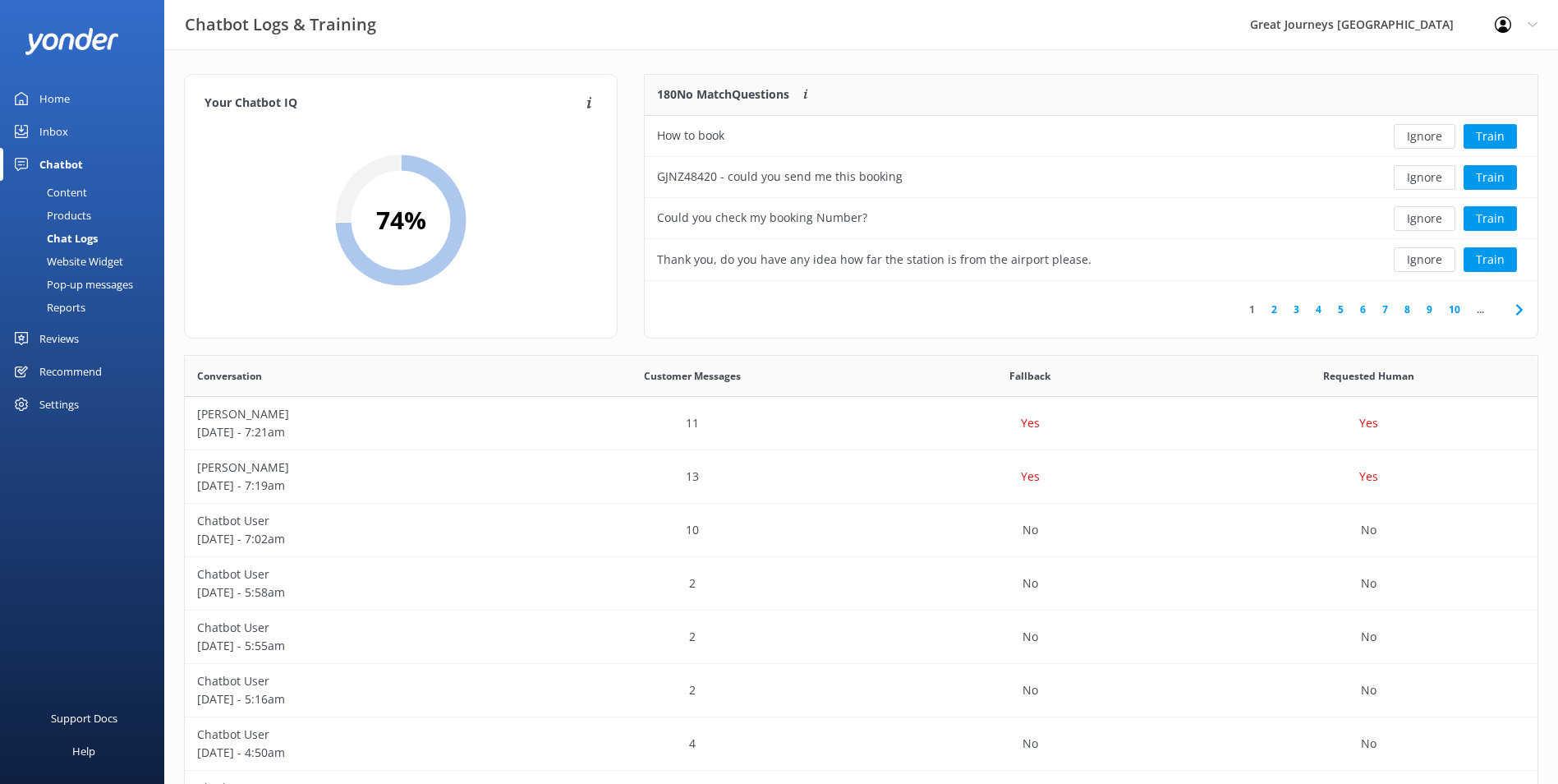
click at [1428, 135] on button "Ignore" at bounding box center [1424, 136] width 61 height 25
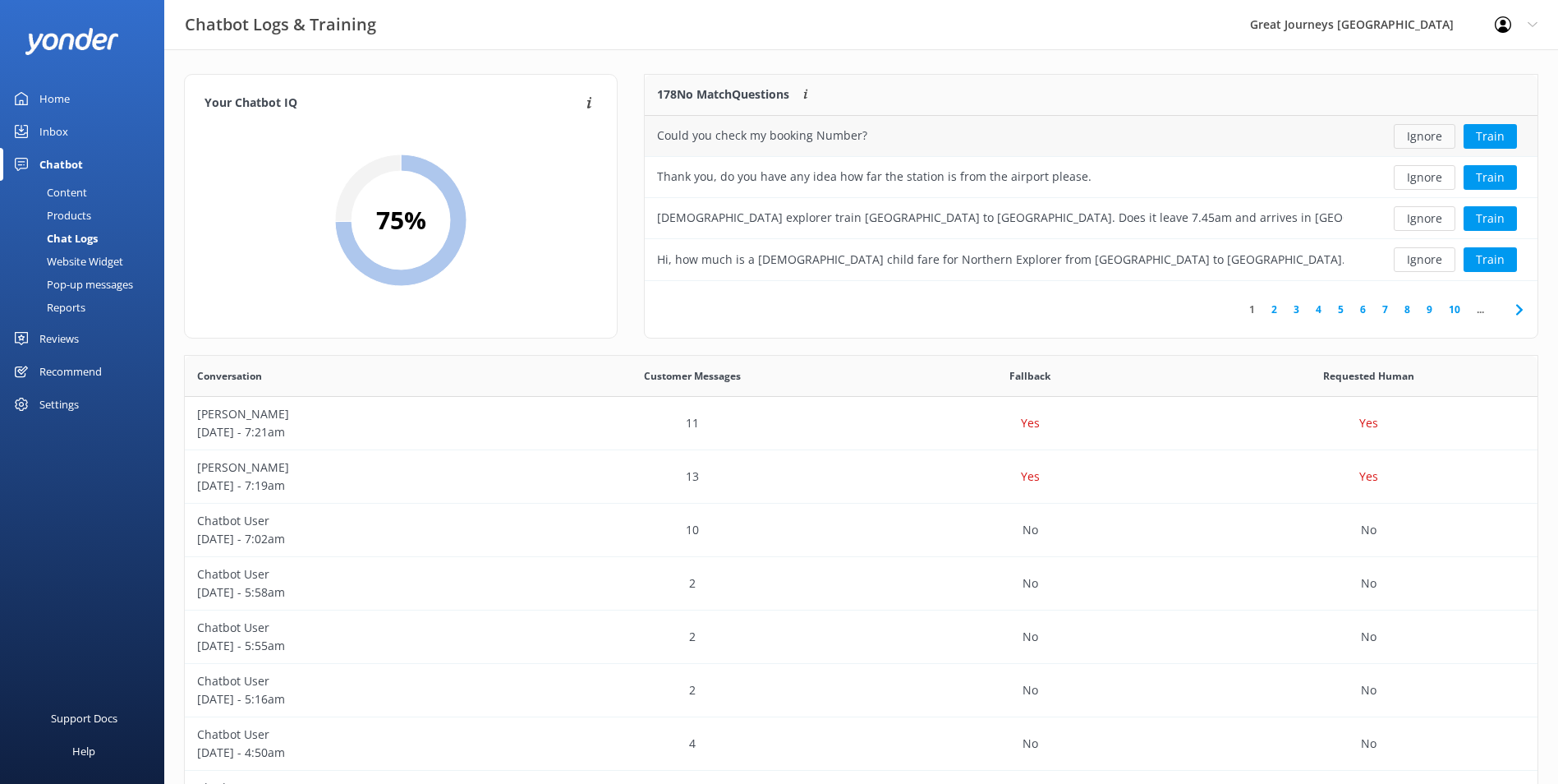
click at [1436, 137] on button "Ignore" at bounding box center [1424, 136] width 61 height 25
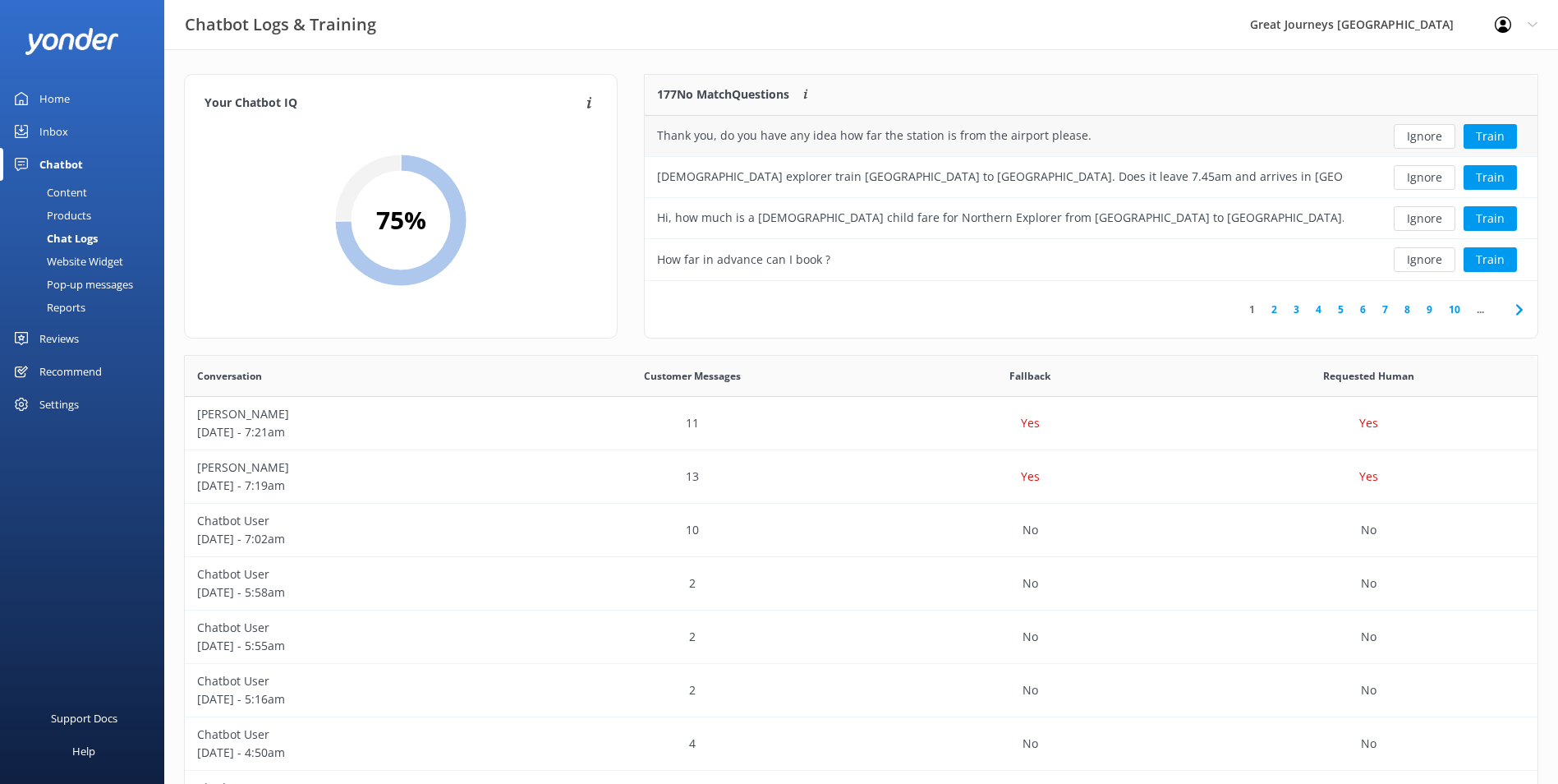
click at [1435, 131] on button "Ignore" at bounding box center [1424, 136] width 61 height 25
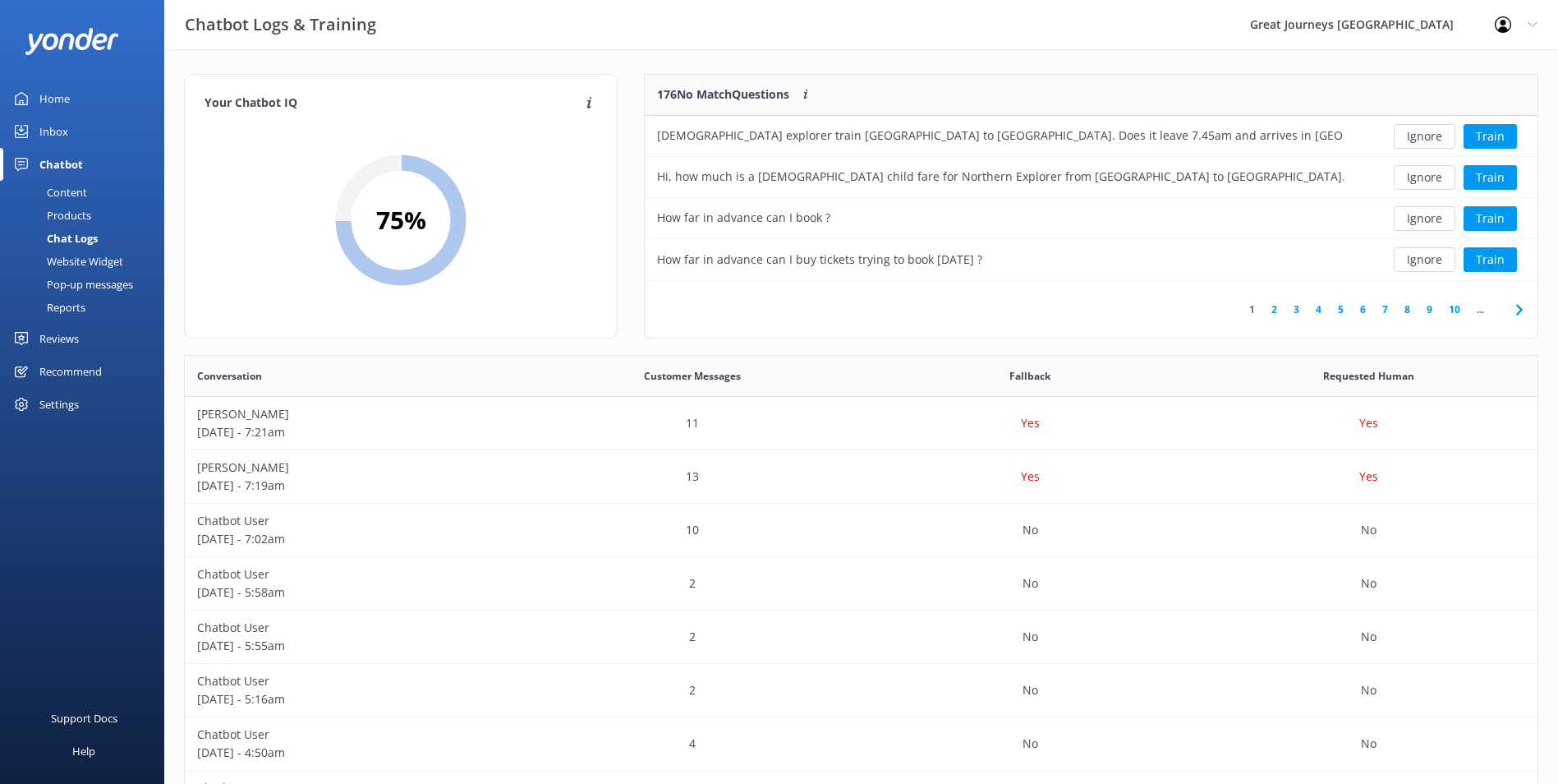
click at [1435, 131] on button "Ignore" at bounding box center [1424, 136] width 61 height 25
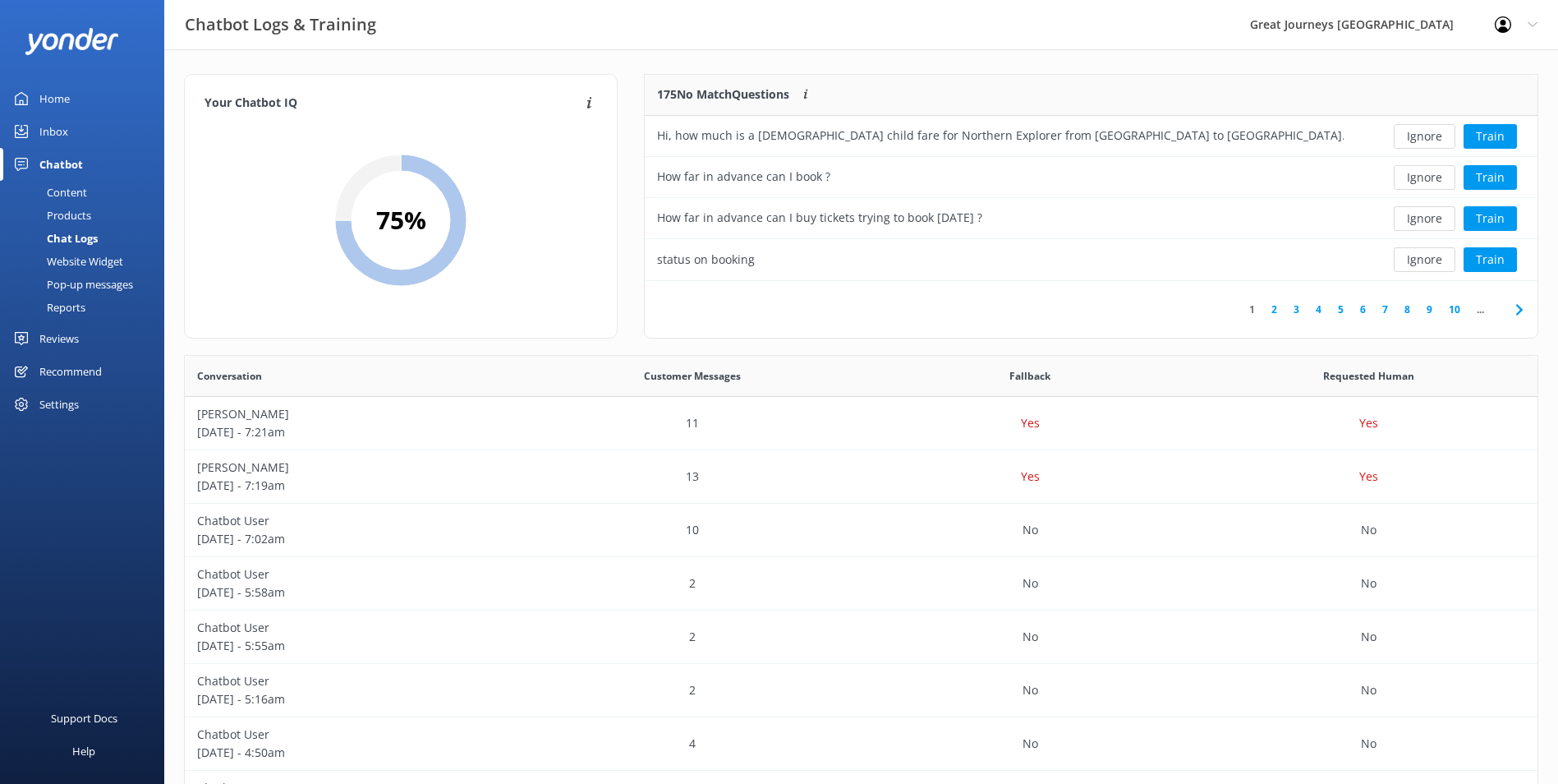
click at [1435, 131] on button "Ignore" at bounding box center [1424, 136] width 61 height 25
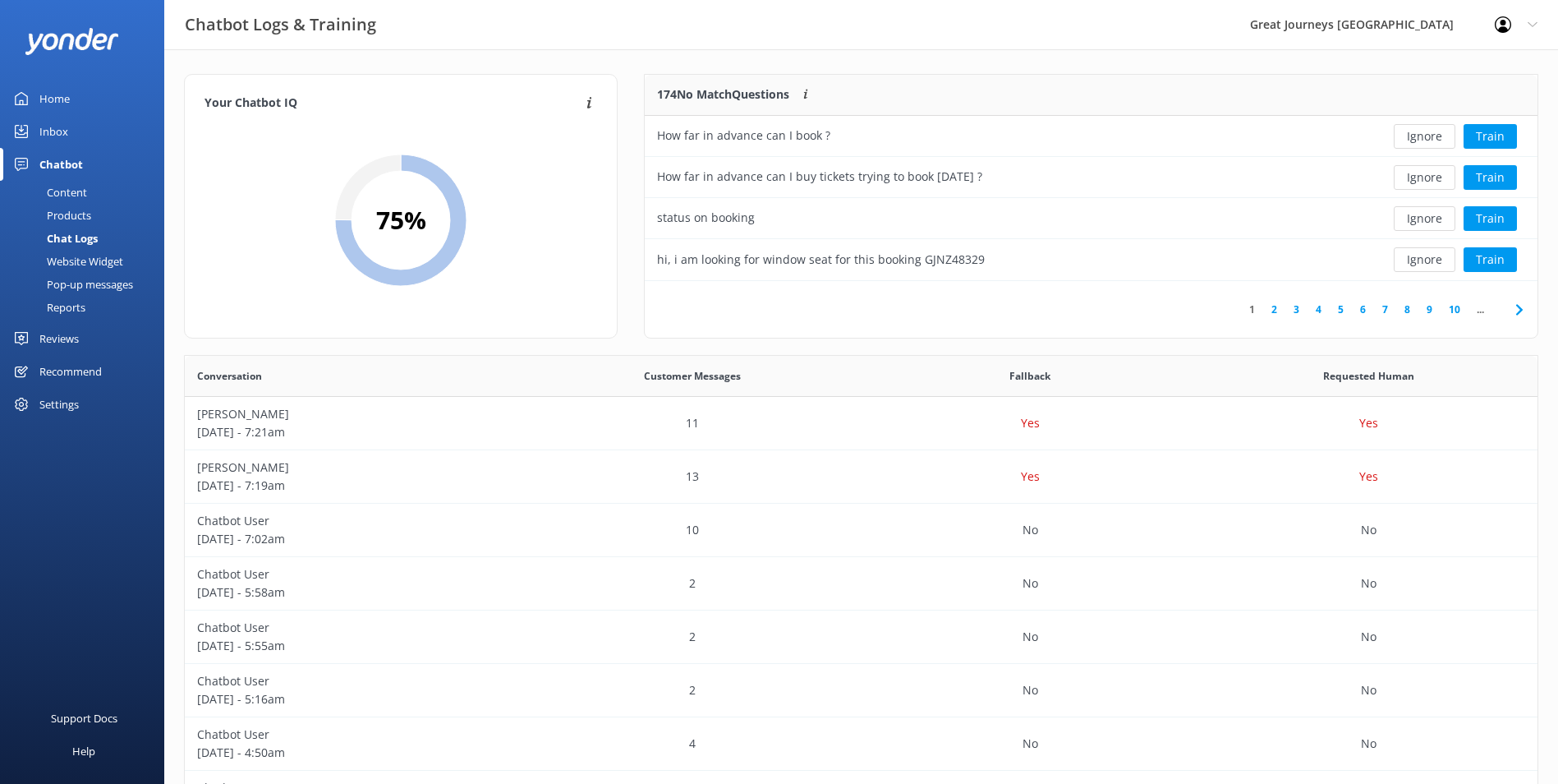
click at [1435, 131] on button "Ignore" at bounding box center [1424, 136] width 61 height 25
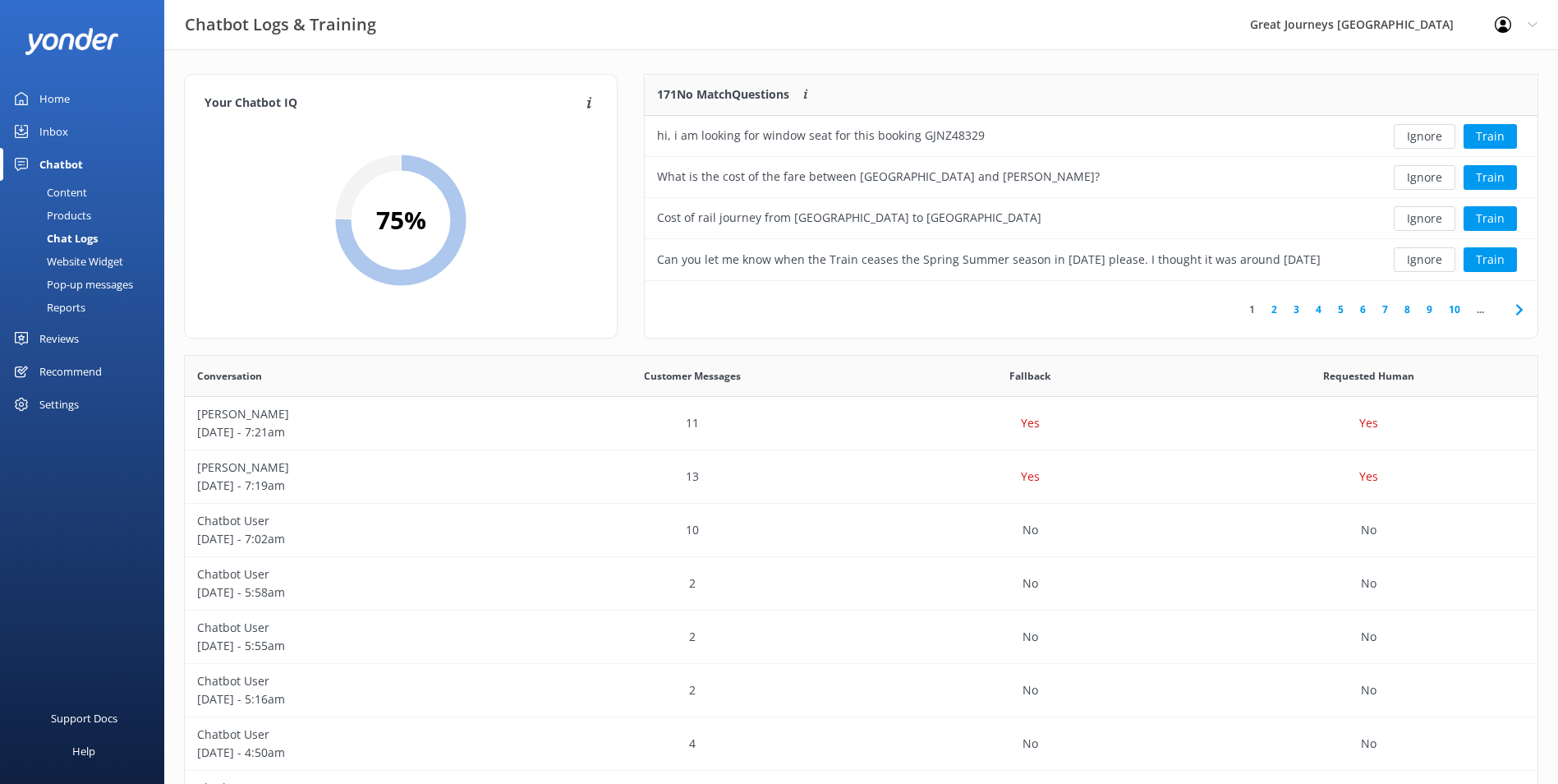
click at [1435, 131] on button "Ignore" at bounding box center [1424, 136] width 61 height 25
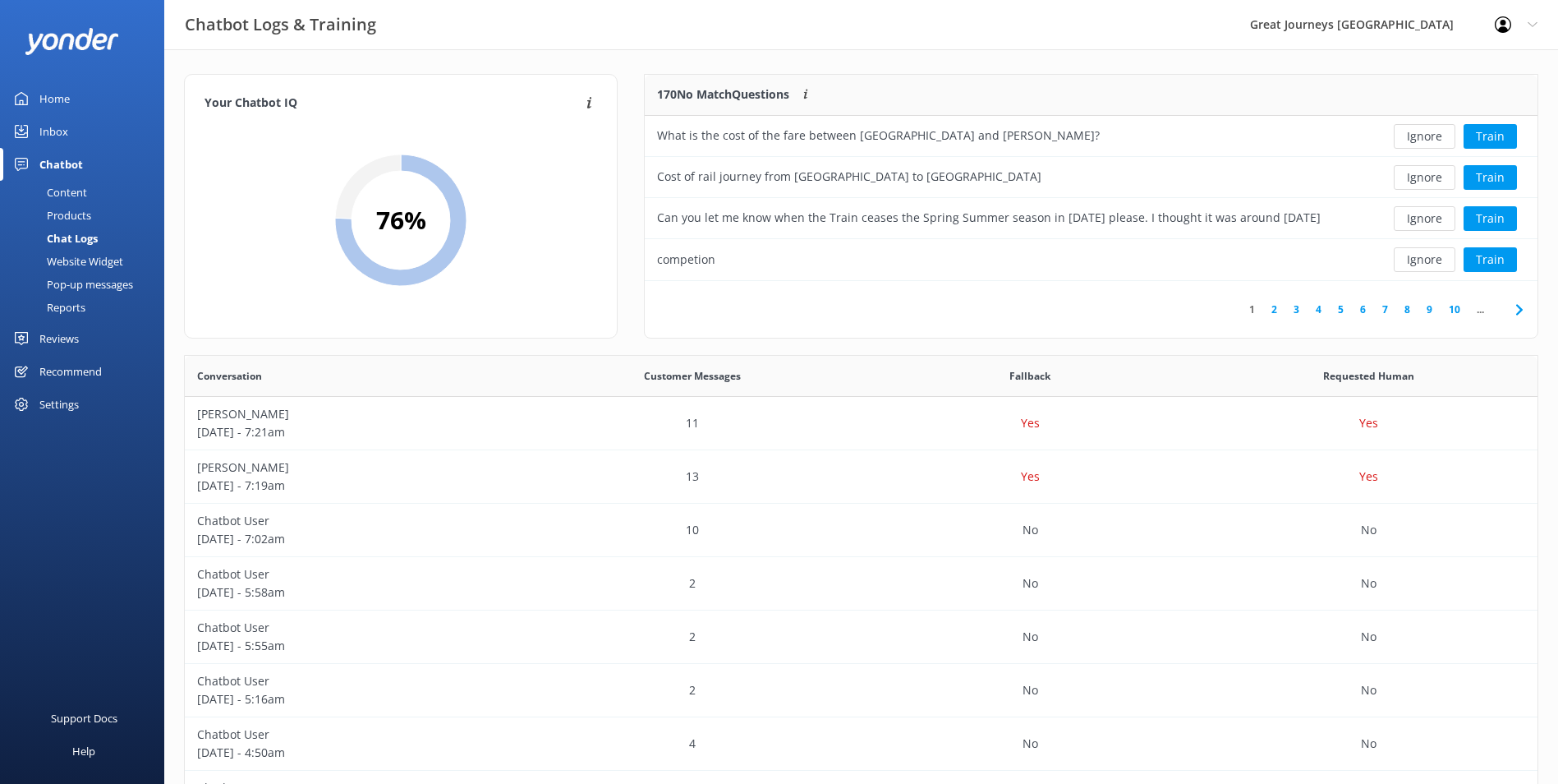
click at [1435, 131] on button "Ignore" at bounding box center [1424, 136] width 61 height 25
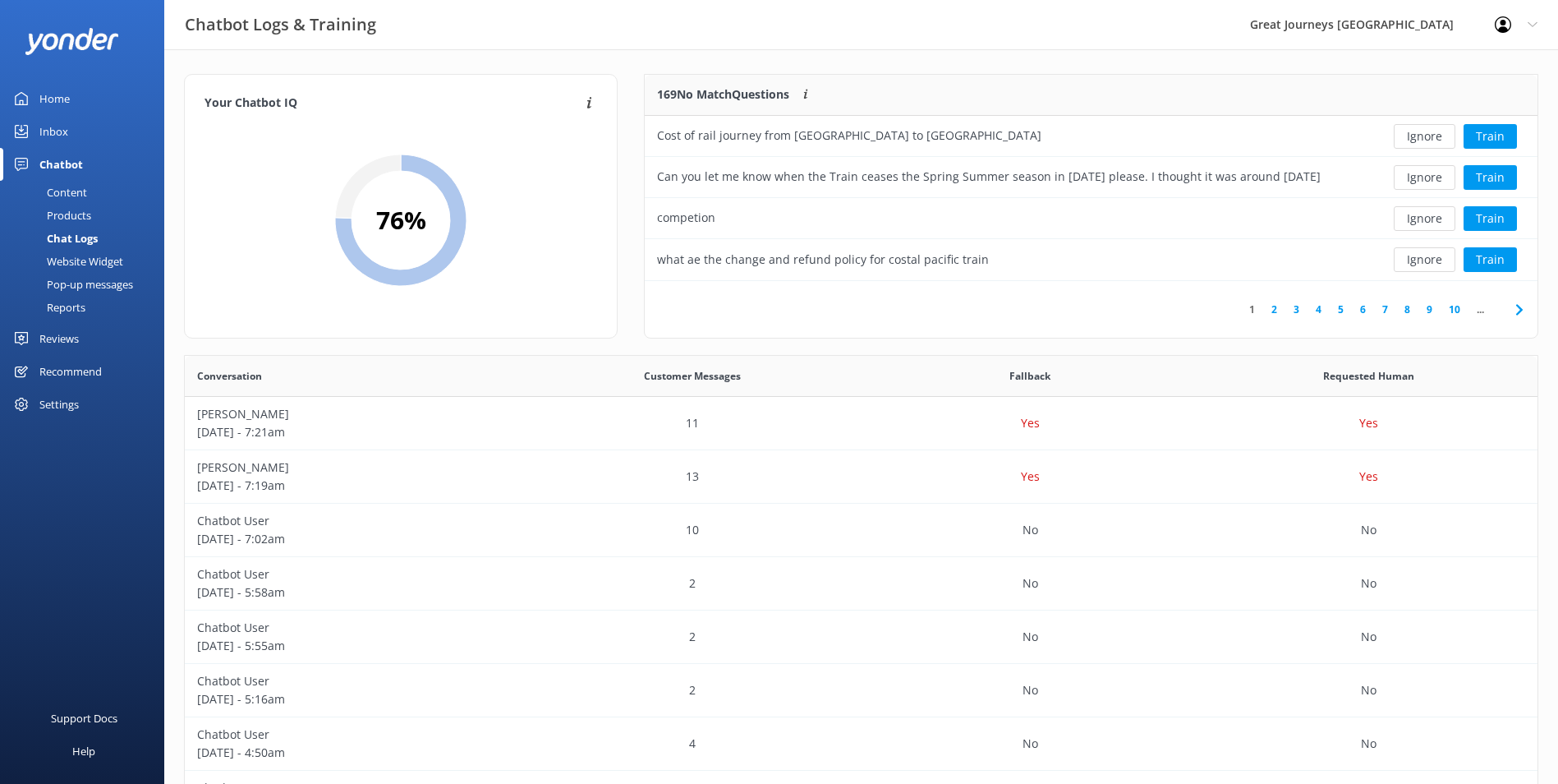
click at [1435, 131] on button "Ignore" at bounding box center [1424, 136] width 61 height 25
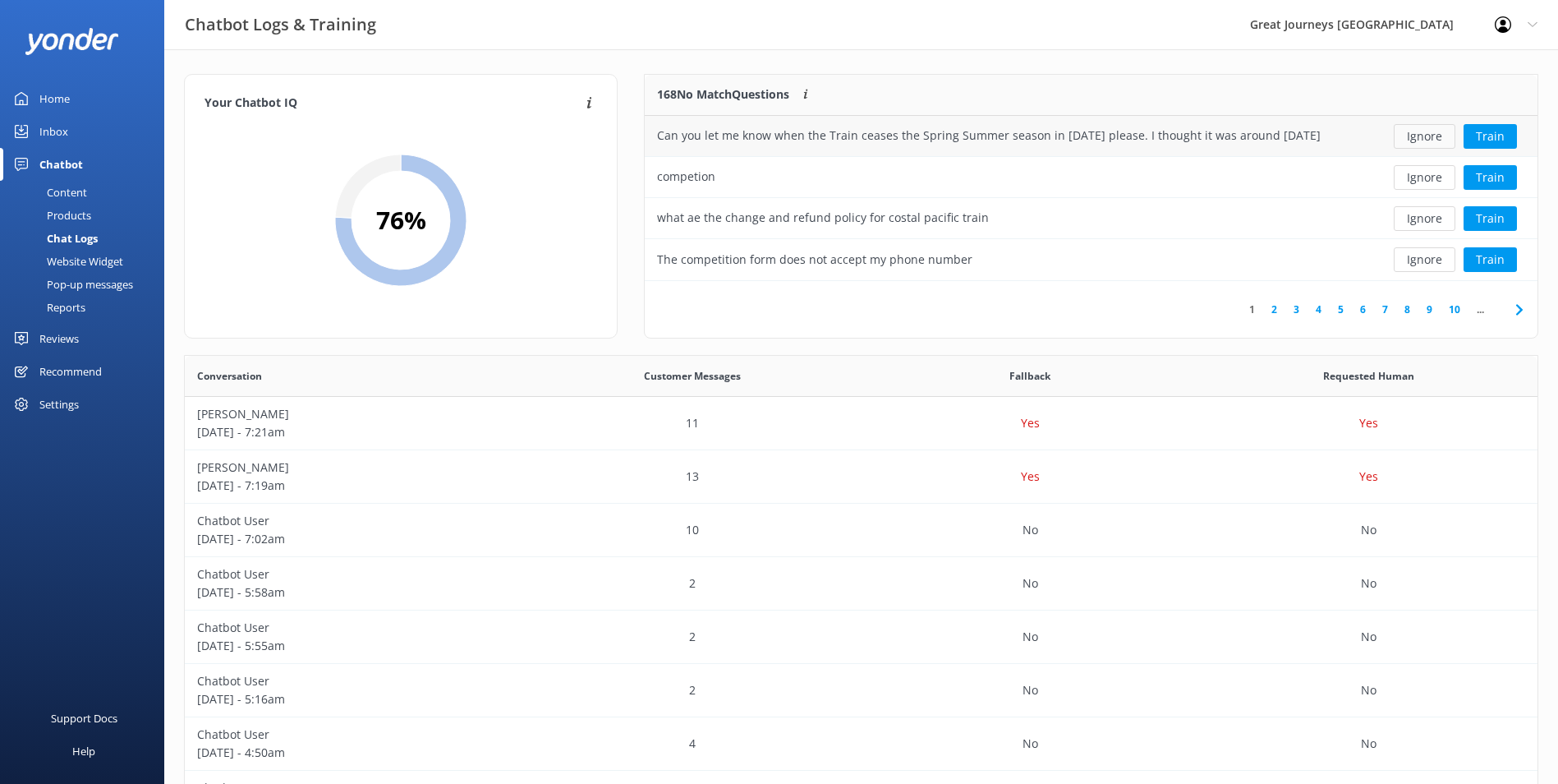
click at [1429, 139] on button "Ignore" at bounding box center [1424, 136] width 61 height 25
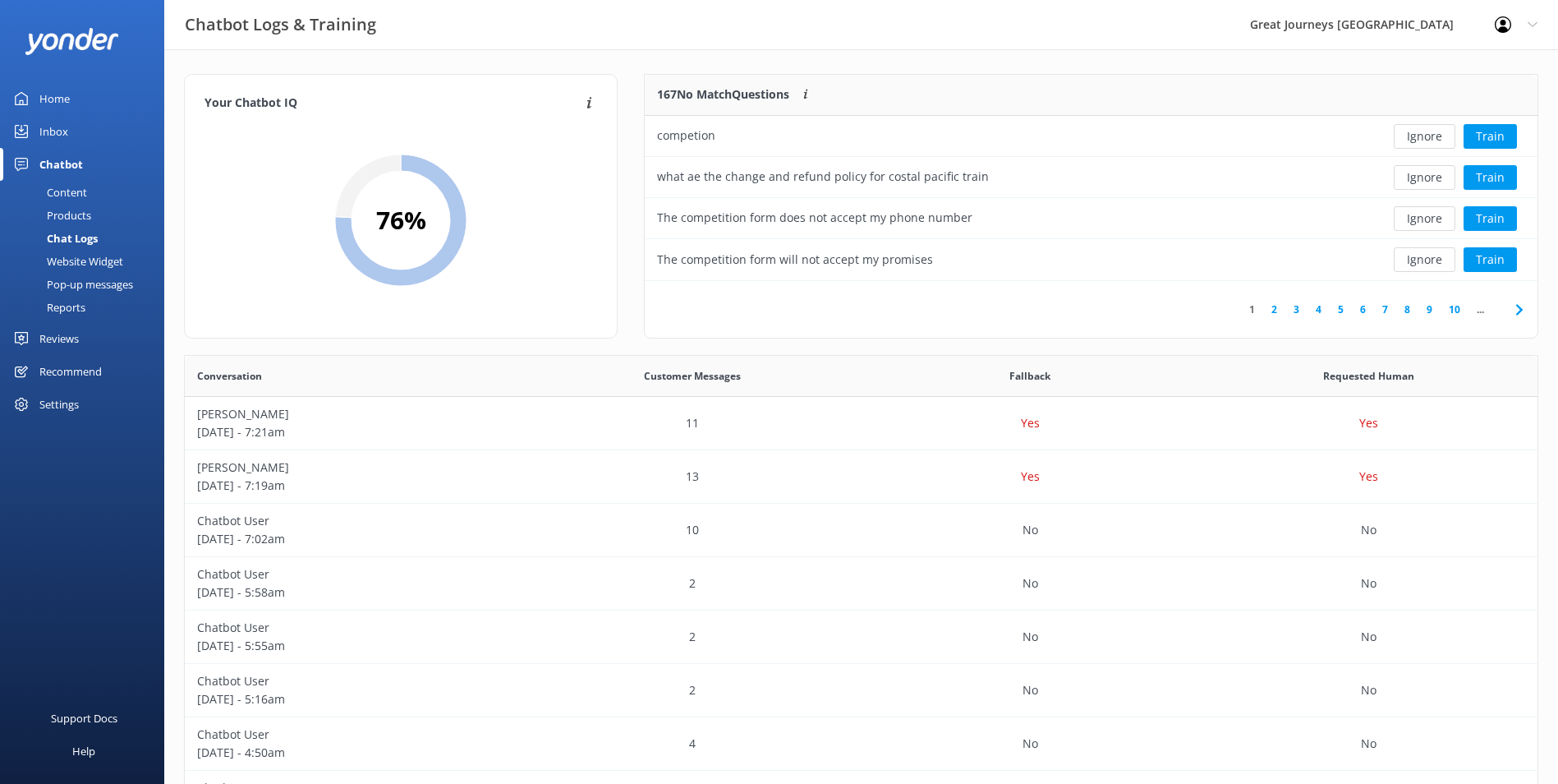
click at [1426, 143] on button "Ignore" at bounding box center [1424, 136] width 61 height 25
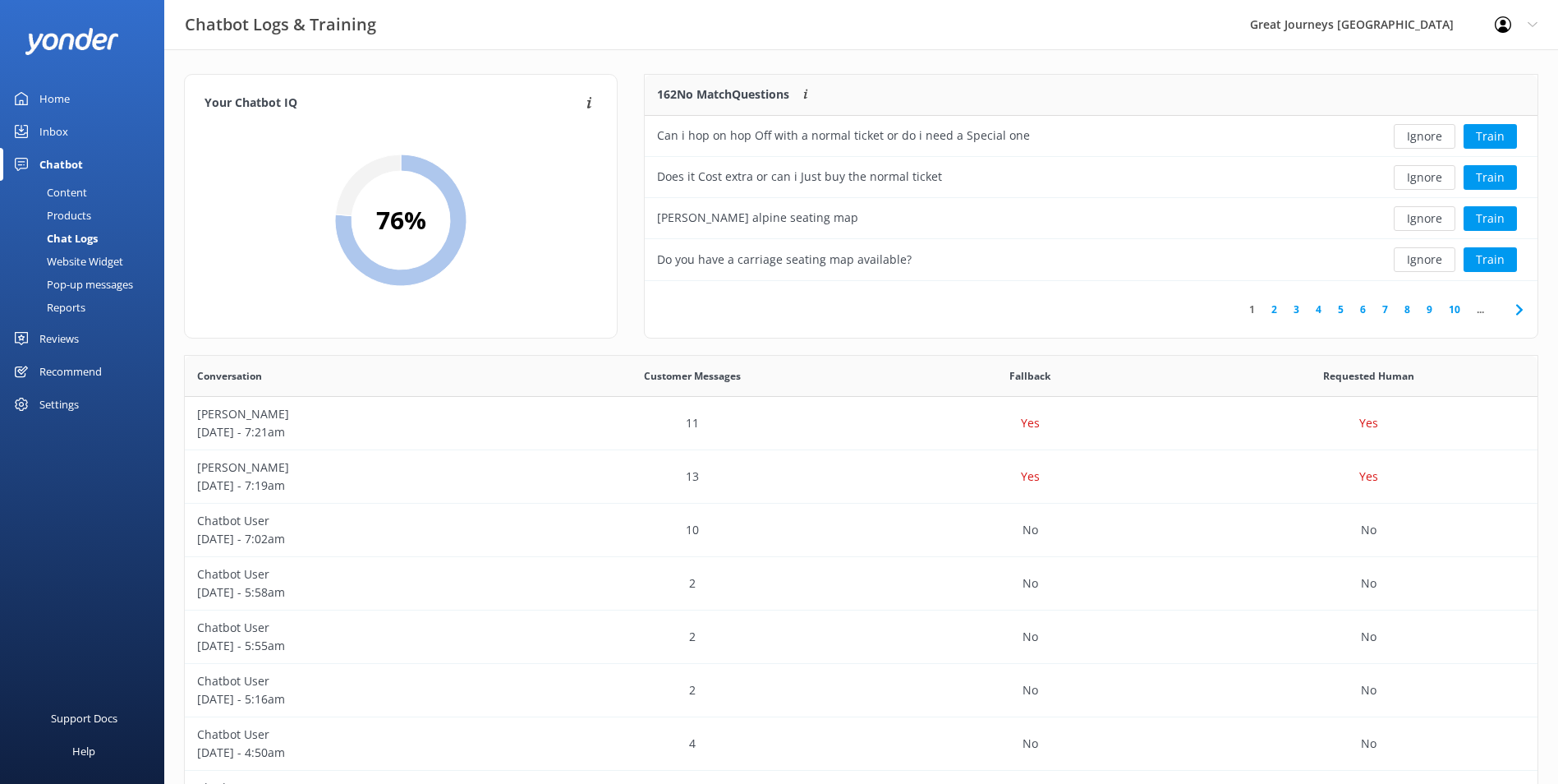
click at [1426, 143] on button "Ignore" at bounding box center [1424, 136] width 61 height 25
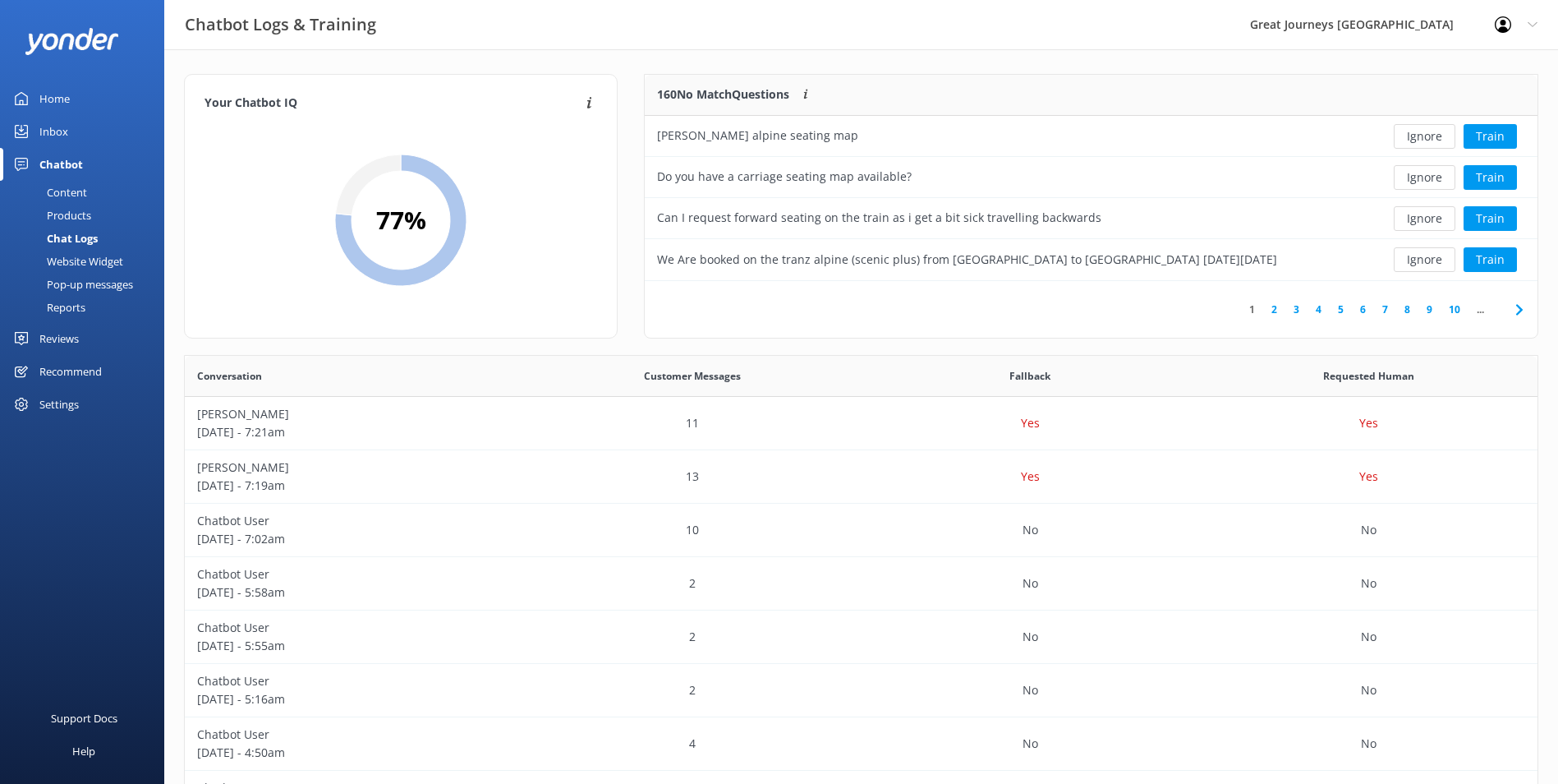
click at [1426, 143] on button "Ignore" at bounding box center [1424, 136] width 61 height 25
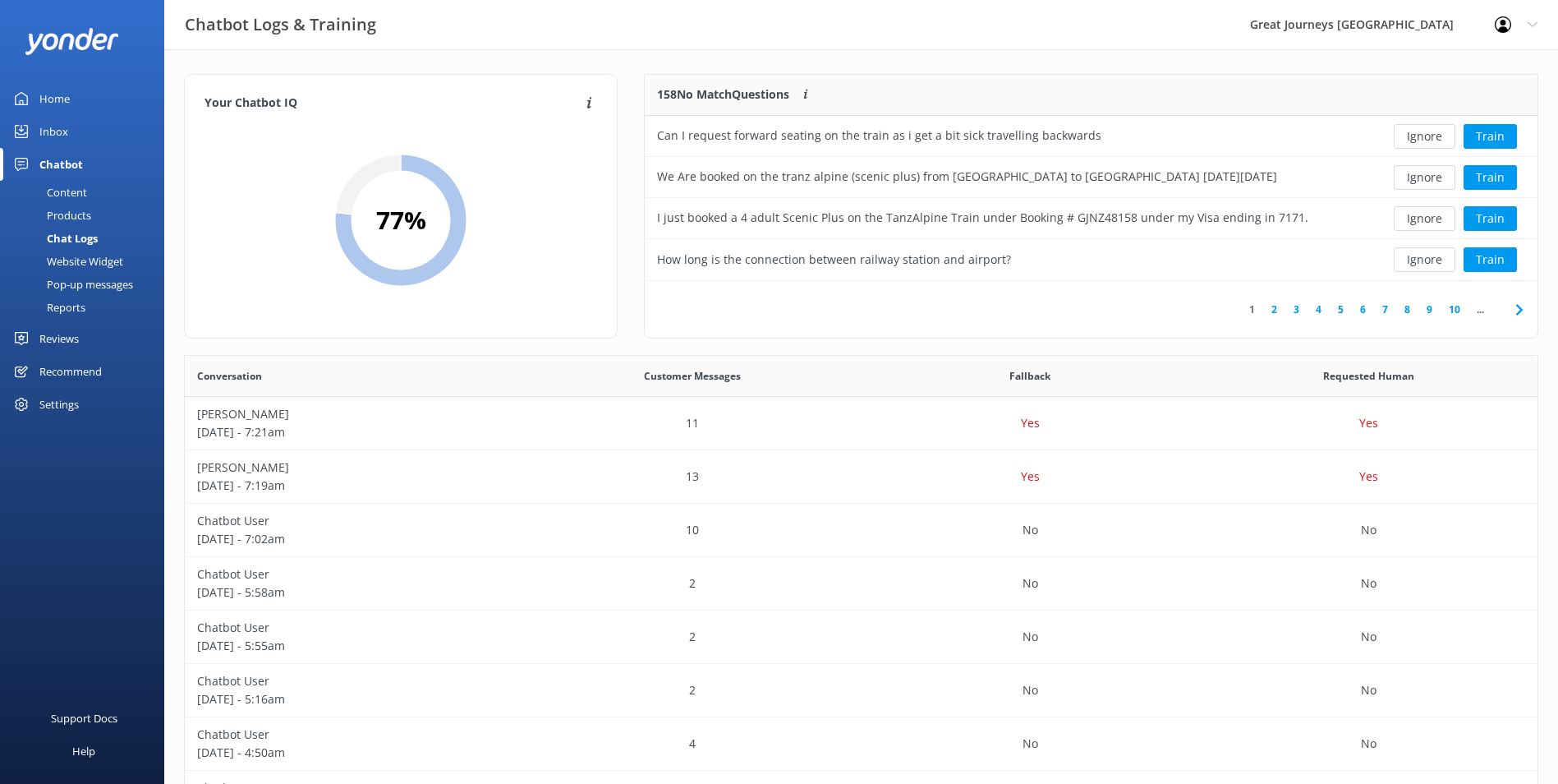
click at [1426, 143] on button "Ignore" at bounding box center [1424, 136] width 61 height 25
click at [1424, 140] on button "Ignore" at bounding box center [1424, 136] width 61 height 25
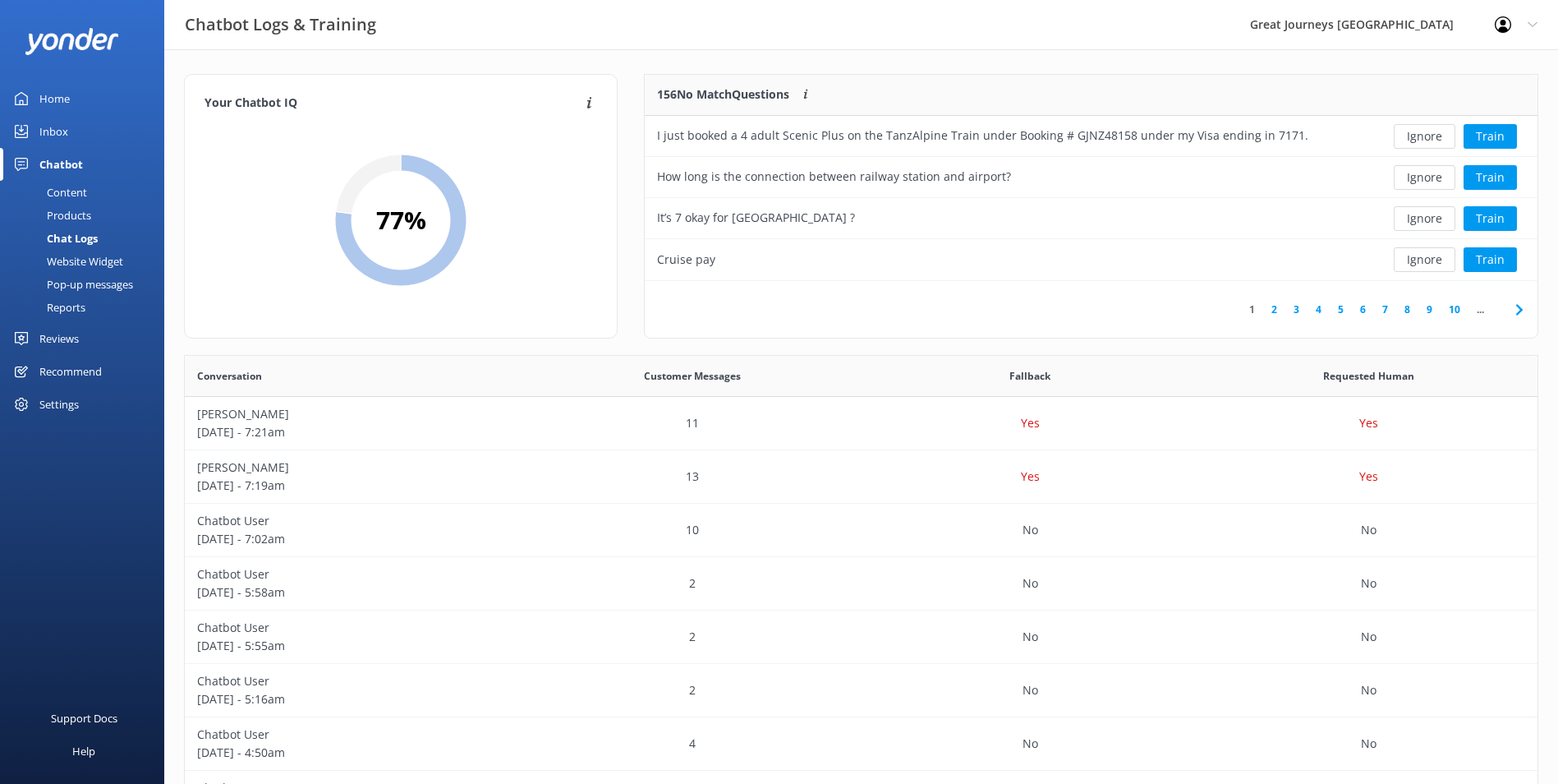
click at [1424, 140] on button "Ignore" at bounding box center [1424, 136] width 61 height 25
click at [1424, 139] on button "Ignore" at bounding box center [1424, 136] width 61 height 25
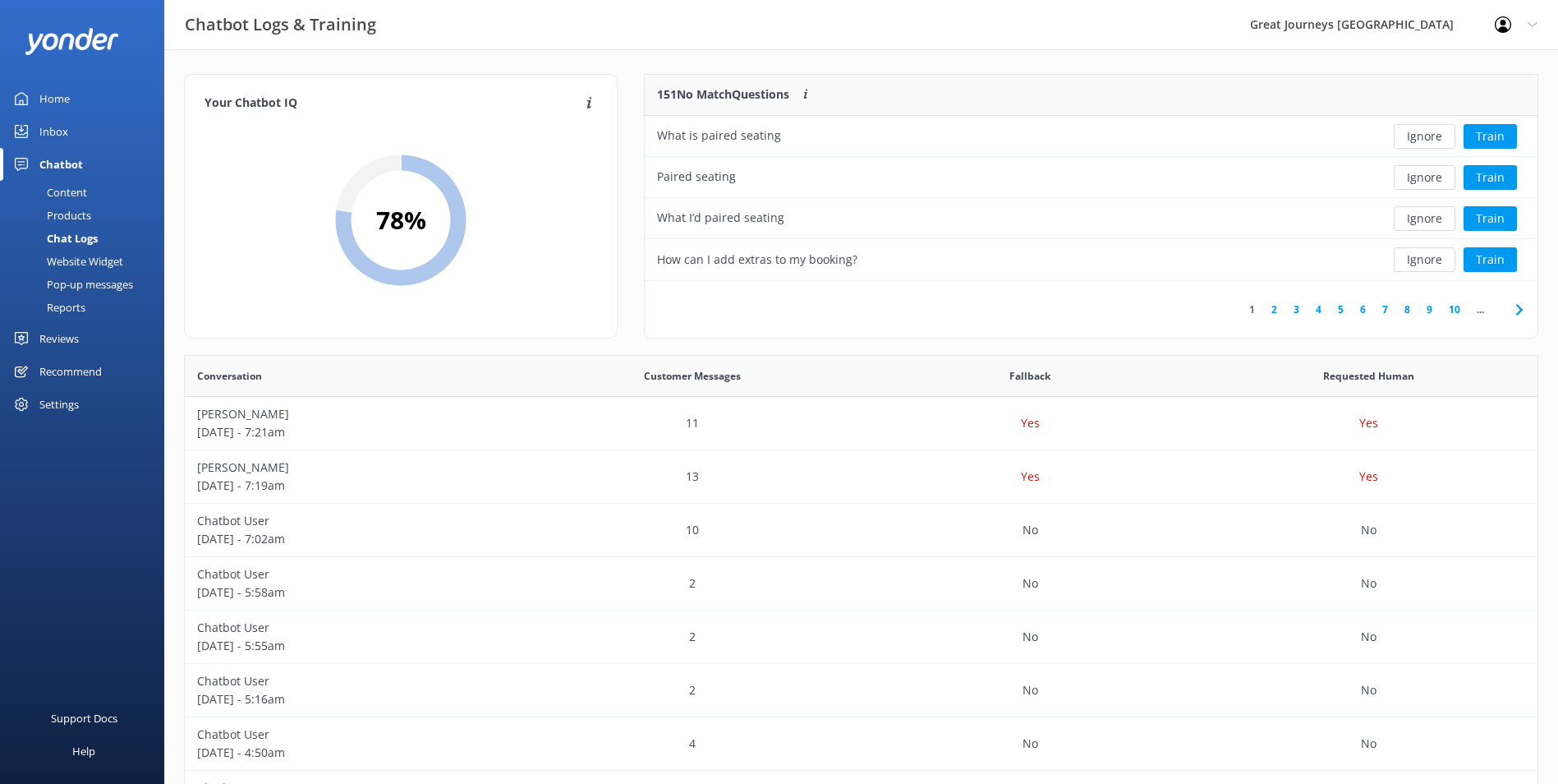
click at [1424, 139] on button "Ignore" at bounding box center [1424, 136] width 61 height 25
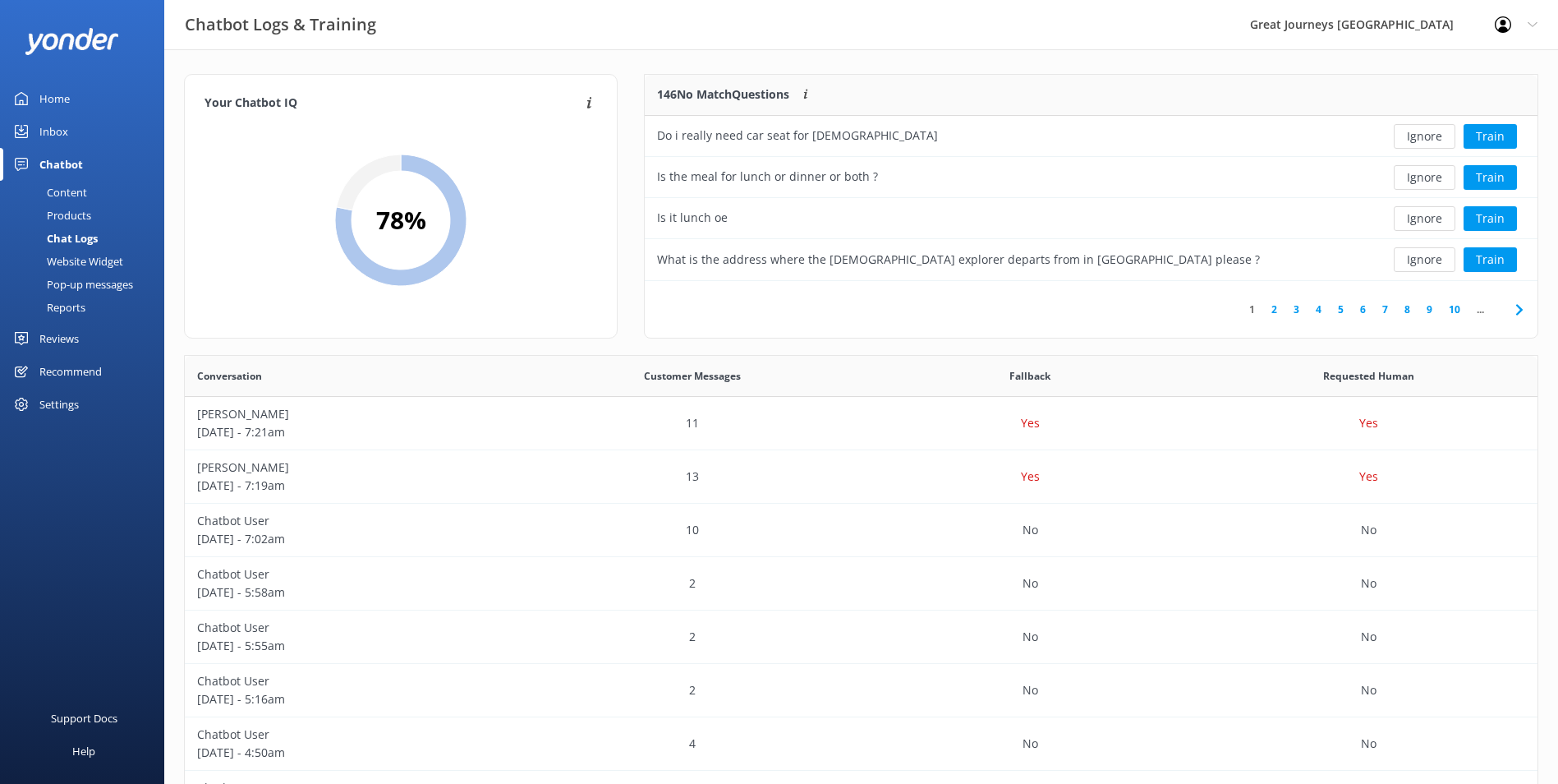
click at [1424, 139] on button "Ignore" at bounding box center [1424, 136] width 61 height 25
click at [1423, 140] on button "Ignore" at bounding box center [1424, 136] width 61 height 25
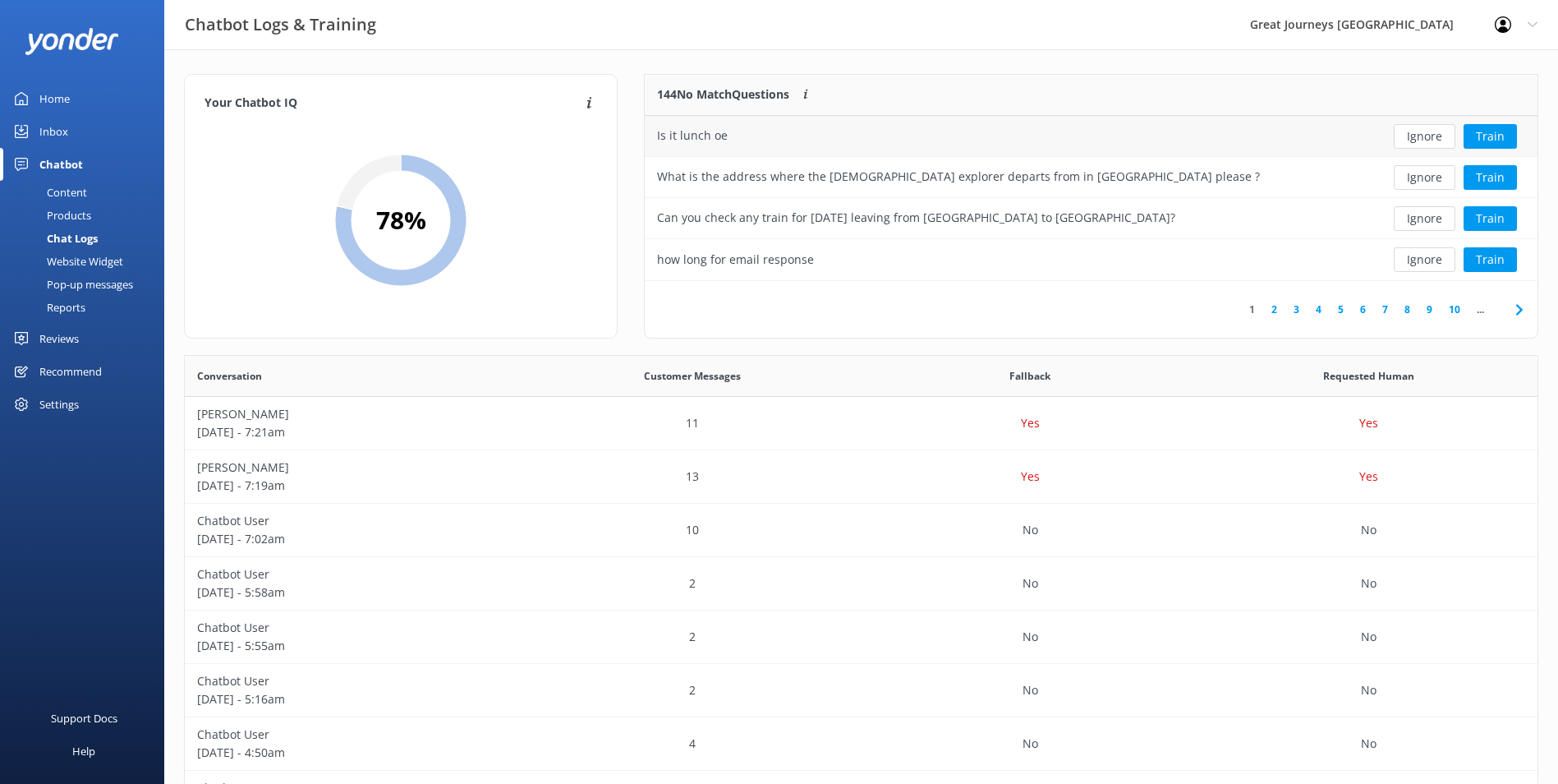
click at [1423, 141] on button "Ignore" at bounding box center [1424, 136] width 61 height 25
click at [1423, 141] on button "Ignore" at bounding box center [1424, 136] width 61 height 25
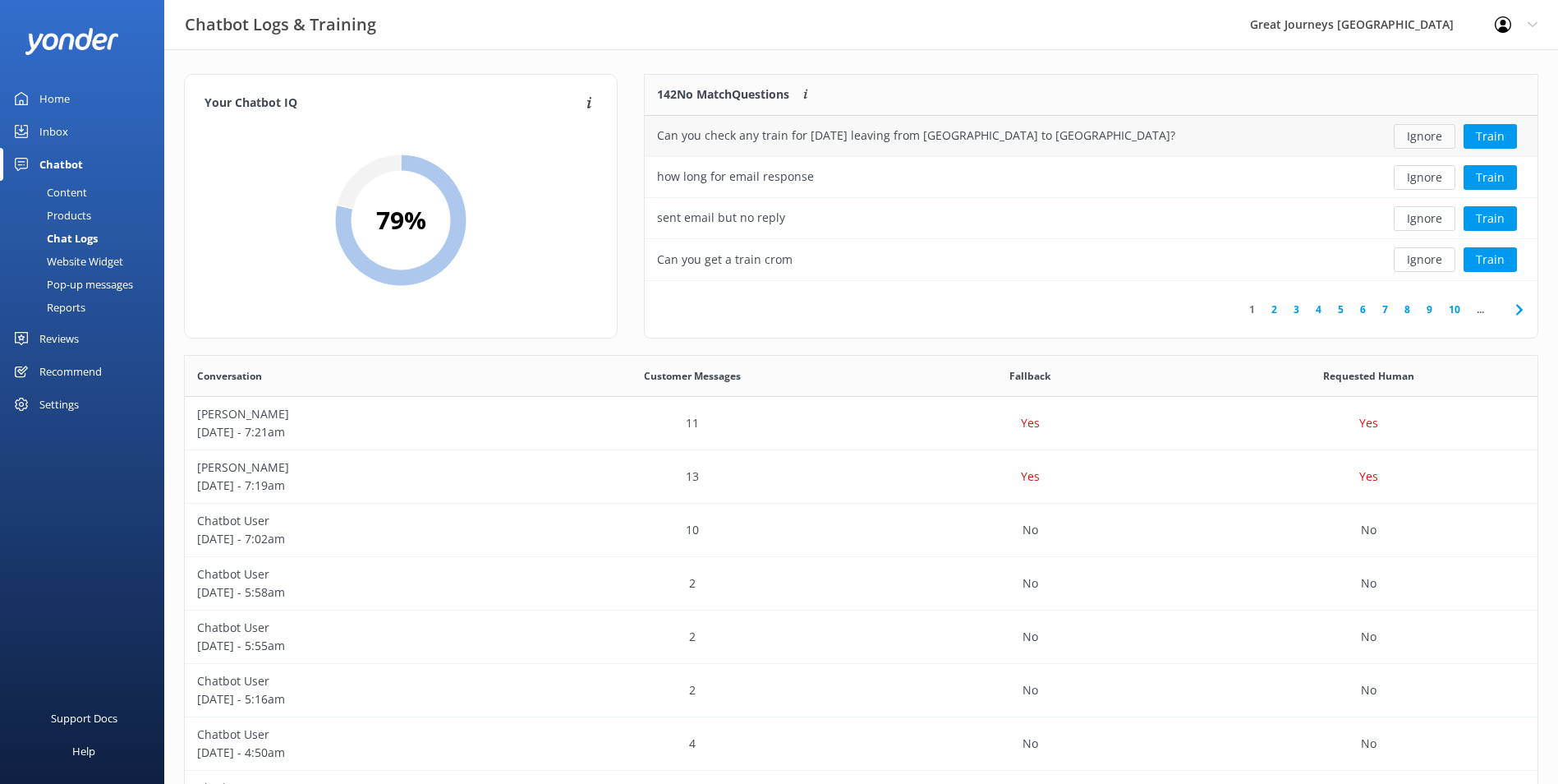
click at [1423, 144] on button "Ignore" at bounding box center [1424, 136] width 61 height 25
click at [1435, 140] on button "Ignore" at bounding box center [1424, 136] width 61 height 25
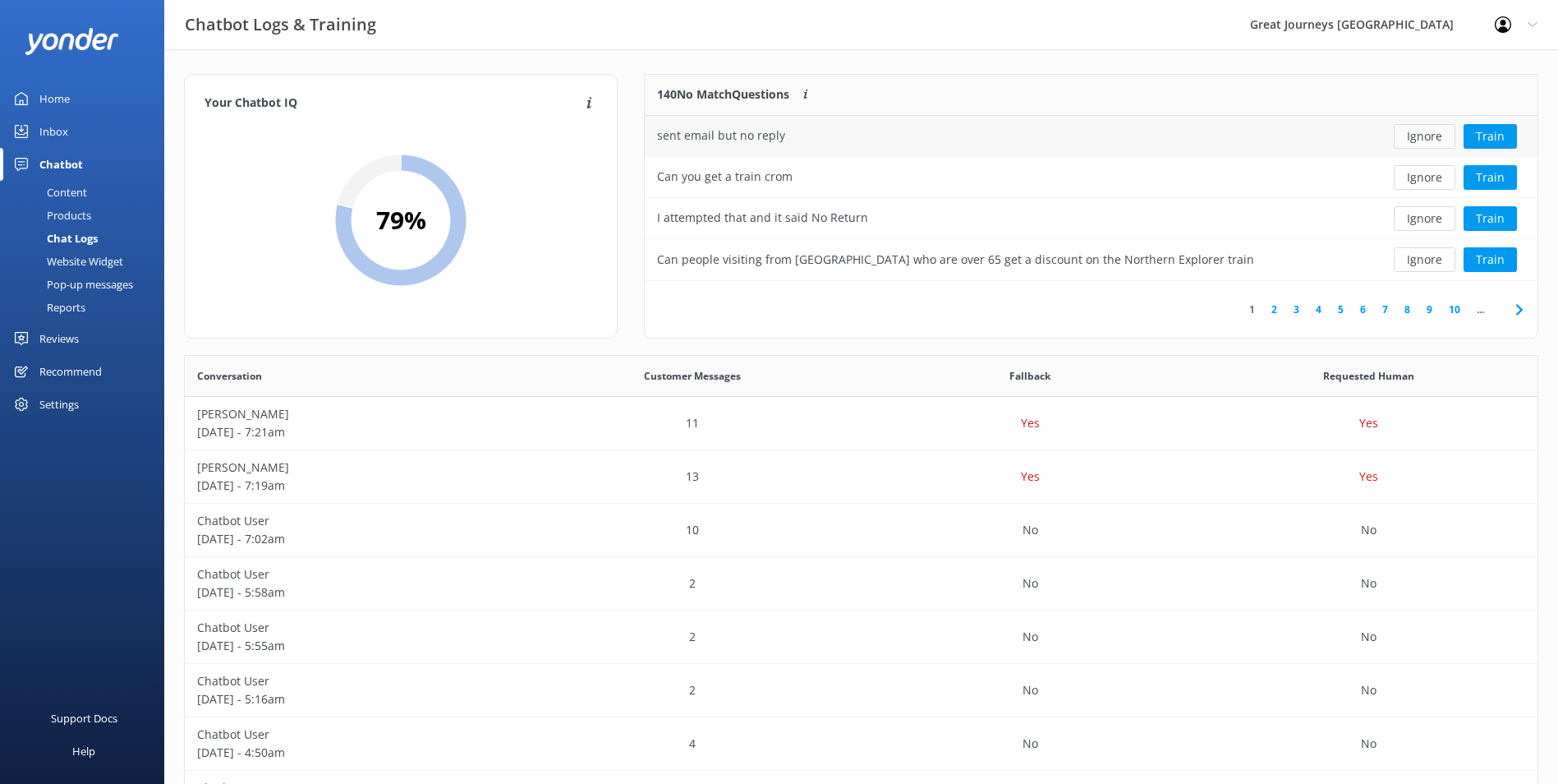
click at [1423, 135] on button "Ignore" at bounding box center [1424, 136] width 61 height 25
click at [1429, 140] on button "Ignore" at bounding box center [1424, 136] width 61 height 25
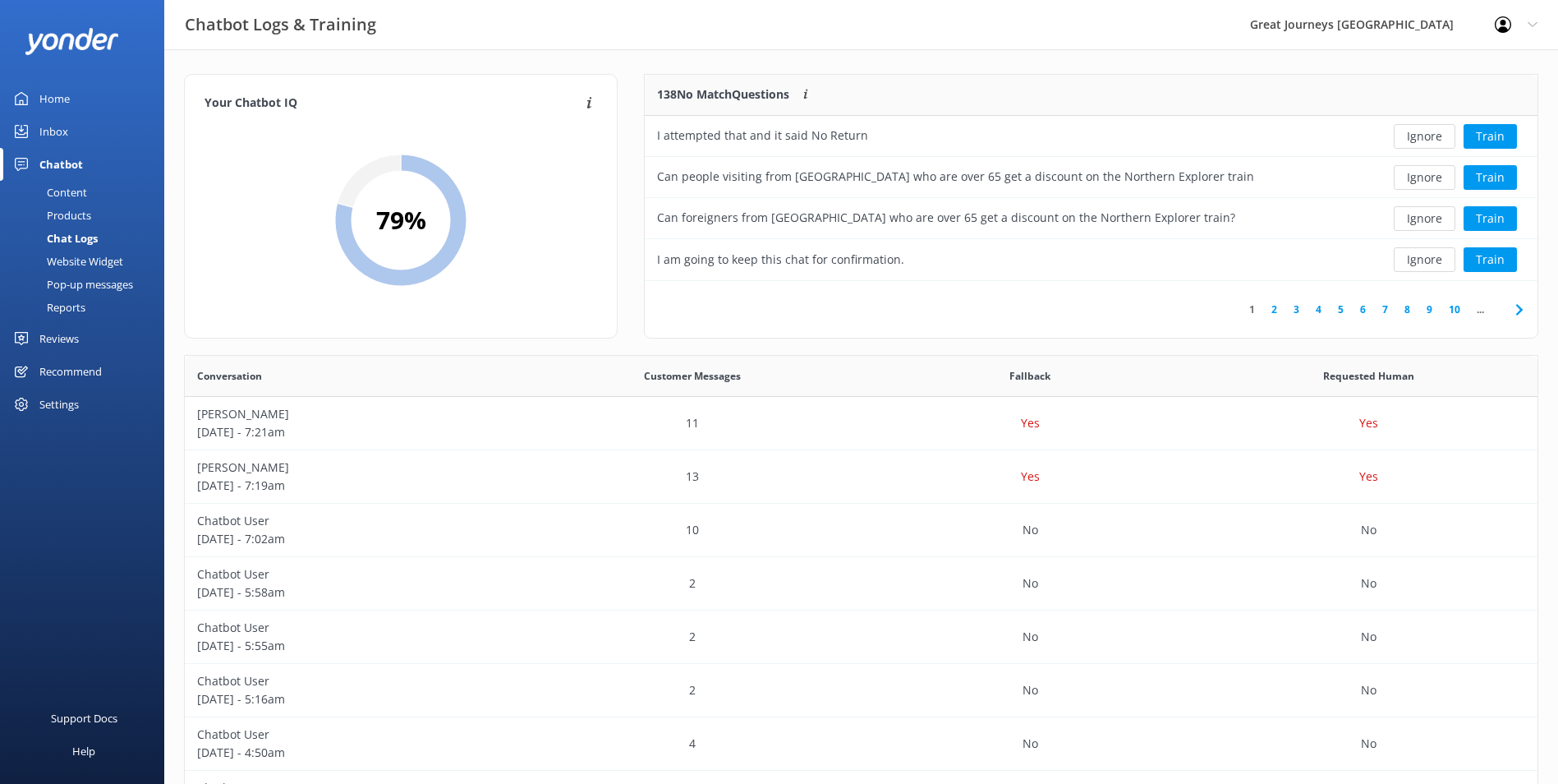
click at [1429, 142] on button "Ignore" at bounding box center [1424, 136] width 61 height 25
click at [1430, 138] on button "Ignore" at bounding box center [1424, 136] width 61 height 25
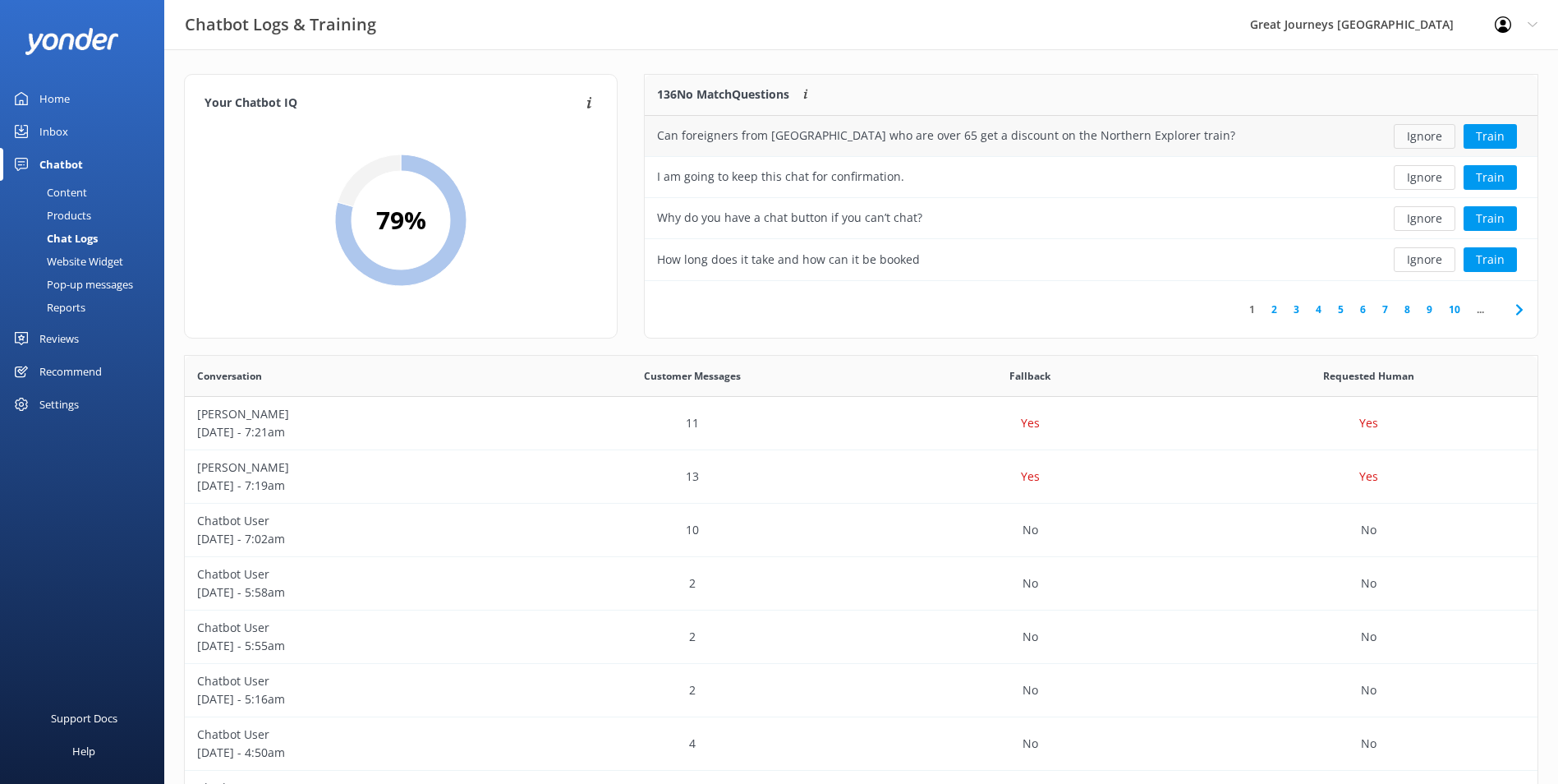
click at [1431, 138] on button "Ignore" at bounding box center [1424, 136] width 61 height 25
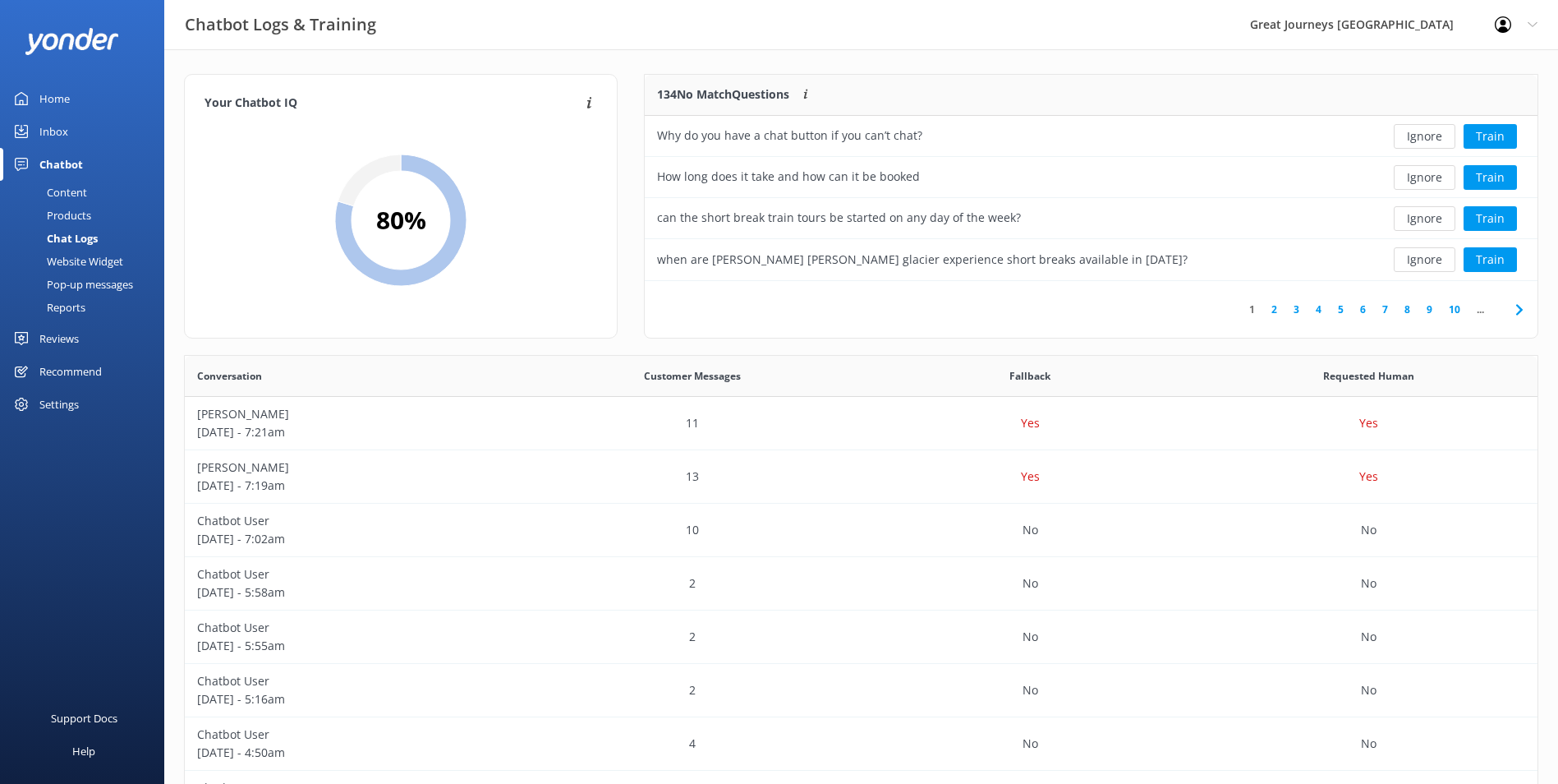
click at [1431, 140] on button "Ignore" at bounding box center [1424, 136] width 61 height 25
click at [1430, 140] on button "Ignore" at bounding box center [1424, 136] width 61 height 25
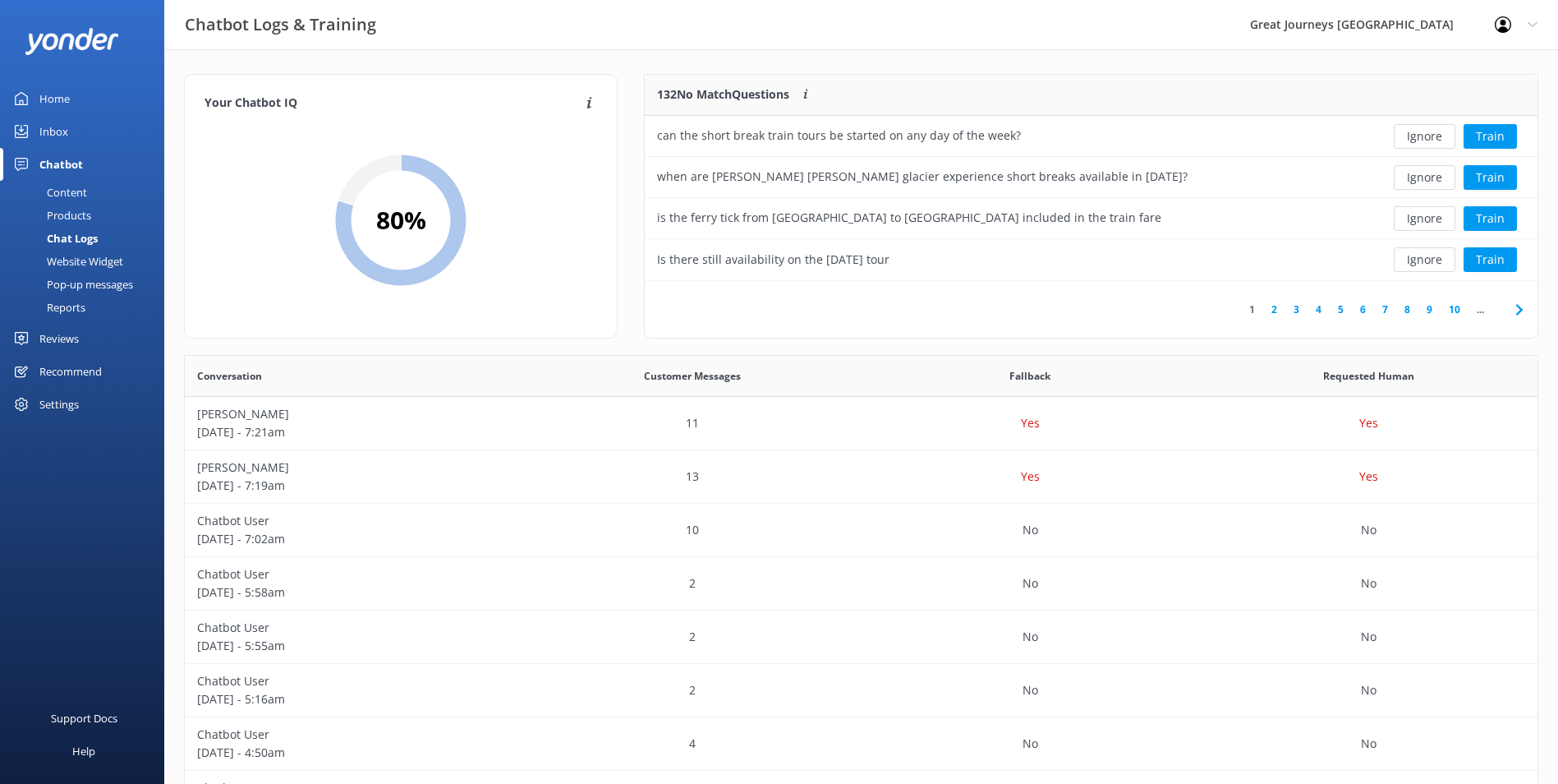
click at [1430, 140] on button "Ignore" at bounding box center [1424, 136] width 61 height 25
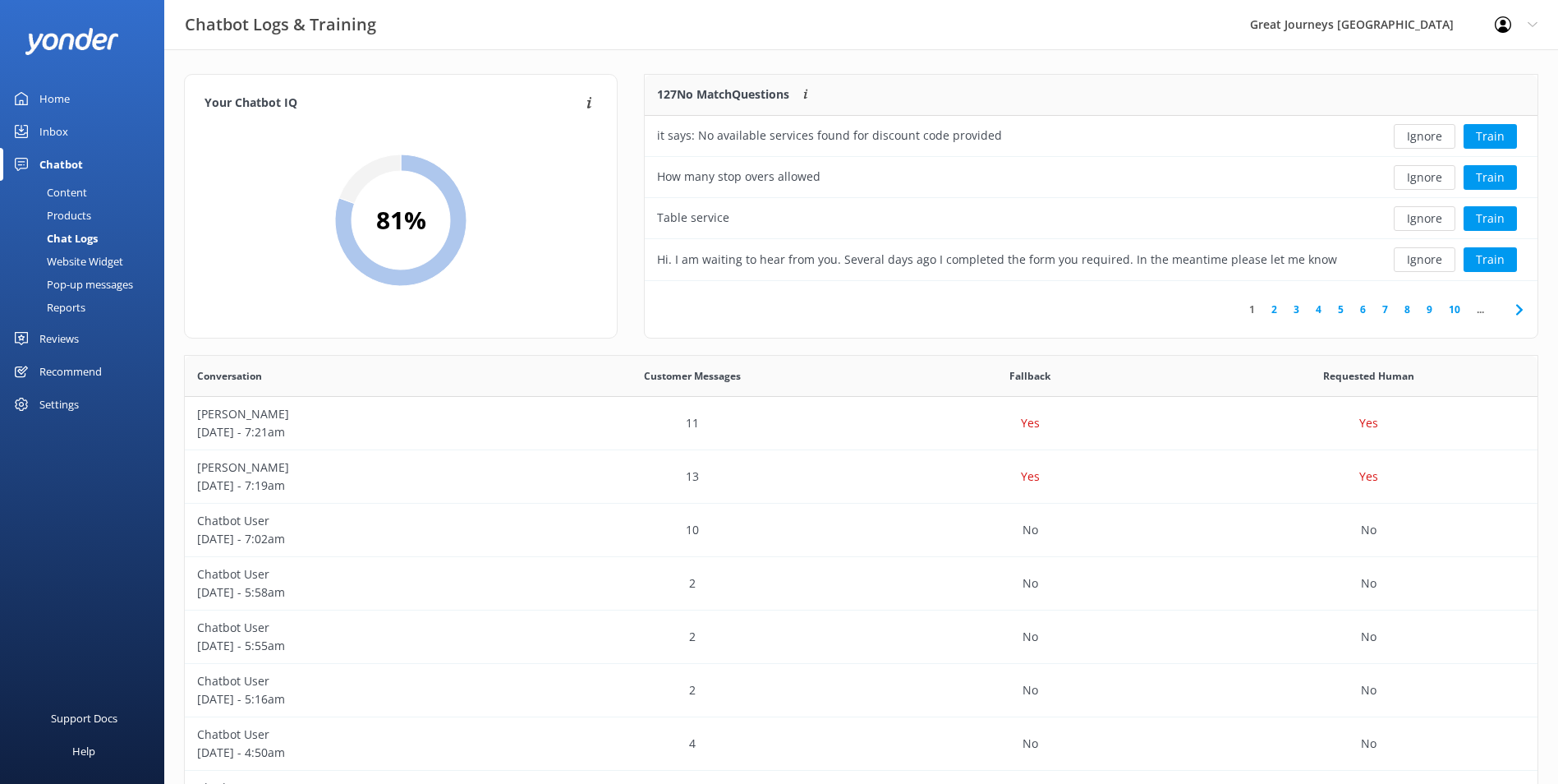
click at [1430, 141] on button "Ignore" at bounding box center [1424, 136] width 61 height 25
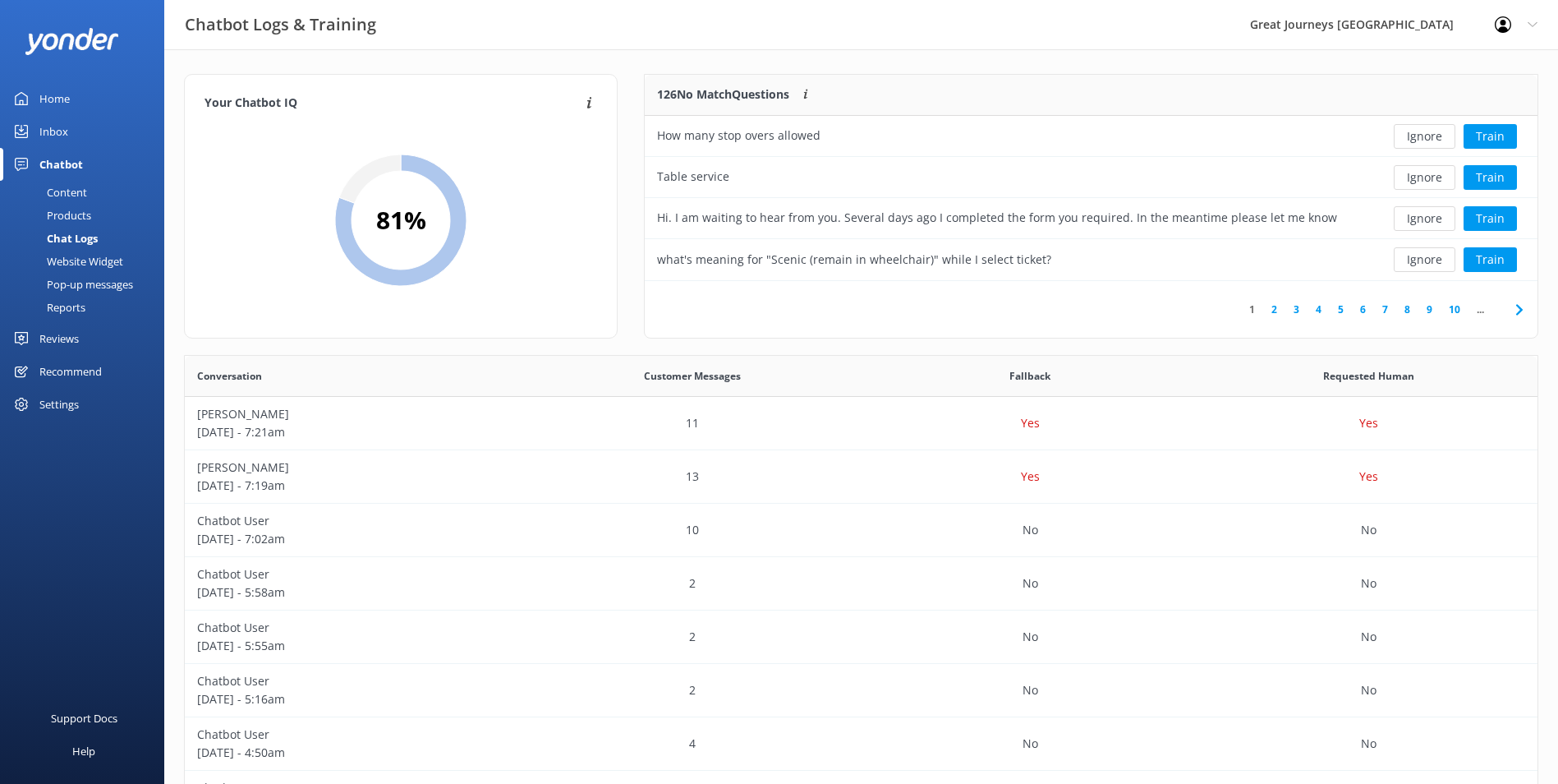
click at [1430, 141] on button "Ignore" at bounding box center [1424, 136] width 61 height 25
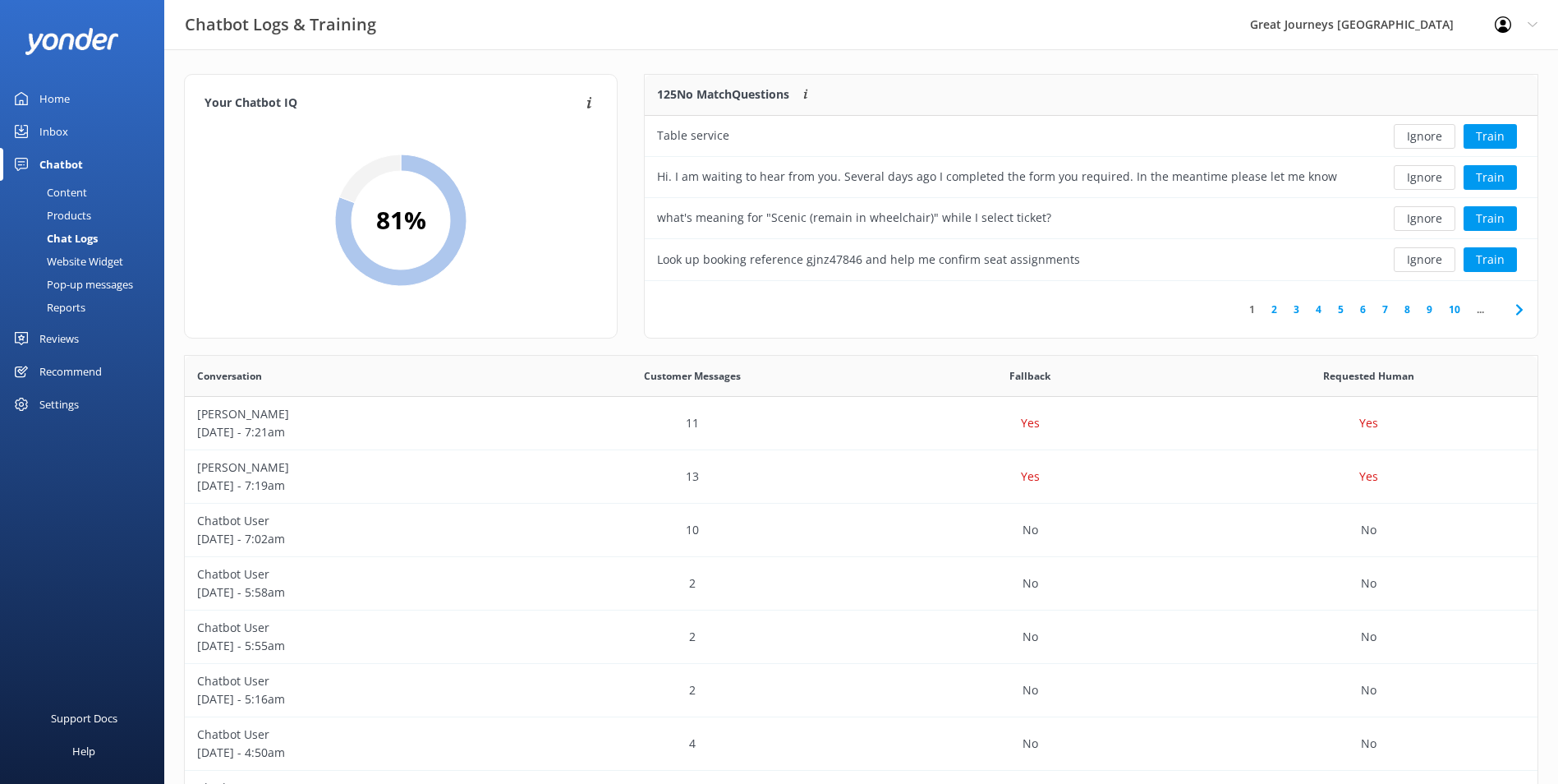
click at [1430, 141] on button "Ignore" at bounding box center [1424, 136] width 61 height 25
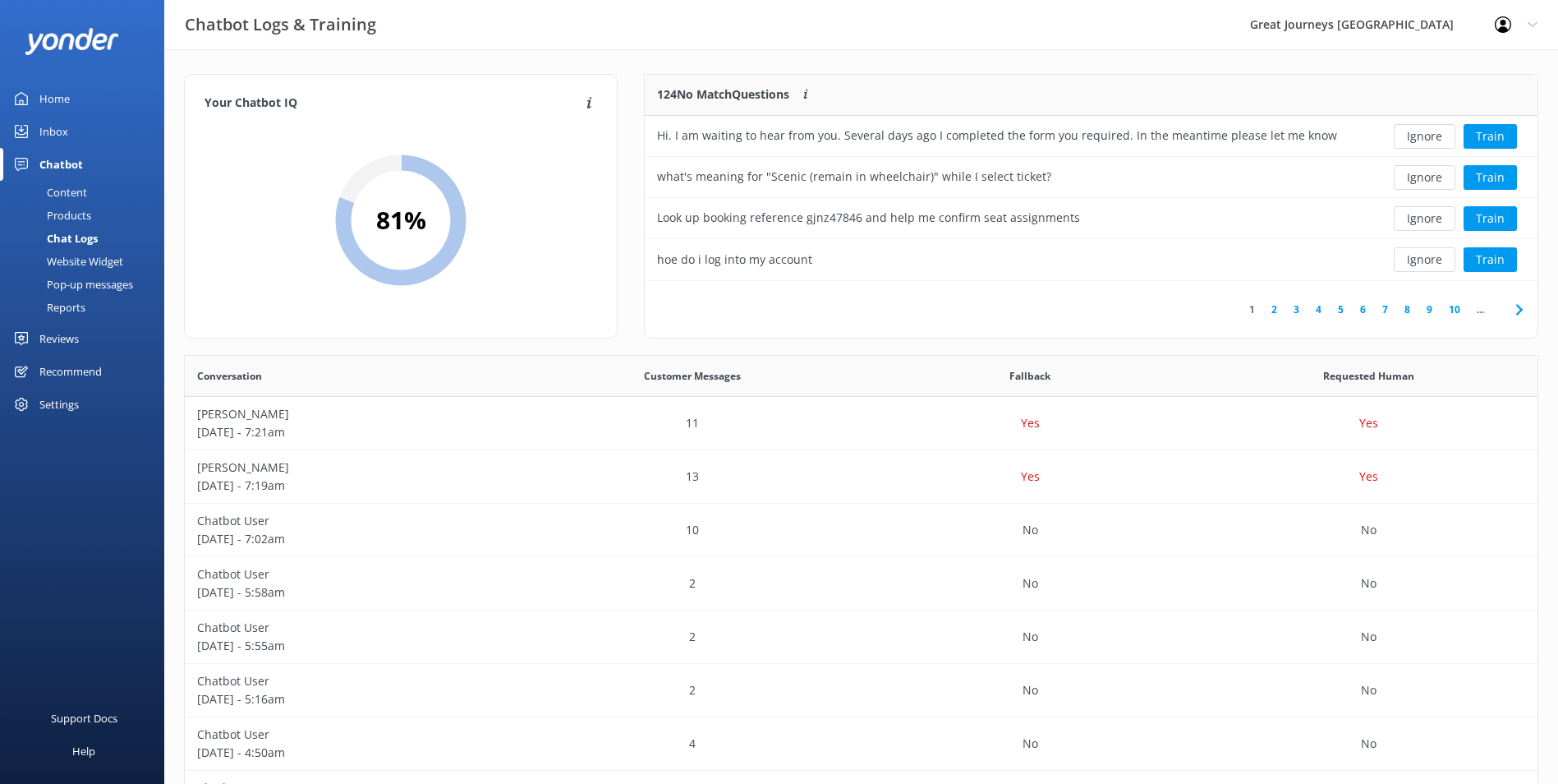
click at [1430, 141] on button "Ignore" at bounding box center [1424, 136] width 61 height 25
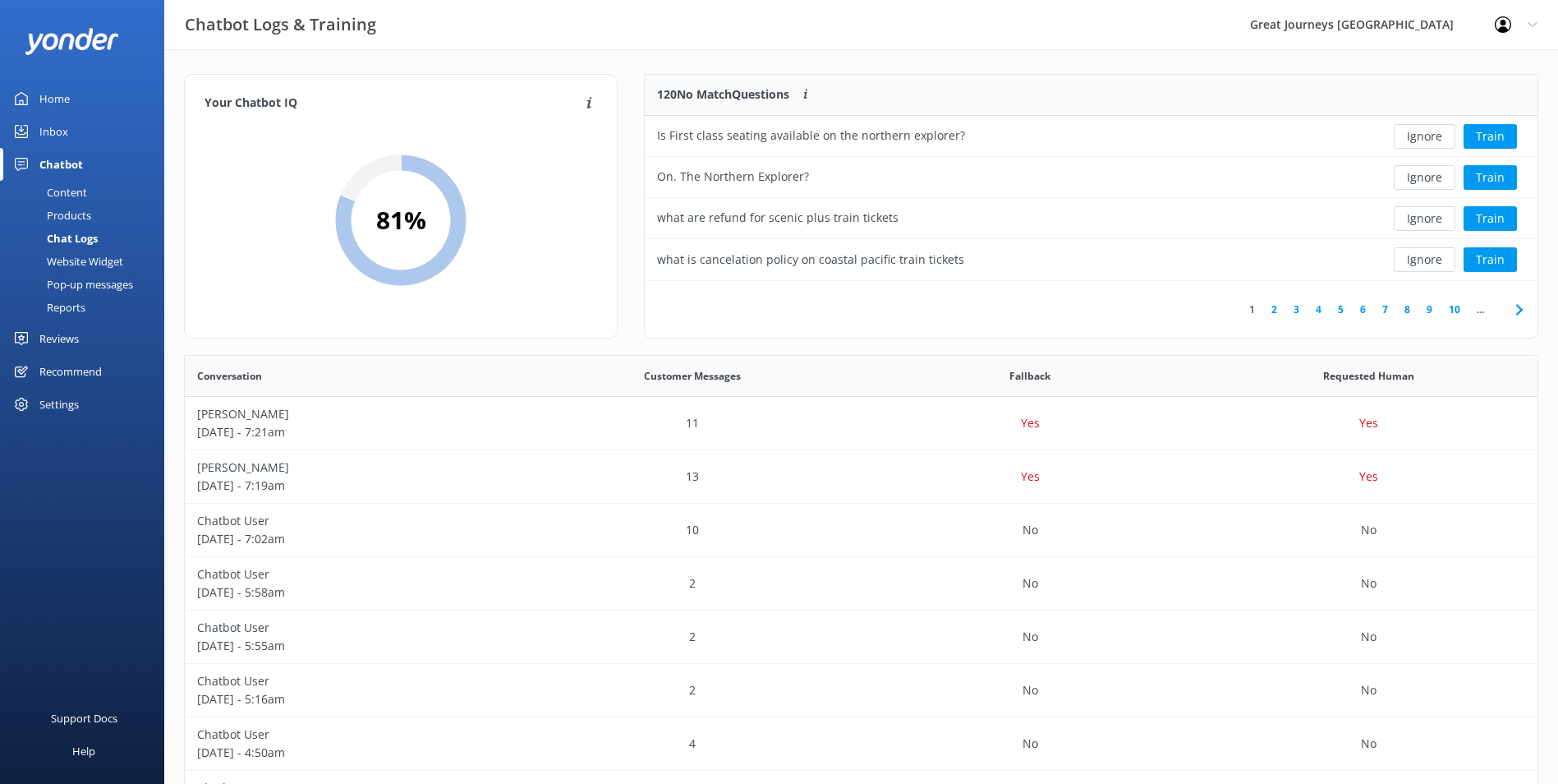
click at [1430, 141] on button "Ignore" at bounding box center [1424, 136] width 61 height 25
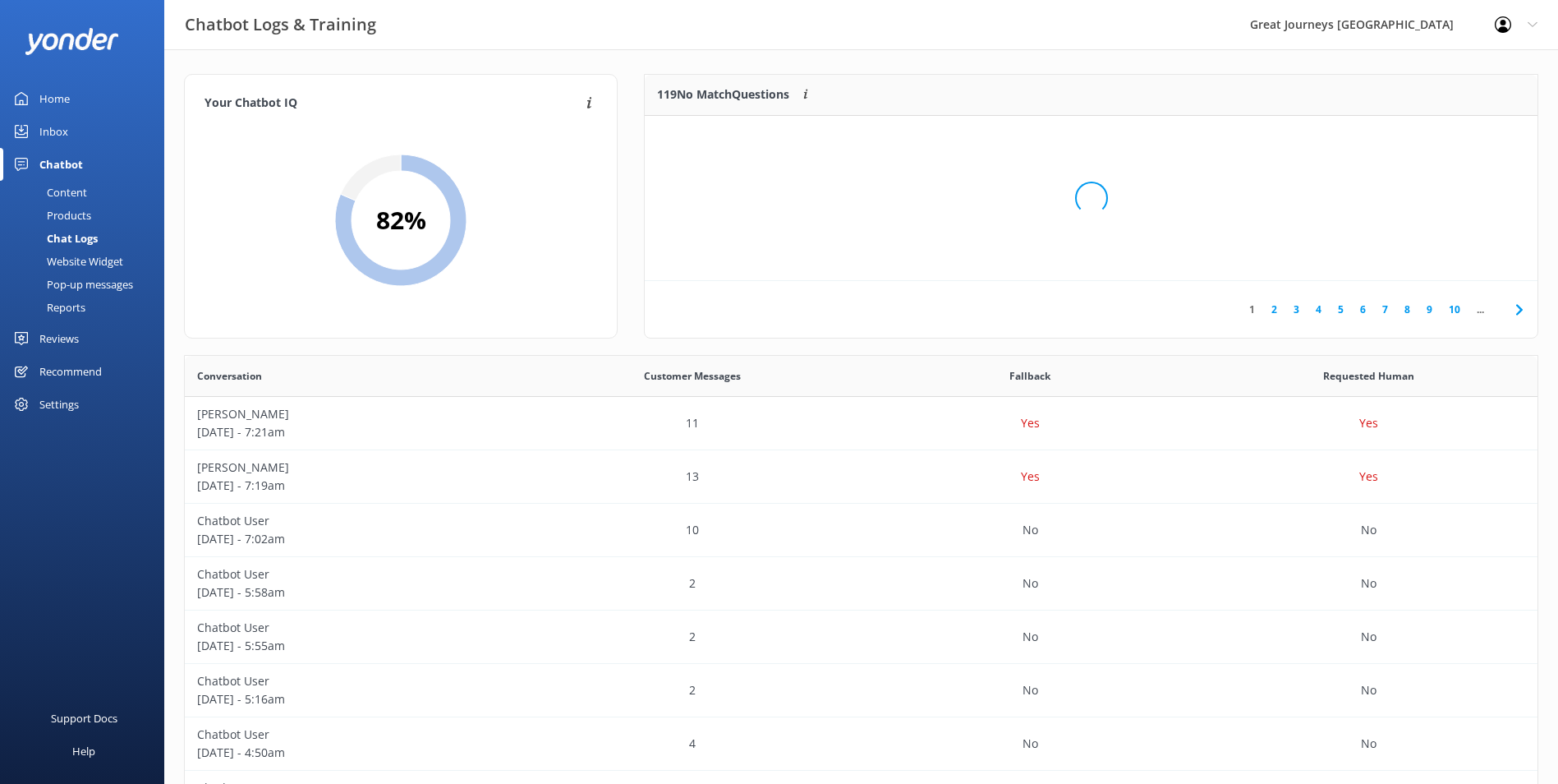
click at [1430, 141] on div "Loading.." at bounding box center [1091, 198] width 860 height 784
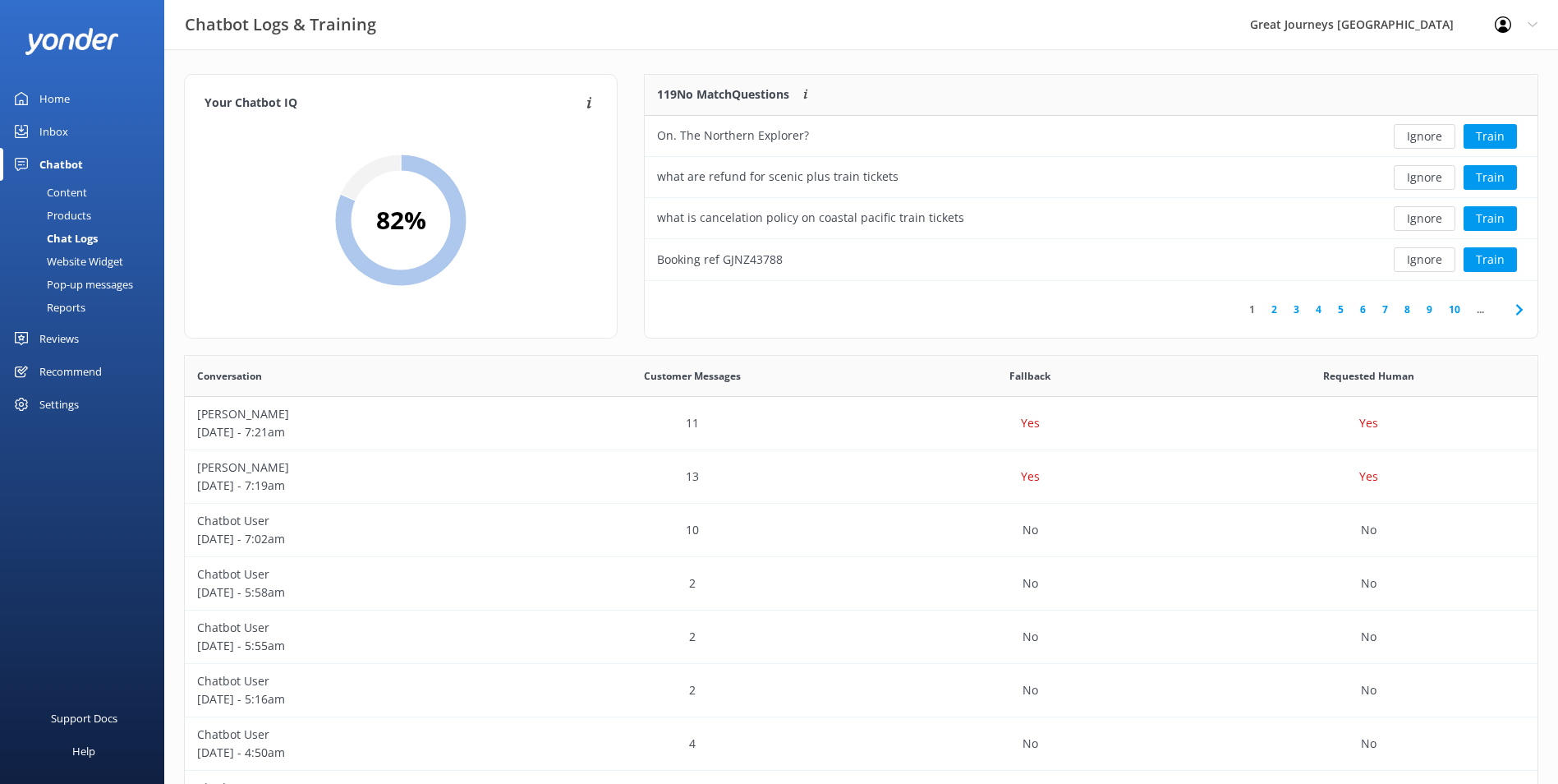
click at [1430, 141] on button "Ignore" at bounding box center [1424, 136] width 61 height 25
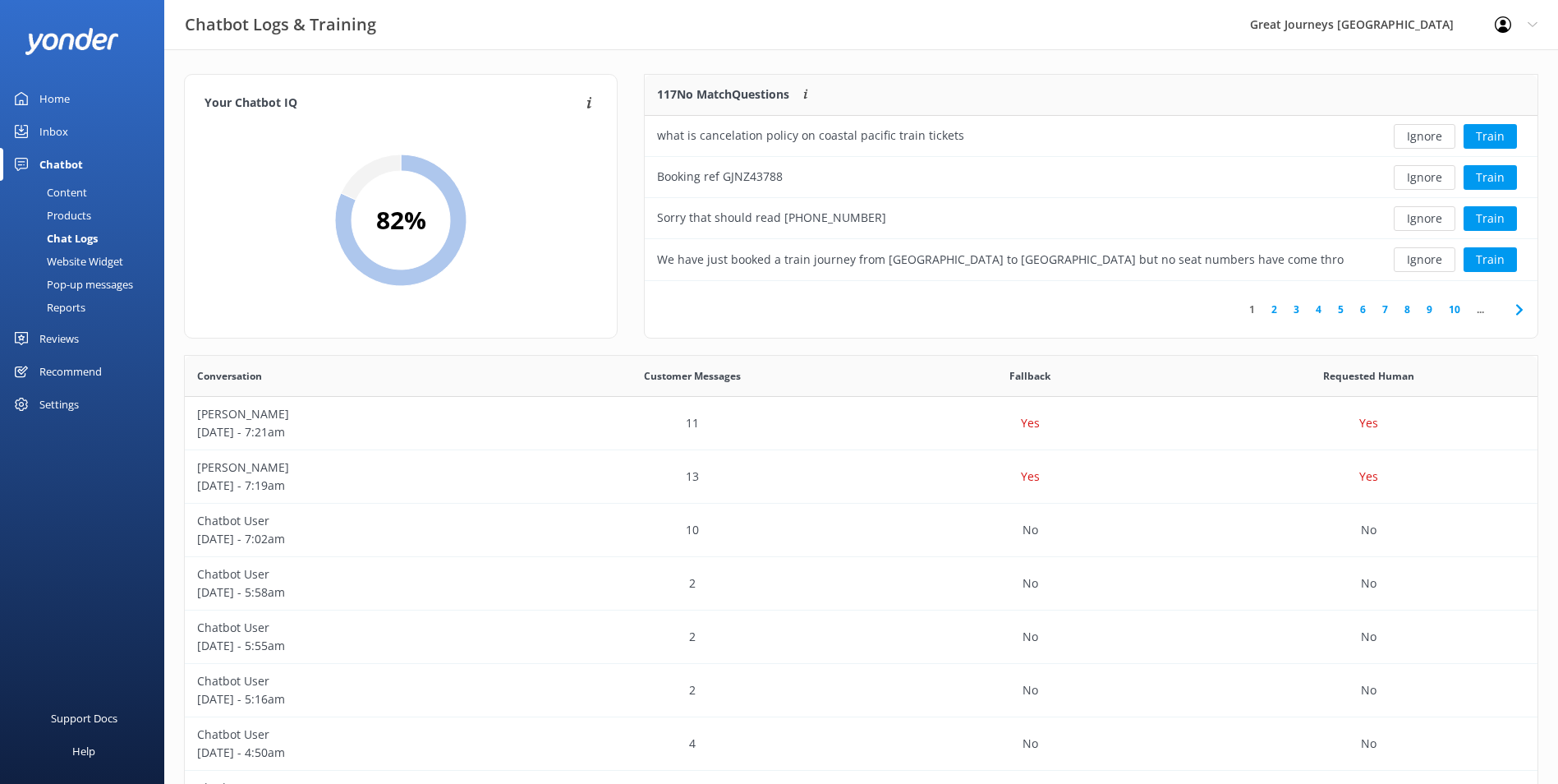
click at [1430, 141] on button "Ignore" at bounding box center [1424, 136] width 61 height 25
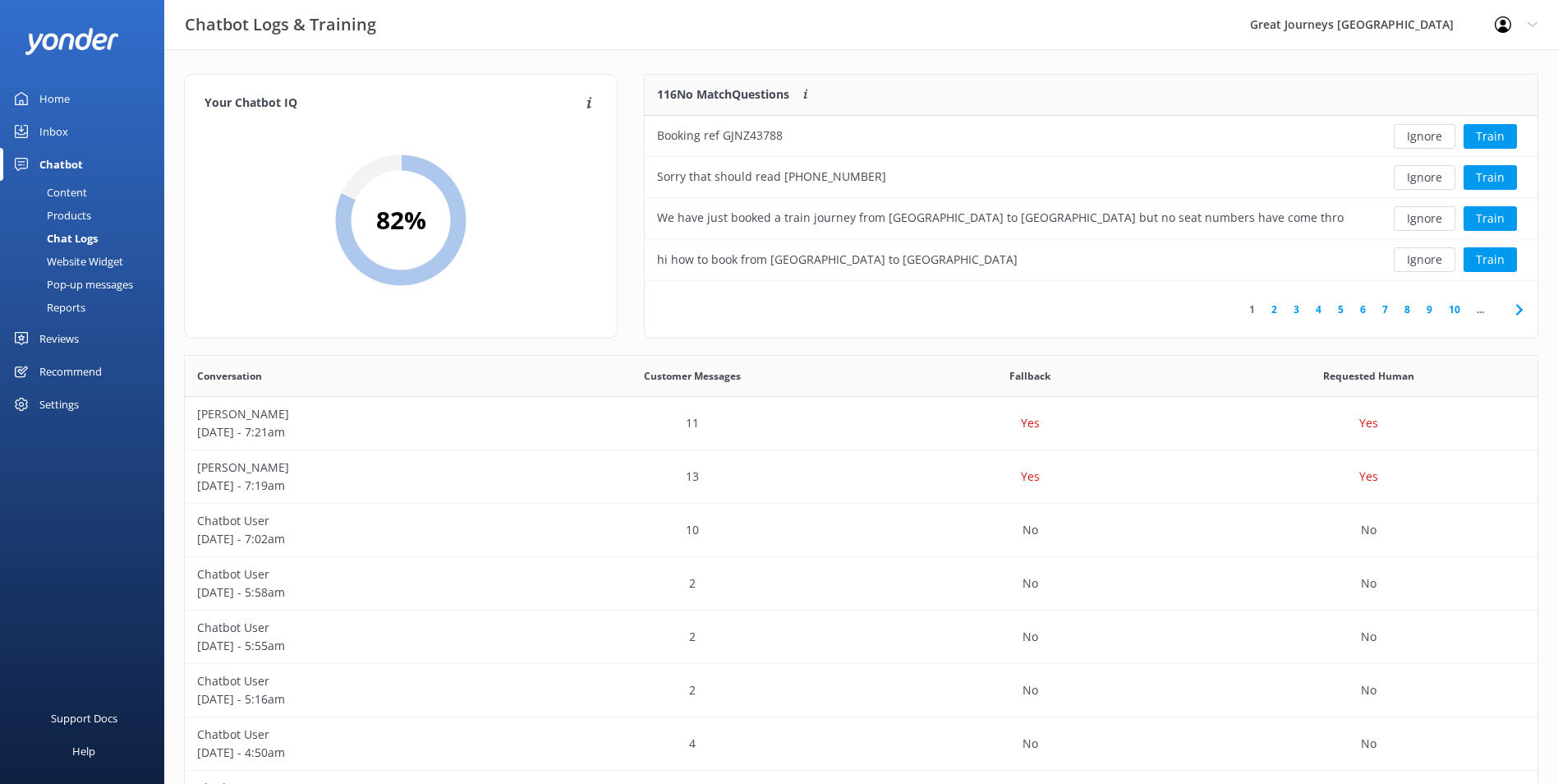
click at [1432, 141] on button "Ignore" at bounding box center [1424, 136] width 61 height 25
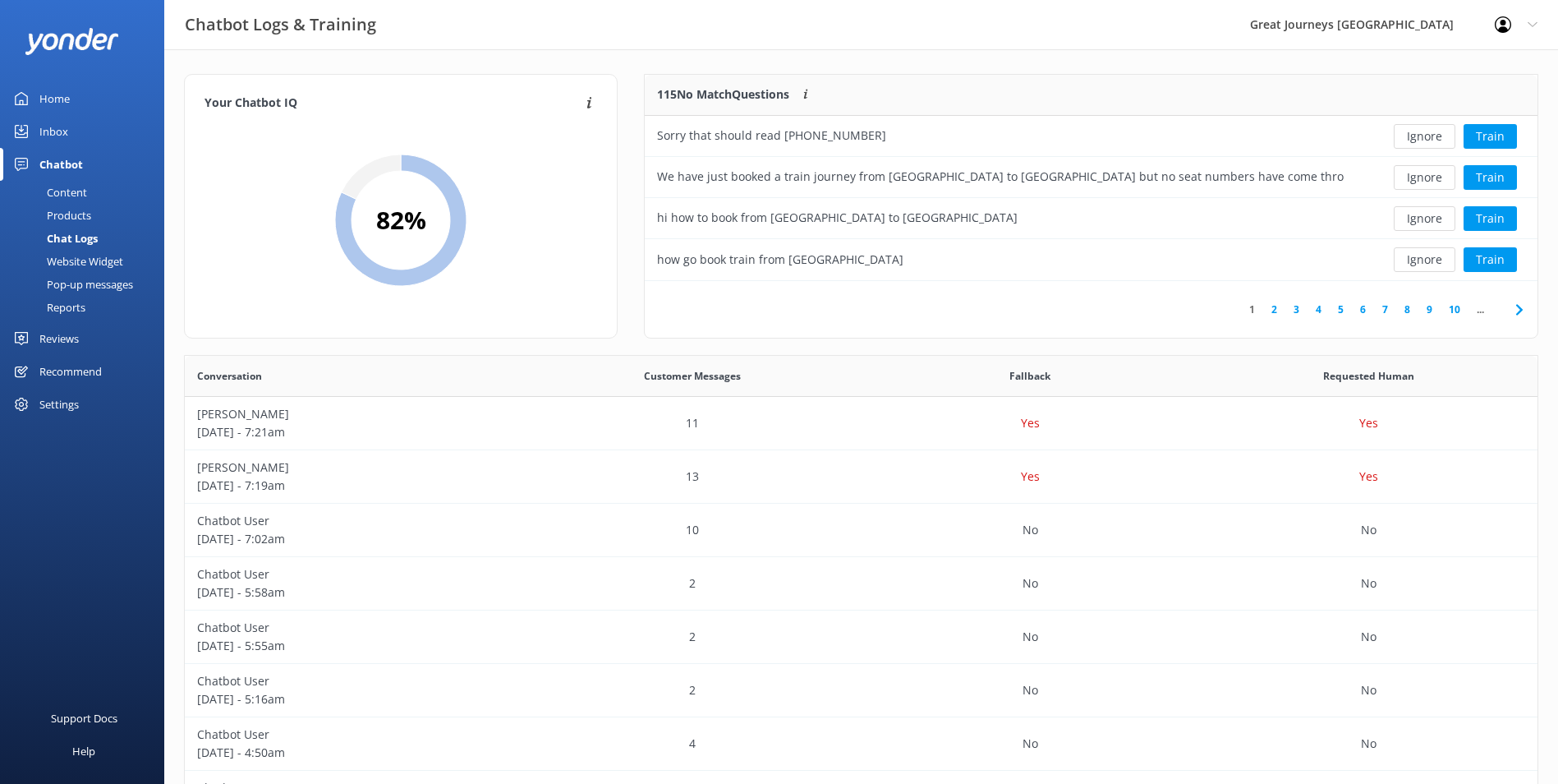
click at [1432, 141] on button "Ignore" at bounding box center [1424, 136] width 61 height 25
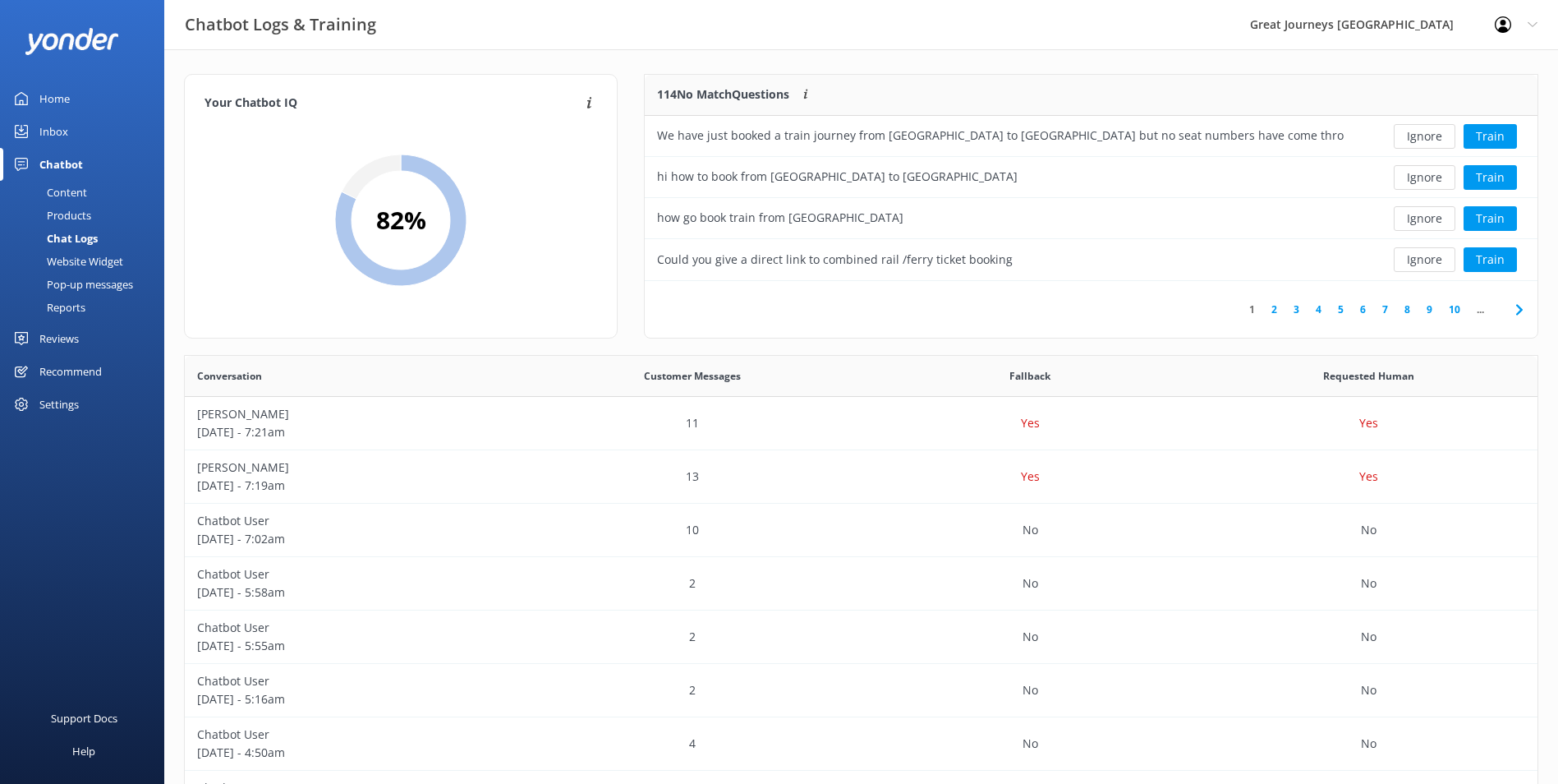
click at [1432, 141] on button "Ignore" at bounding box center [1424, 136] width 61 height 25
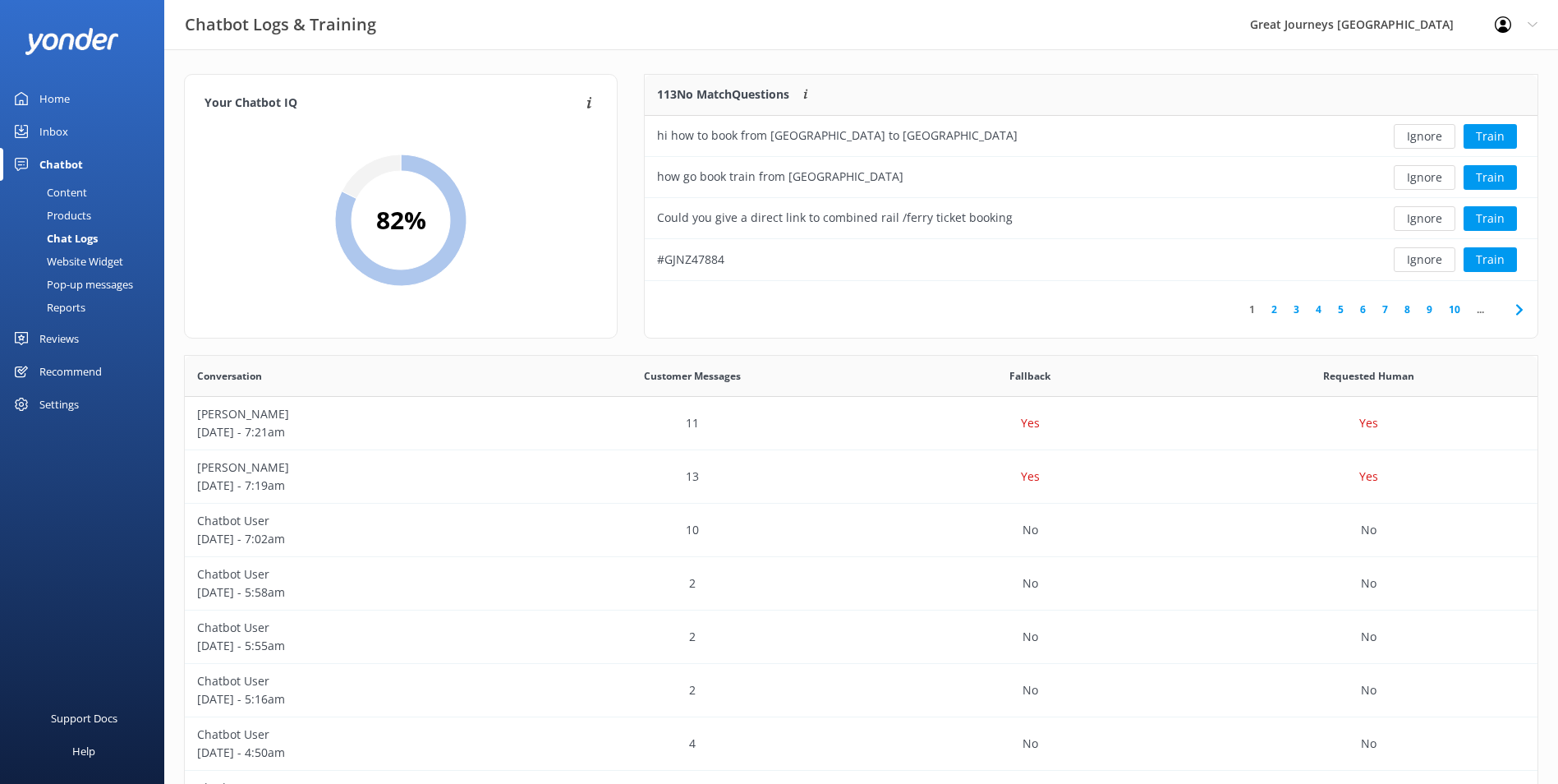
click at [1432, 141] on button "Ignore" at bounding box center [1424, 136] width 61 height 25
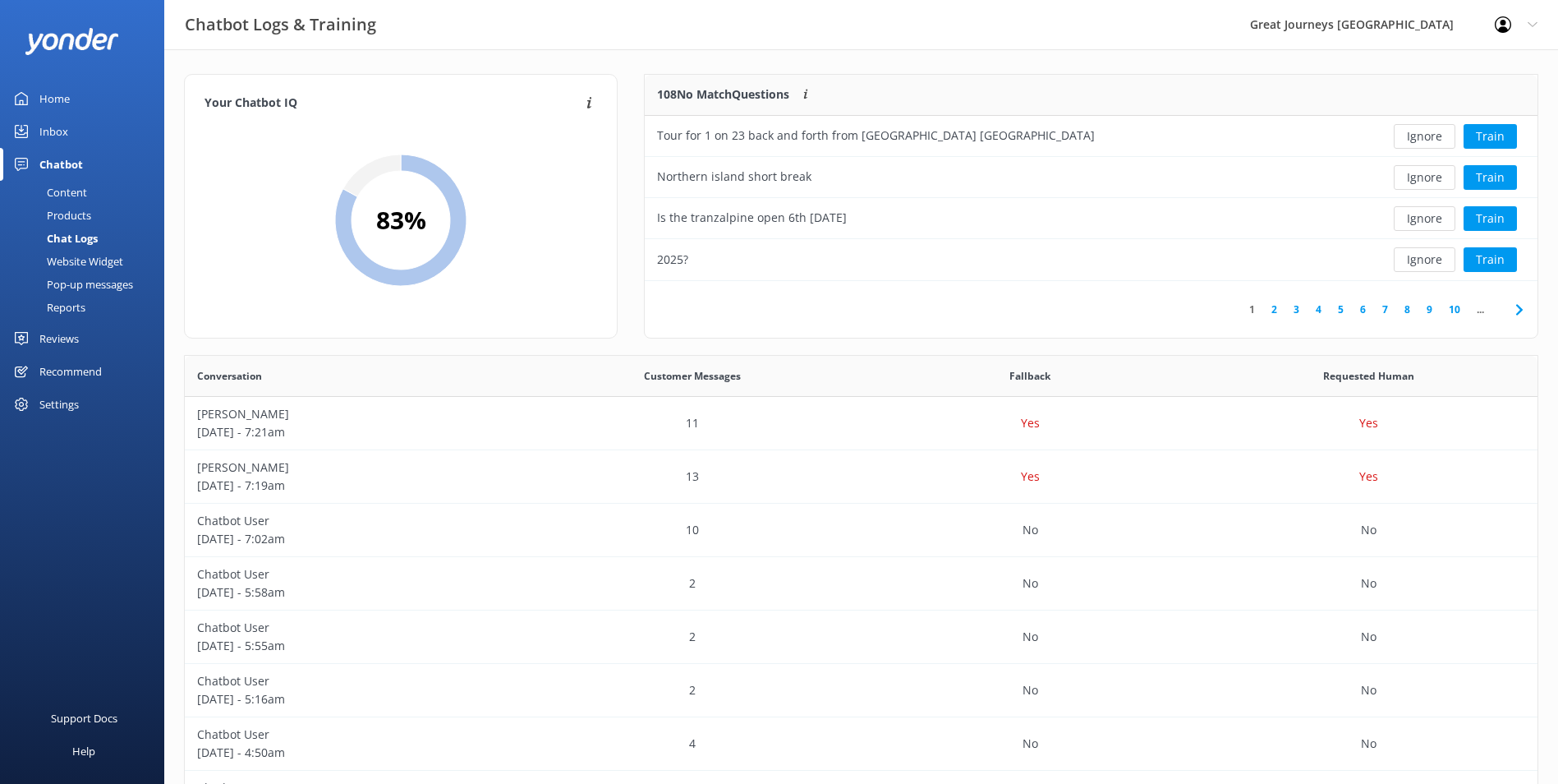
click at [1432, 141] on button "Ignore" at bounding box center [1424, 136] width 61 height 25
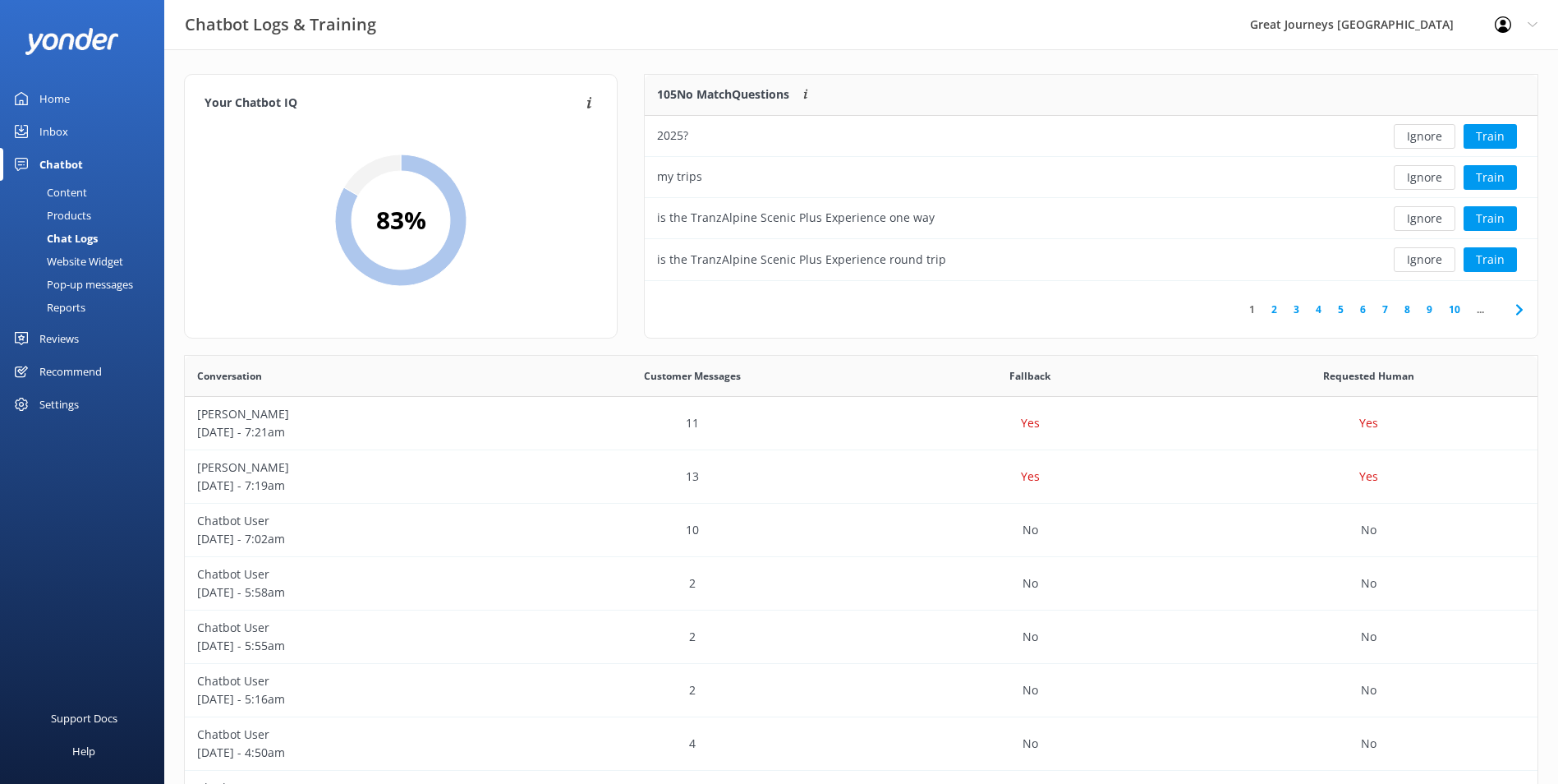
click at [1432, 141] on button "Ignore" at bounding box center [1424, 136] width 61 height 25
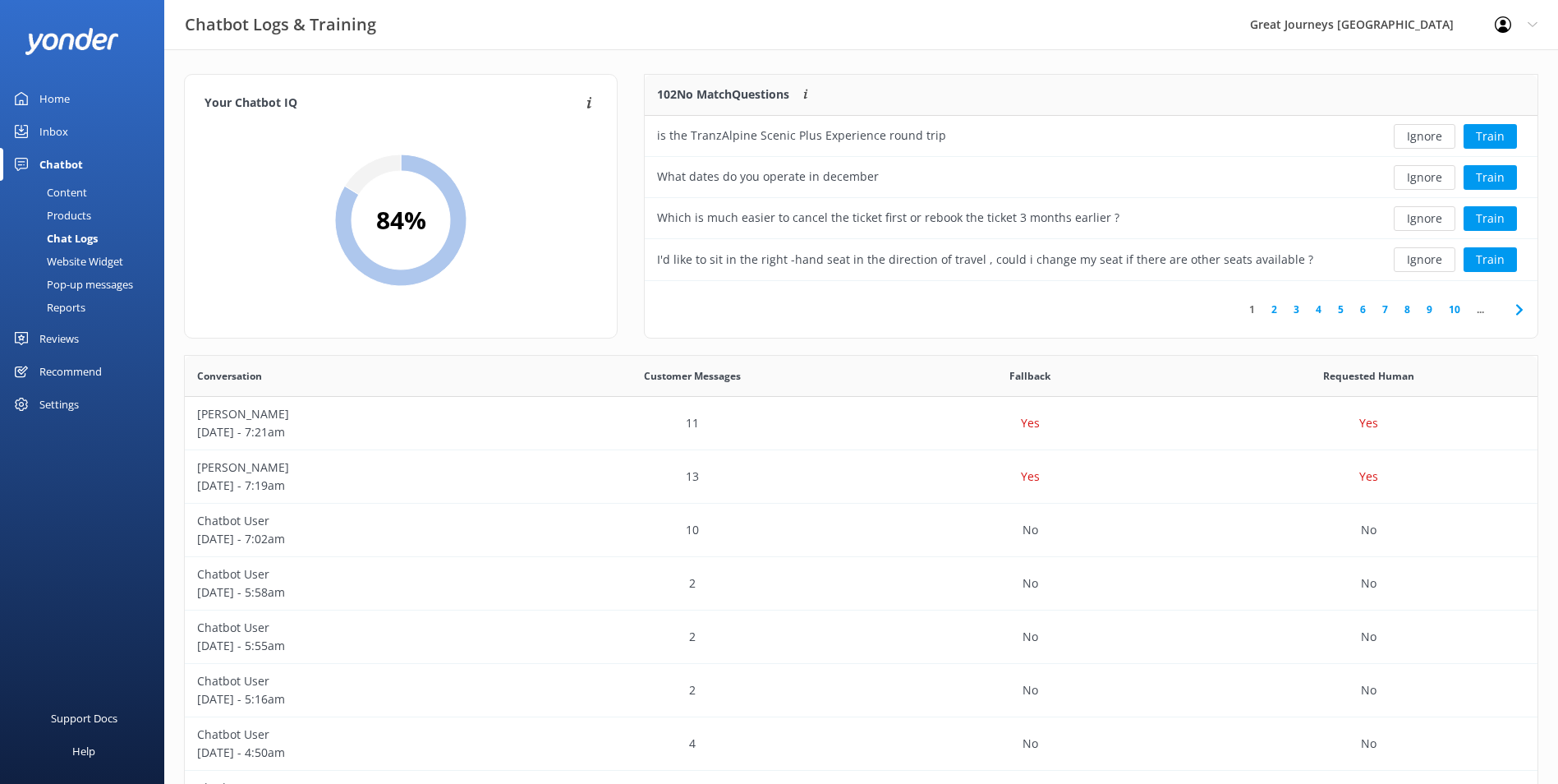
click at [1432, 141] on button "Ignore" at bounding box center [1424, 136] width 61 height 25
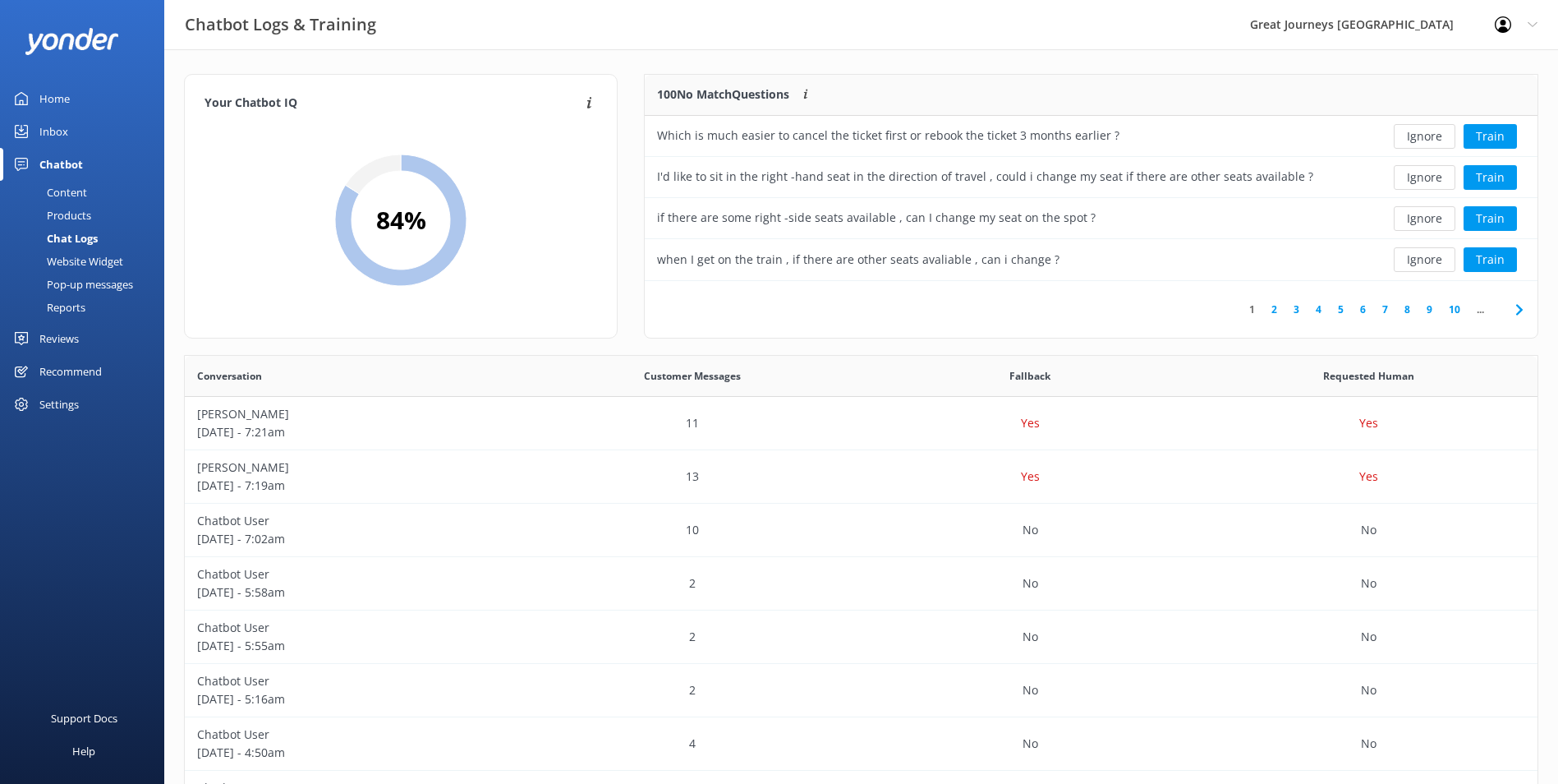
click at [1432, 141] on button "Ignore" at bounding box center [1424, 136] width 61 height 25
click at [1419, 133] on button "Ignore" at bounding box center [1424, 136] width 61 height 25
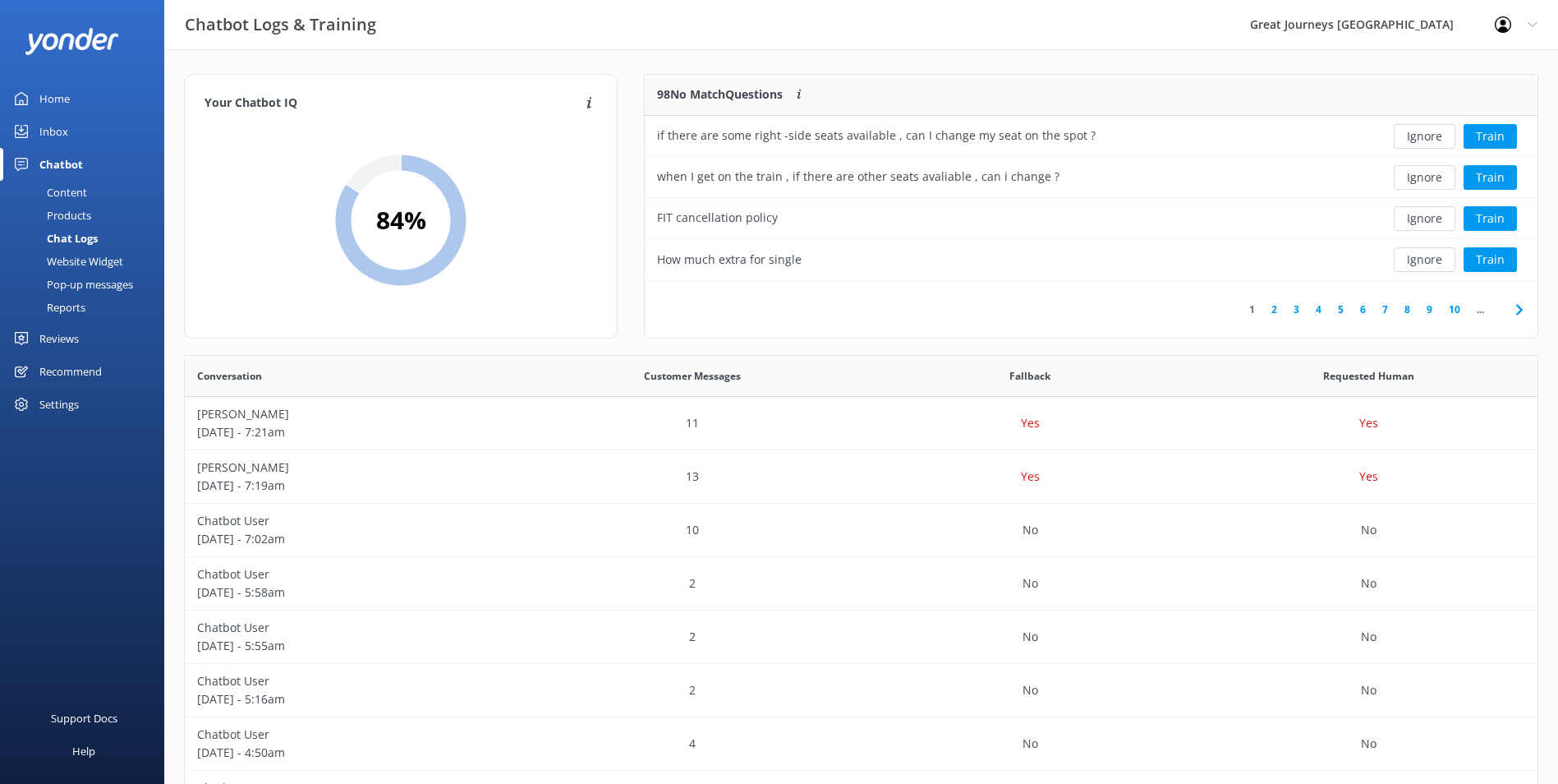
click at [1418, 133] on button "Ignore" at bounding box center [1424, 136] width 61 height 25
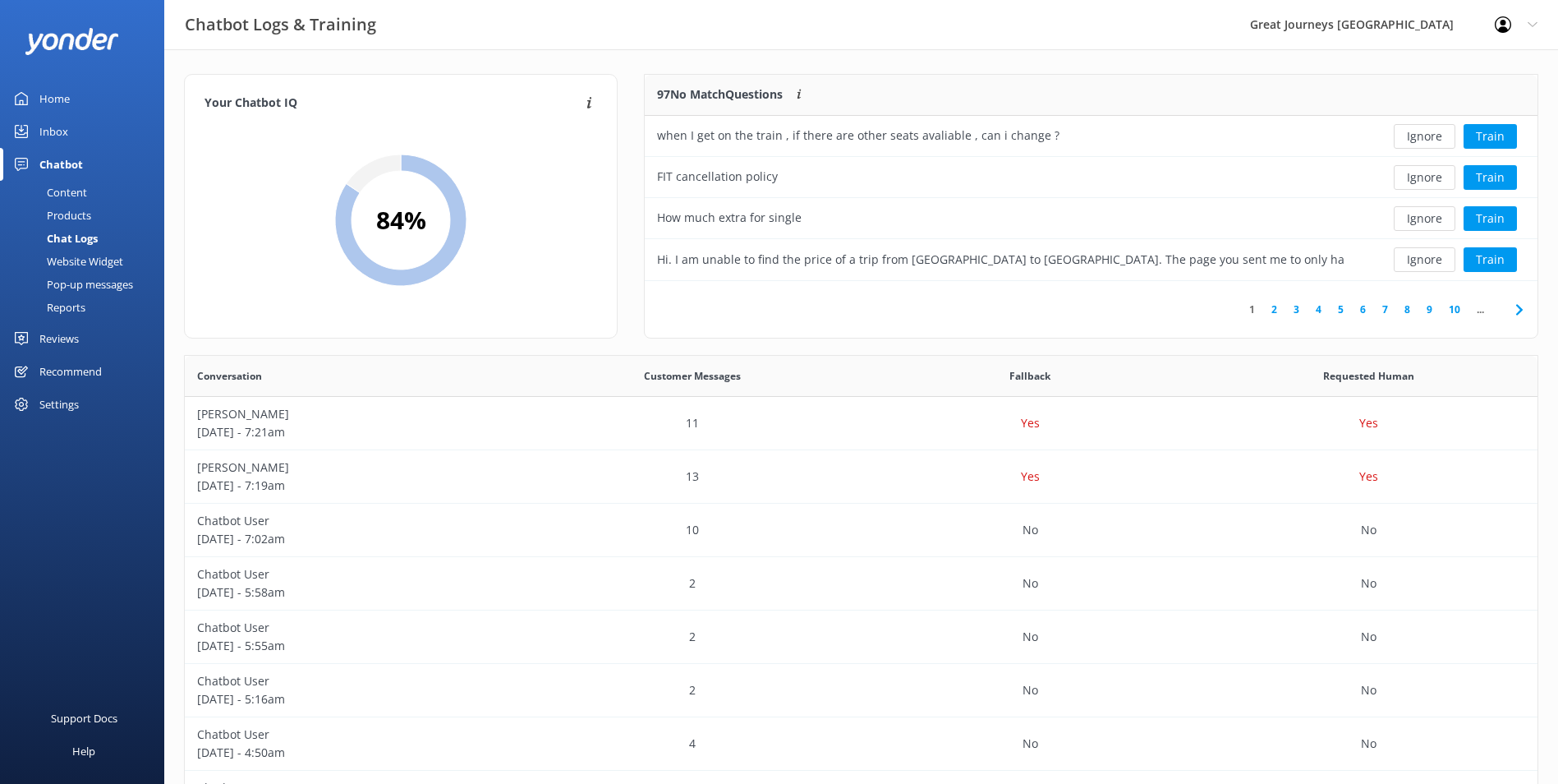
click at [1418, 133] on button "Ignore" at bounding box center [1424, 136] width 61 height 25
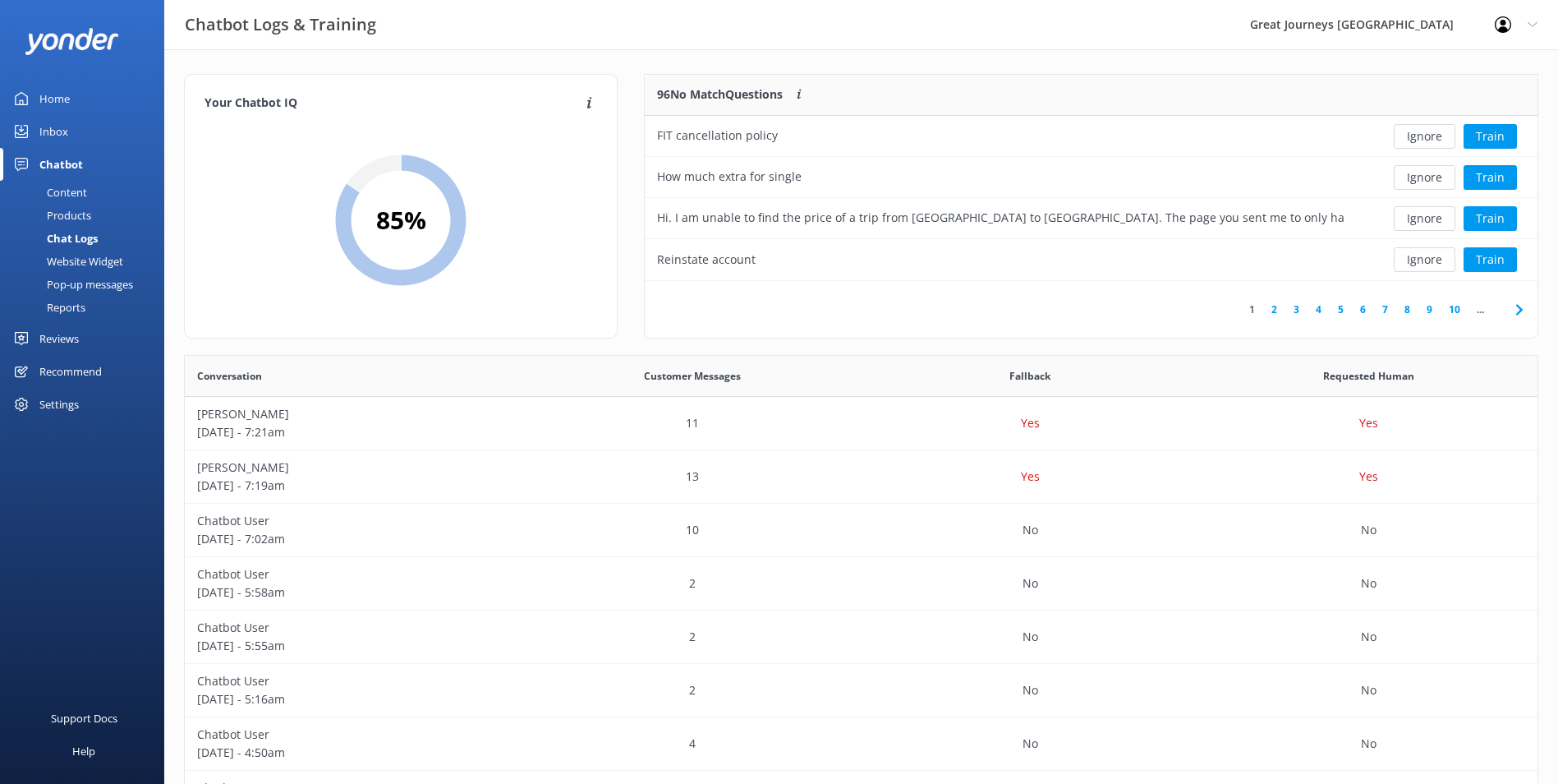
click at [1418, 133] on button "Ignore" at bounding box center [1424, 136] width 61 height 25
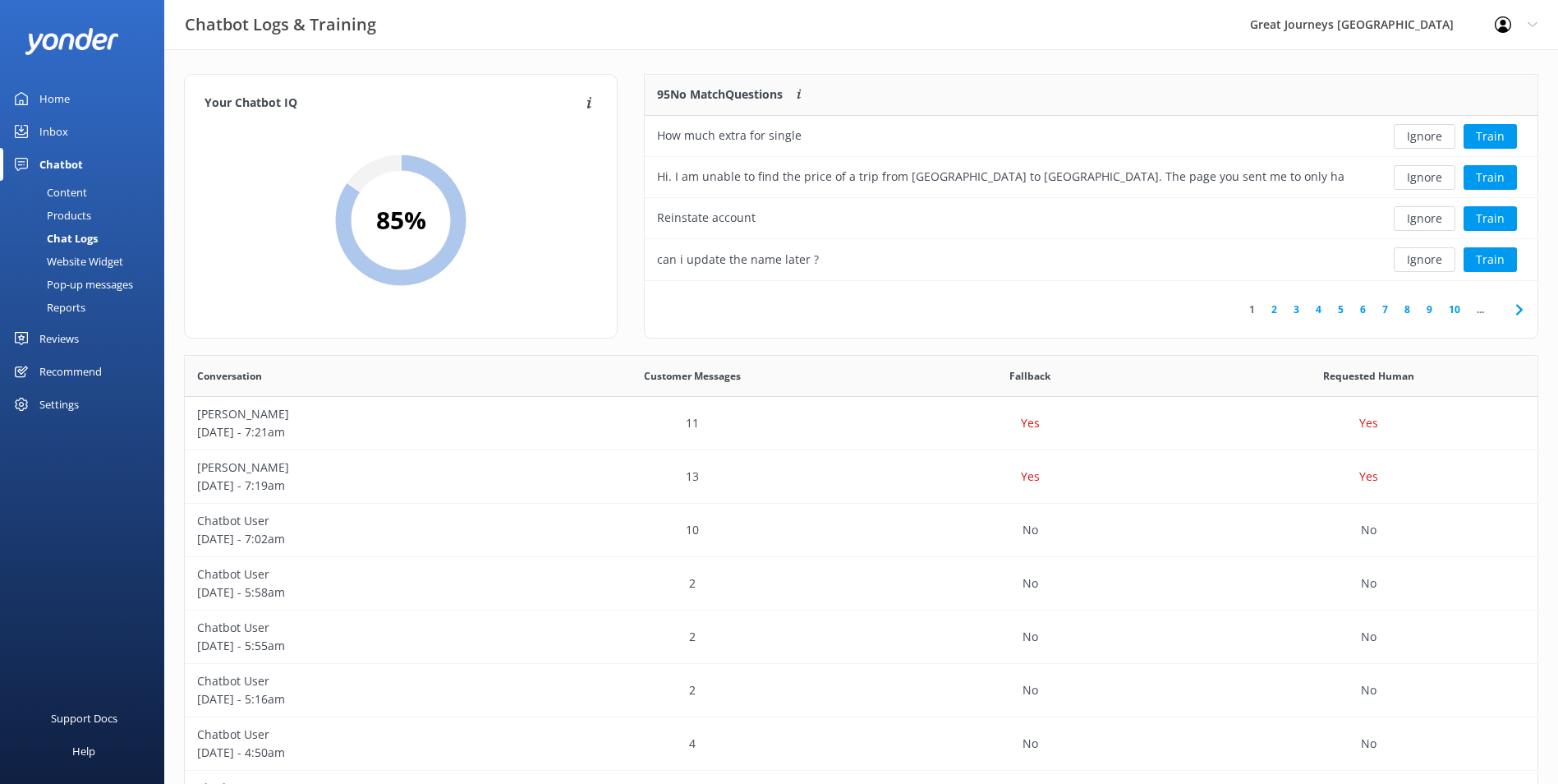
click at [1418, 133] on button "Ignore" at bounding box center [1424, 136] width 61 height 25
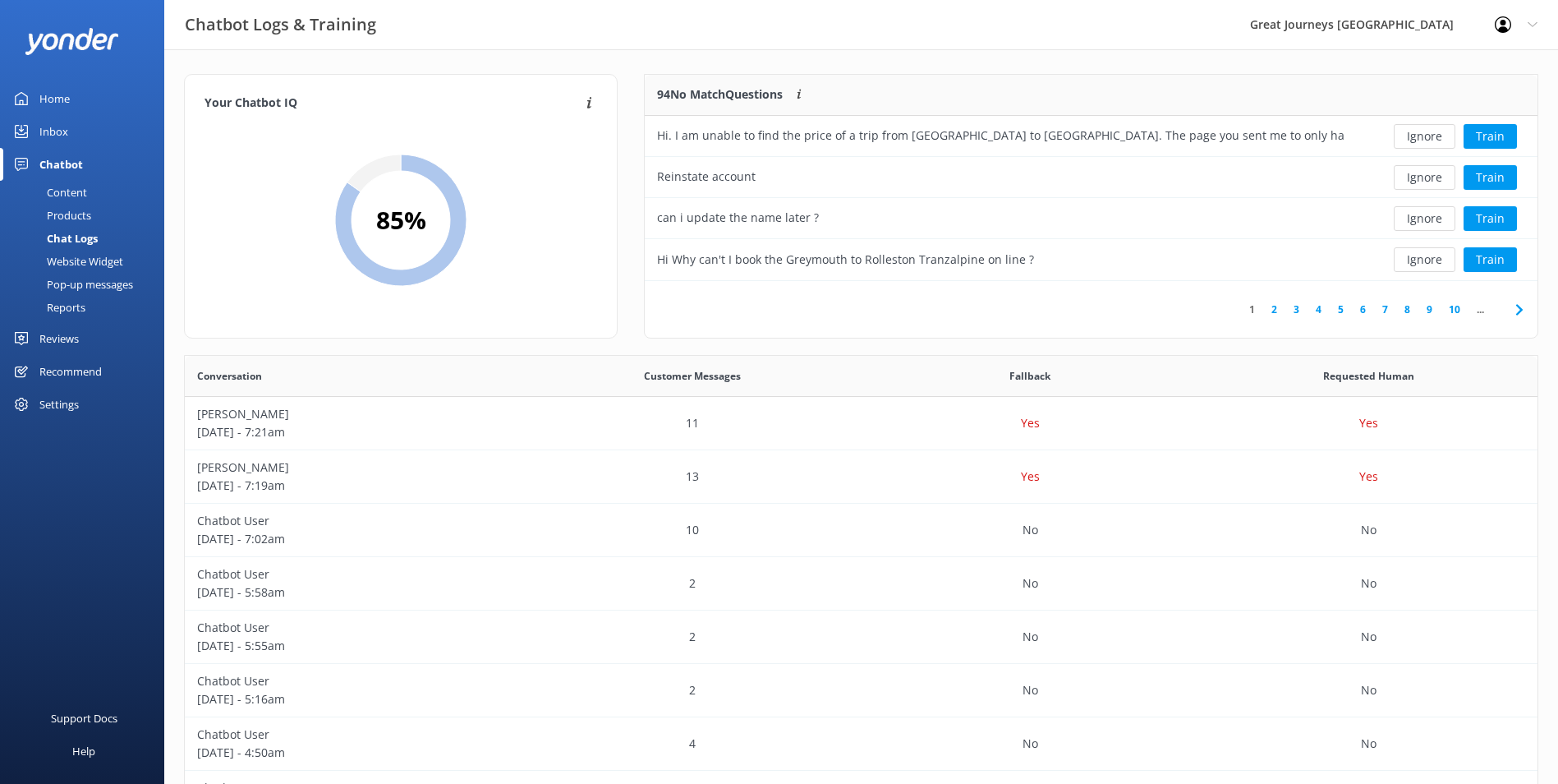
click at [1418, 133] on button "Ignore" at bounding box center [1424, 136] width 61 height 25
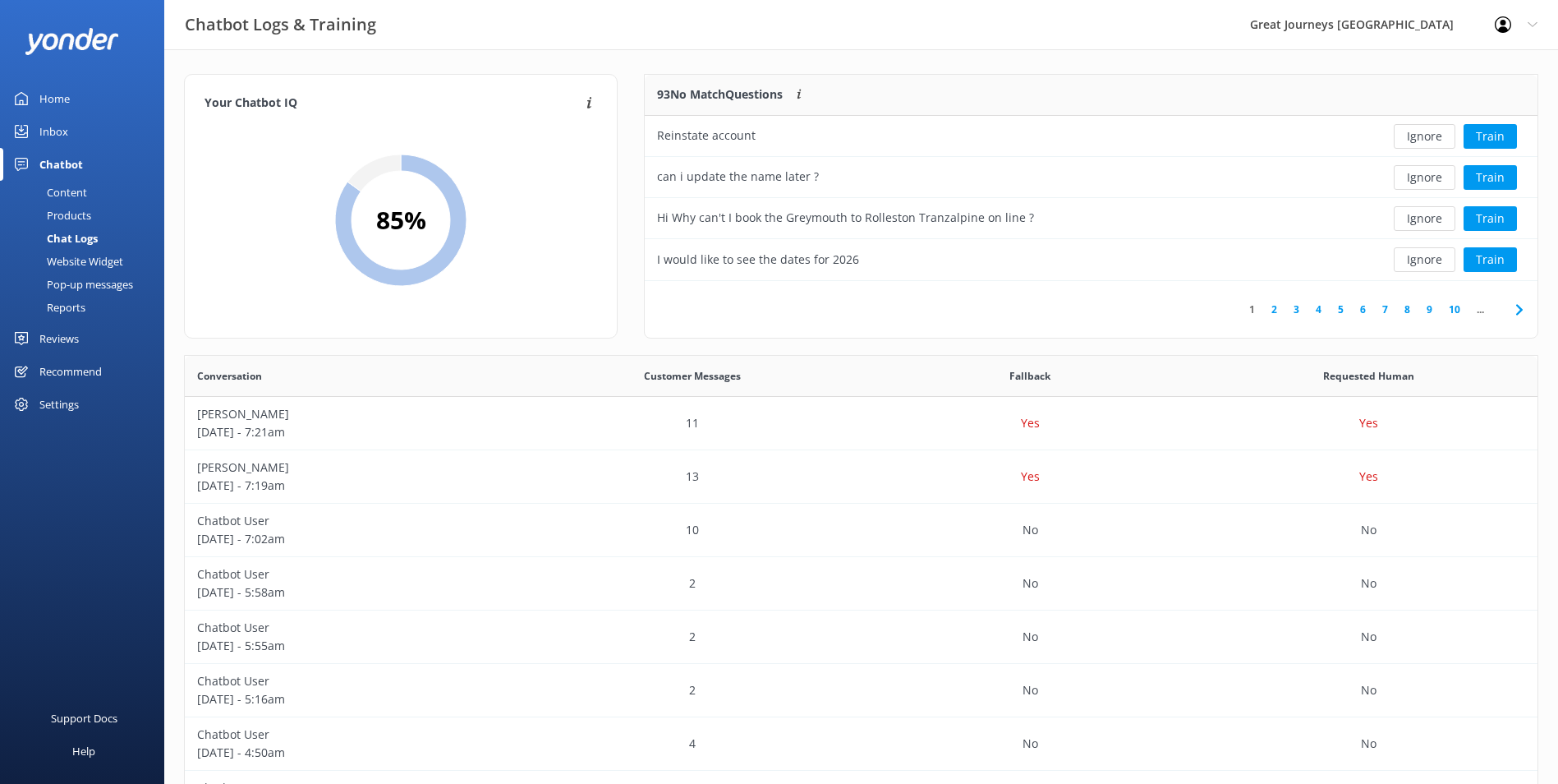
click at [1418, 133] on button "Ignore" at bounding box center [1424, 136] width 61 height 25
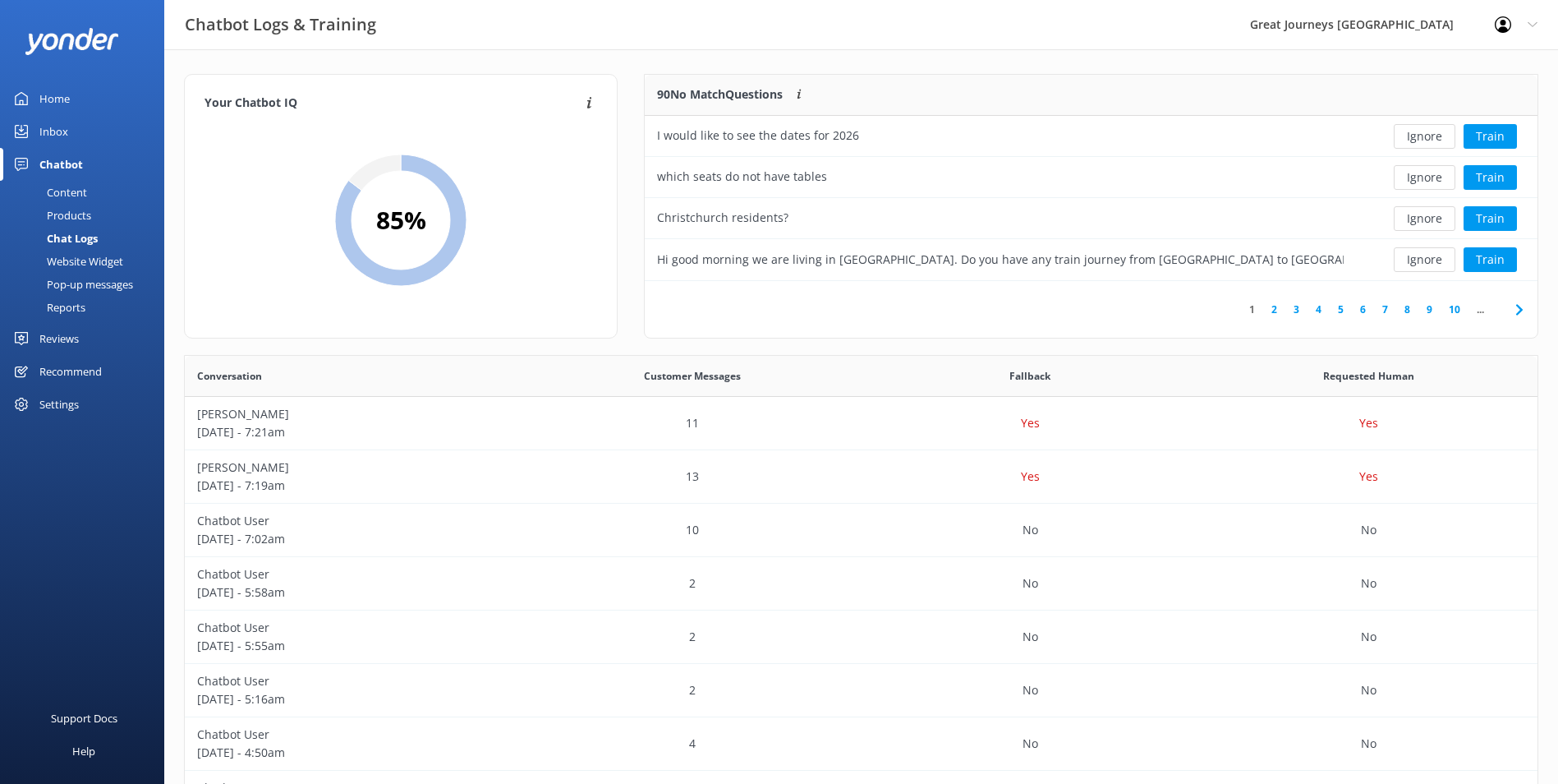
click at [1418, 133] on button "Ignore" at bounding box center [1424, 136] width 61 height 25
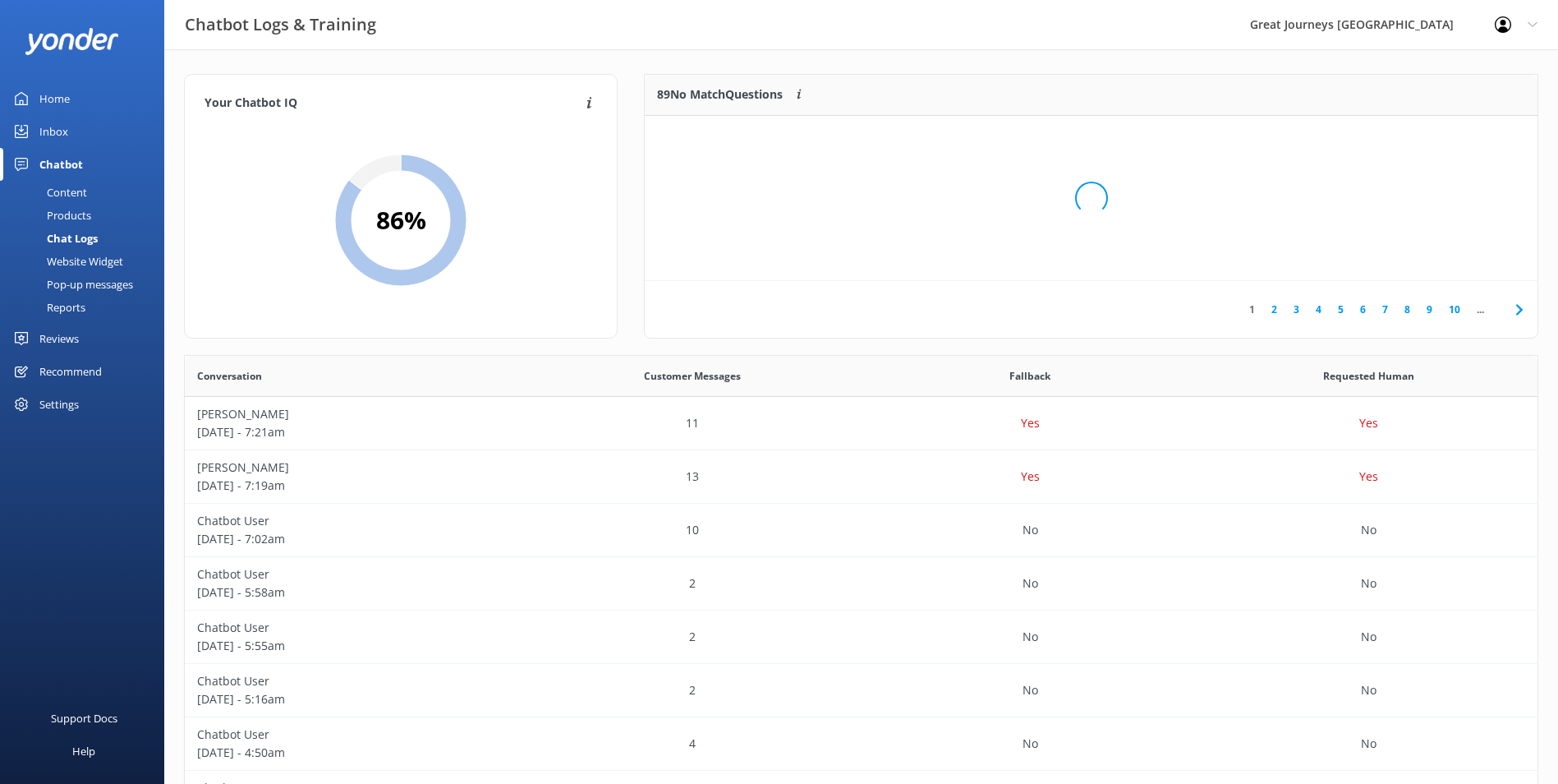
click at [1418, 133] on div "Loading.." at bounding box center [1091, 198] width 860 height 784
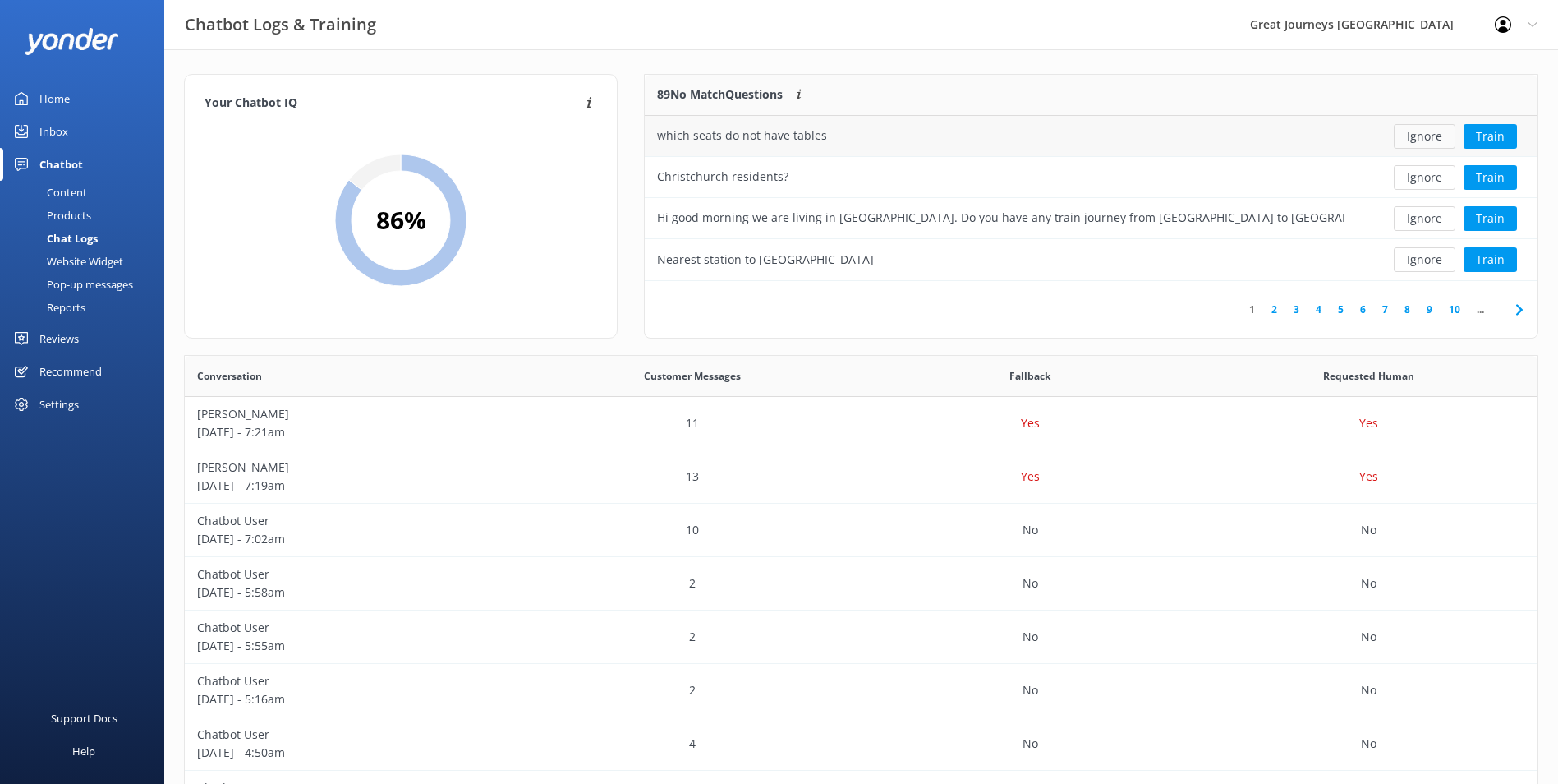
click at [1418, 135] on button "Ignore" at bounding box center [1424, 136] width 61 height 25
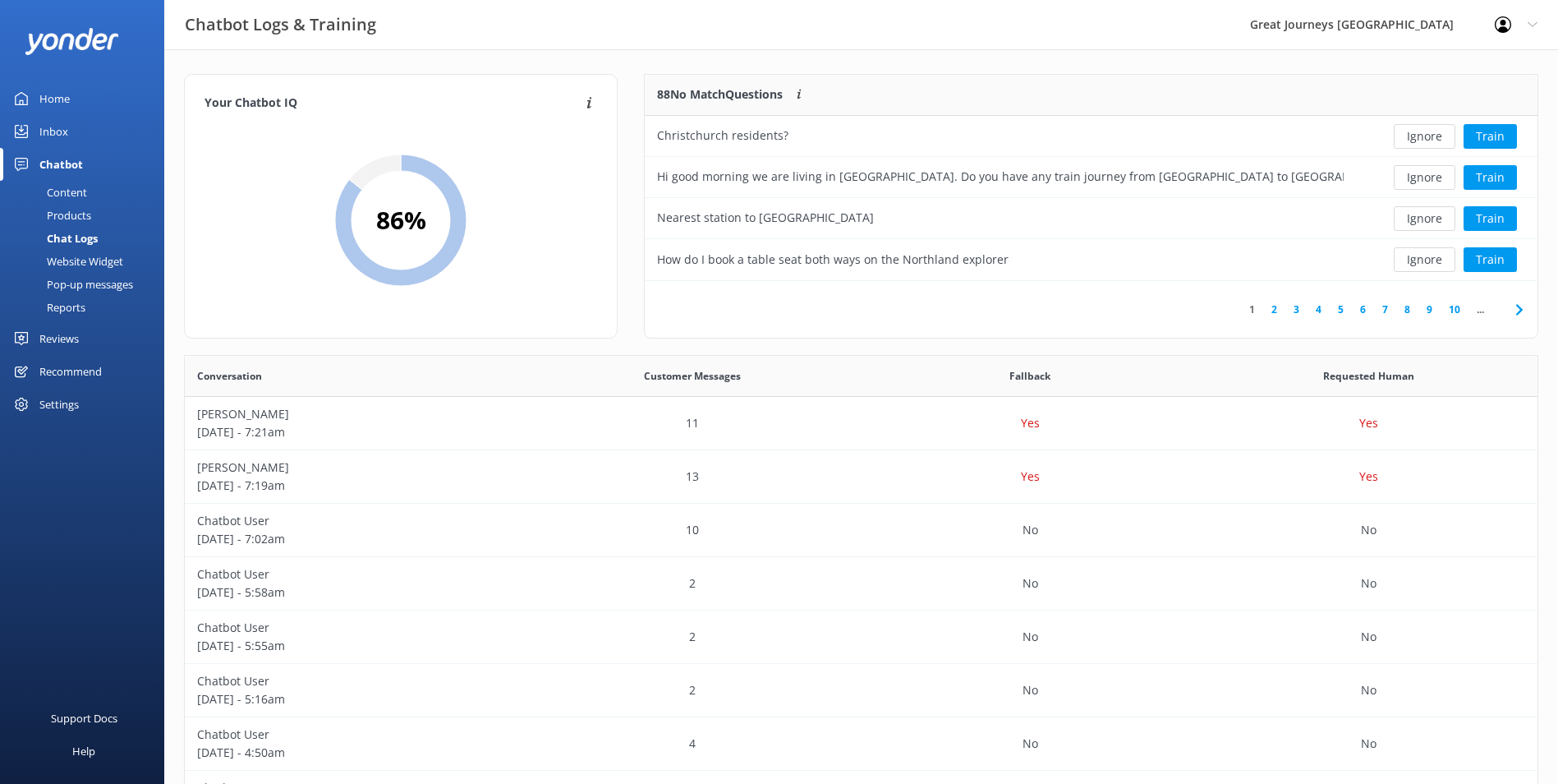
click at [1418, 135] on button "Ignore" at bounding box center [1424, 136] width 61 height 25
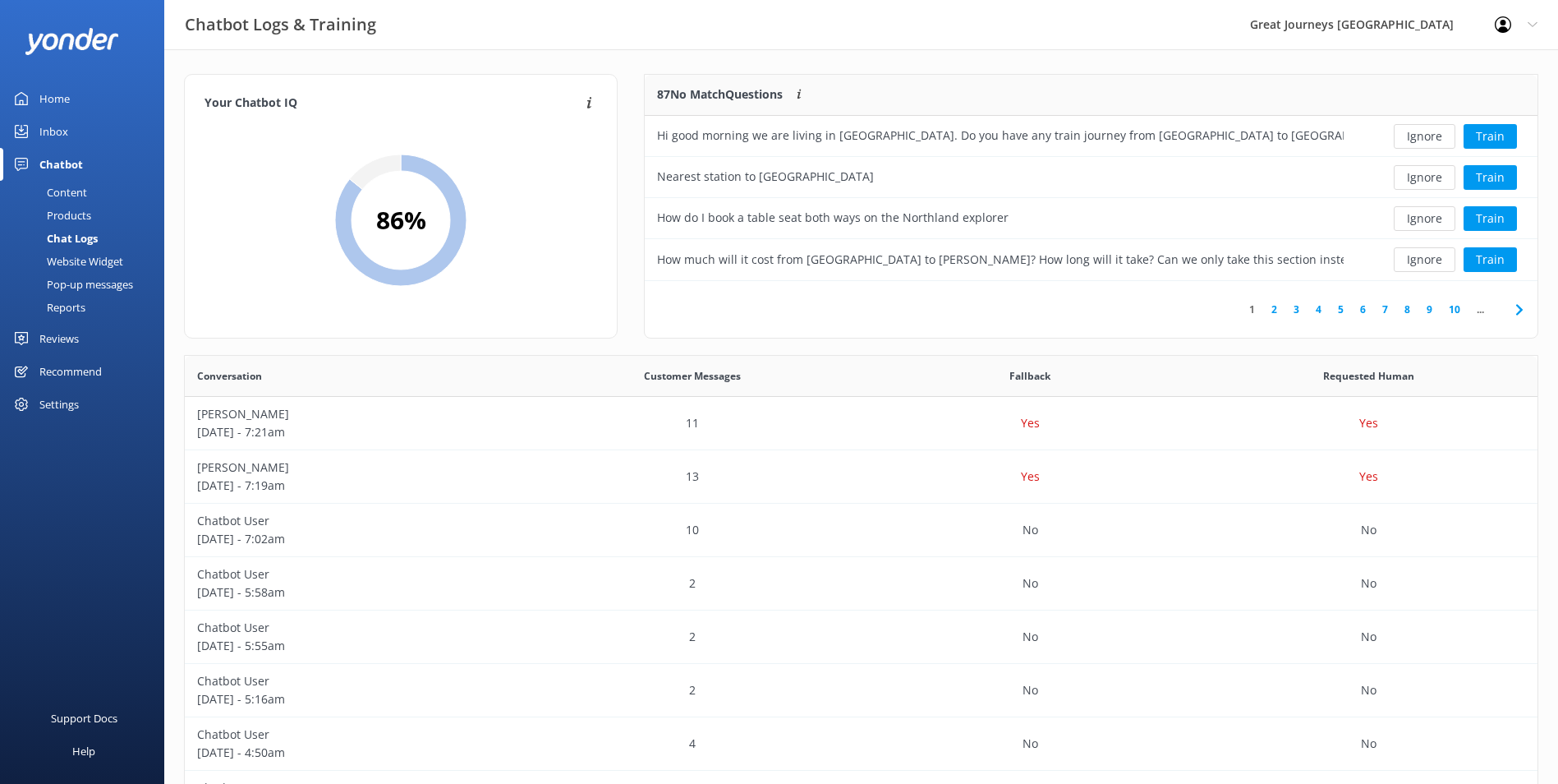
click at [1418, 135] on button "Ignore" at bounding box center [1424, 136] width 61 height 25
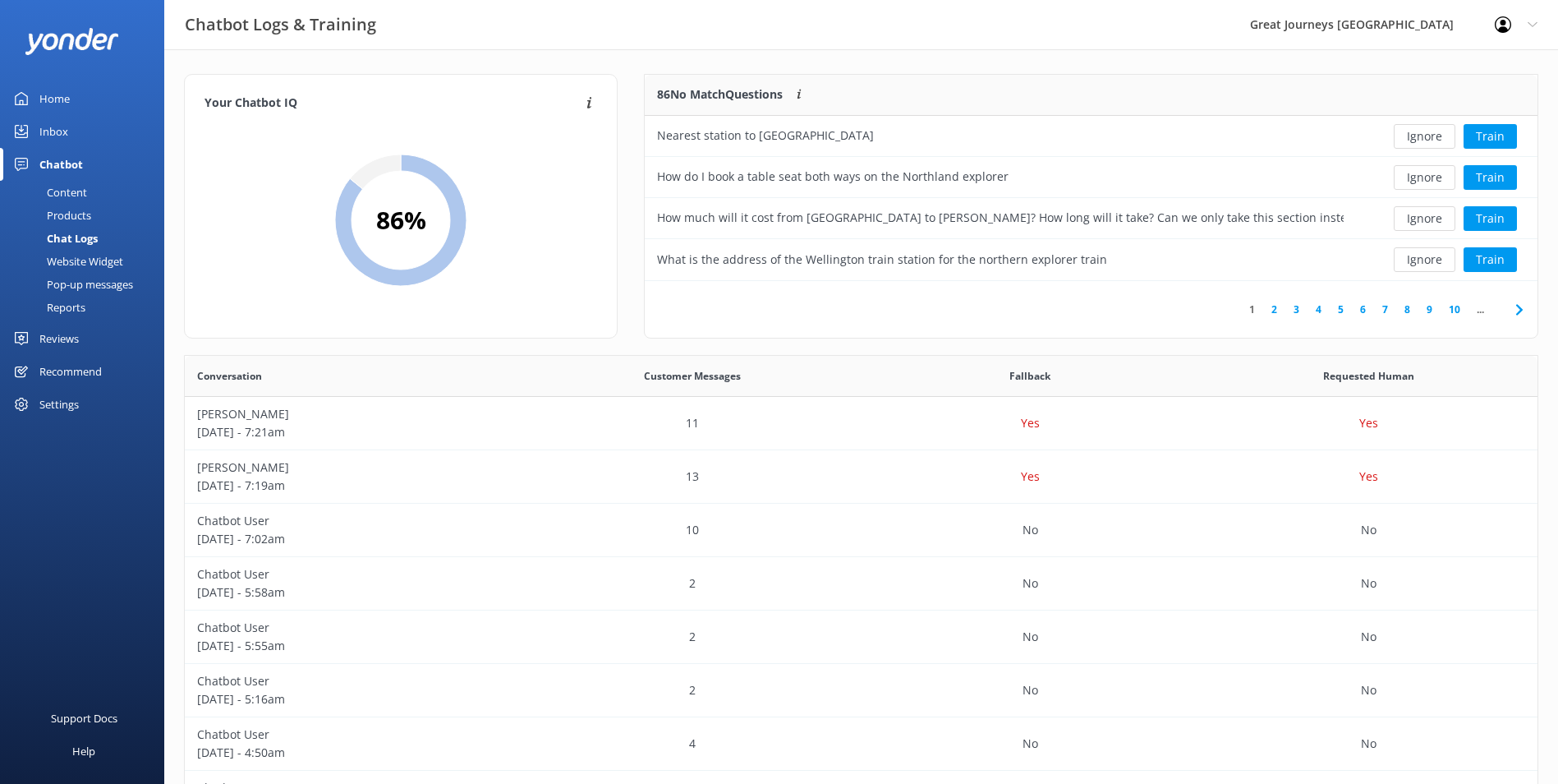
click at [1418, 135] on button "Ignore" at bounding box center [1424, 136] width 61 height 25
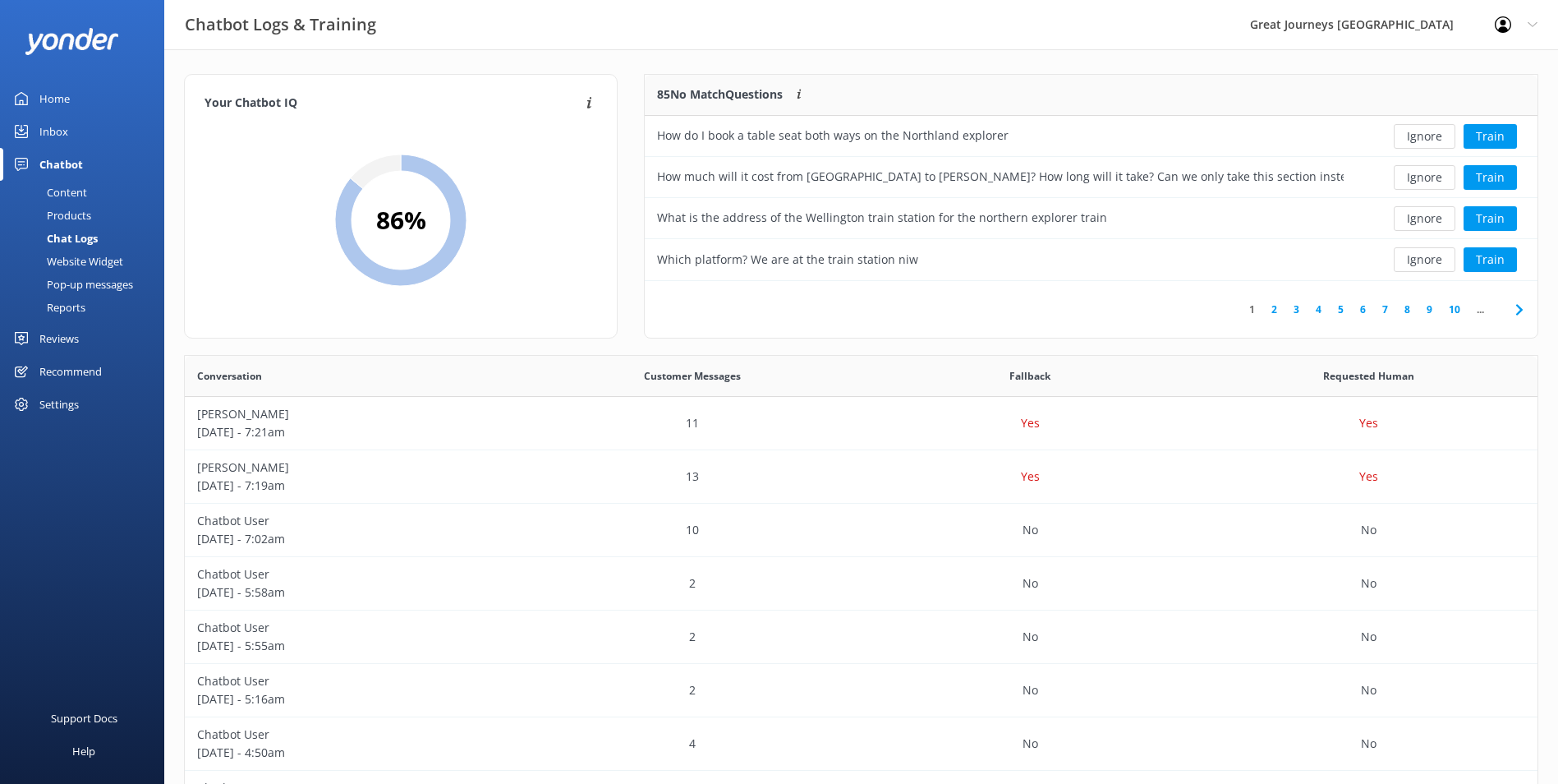
click at [1418, 135] on button "Ignore" at bounding box center [1424, 136] width 61 height 25
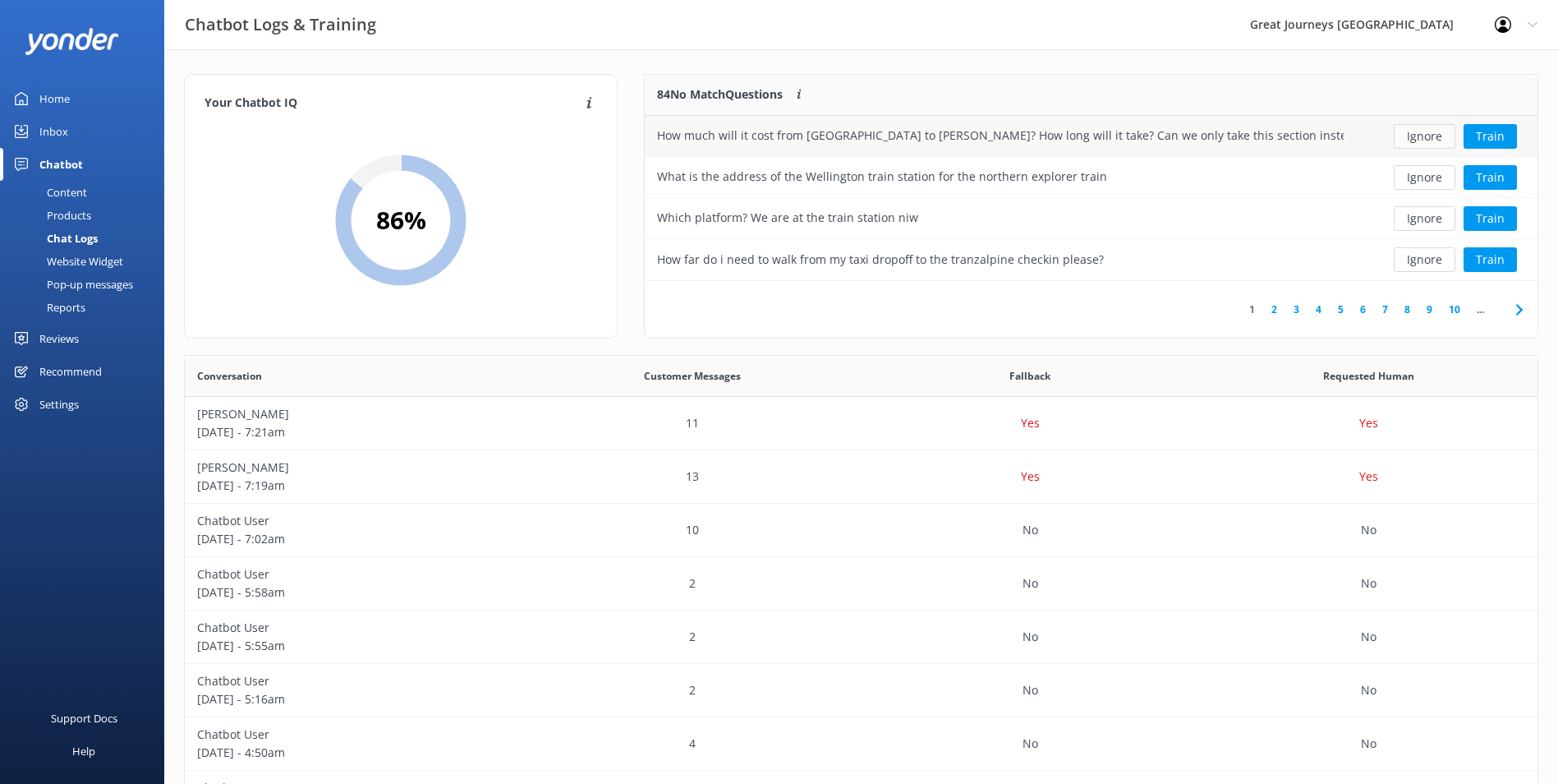
click at [1418, 135] on button "Ignore" at bounding box center [1424, 136] width 61 height 25
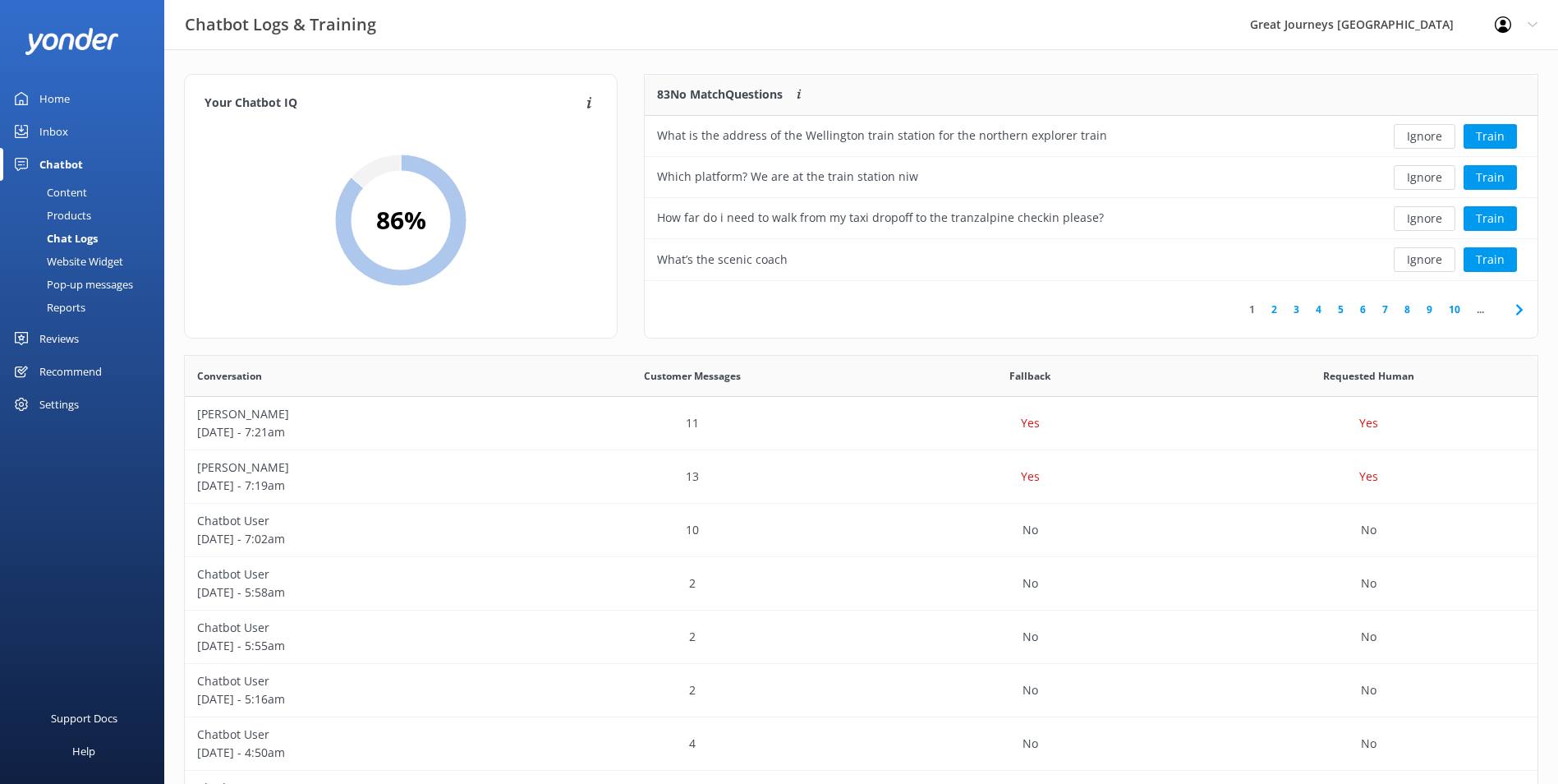
click at [1418, 134] on button "Ignore" at bounding box center [1424, 136] width 61 height 25
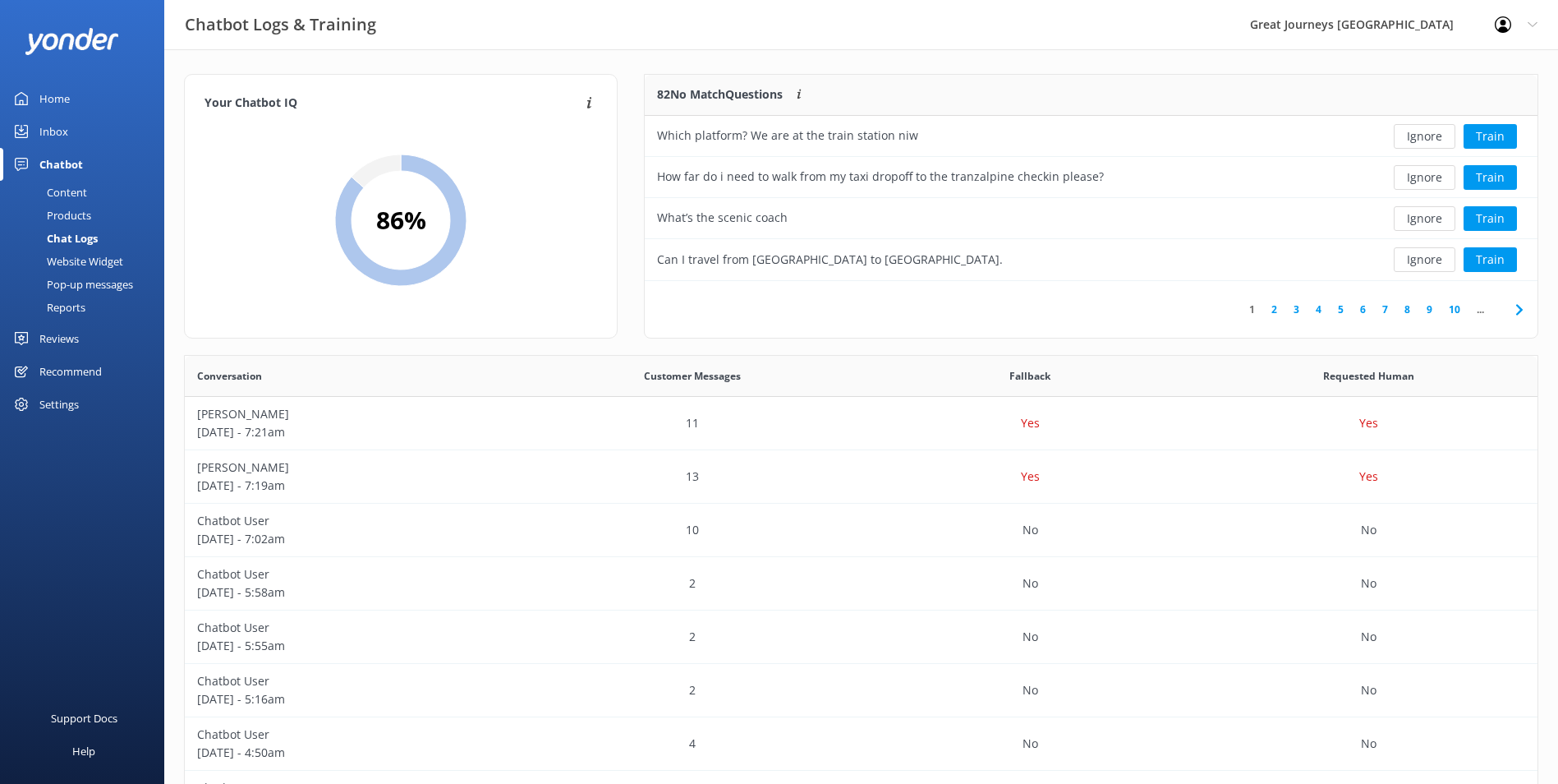
click at [1417, 135] on button "Ignore" at bounding box center [1424, 136] width 61 height 25
click at [1414, 139] on button "Ignore" at bounding box center [1424, 136] width 61 height 25
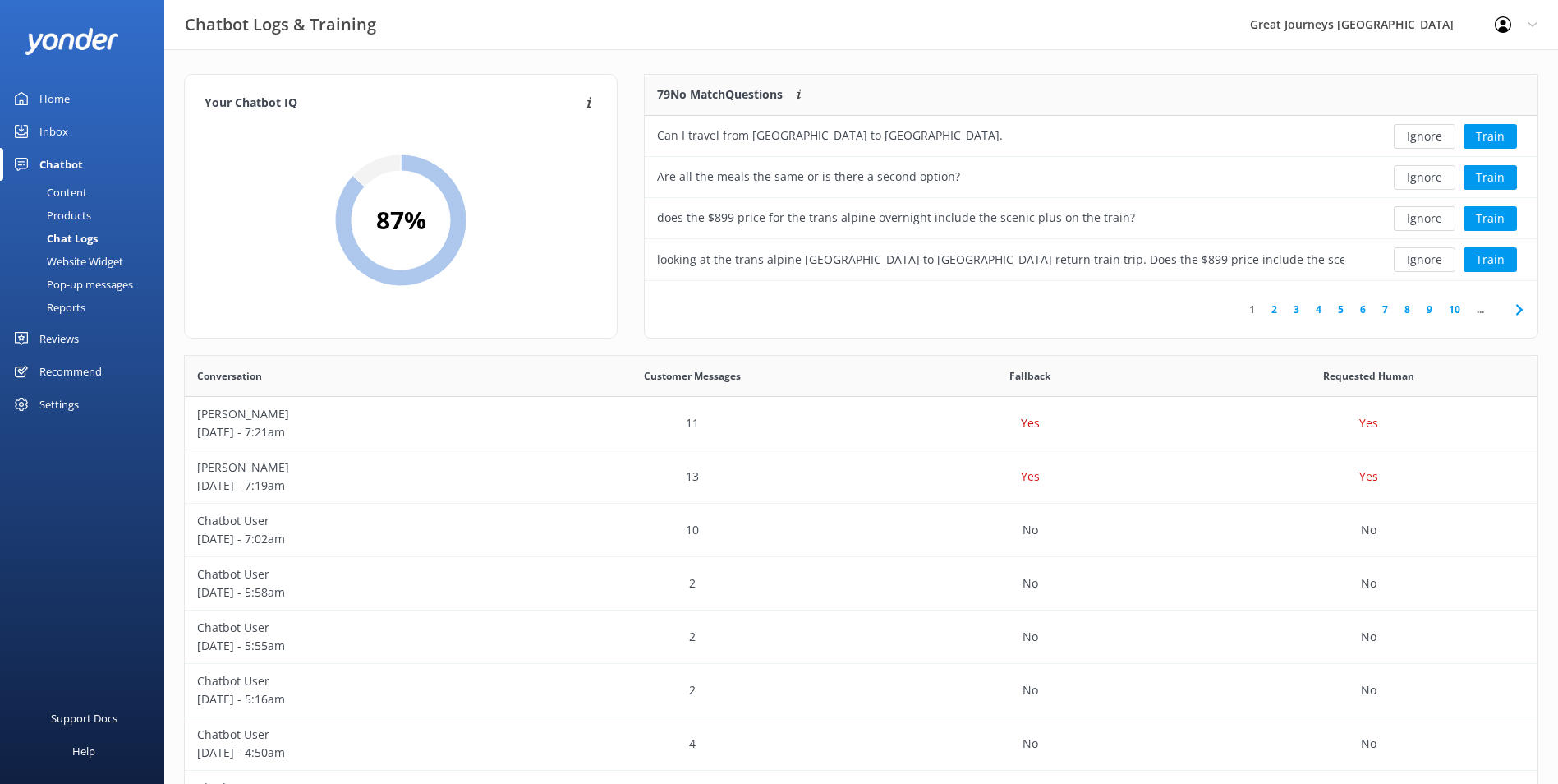
click at [1414, 139] on button "Ignore" at bounding box center [1424, 136] width 61 height 25
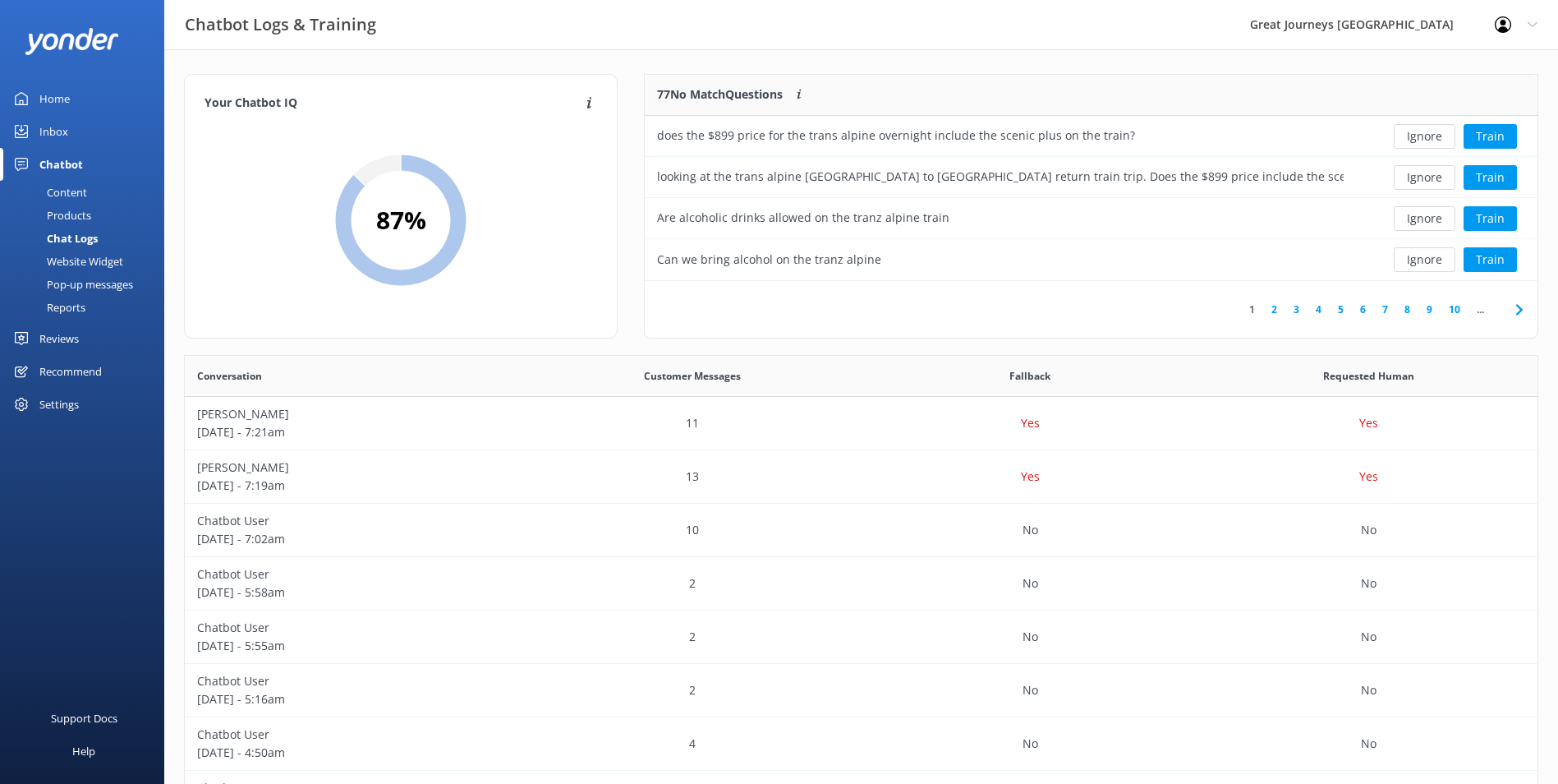
click at [1414, 139] on button "Ignore" at bounding box center [1424, 136] width 61 height 25
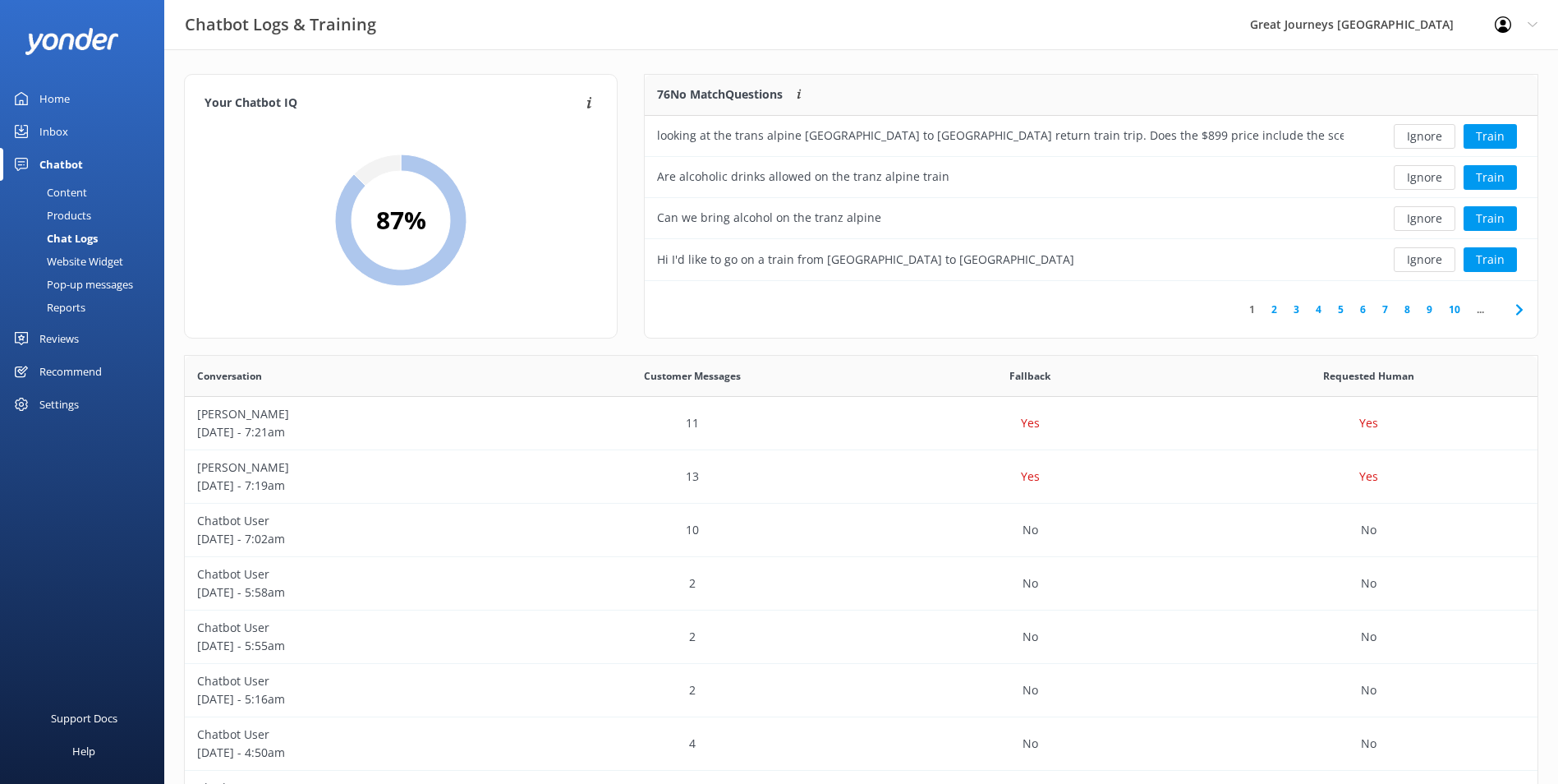
click at [1414, 139] on button "Ignore" at bounding box center [1424, 136] width 61 height 25
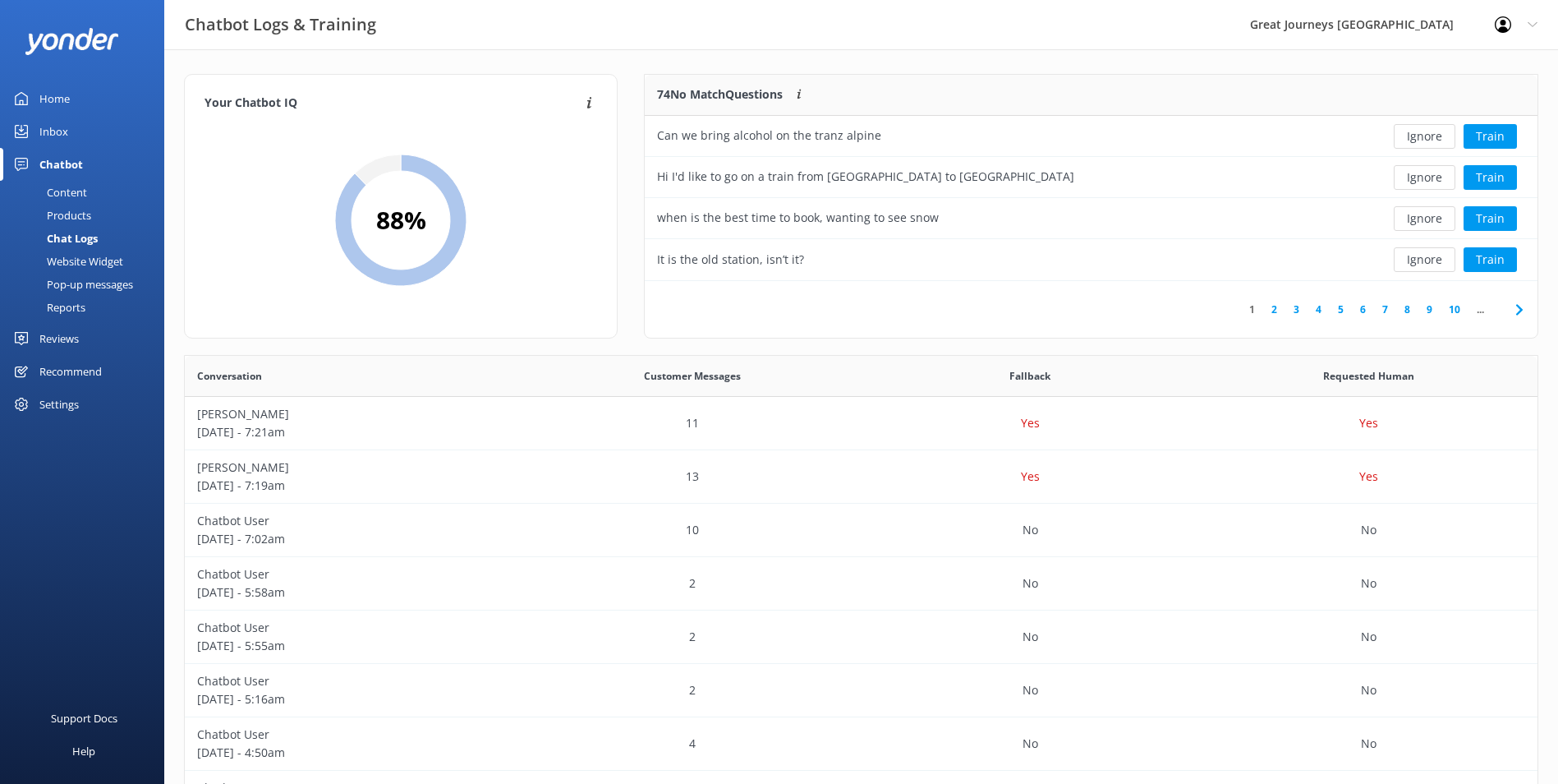
click at [1414, 139] on button "Ignore" at bounding box center [1424, 136] width 61 height 25
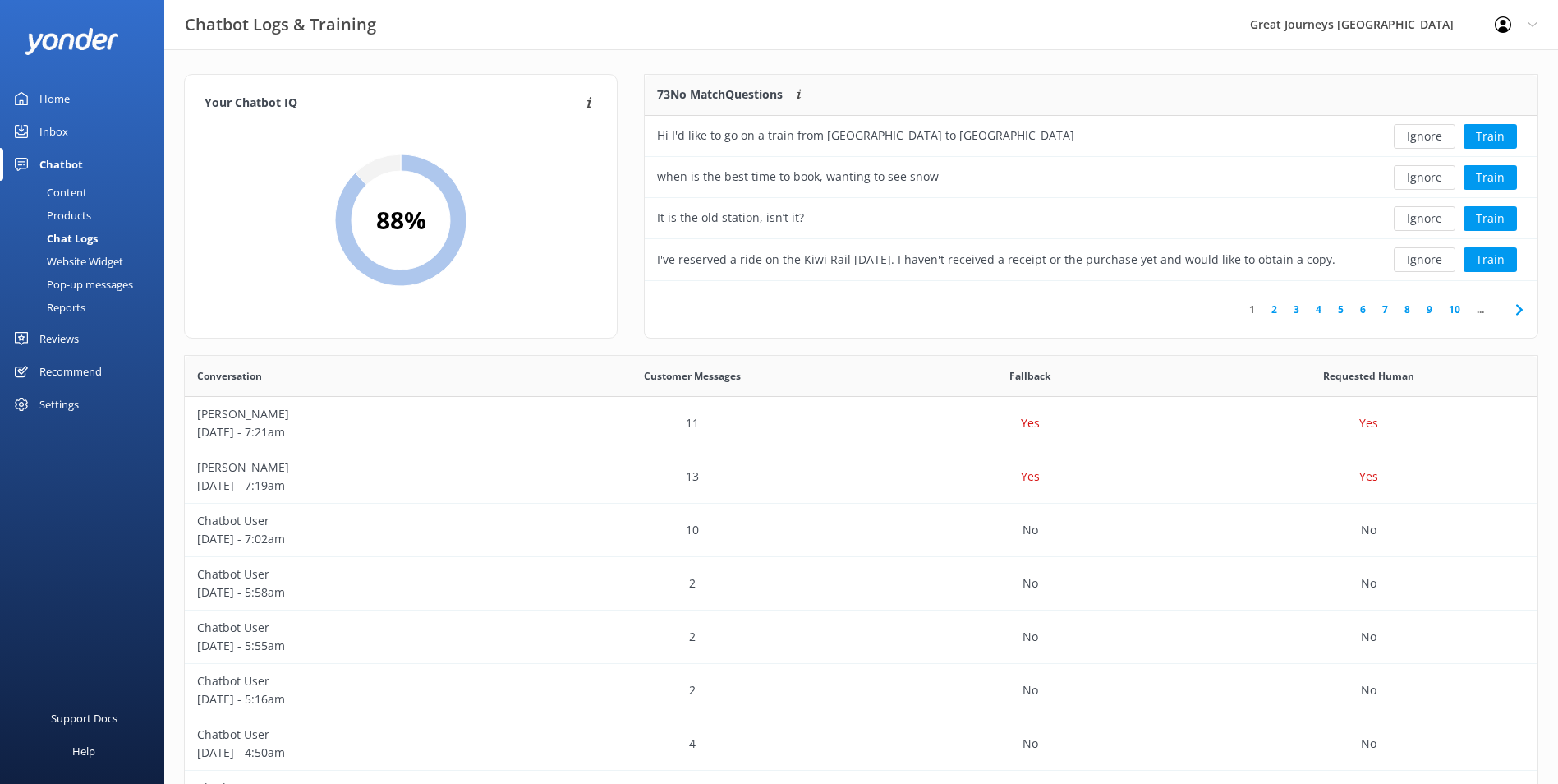
click at [1414, 139] on button "Ignore" at bounding box center [1424, 136] width 61 height 25
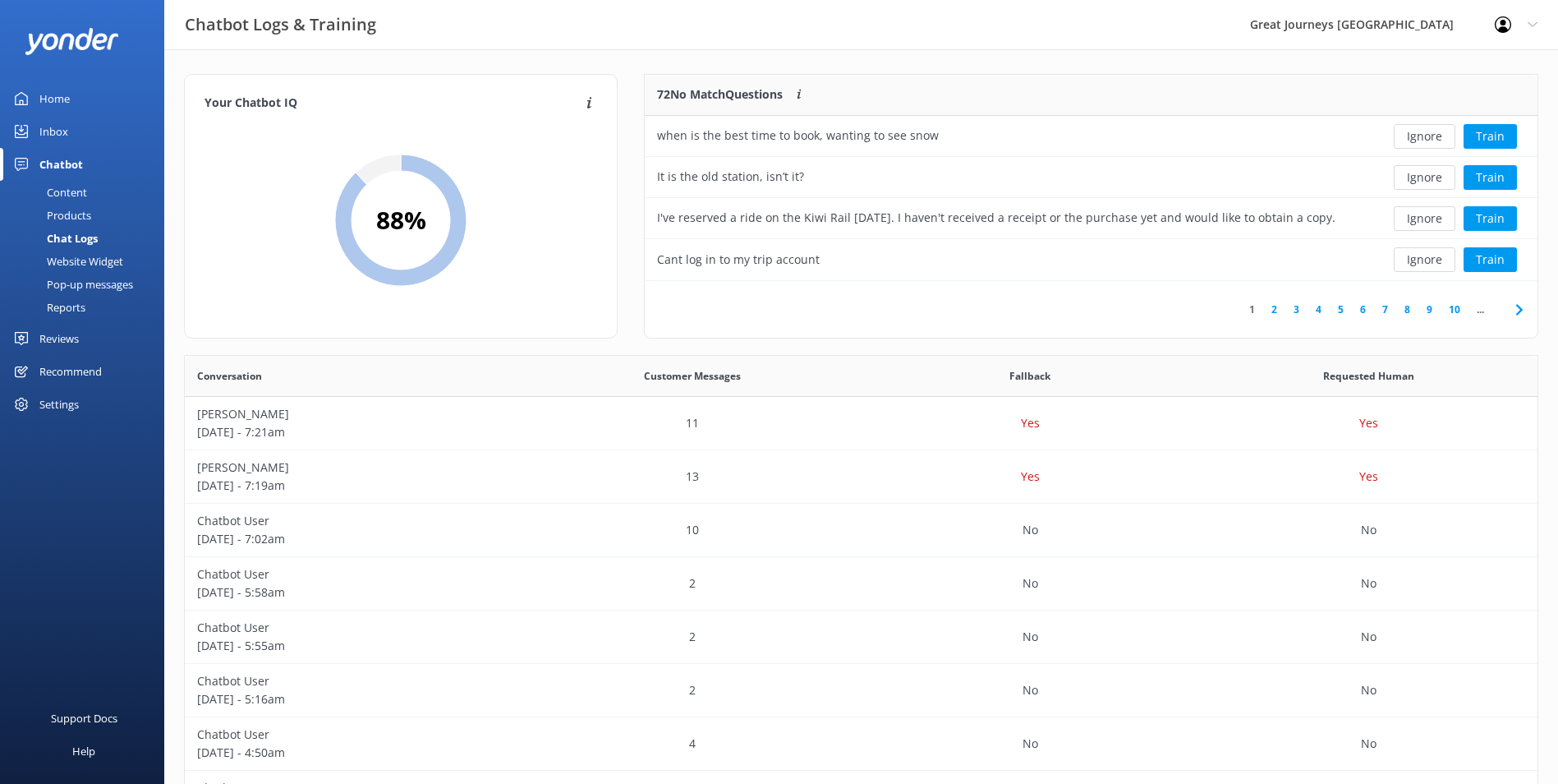
click at [1414, 139] on button "Ignore" at bounding box center [1424, 136] width 61 height 25
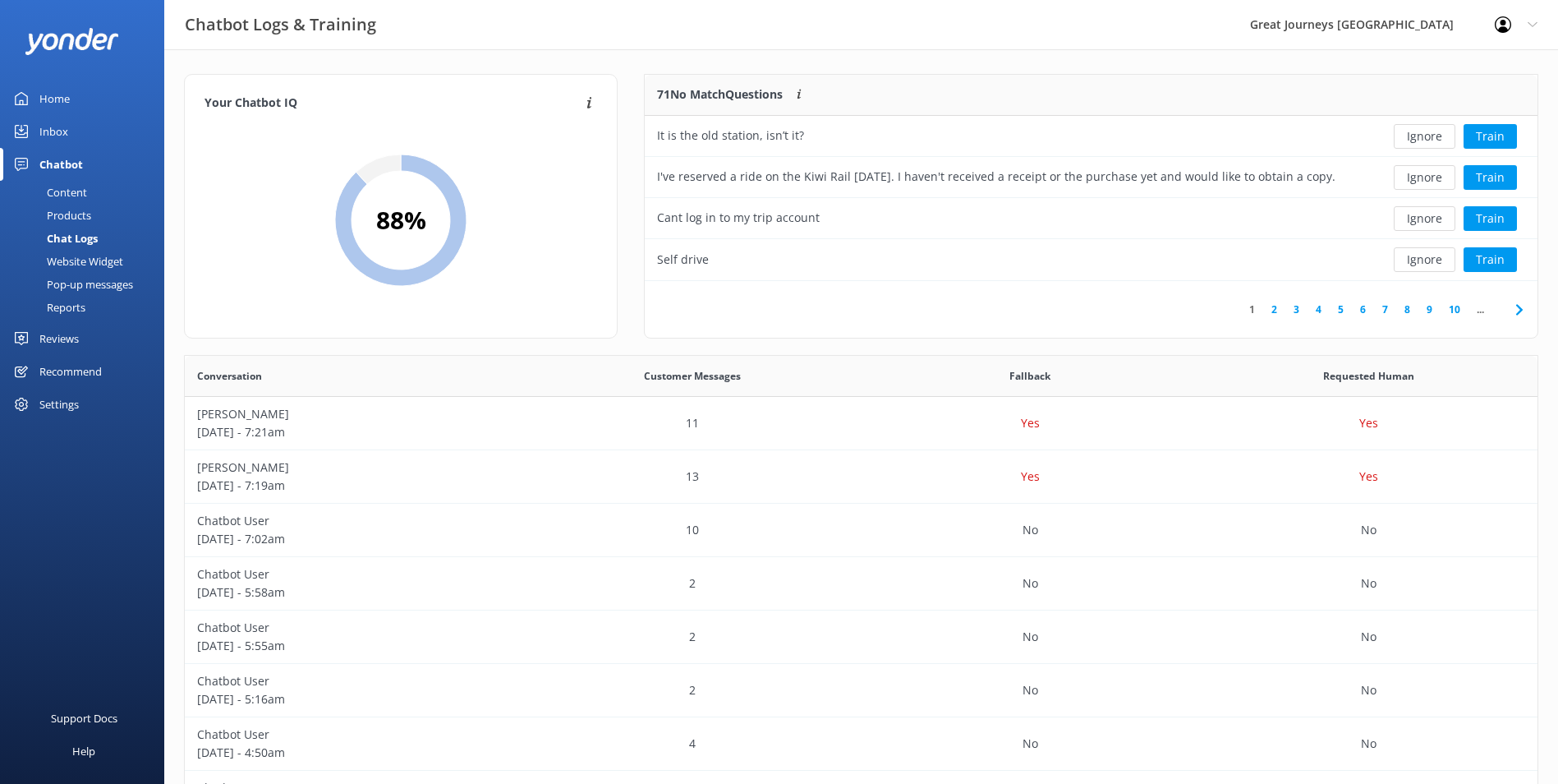
click at [1414, 139] on button "Ignore" at bounding box center [1424, 136] width 61 height 25
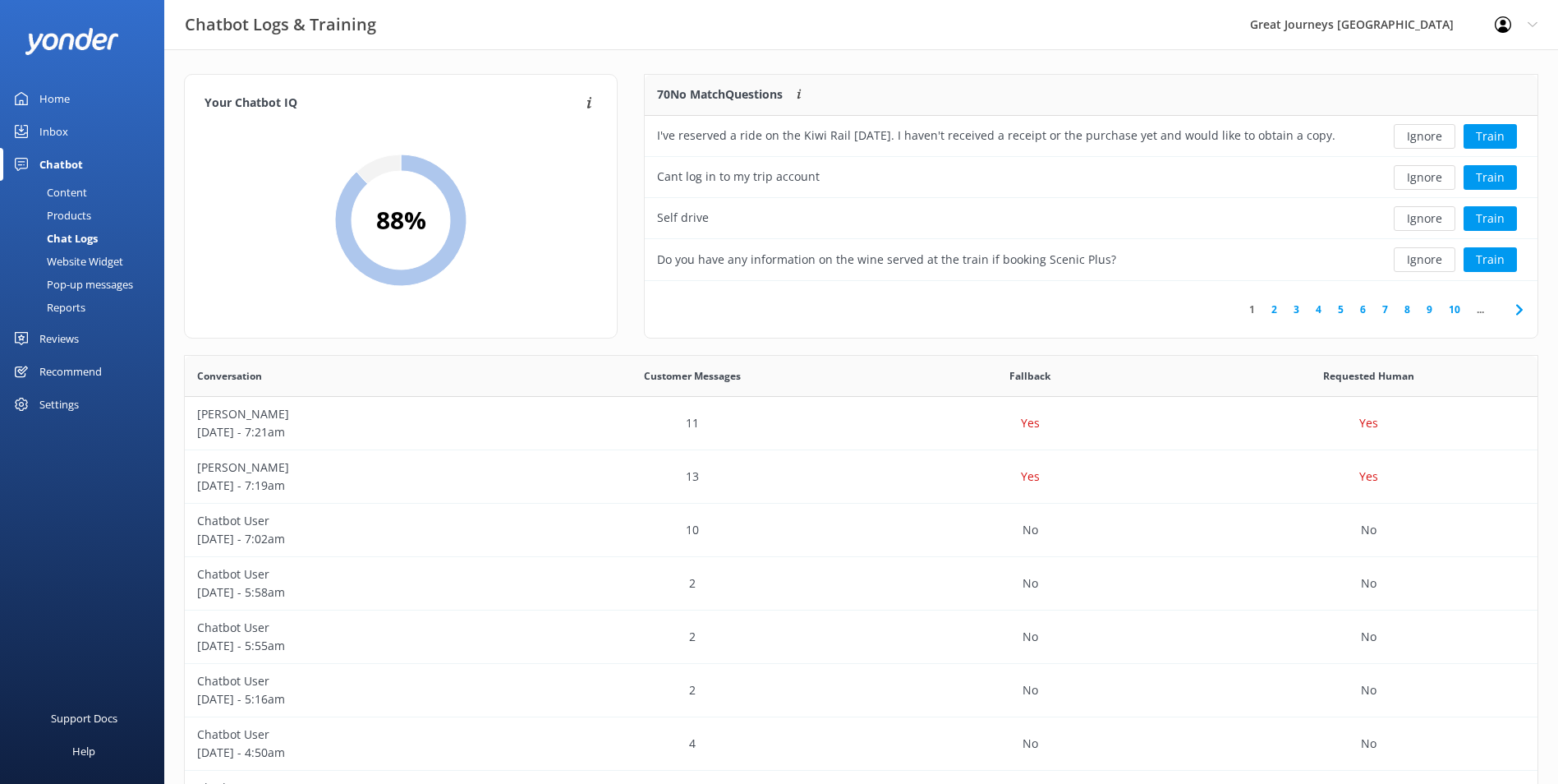
click at [1414, 139] on button "Ignore" at bounding box center [1424, 136] width 61 height 25
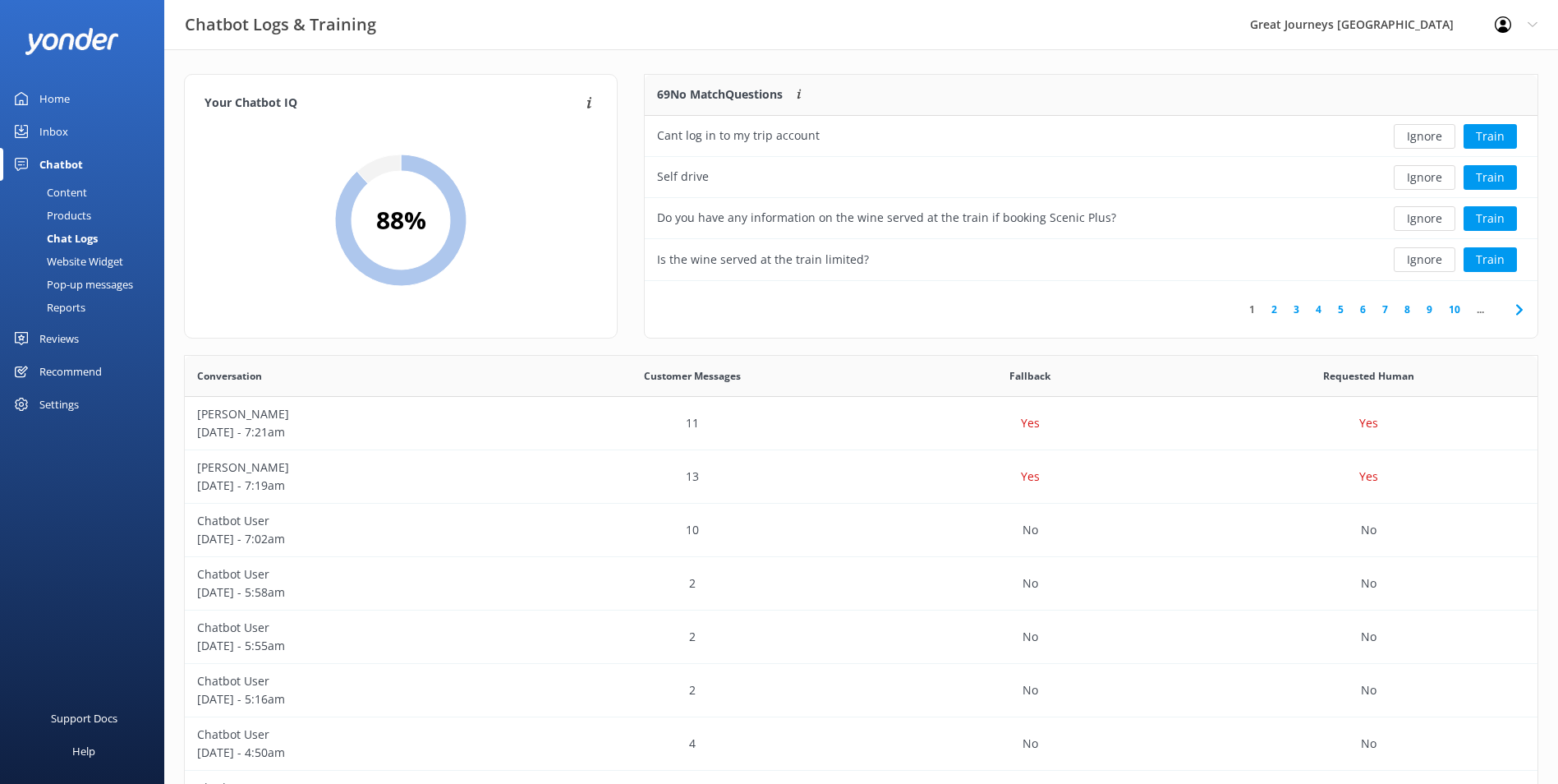
click at [1414, 139] on button "Ignore" at bounding box center [1424, 136] width 61 height 25
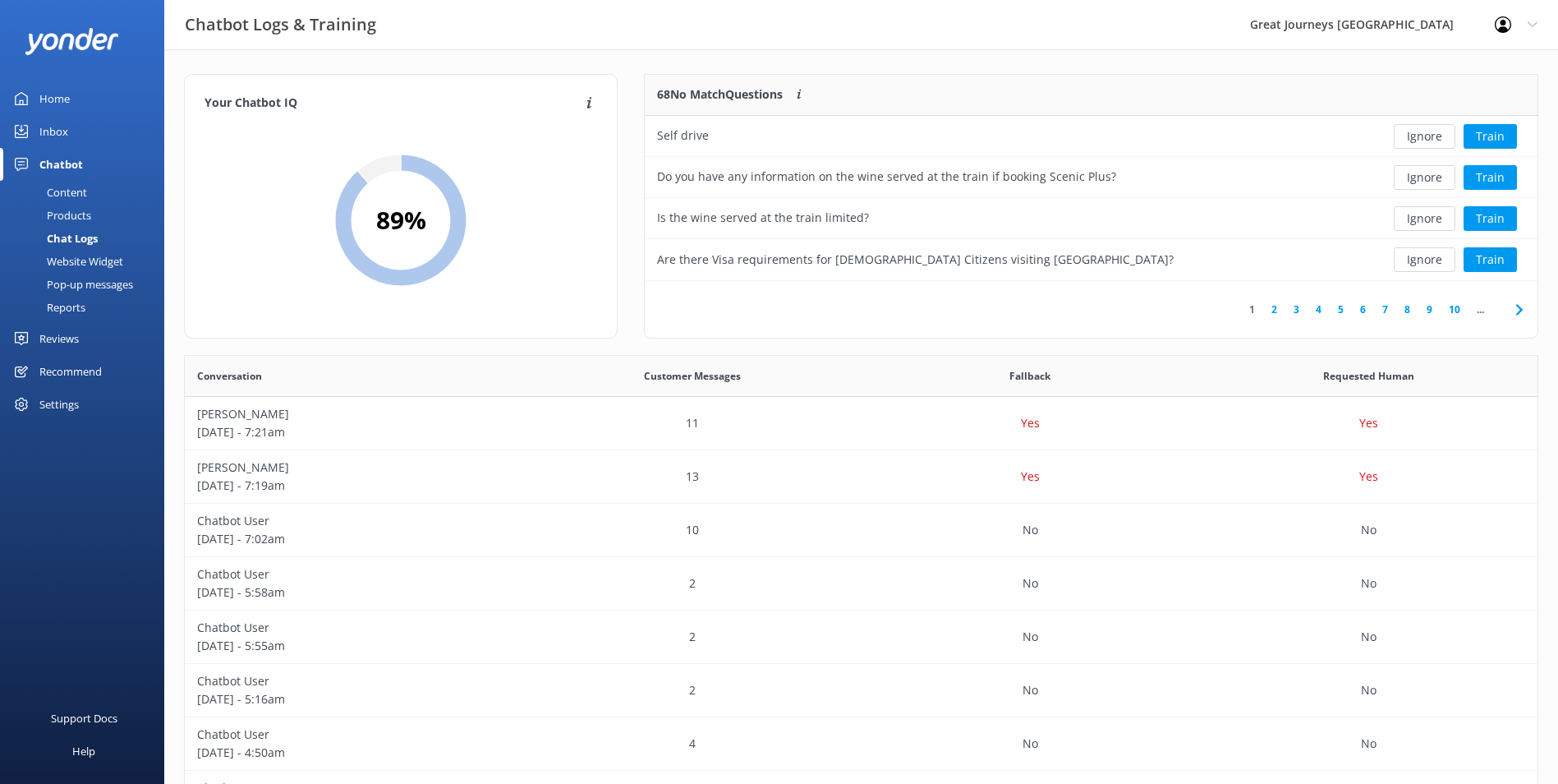
click at [1414, 139] on button "Ignore" at bounding box center [1424, 136] width 61 height 25
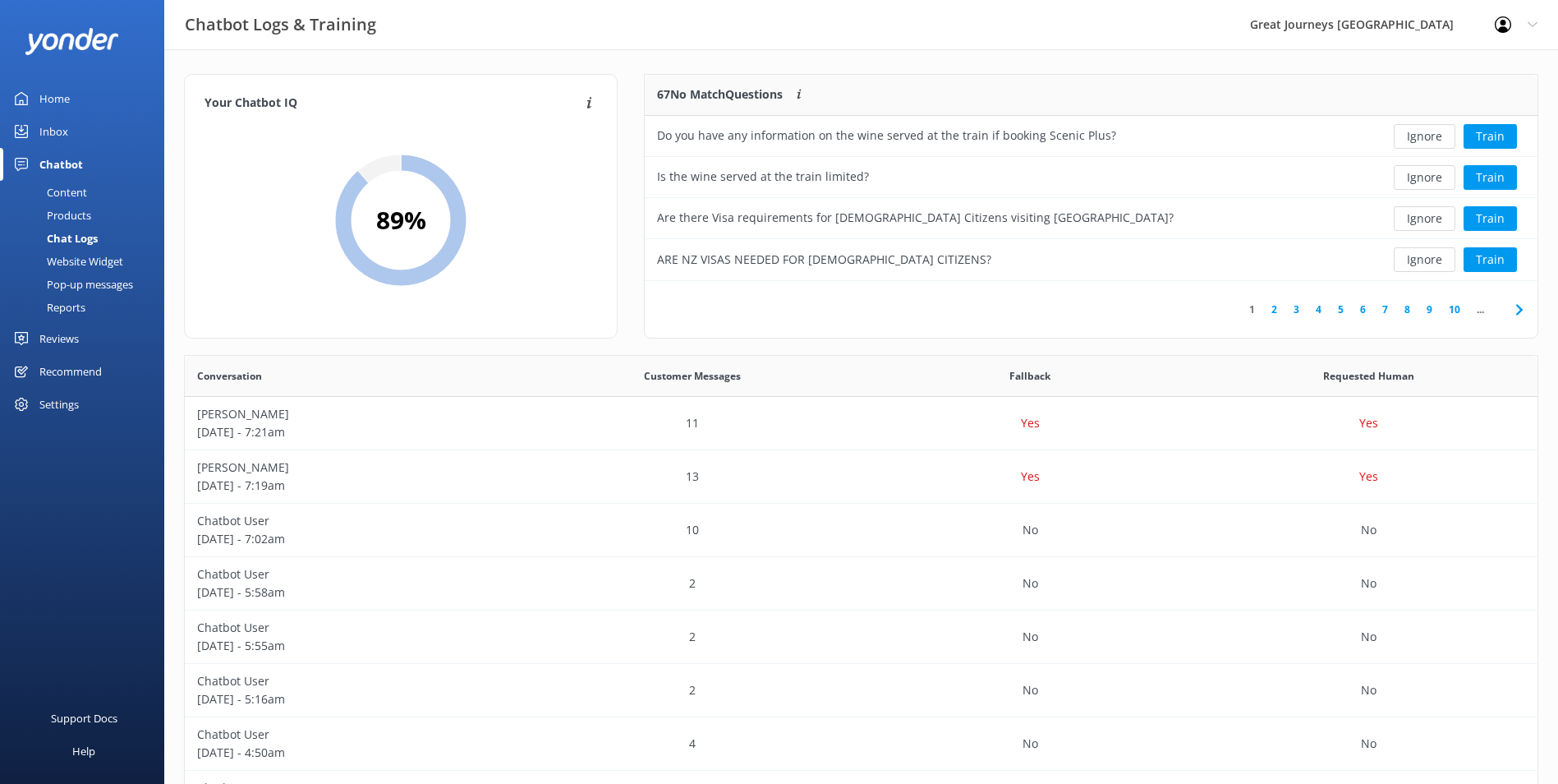
click at [1414, 141] on button "Ignore" at bounding box center [1424, 136] width 61 height 25
click at [1410, 146] on button "Ignore" at bounding box center [1424, 136] width 61 height 25
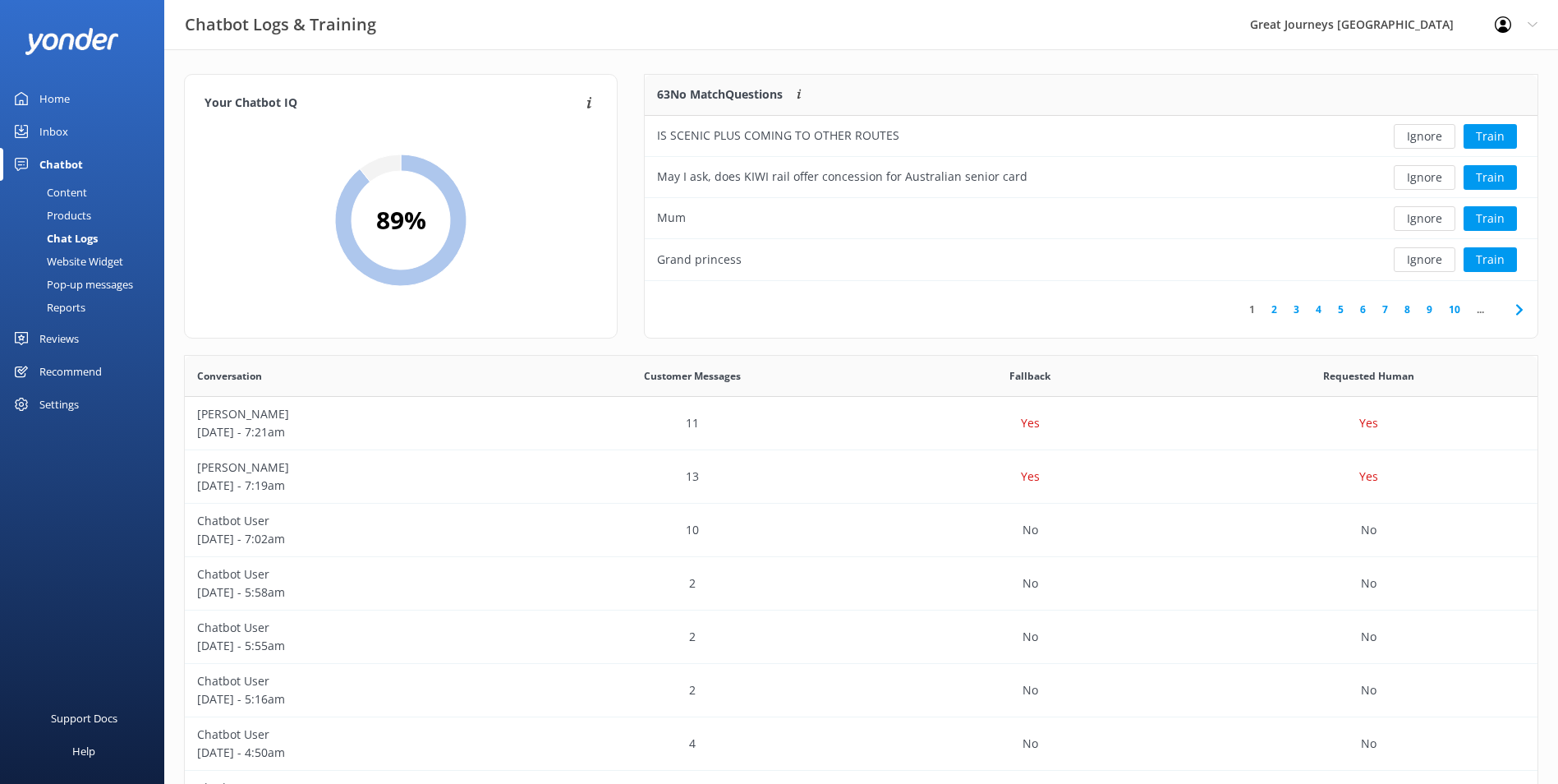
click at [1410, 147] on button "Ignore" at bounding box center [1424, 136] width 61 height 25
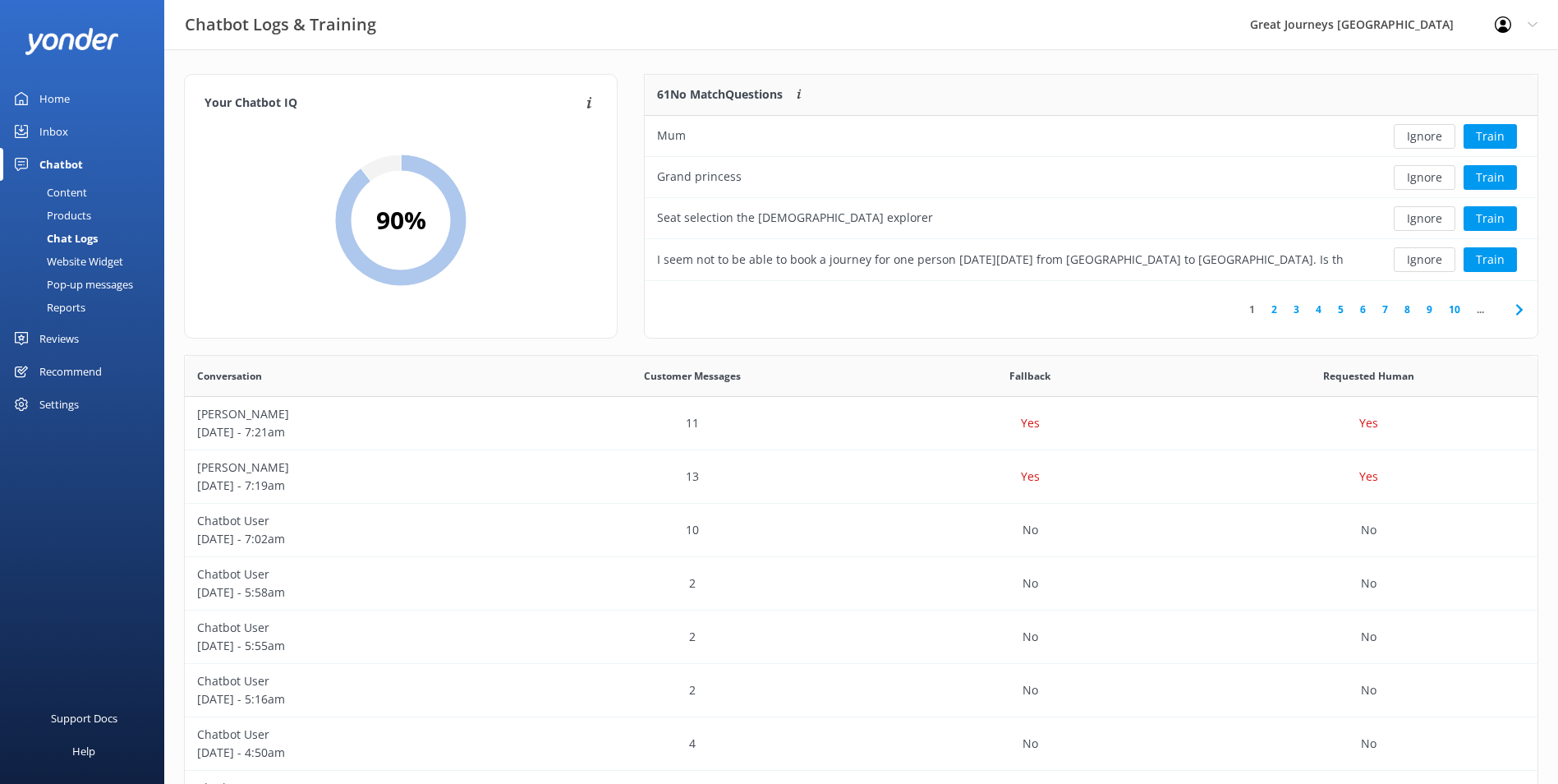
click at [1409, 147] on button "Ignore" at bounding box center [1424, 136] width 61 height 25
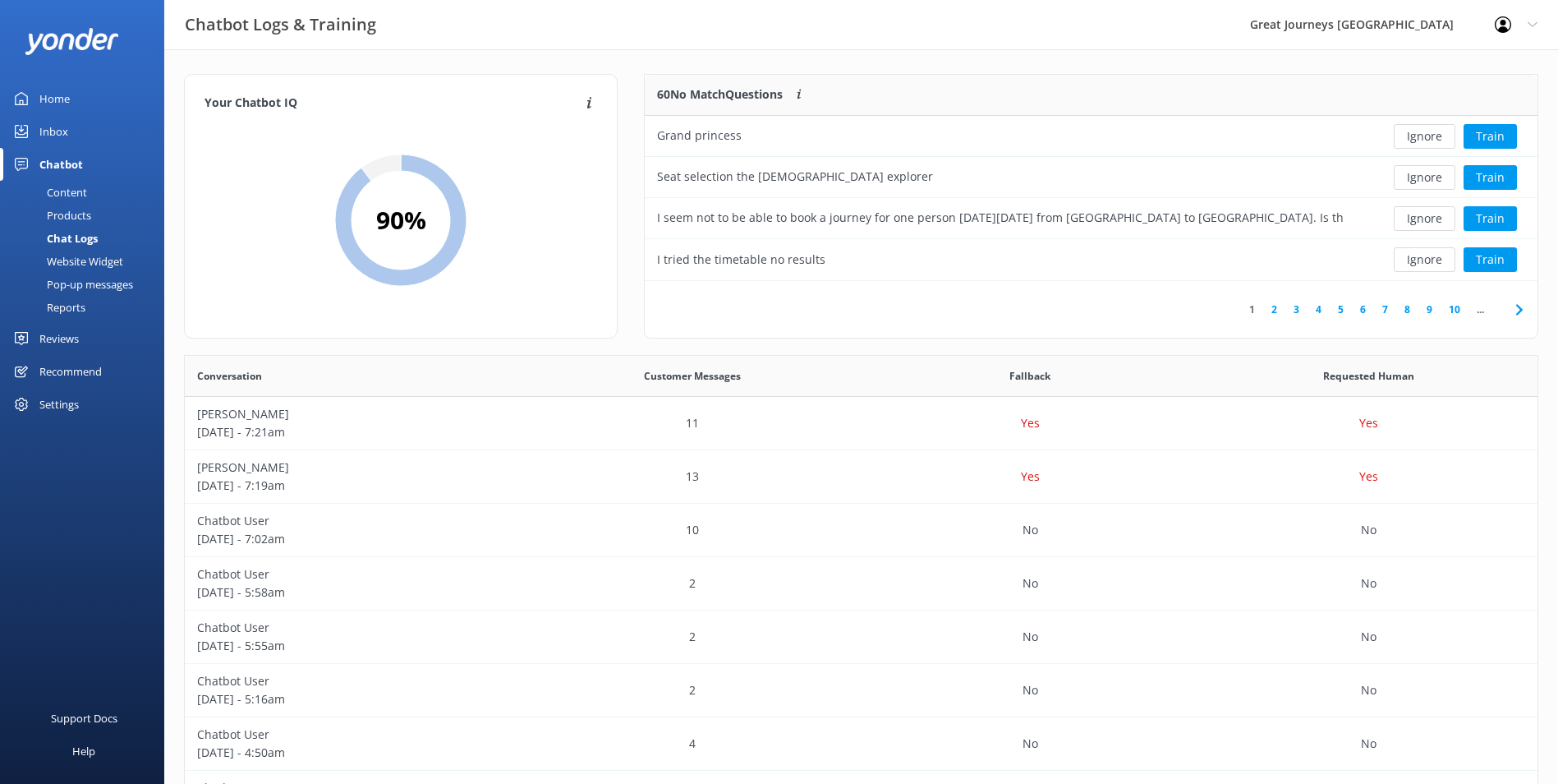
click at [1409, 147] on button "Ignore" at bounding box center [1424, 136] width 61 height 25
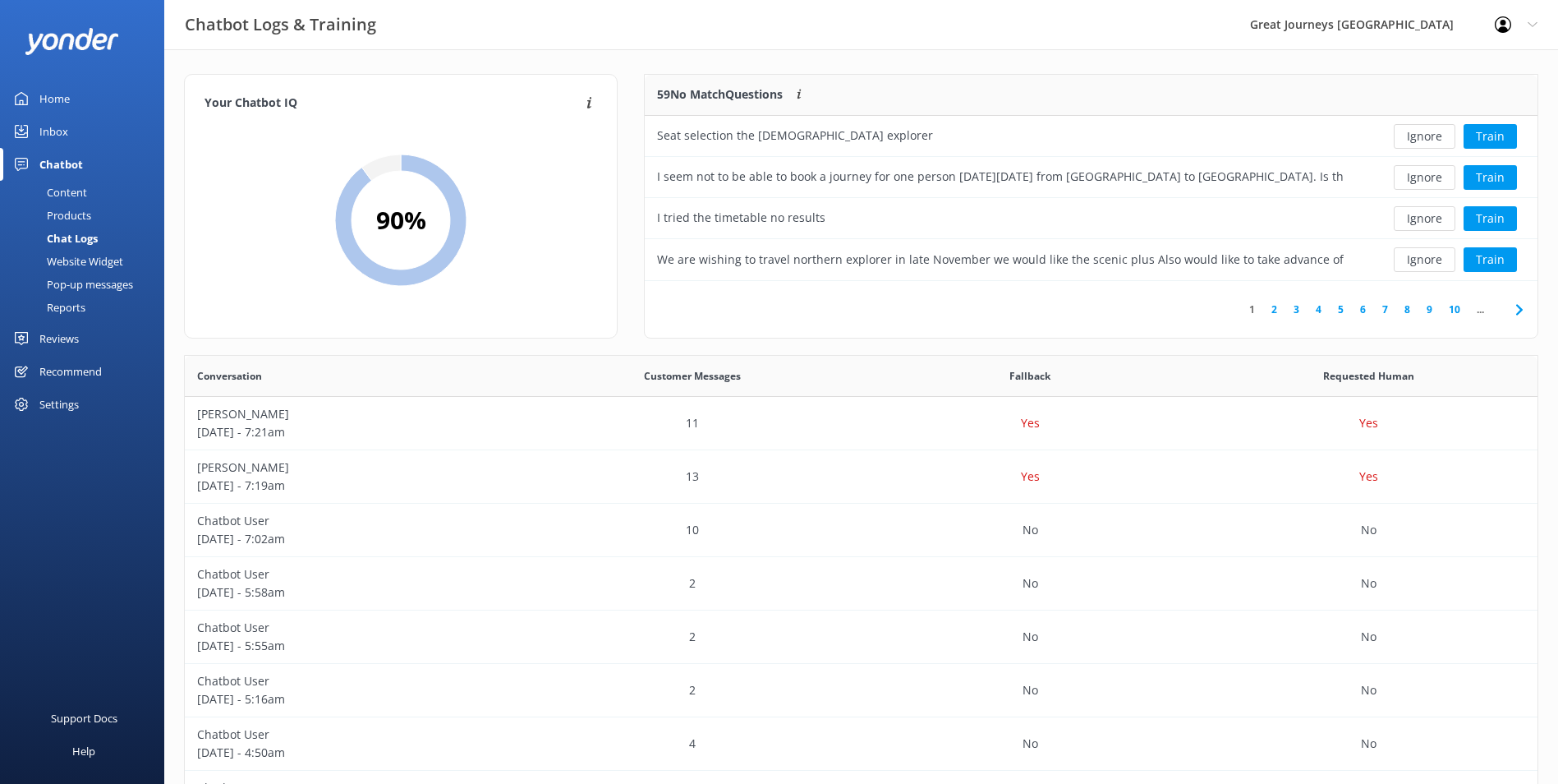
click at [1409, 147] on button "Ignore" at bounding box center [1424, 136] width 61 height 25
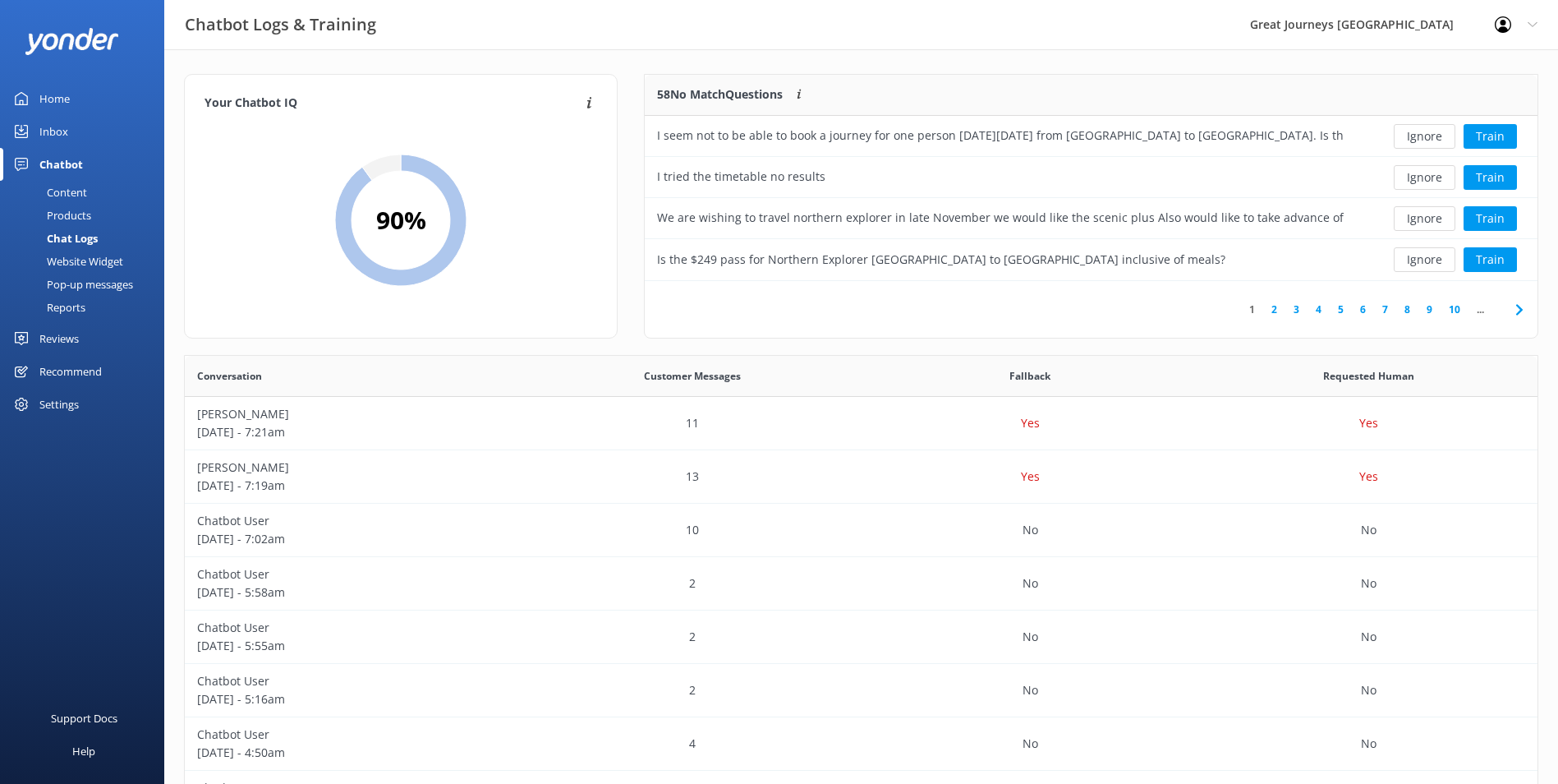
click at [1409, 147] on button "Ignore" at bounding box center [1424, 136] width 61 height 25
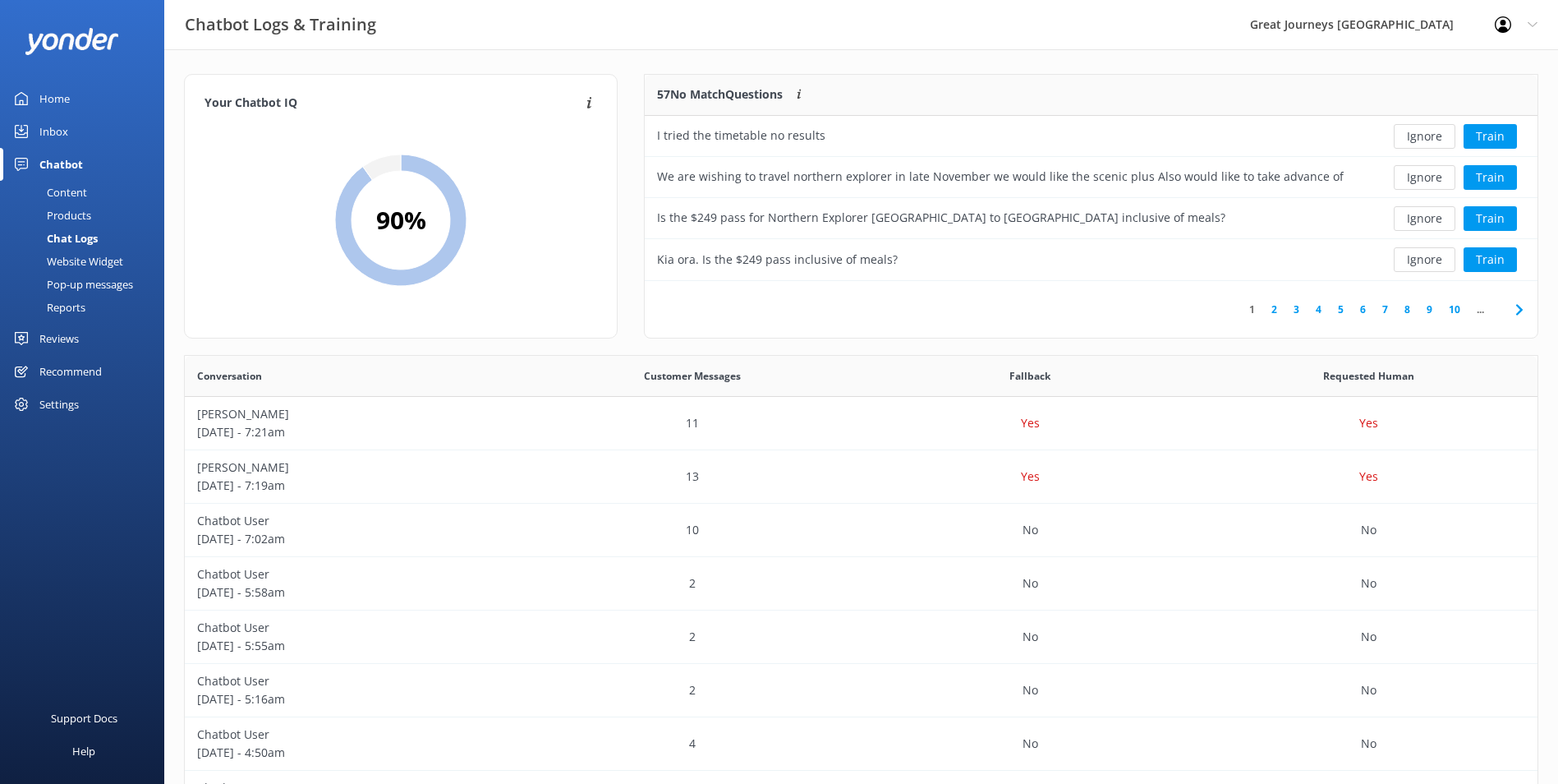
click at [1415, 142] on button "Ignore" at bounding box center [1424, 136] width 61 height 25
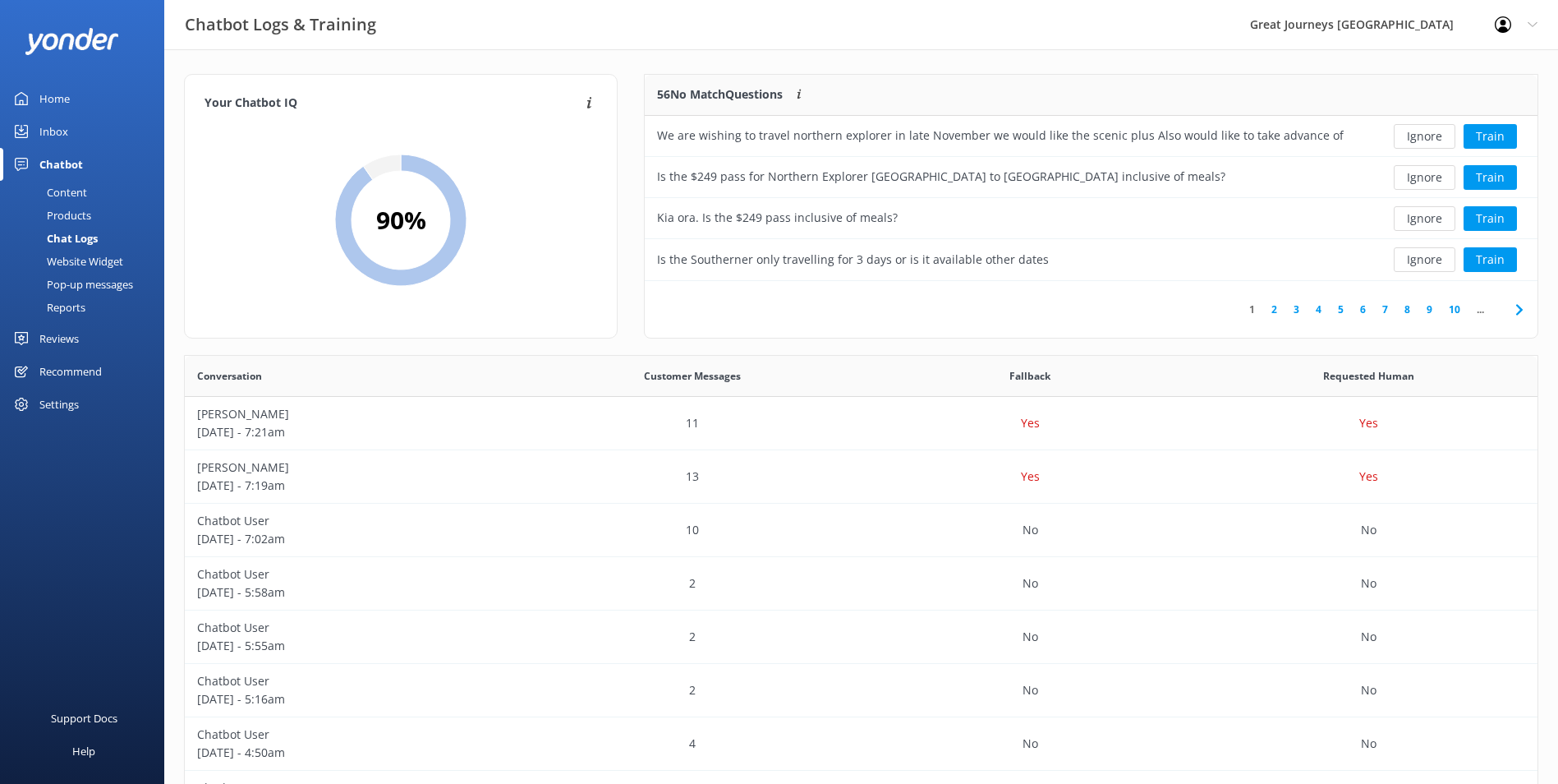
click at [1415, 142] on button "Ignore" at bounding box center [1424, 136] width 61 height 25
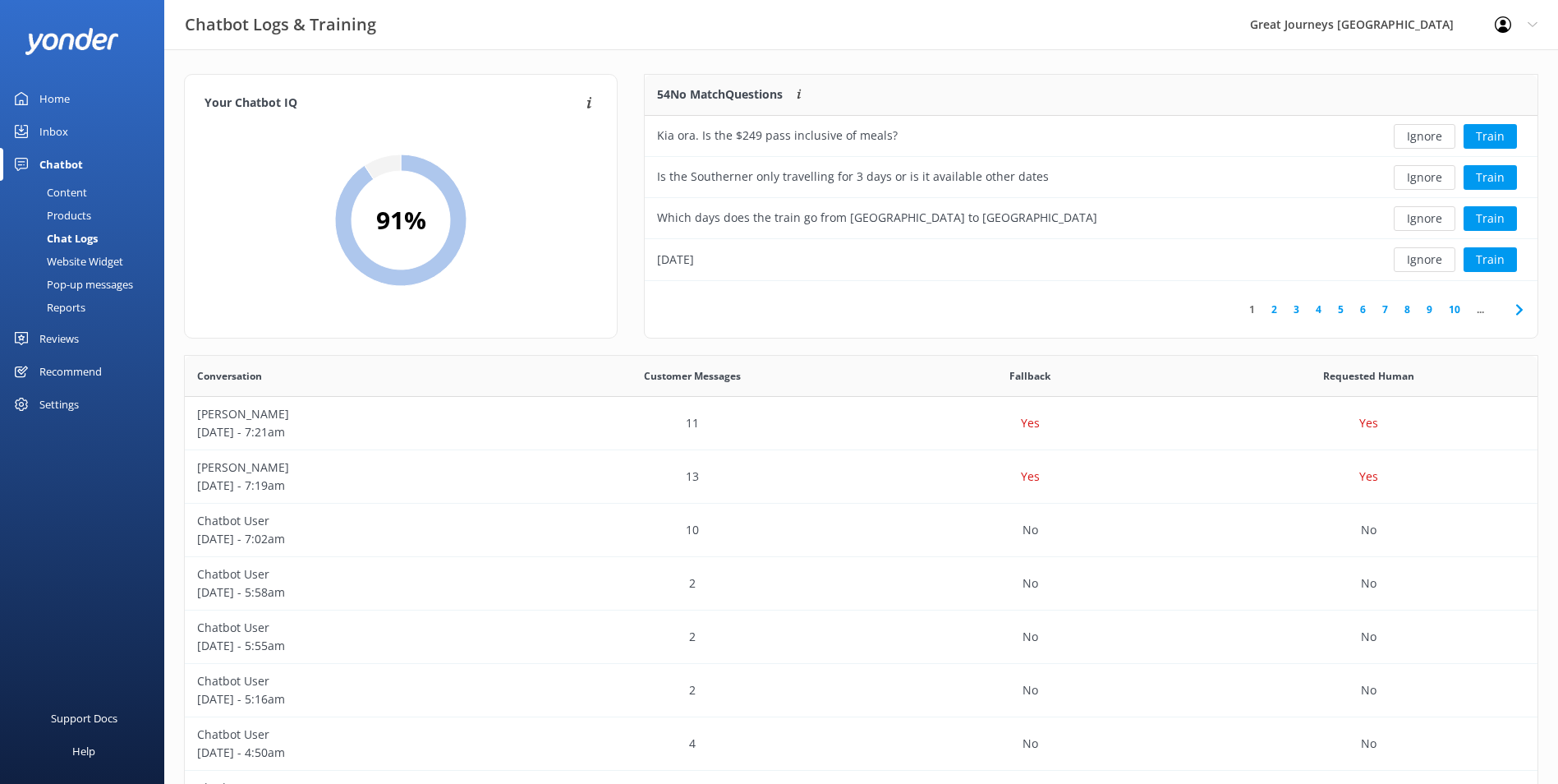
click at [1415, 142] on button "Ignore" at bounding box center [1424, 136] width 61 height 25
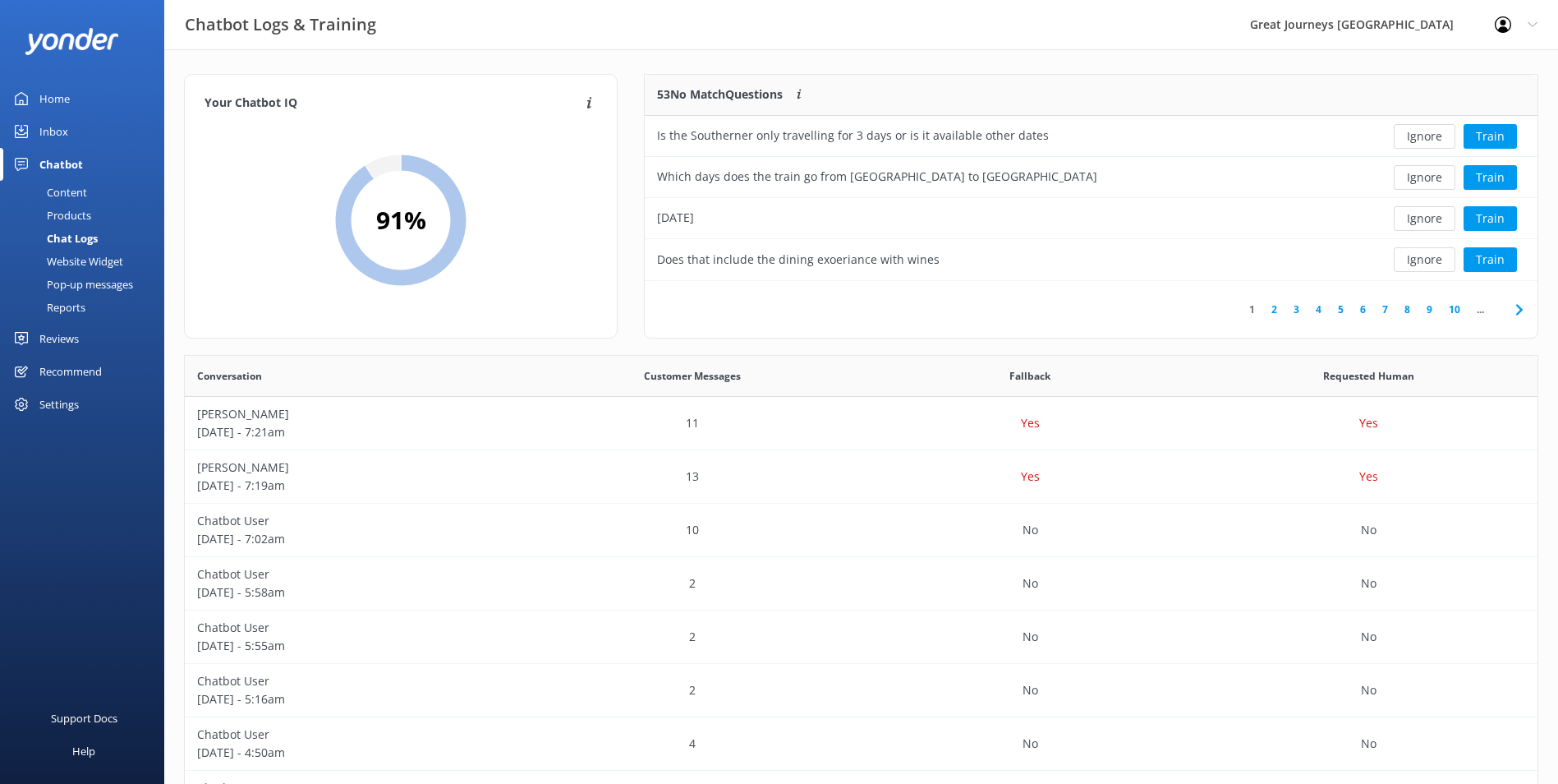
click at [1415, 142] on button "Ignore" at bounding box center [1424, 136] width 61 height 25
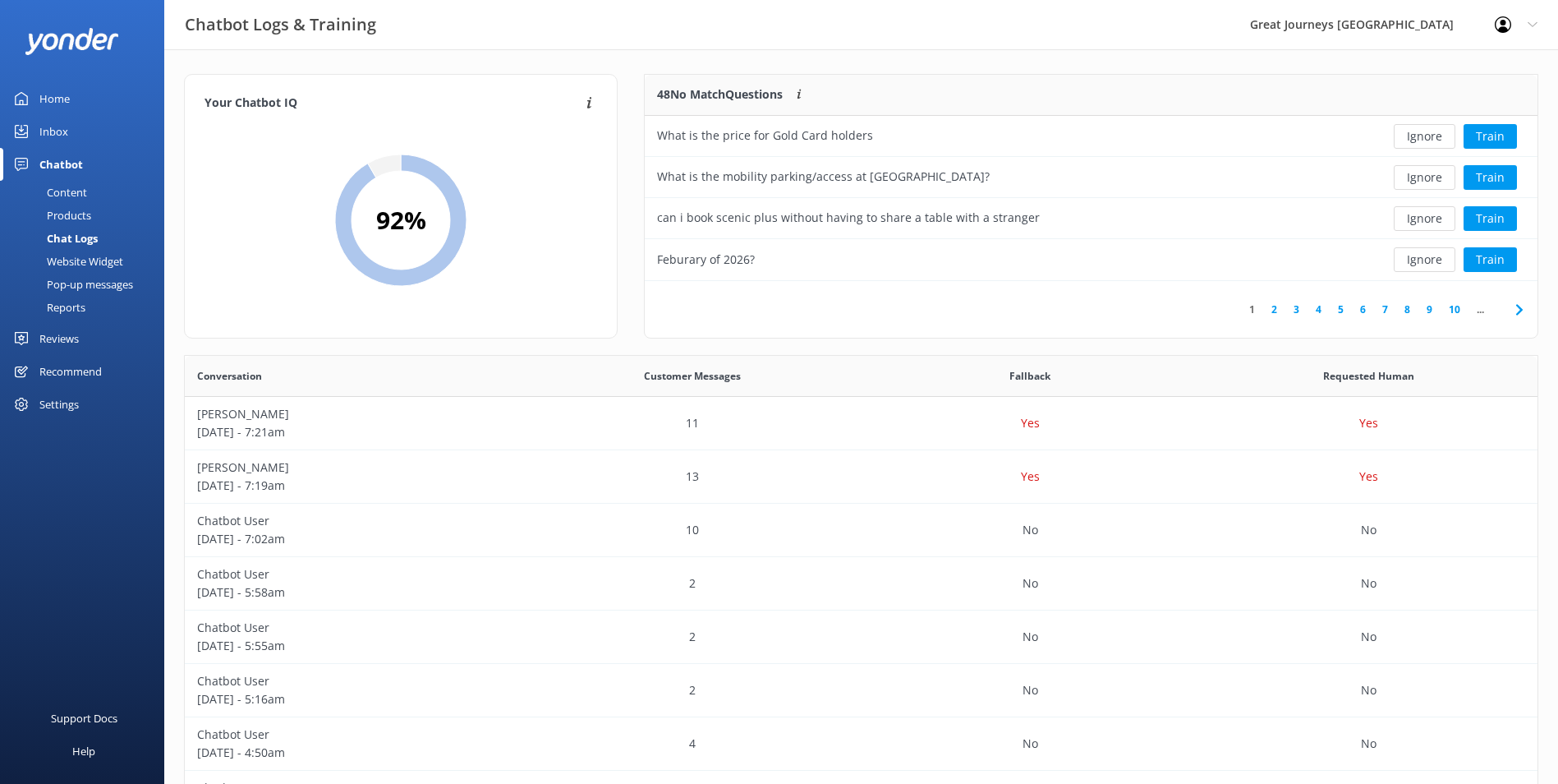
click at [1415, 142] on button "Ignore" at bounding box center [1424, 136] width 61 height 25
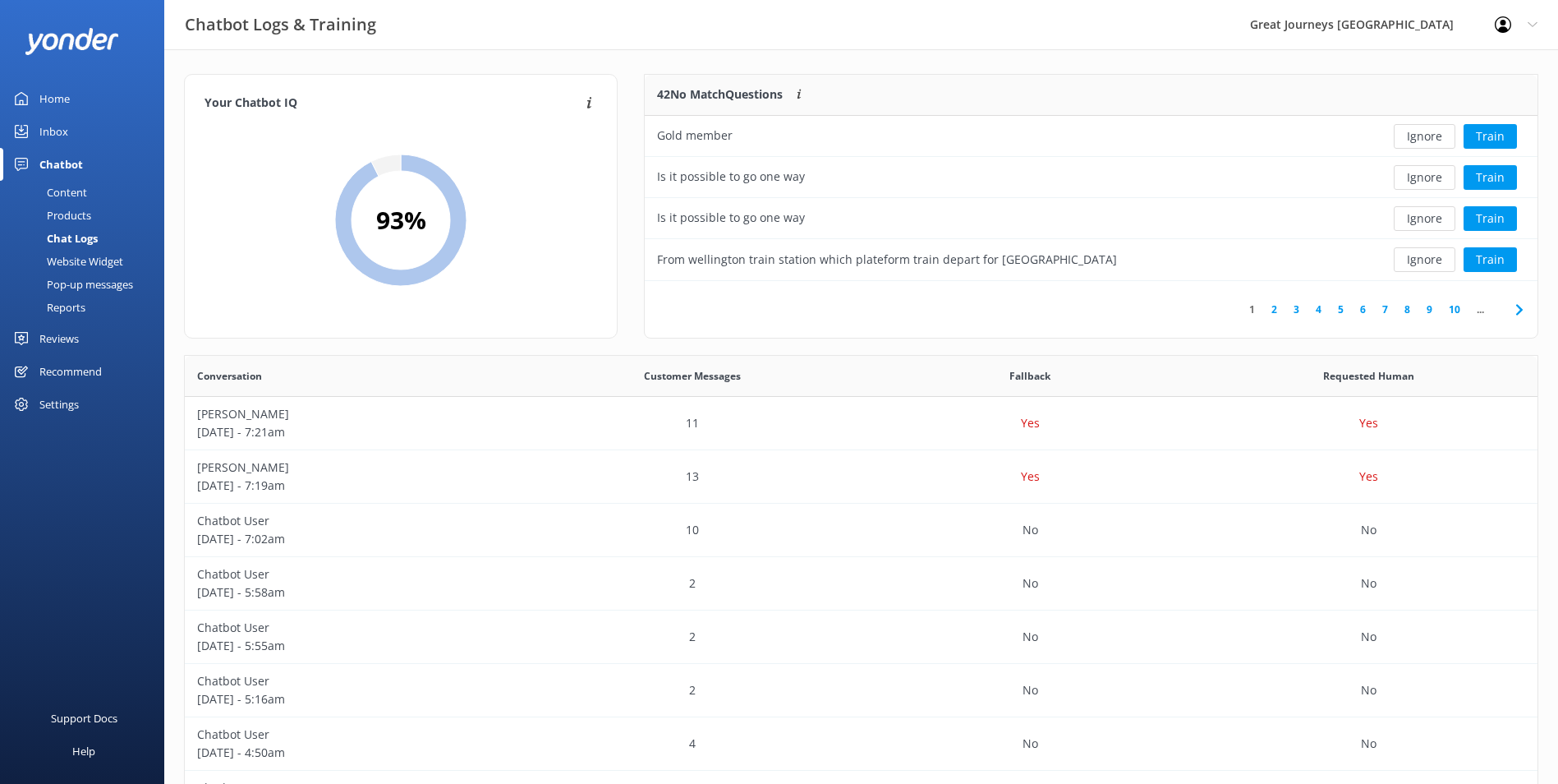
click at [1415, 142] on button "Ignore" at bounding box center [1424, 136] width 61 height 25
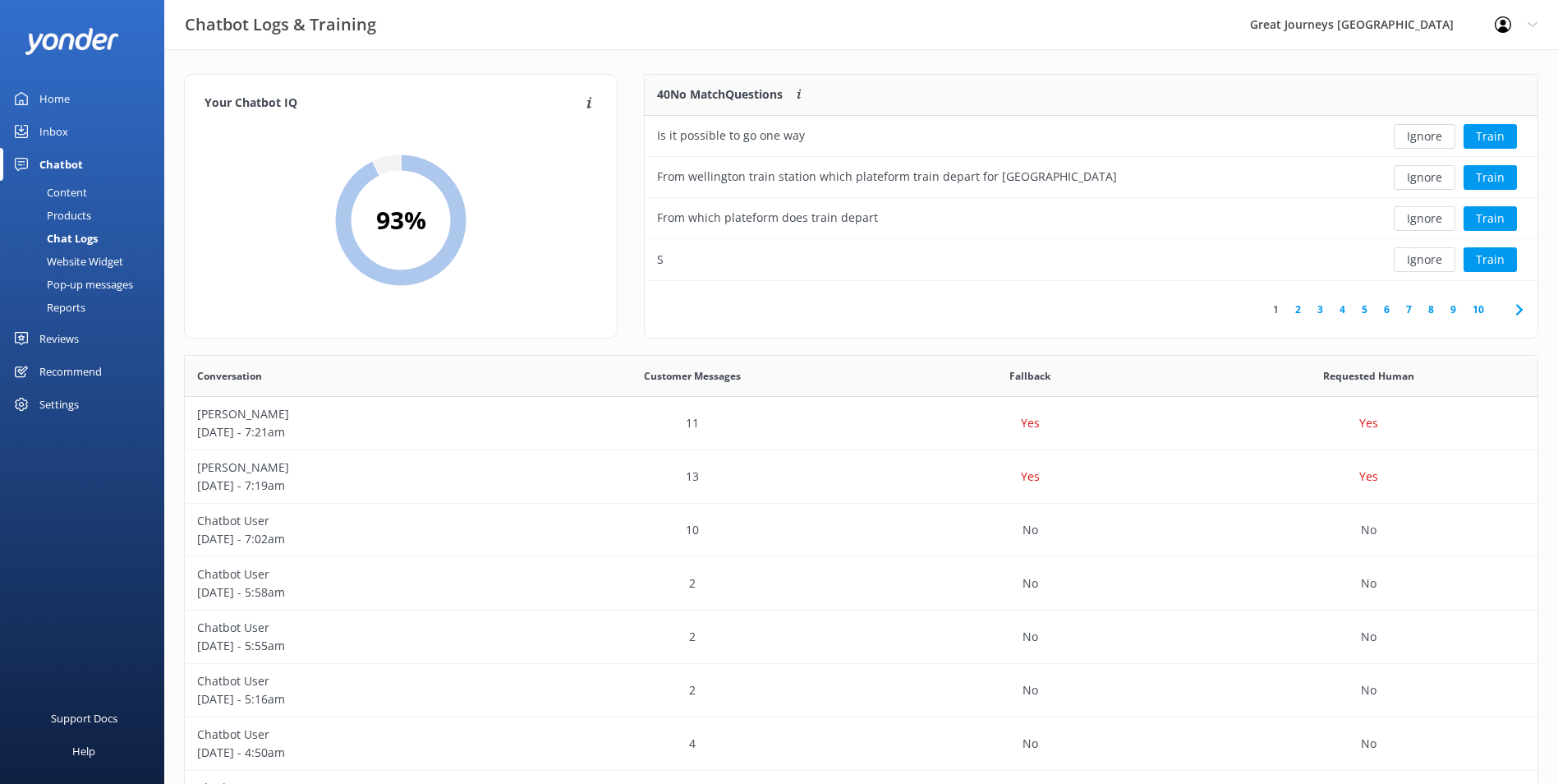
click at [1416, 141] on button "Ignore" at bounding box center [1424, 136] width 61 height 25
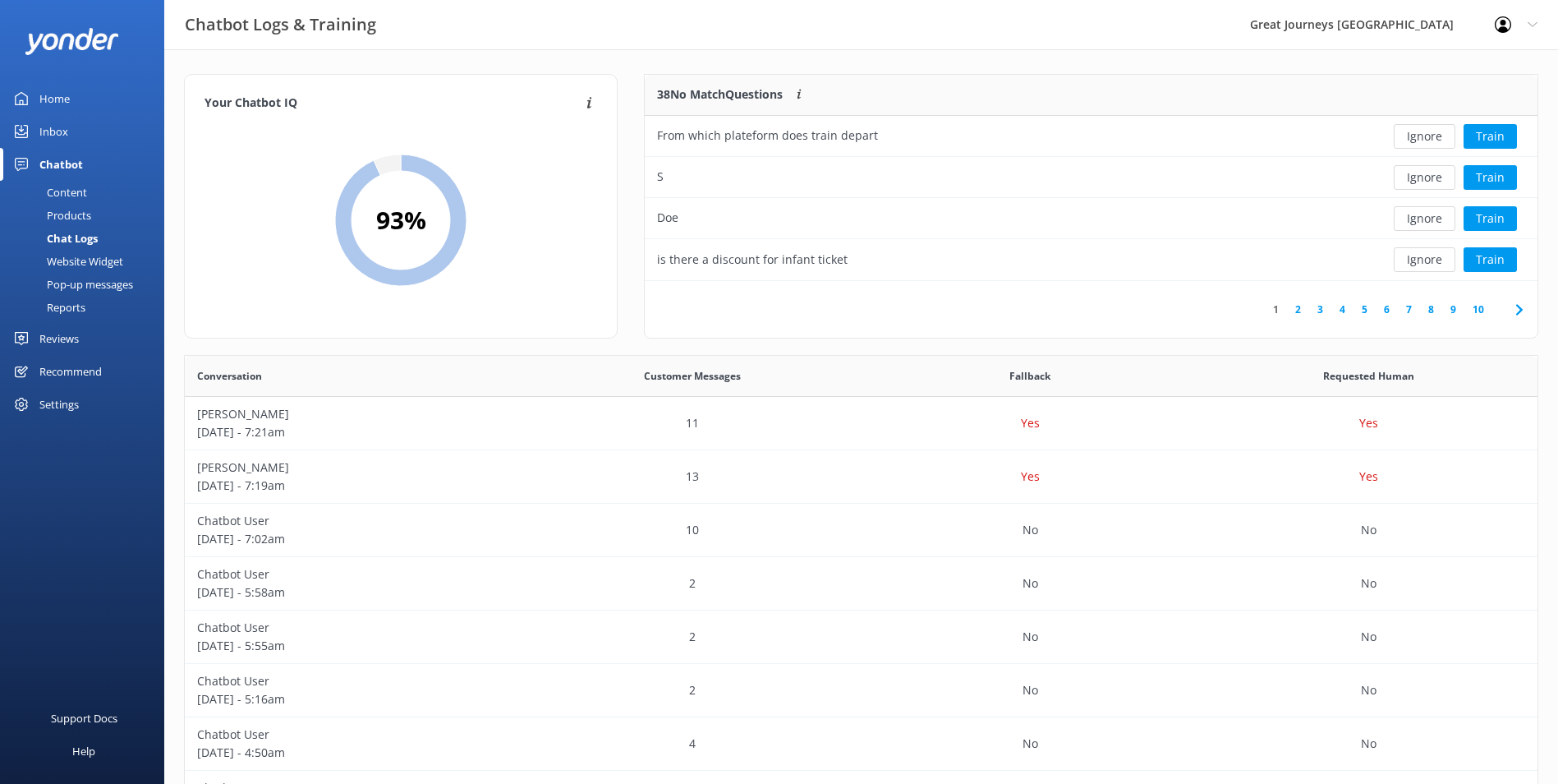
click at [1414, 141] on button "Ignore" at bounding box center [1424, 136] width 61 height 25
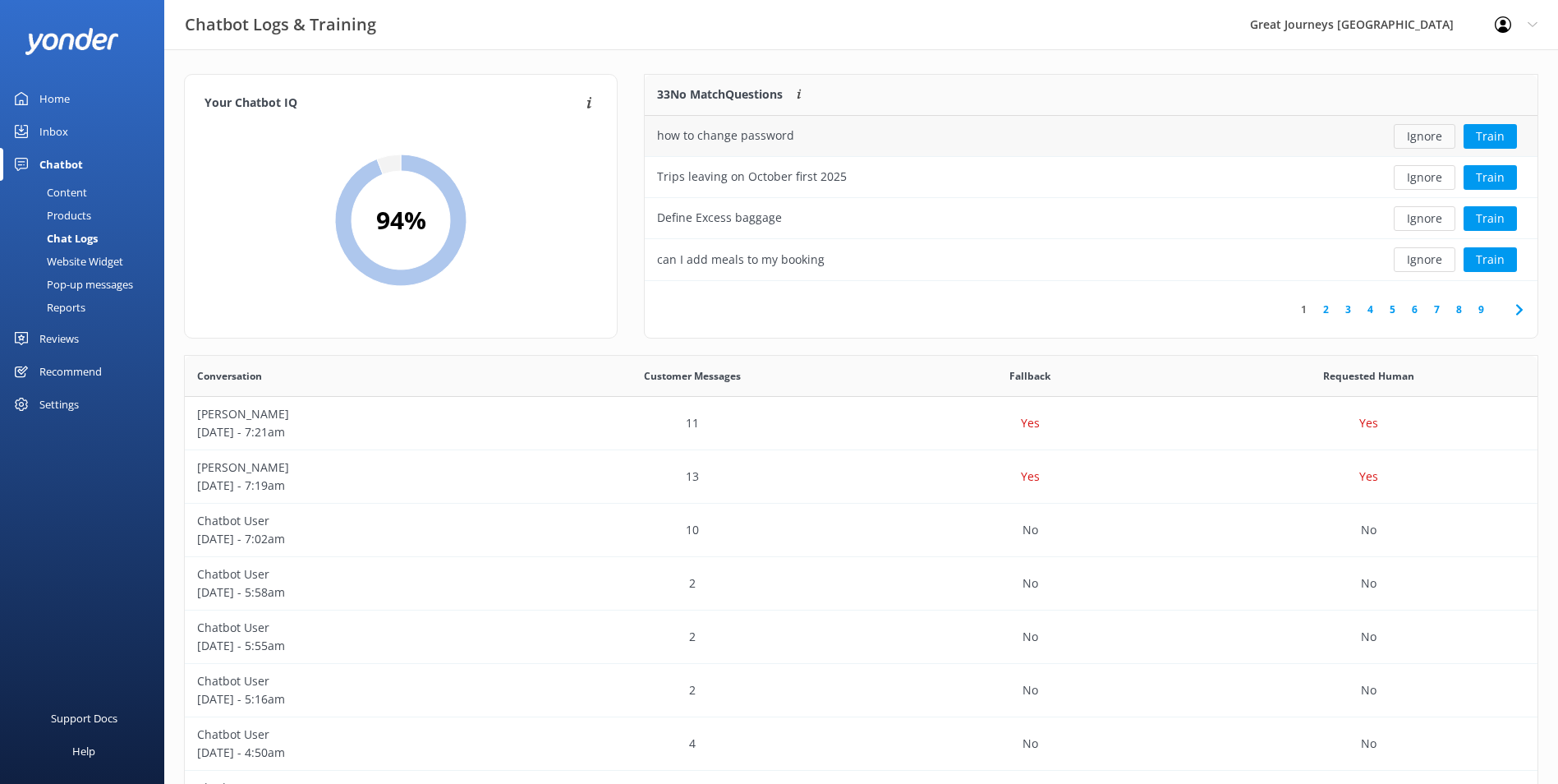
click at [1417, 141] on button "Ignore" at bounding box center [1424, 136] width 61 height 25
click at [1414, 145] on button "Ignore" at bounding box center [1424, 136] width 61 height 25
click at [1414, 146] on button "Ignore" at bounding box center [1424, 136] width 61 height 25
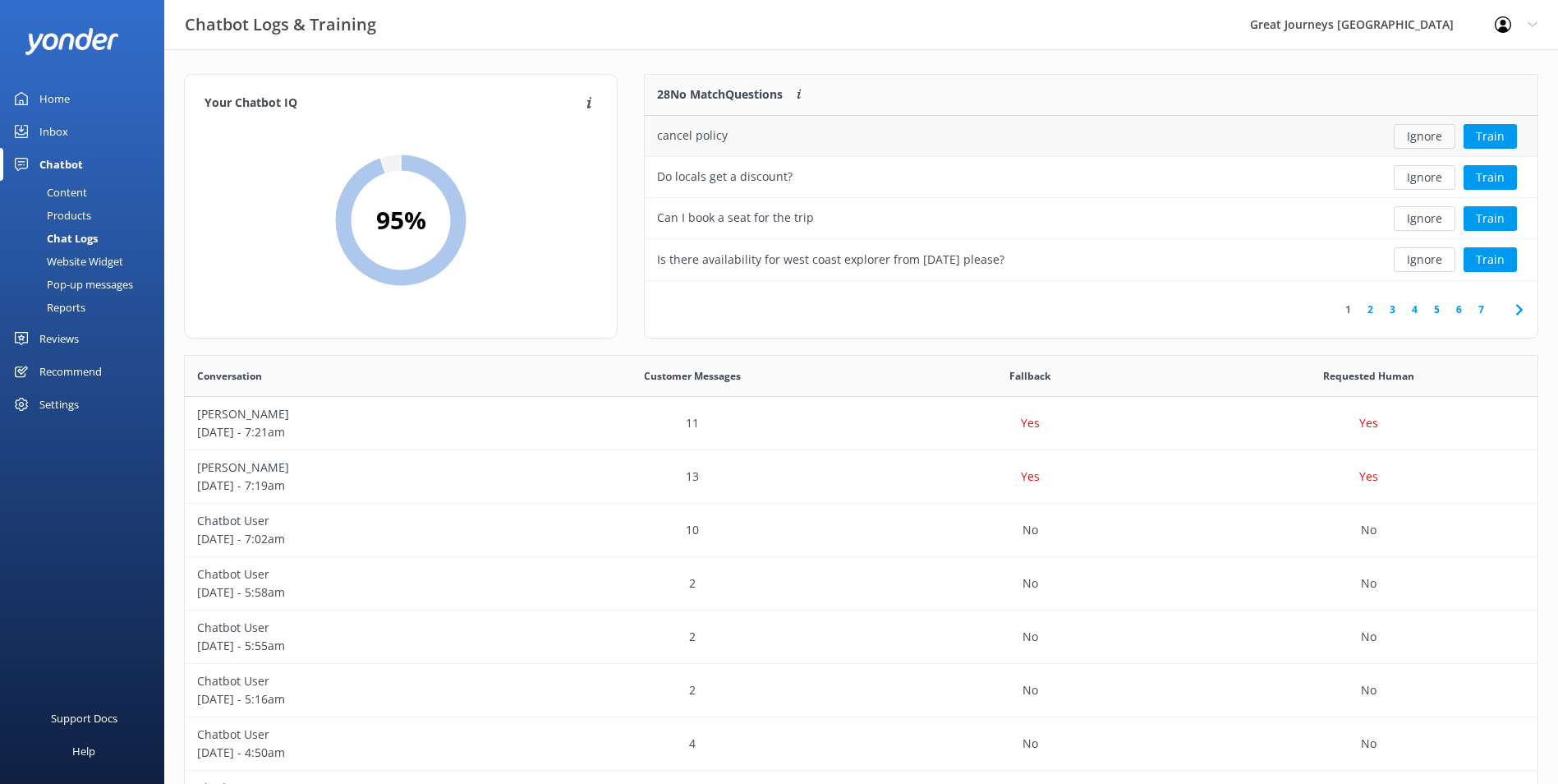
click at [1410, 141] on button "Ignore" at bounding box center [1424, 136] width 61 height 25
click at [1410, 140] on button "Ignore" at bounding box center [1424, 136] width 61 height 25
click at [1413, 137] on button "Ignore" at bounding box center [1424, 136] width 61 height 25
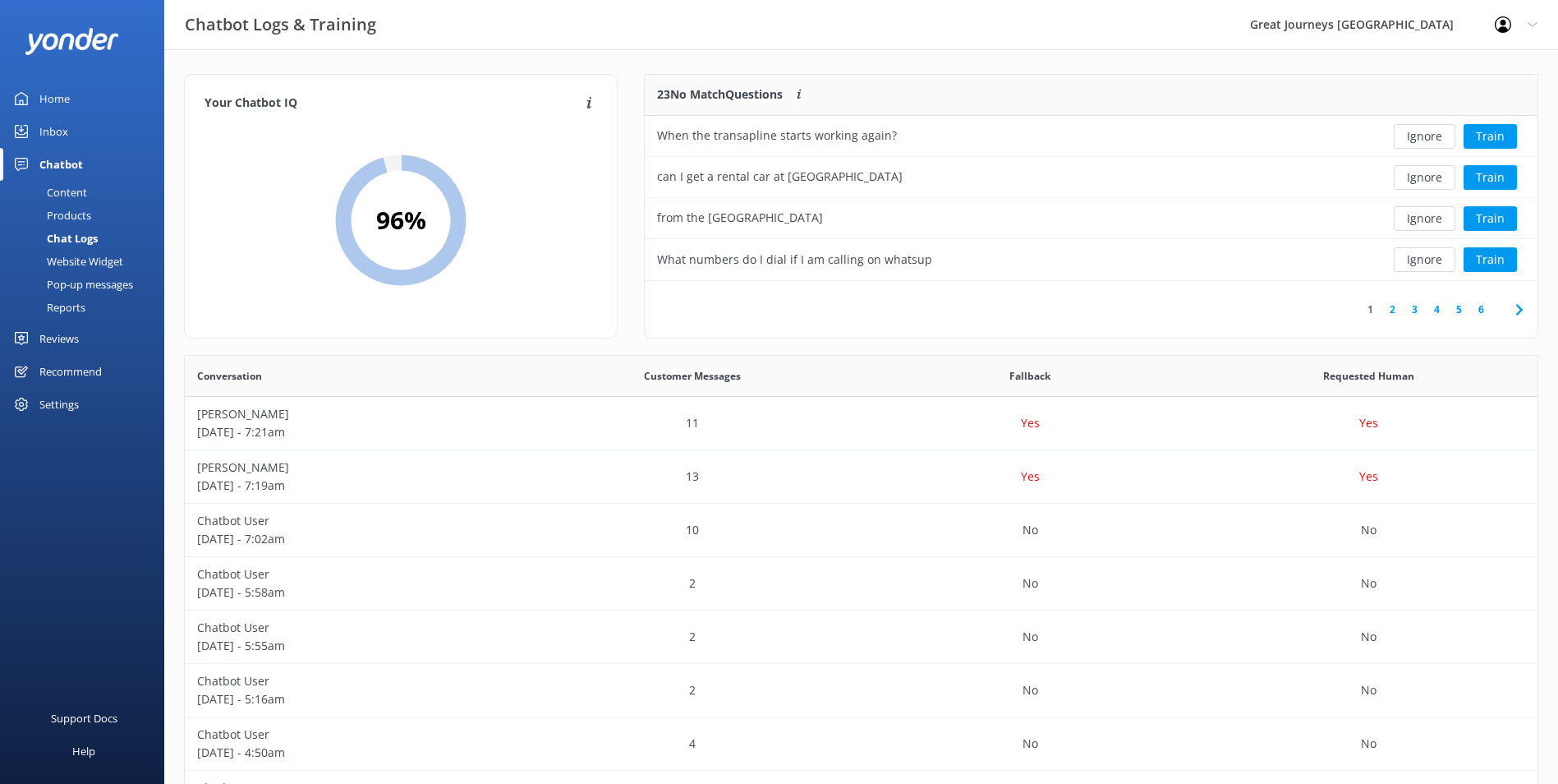
click at [1413, 137] on button "Ignore" at bounding box center [1424, 136] width 61 height 25
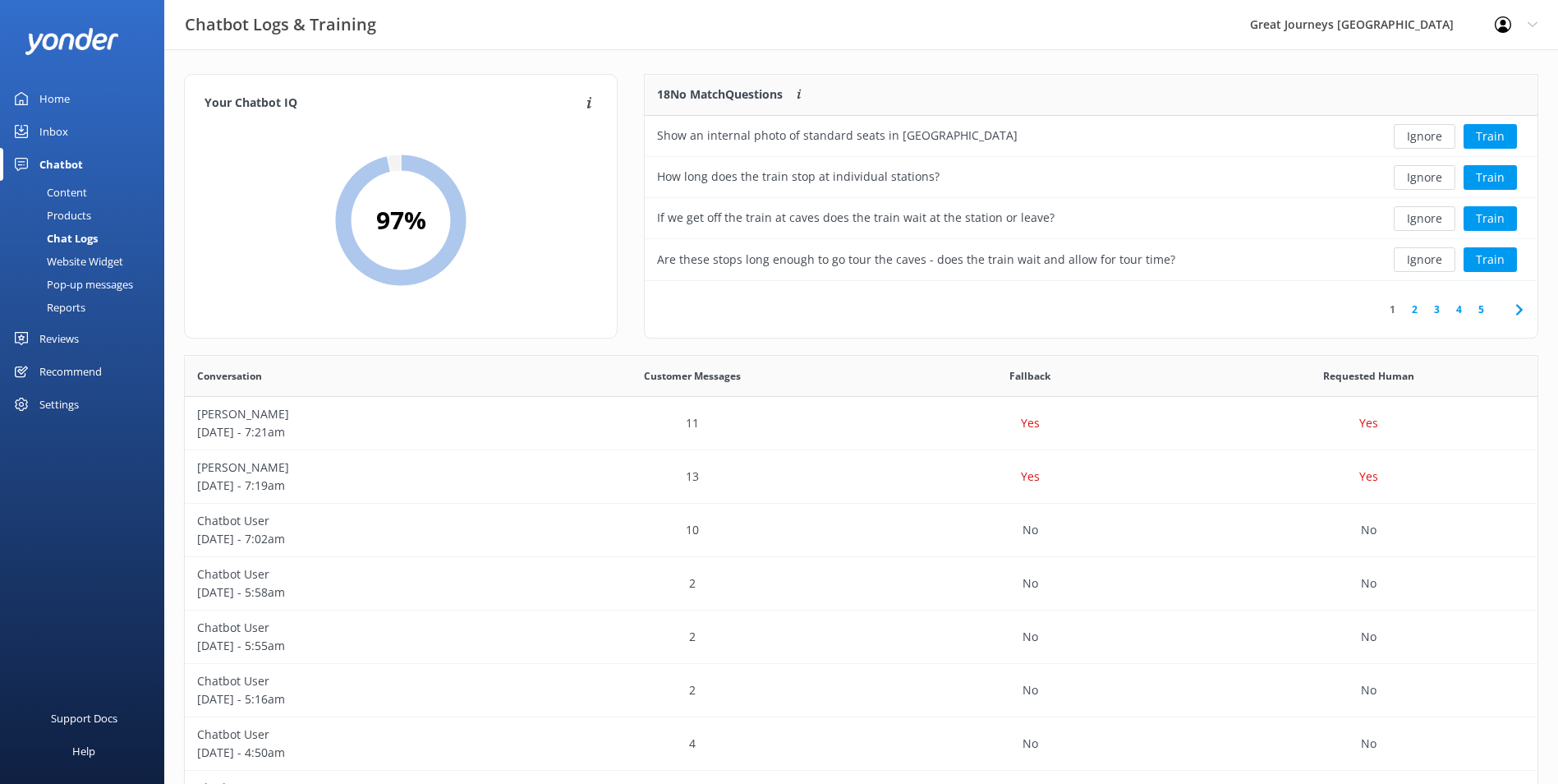
click at [1413, 137] on button "Ignore" at bounding box center [1424, 136] width 61 height 25
click at [1426, 141] on button "Ignore" at bounding box center [1424, 136] width 61 height 25
click at [1428, 138] on button "Ignore" at bounding box center [1424, 136] width 61 height 25
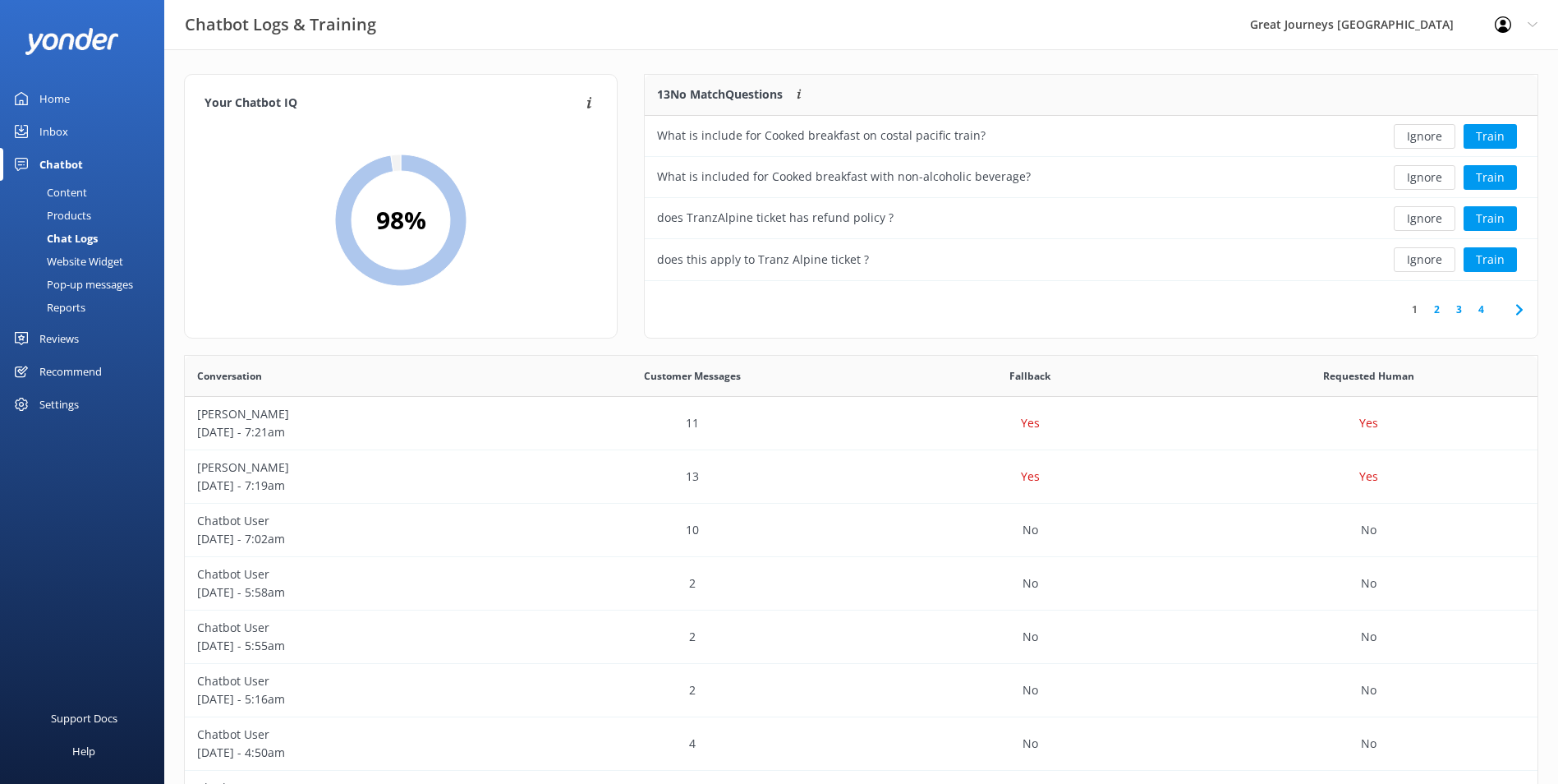
click at [1428, 138] on button "Ignore" at bounding box center [1424, 136] width 61 height 25
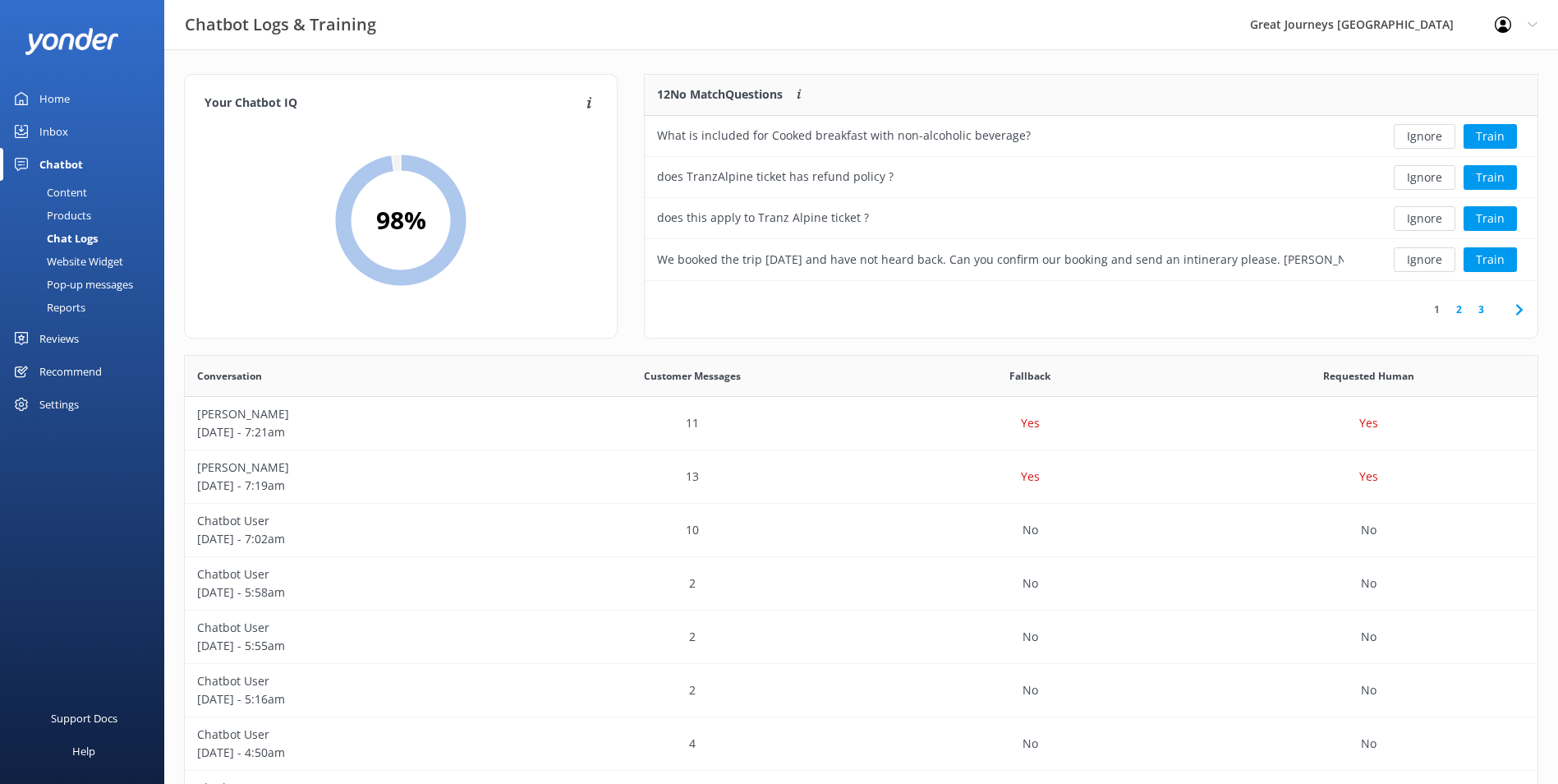
click at [1428, 138] on button "Ignore" at bounding box center [1424, 136] width 61 height 25
click at [1427, 137] on button "Ignore" at bounding box center [1424, 136] width 61 height 25
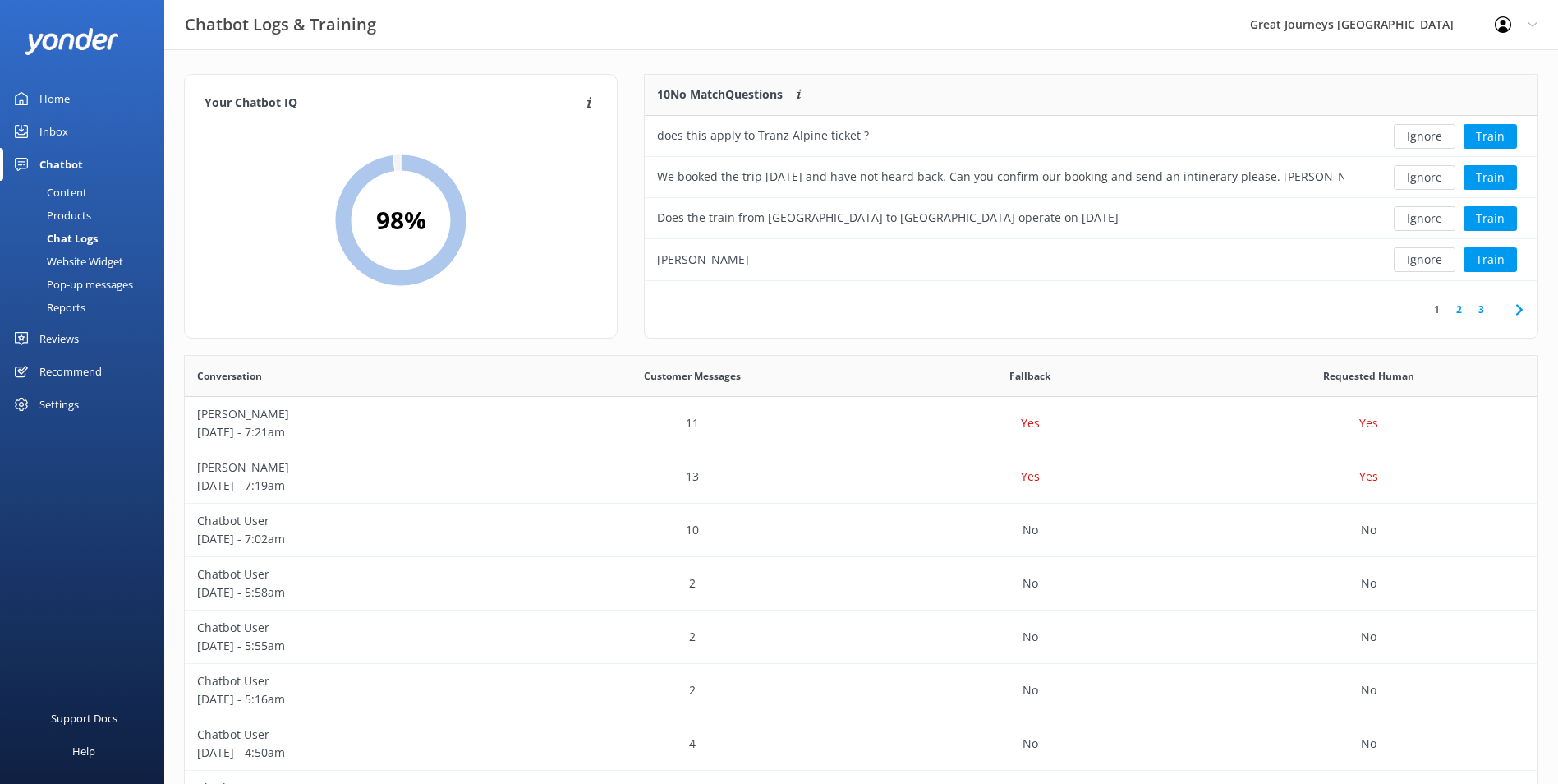
click at [1427, 137] on button "Ignore" at bounding box center [1424, 136] width 61 height 25
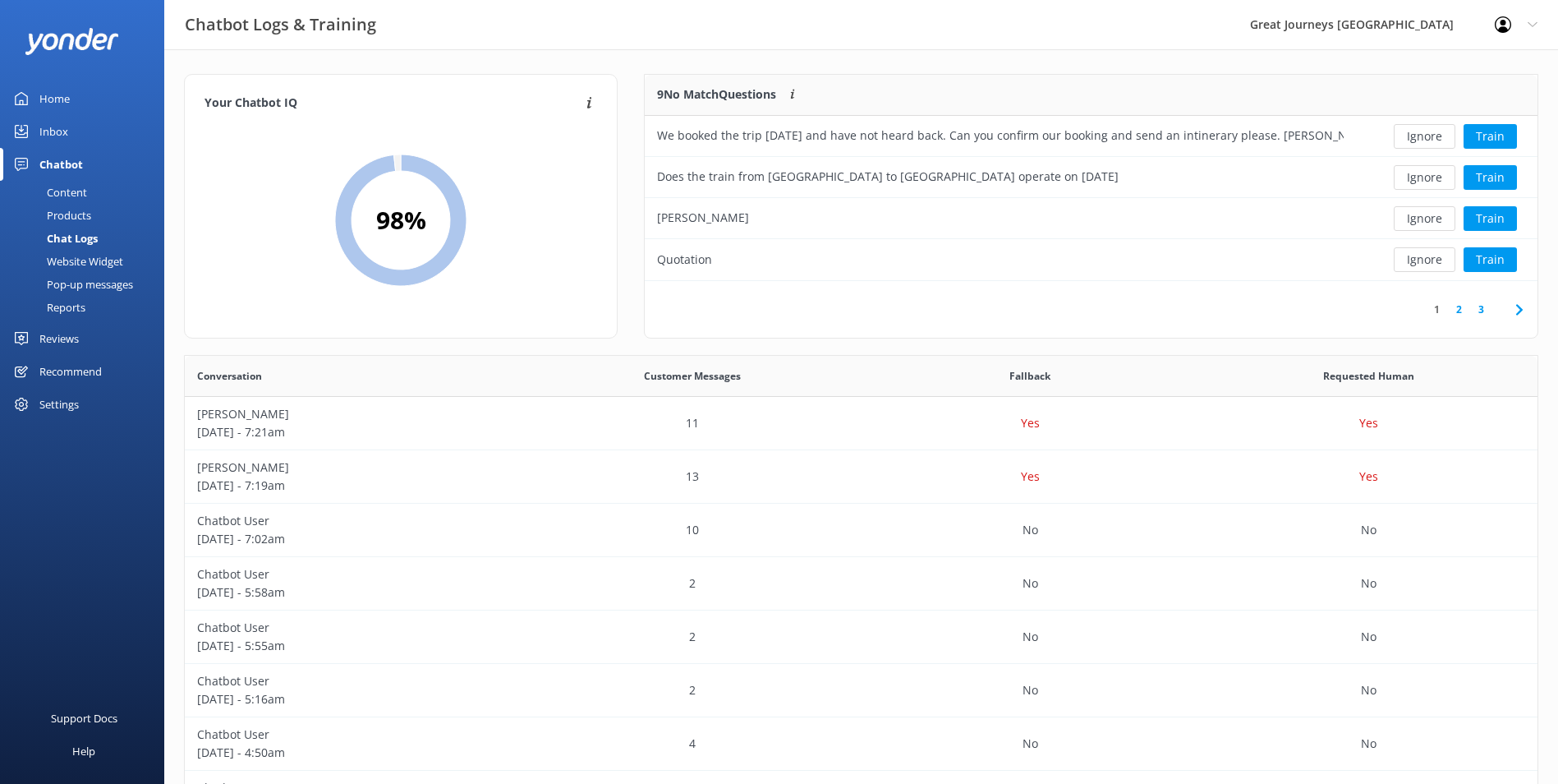
click at [1427, 137] on button "Ignore" at bounding box center [1424, 136] width 61 height 25
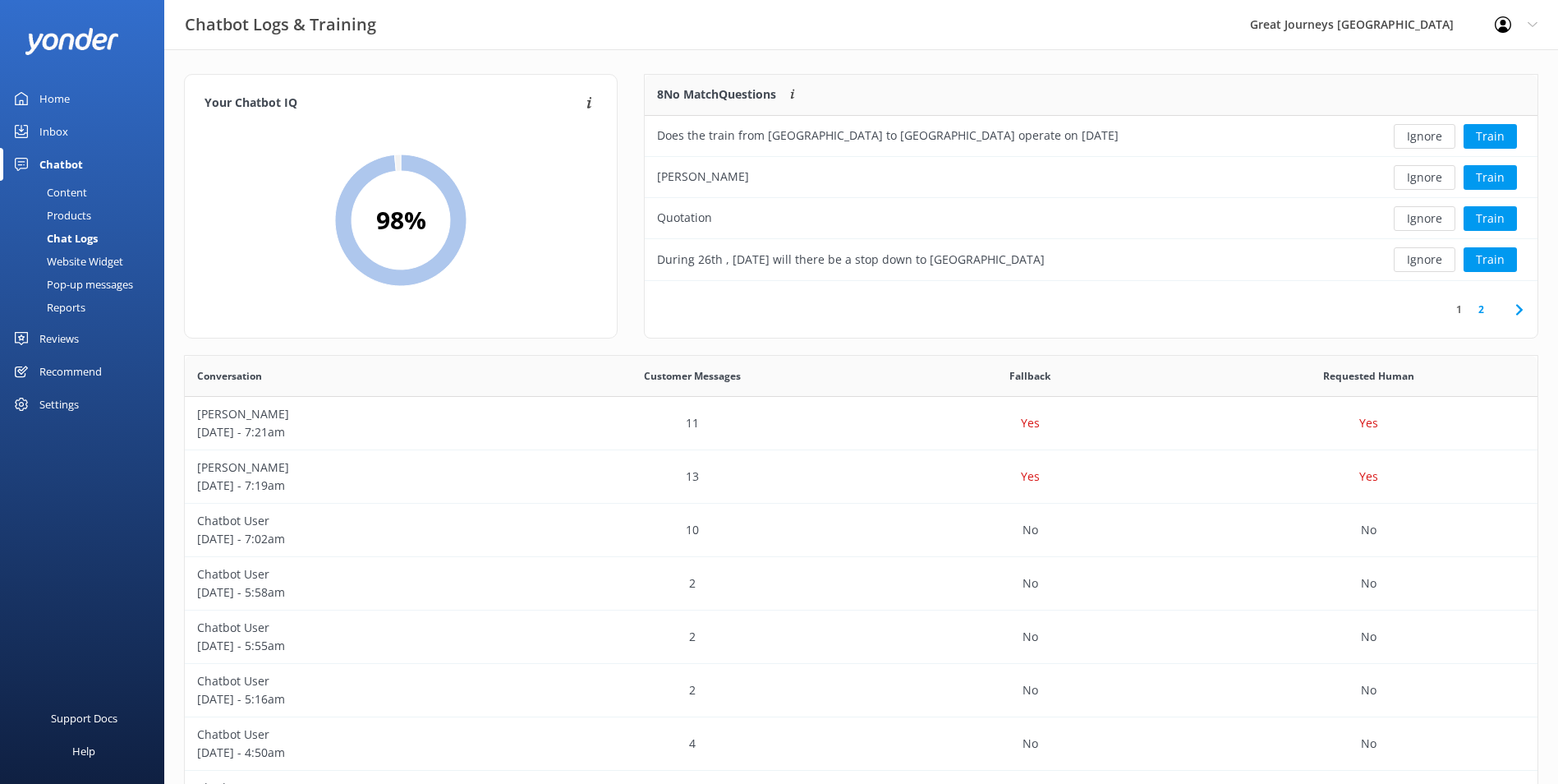
click at [1427, 137] on button "Ignore" at bounding box center [1424, 136] width 61 height 25
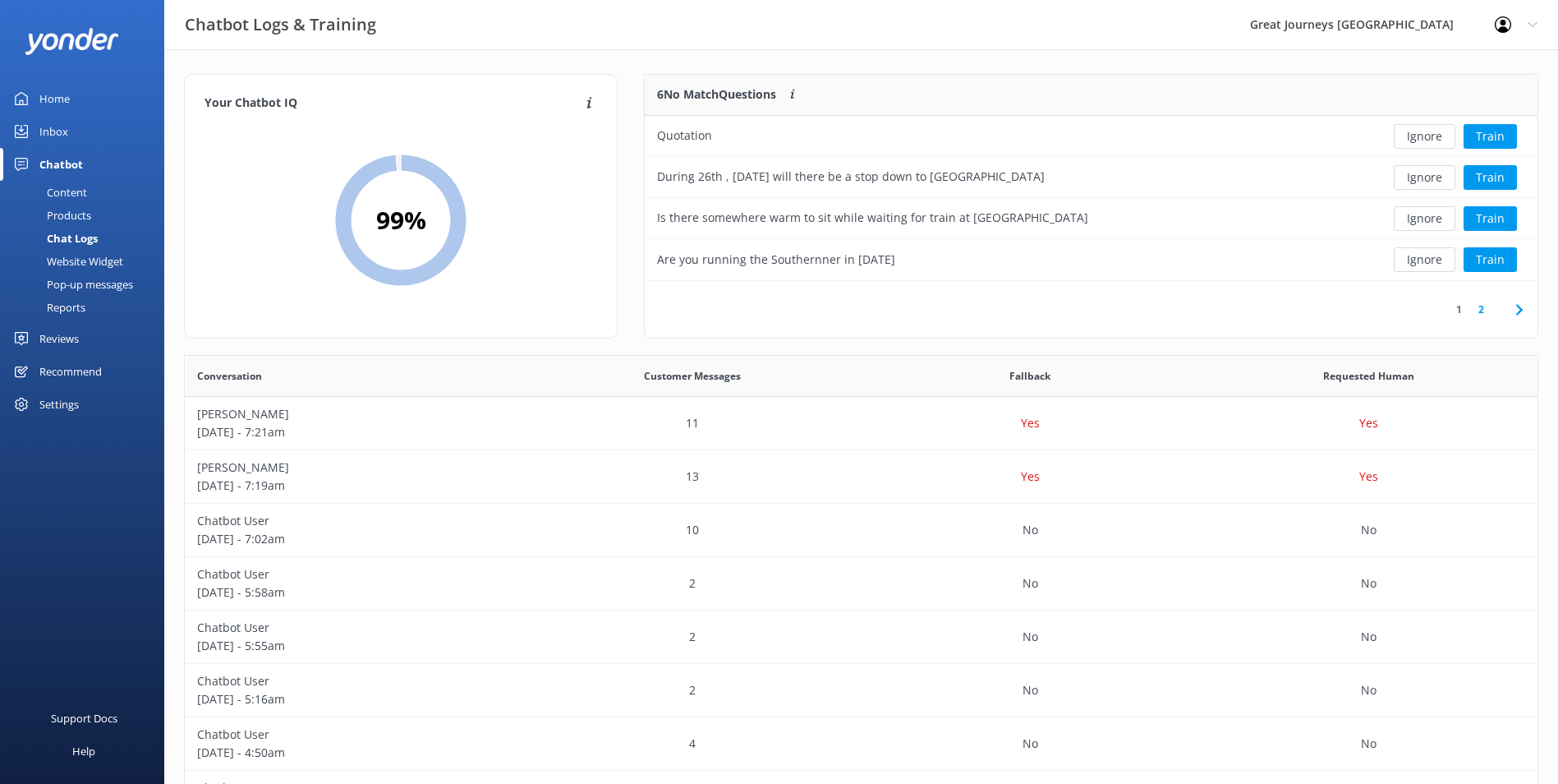
click at [1427, 137] on button "Ignore" at bounding box center [1424, 136] width 61 height 25
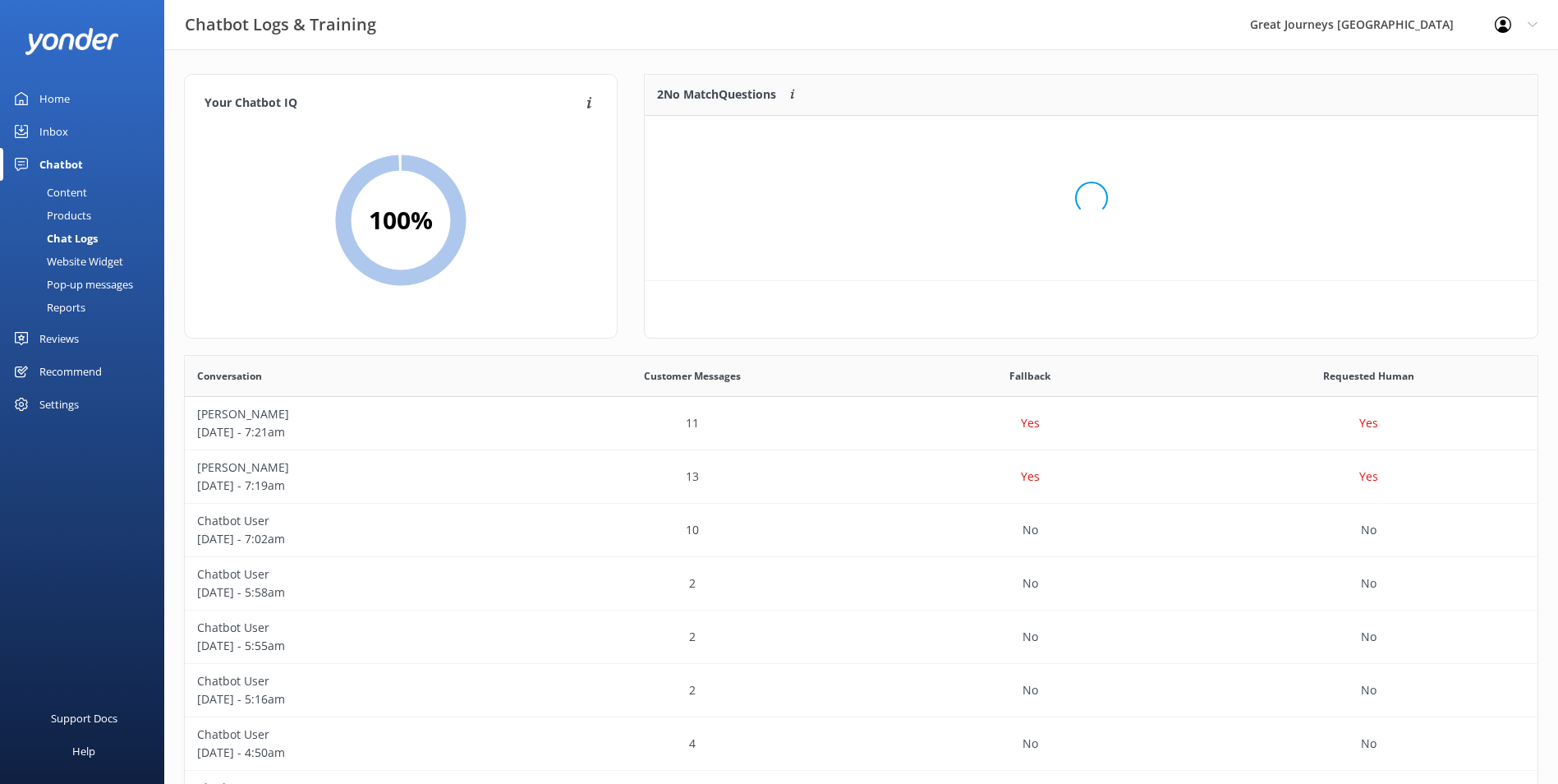
scroll to position [111, 880]
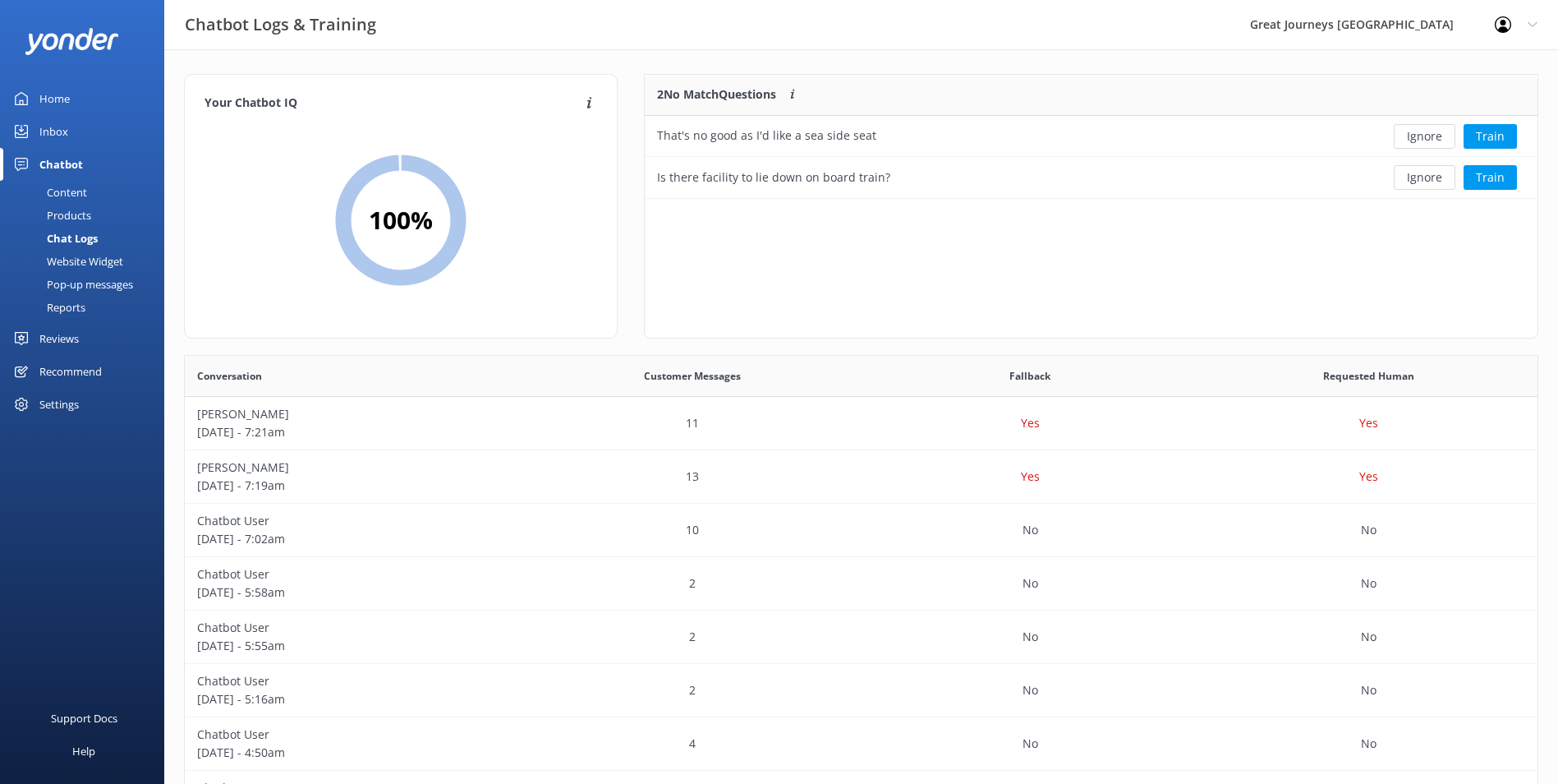
click at [1426, 137] on button "Ignore" at bounding box center [1424, 136] width 61 height 25
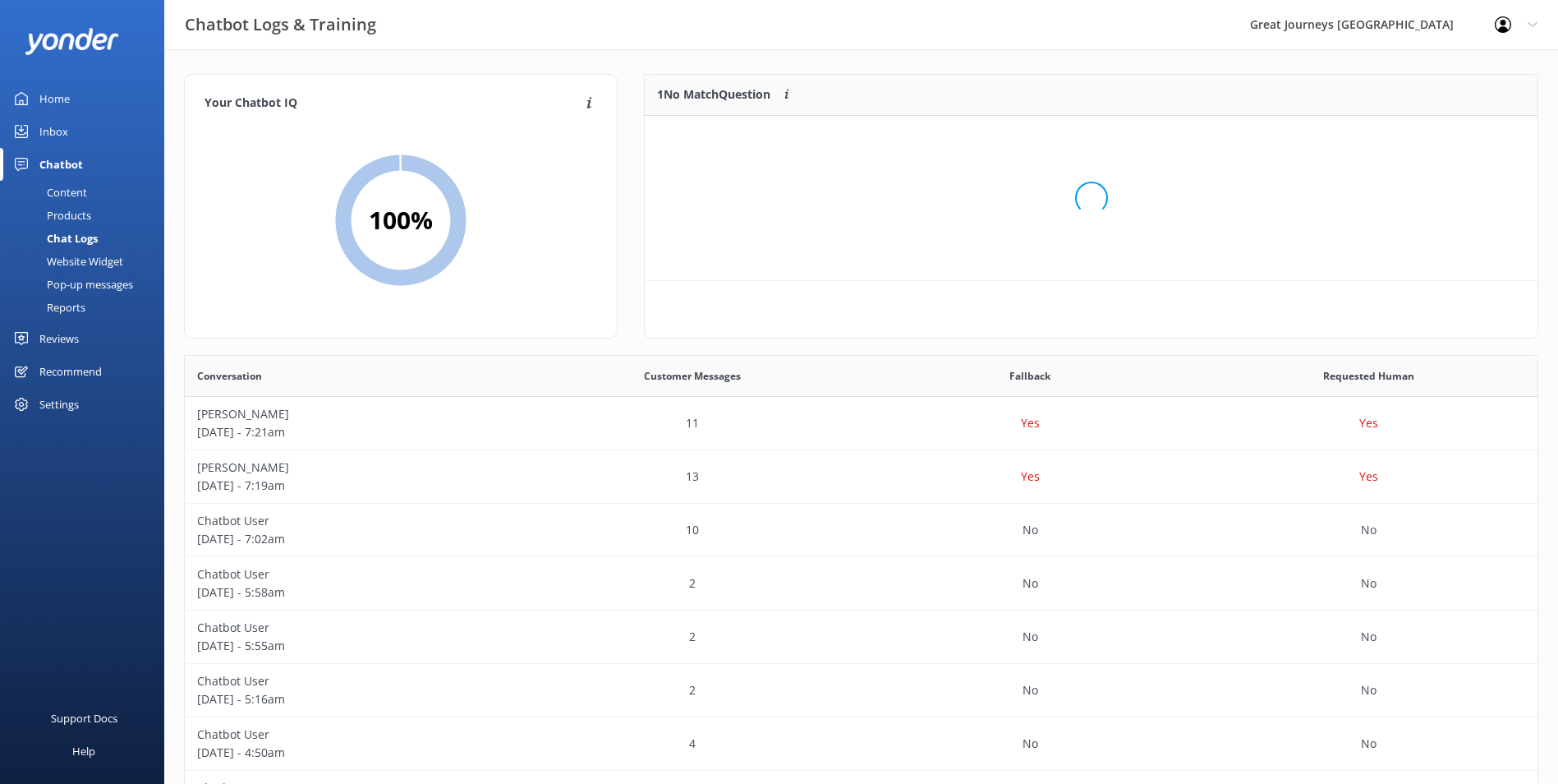
scroll to position [71, 880]
click at [1426, 137] on button "Ignore" at bounding box center [1424, 136] width 61 height 25
click at [58, 101] on div "Home" at bounding box center [54, 98] width 31 height 32
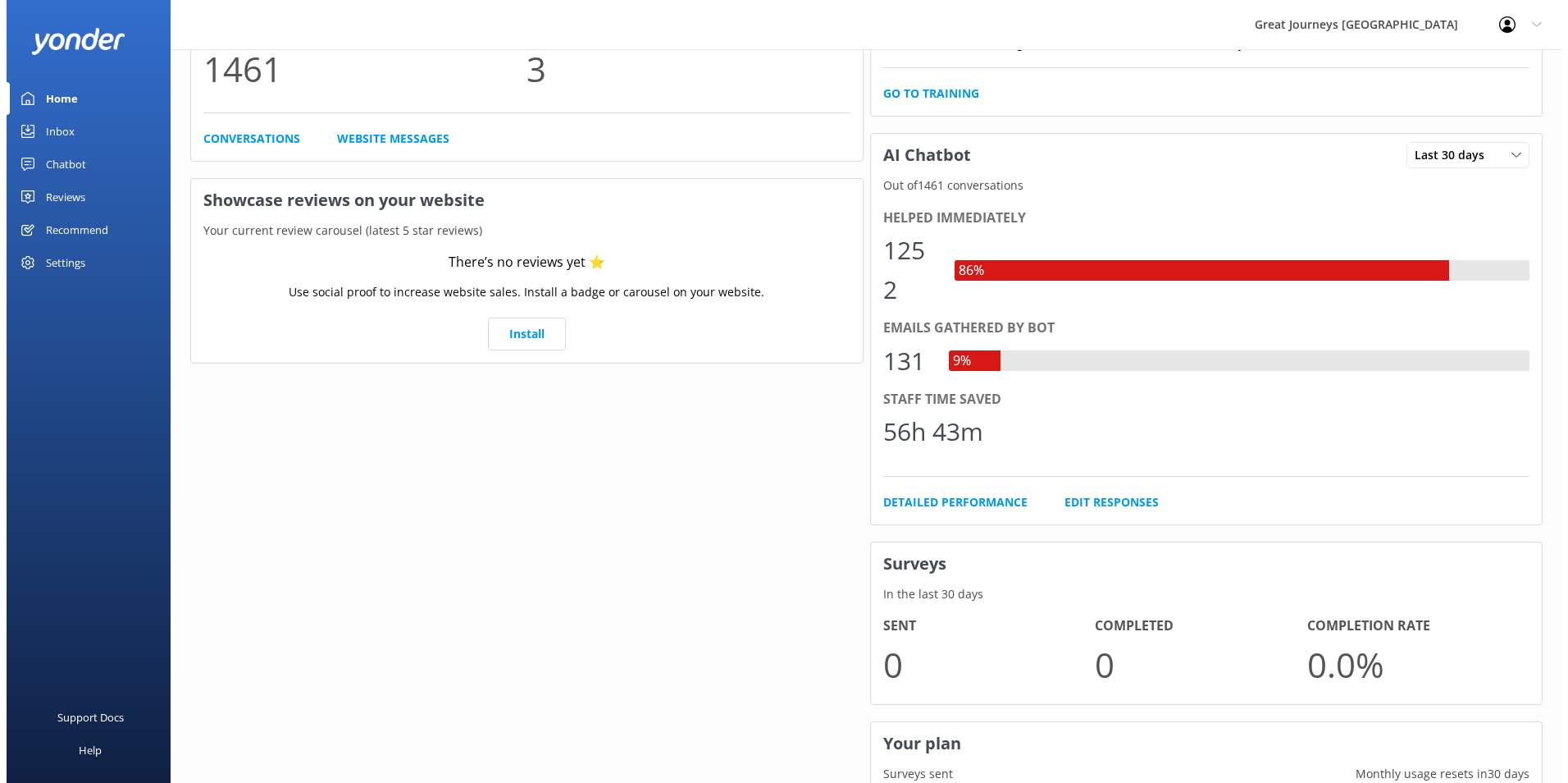
scroll to position [0, 0]
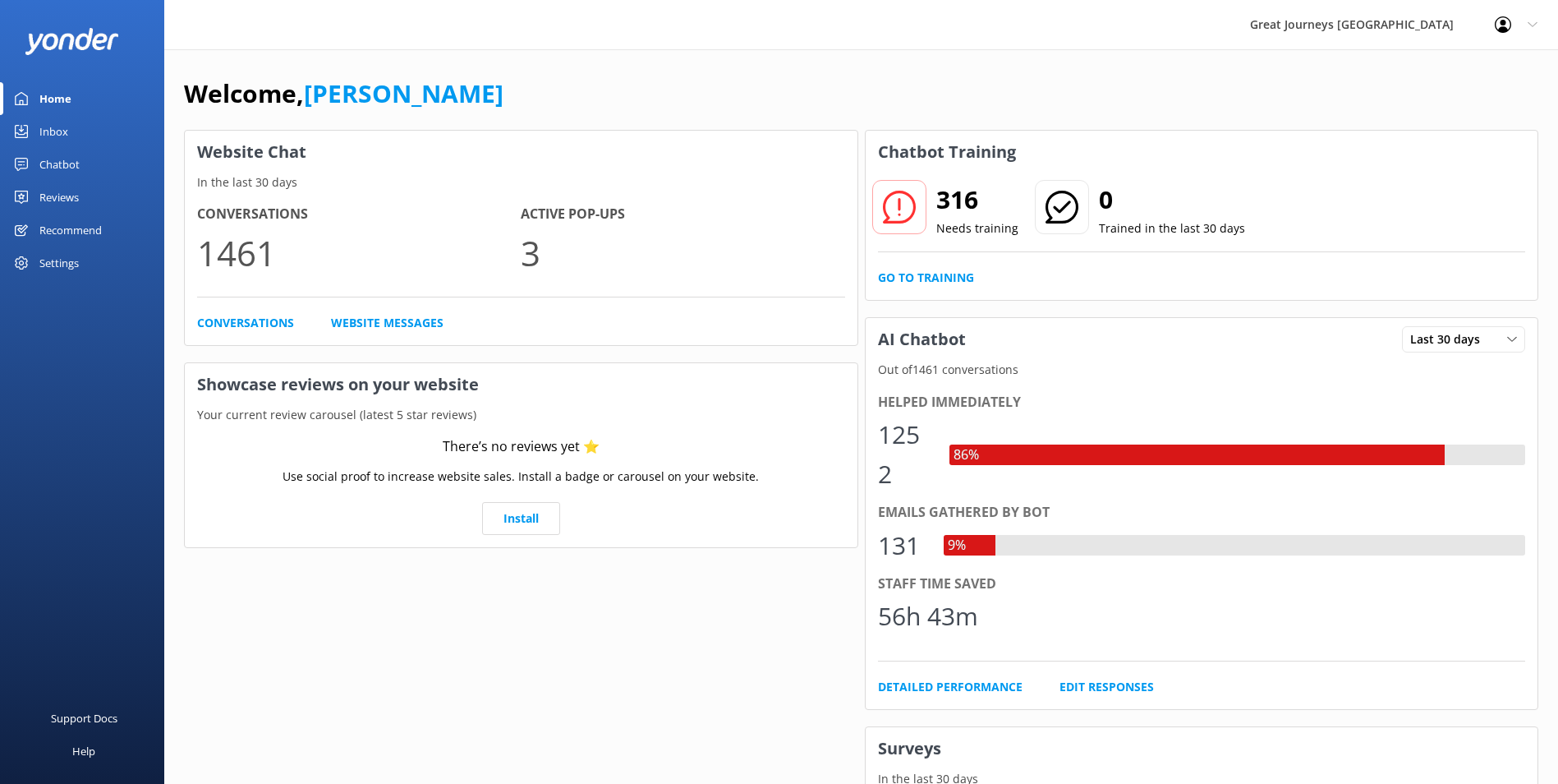
click at [1534, 21] on icon at bounding box center [1533, 24] width 10 height 10
click at [1443, 108] on link "Logout" at bounding box center [1476, 110] width 164 height 41
